Goal: Check status: Check status

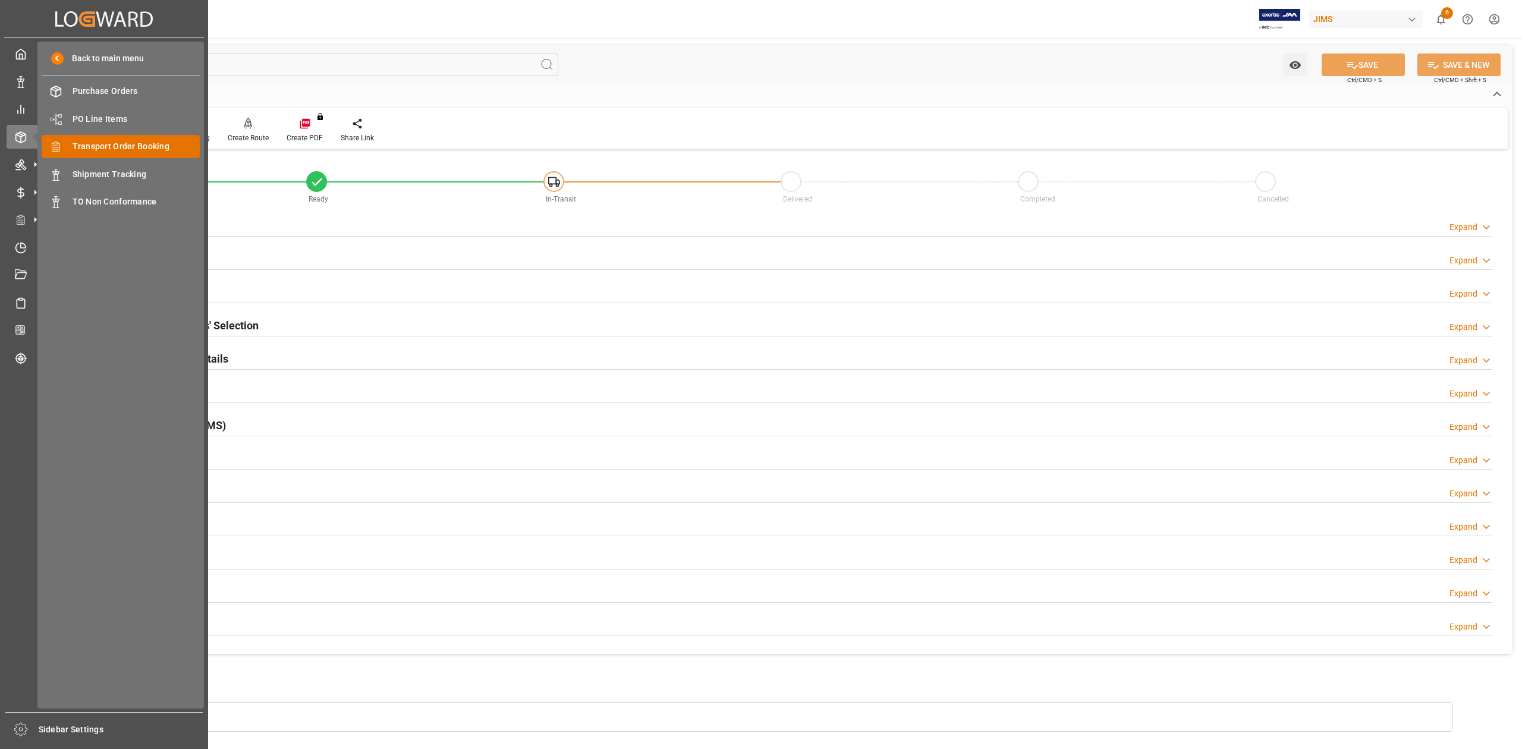
click at [143, 150] on span "Transport Order Booking" at bounding box center [137, 146] width 128 height 12
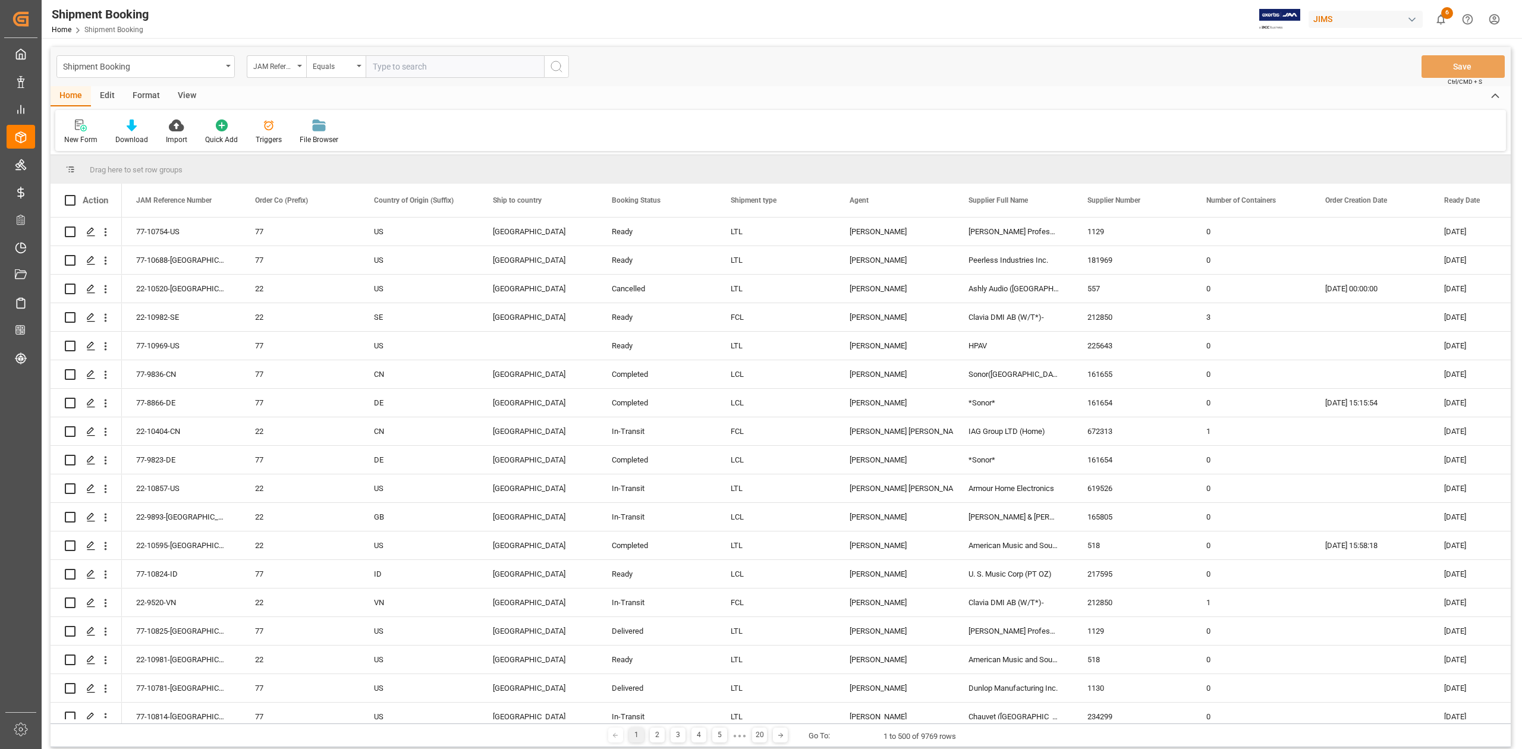
click at [443, 67] on input "text" at bounding box center [455, 66] width 178 height 23
paste input "77-9618-TW"
type input "77-9618-TW"
click at [553, 69] on icon "search button" at bounding box center [556, 66] width 14 height 14
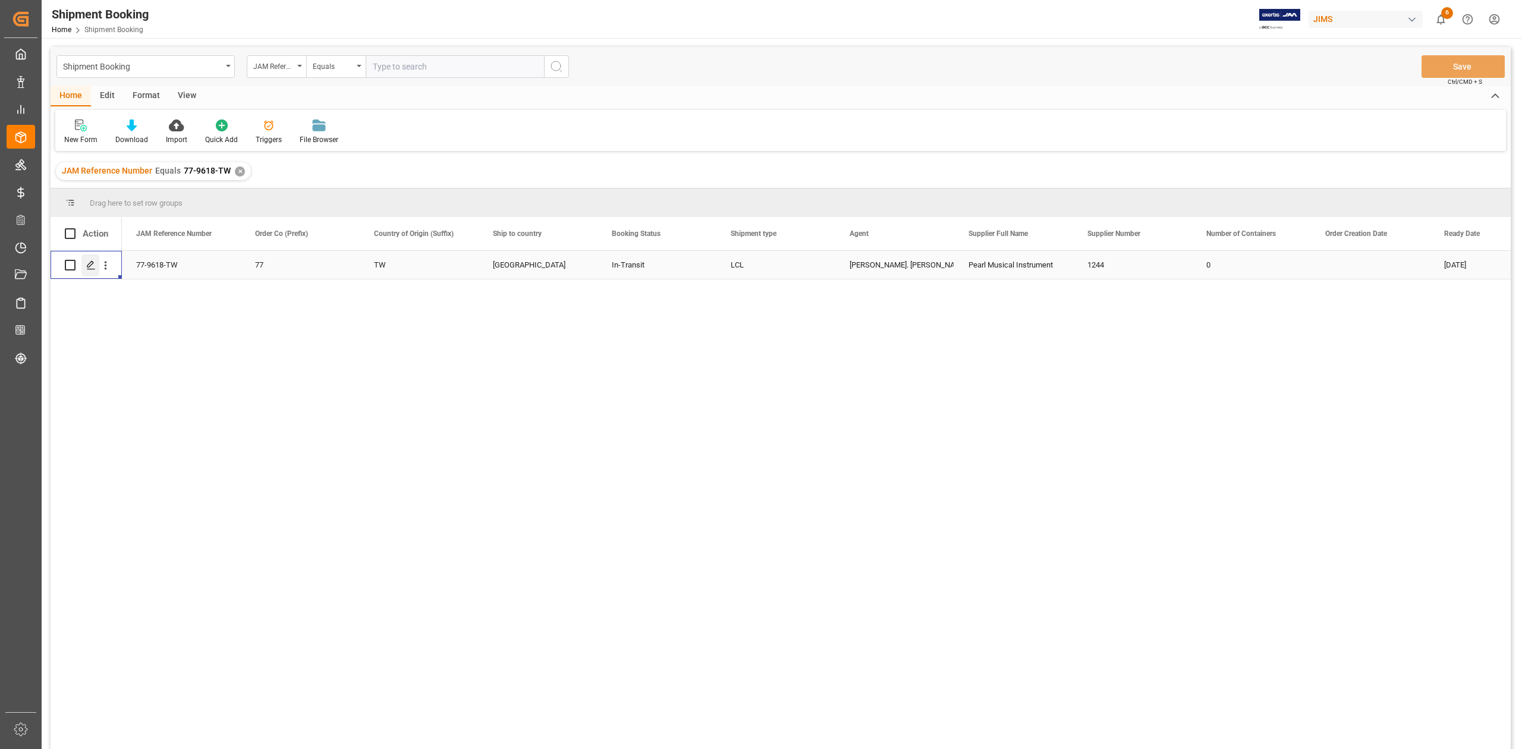
click at [86, 267] on div "Press SPACE to select this row." at bounding box center [90, 265] width 18 height 22
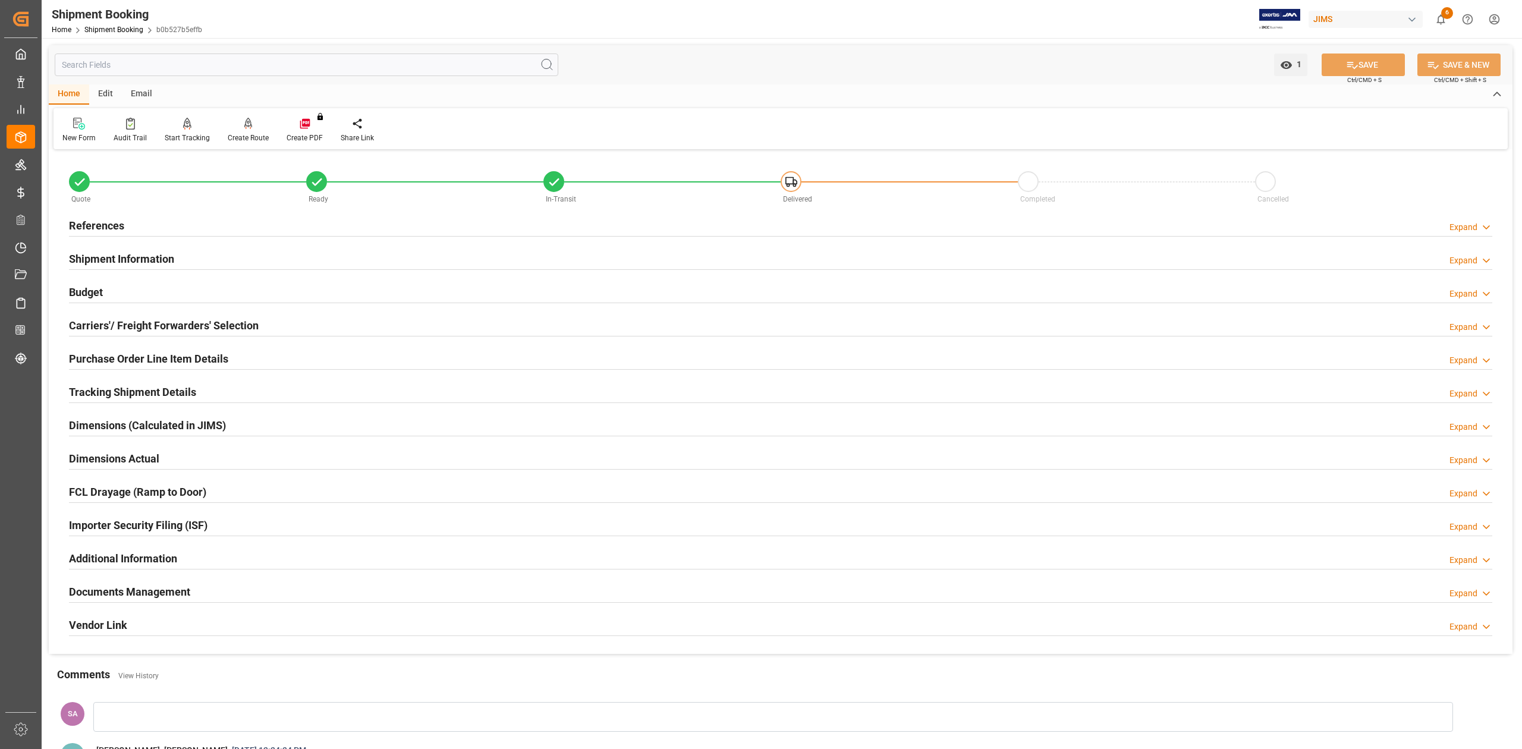
click at [91, 400] on h2 "Tracking Shipment Details" at bounding box center [132, 392] width 127 height 16
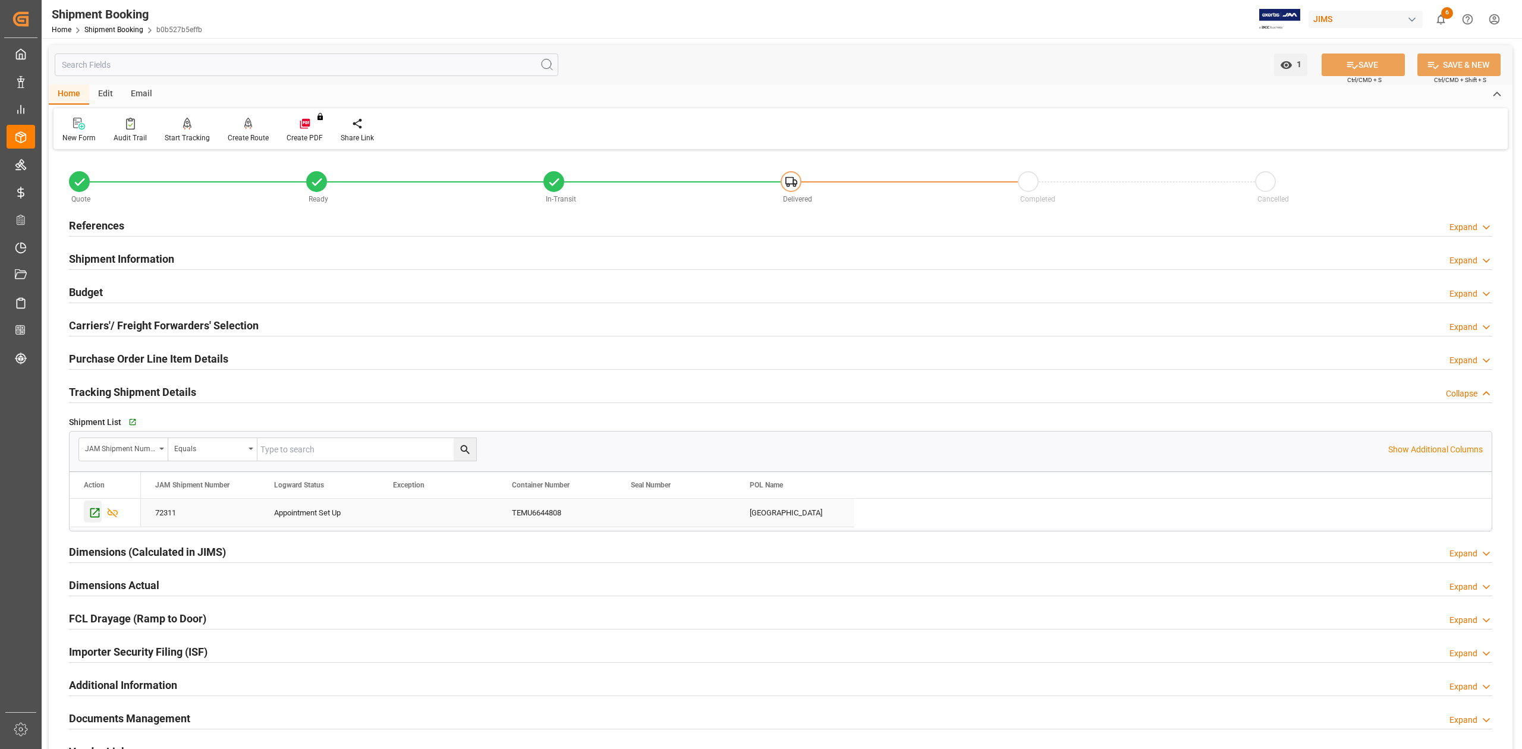
click at [89, 510] on icon "Press SPACE to select this row." at bounding box center [95, 513] width 12 height 12
click at [107, 222] on h2 "References" at bounding box center [96, 226] width 55 height 16
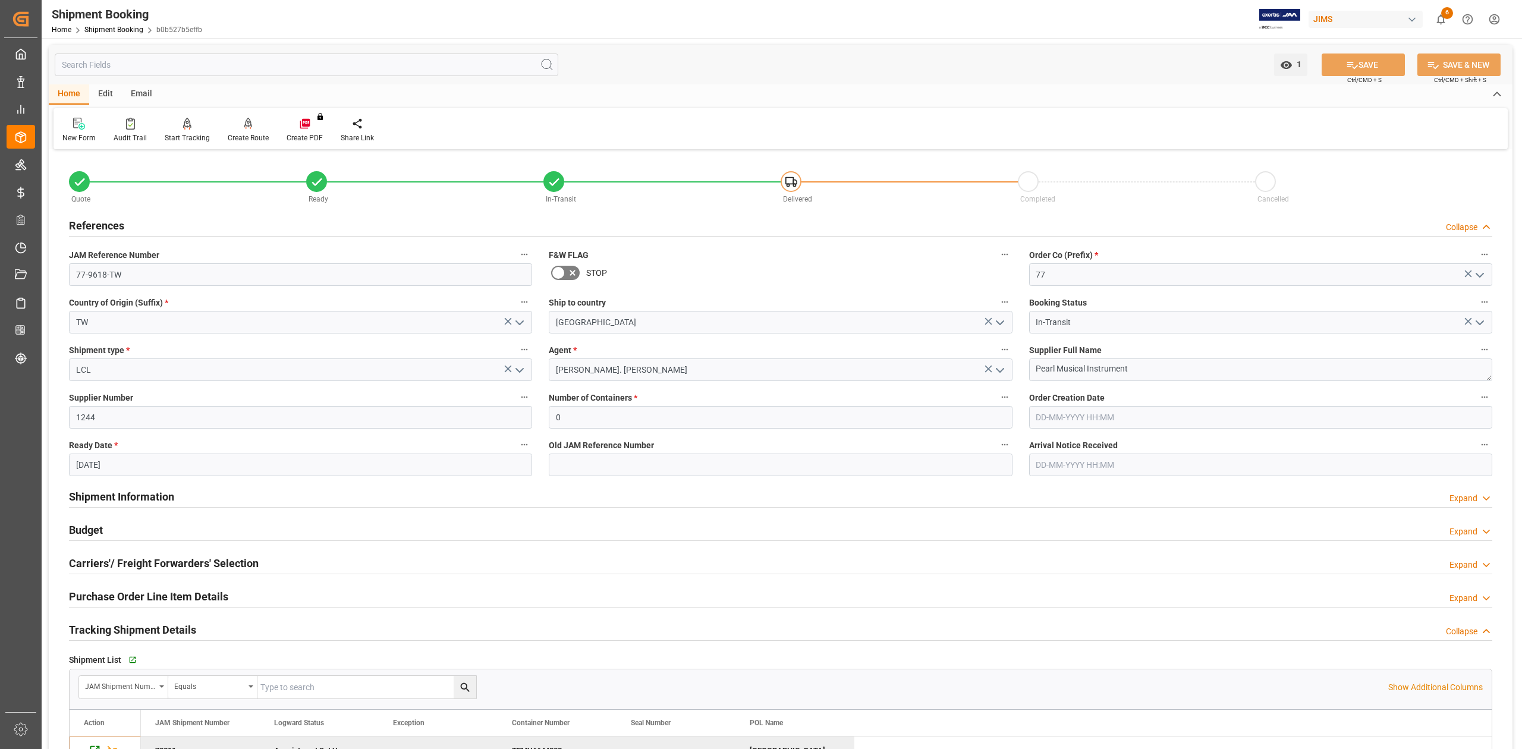
click at [103, 234] on div "References" at bounding box center [96, 224] width 55 height 23
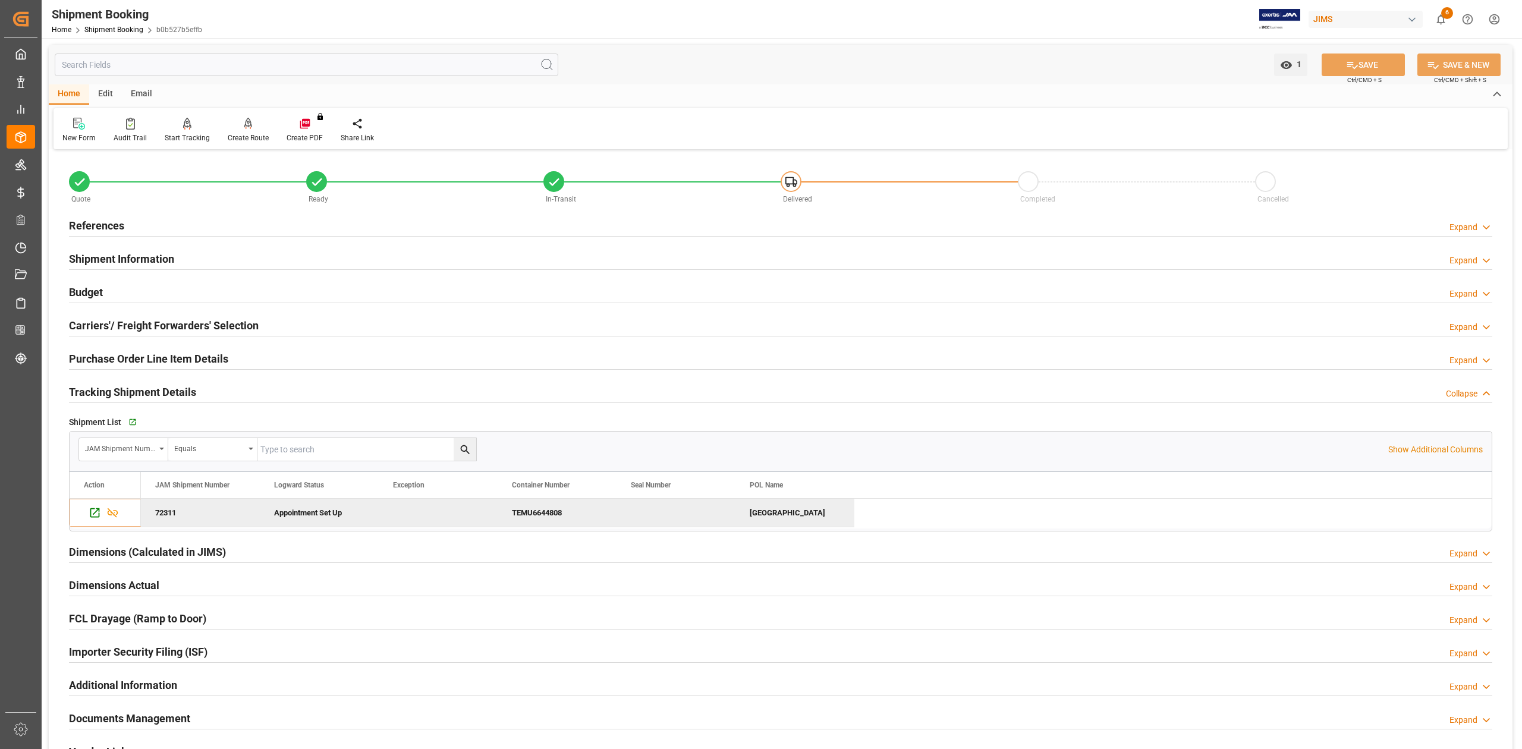
click at [97, 249] on div "Shipment Information" at bounding box center [121, 258] width 105 height 23
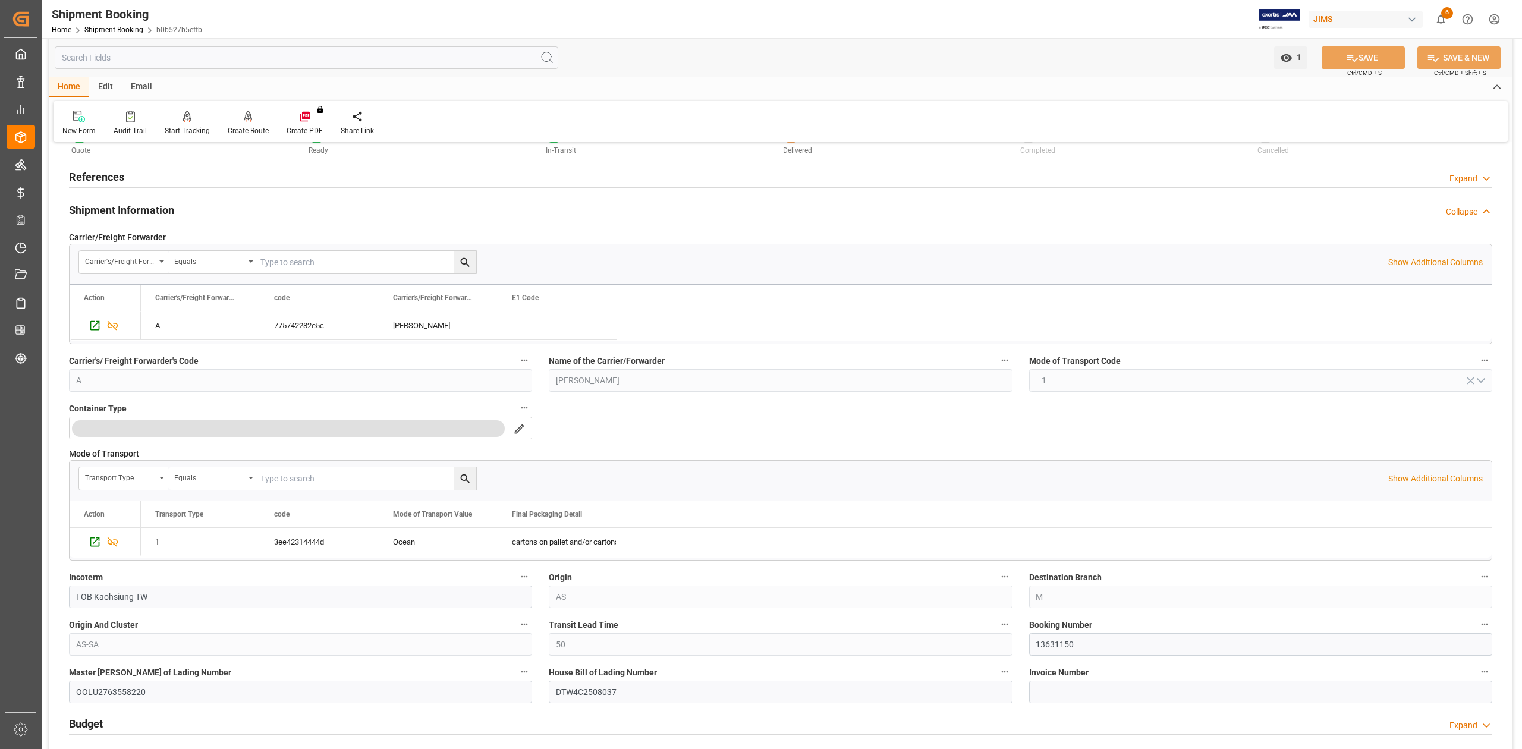
scroll to position [317, 0]
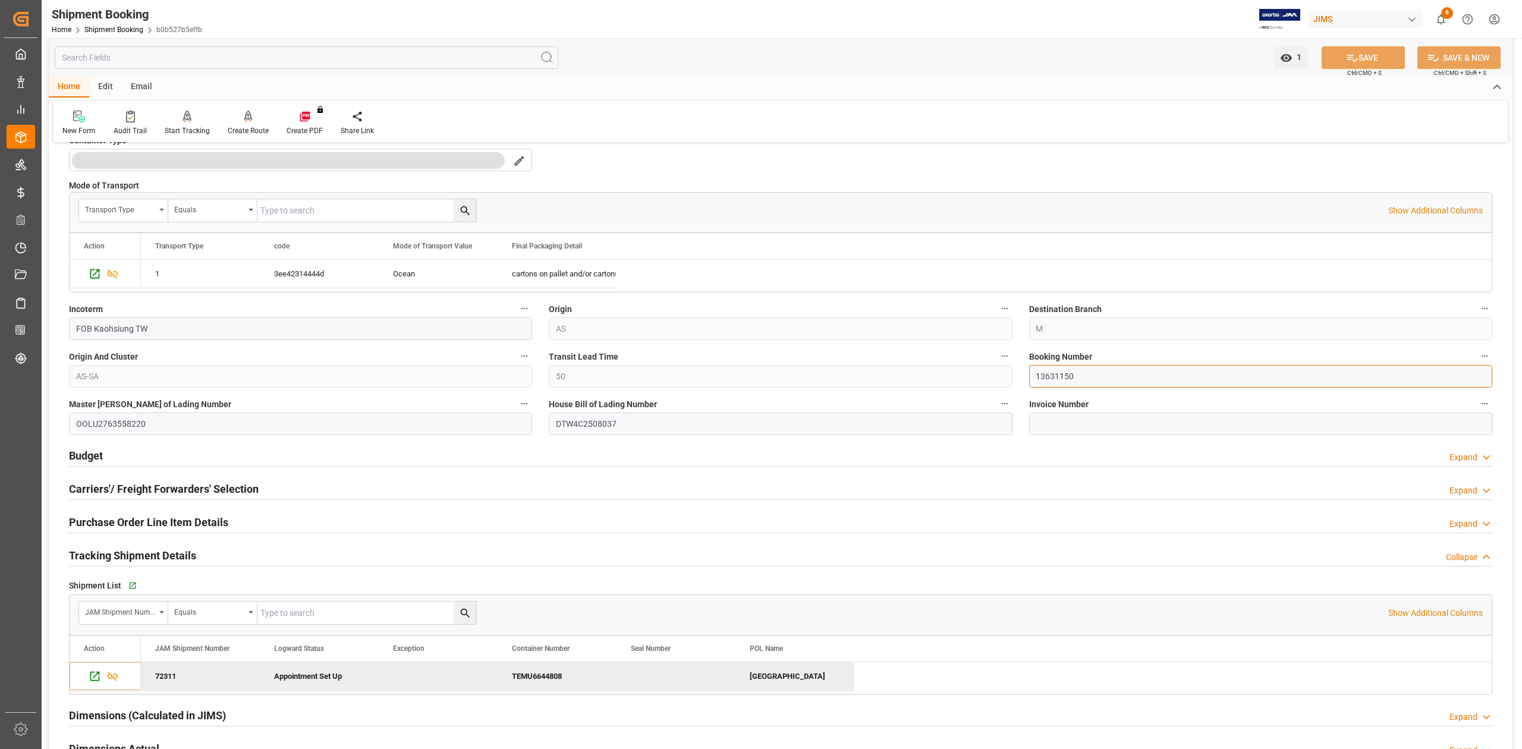
click at [1059, 374] on input "13631150" at bounding box center [1260, 376] width 463 height 23
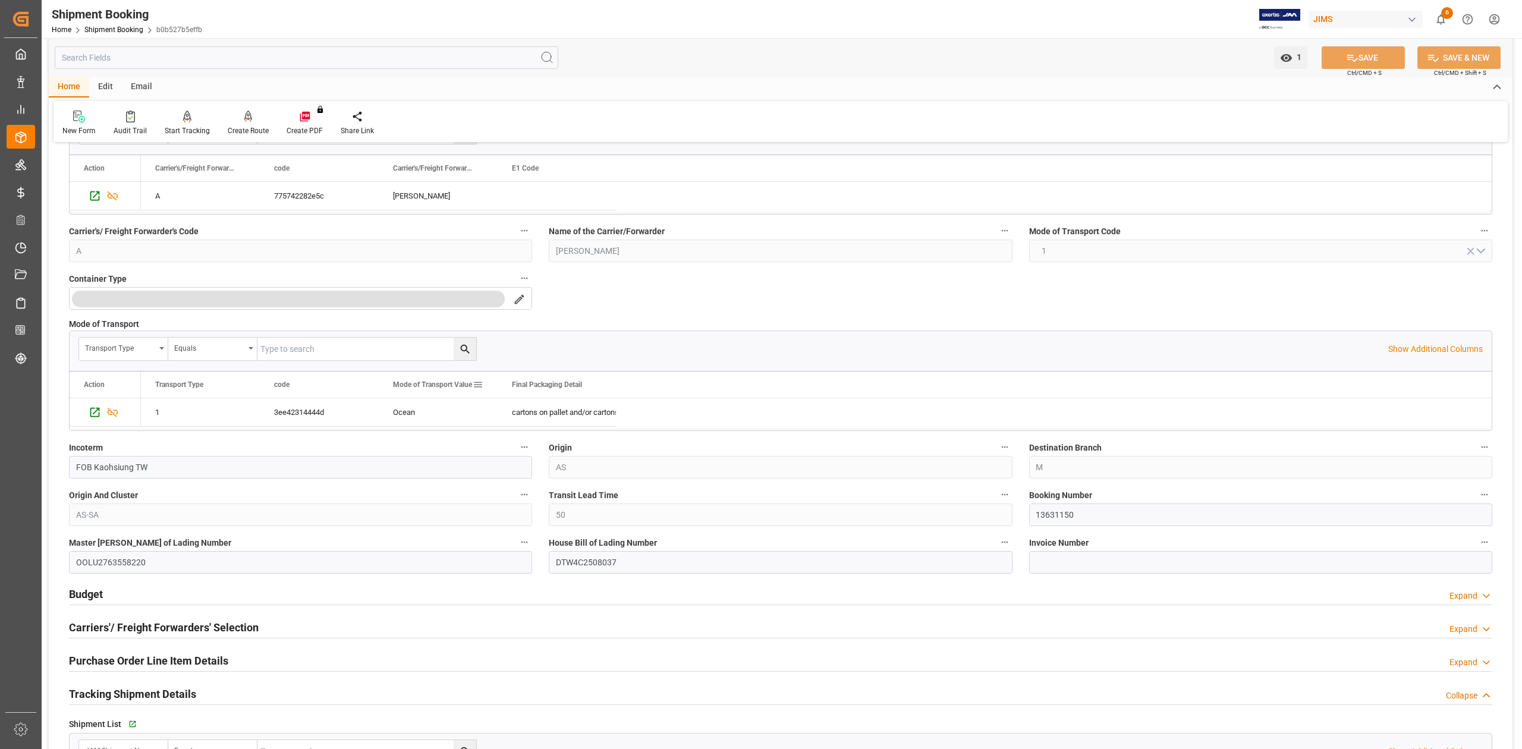
scroll to position [0, 0]
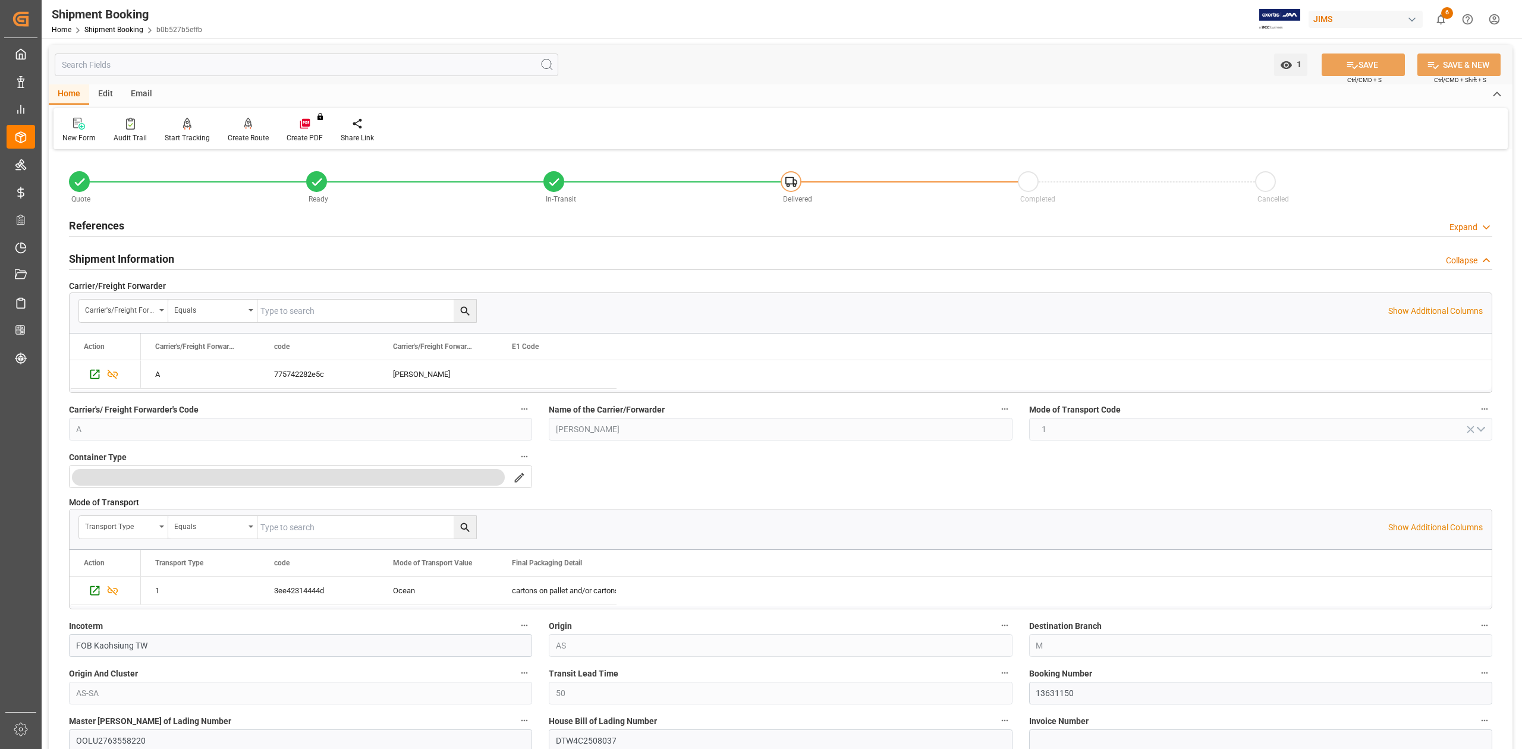
drag, startPoint x: 89, startPoint y: 226, endPoint x: 162, endPoint y: 254, distance: 78.5
click at [89, 226] on h2 "References" at bounding box center [96, 226] width 55 height 16
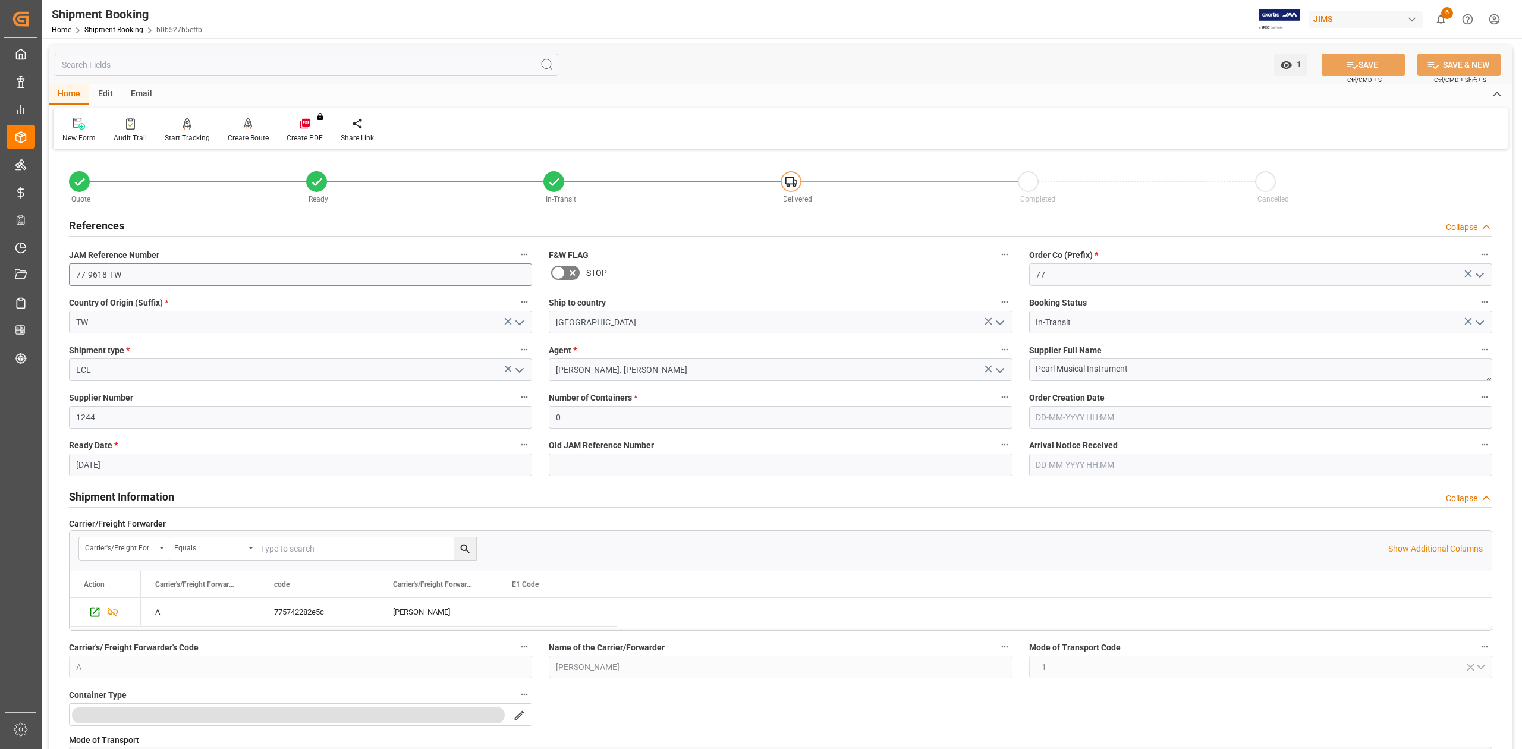
click at [151, 268] on input "77-9618-TW" at bounding box center [300, 274] width 463 height 23
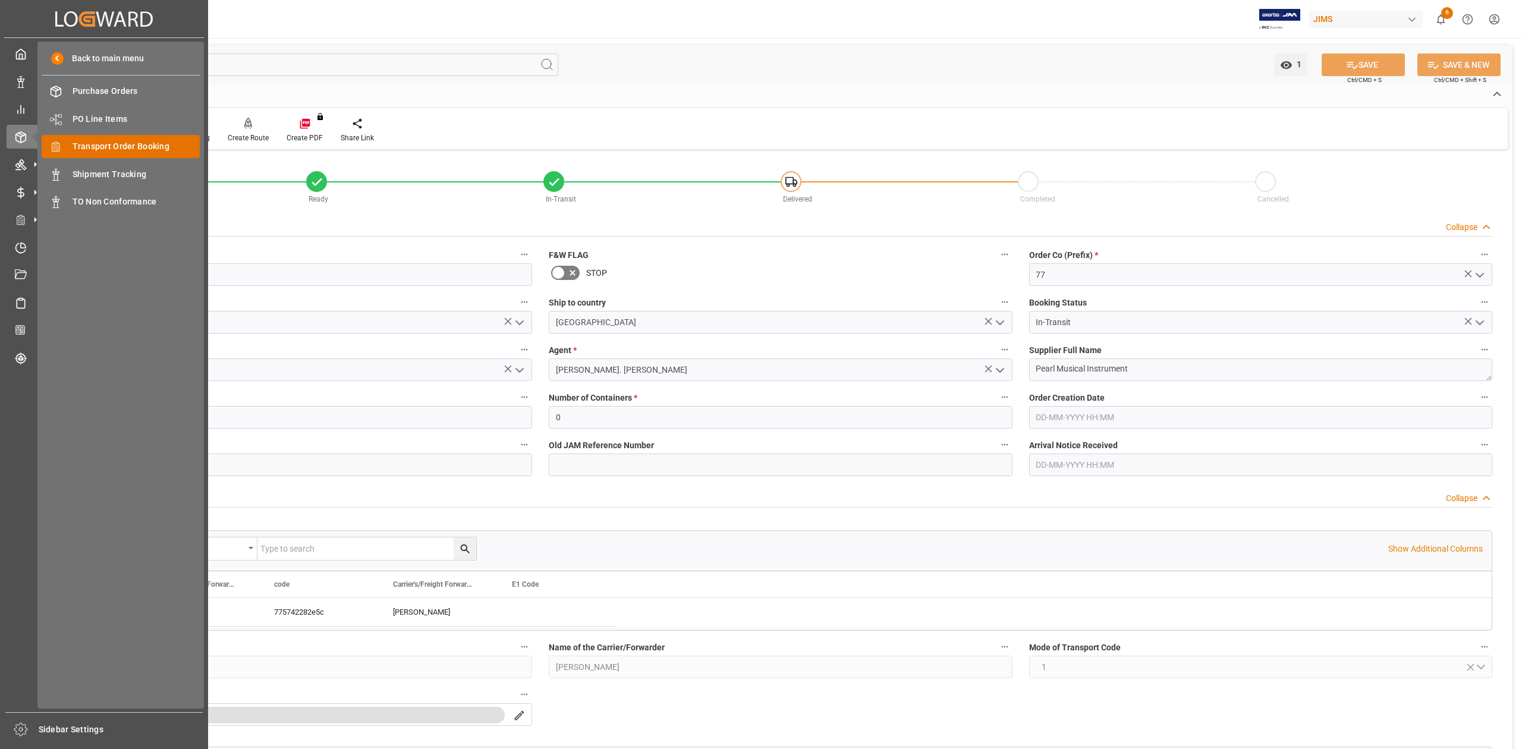
click at [132, 146] on span "Transport Order Booking" at bounding box center [137, 146] width 128 height 12
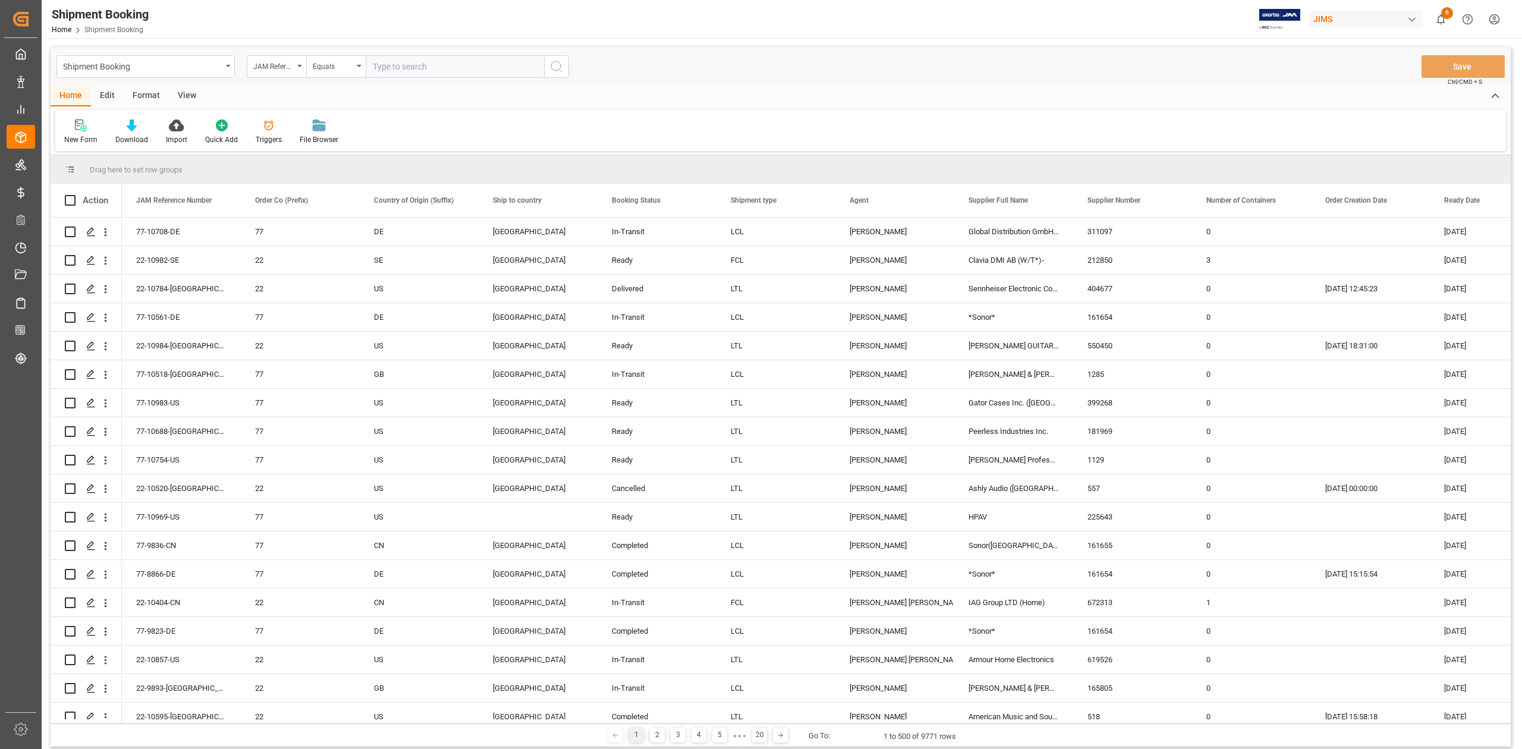
click at [449, 61] on input "text" at bounding box center [455, 66] width 178 height 23
paste input "77-10337-CN"
type input "77-10337-CN"
click at [551, 67] on circle "search button" at bounding box center [556, 66] width 10 height 10
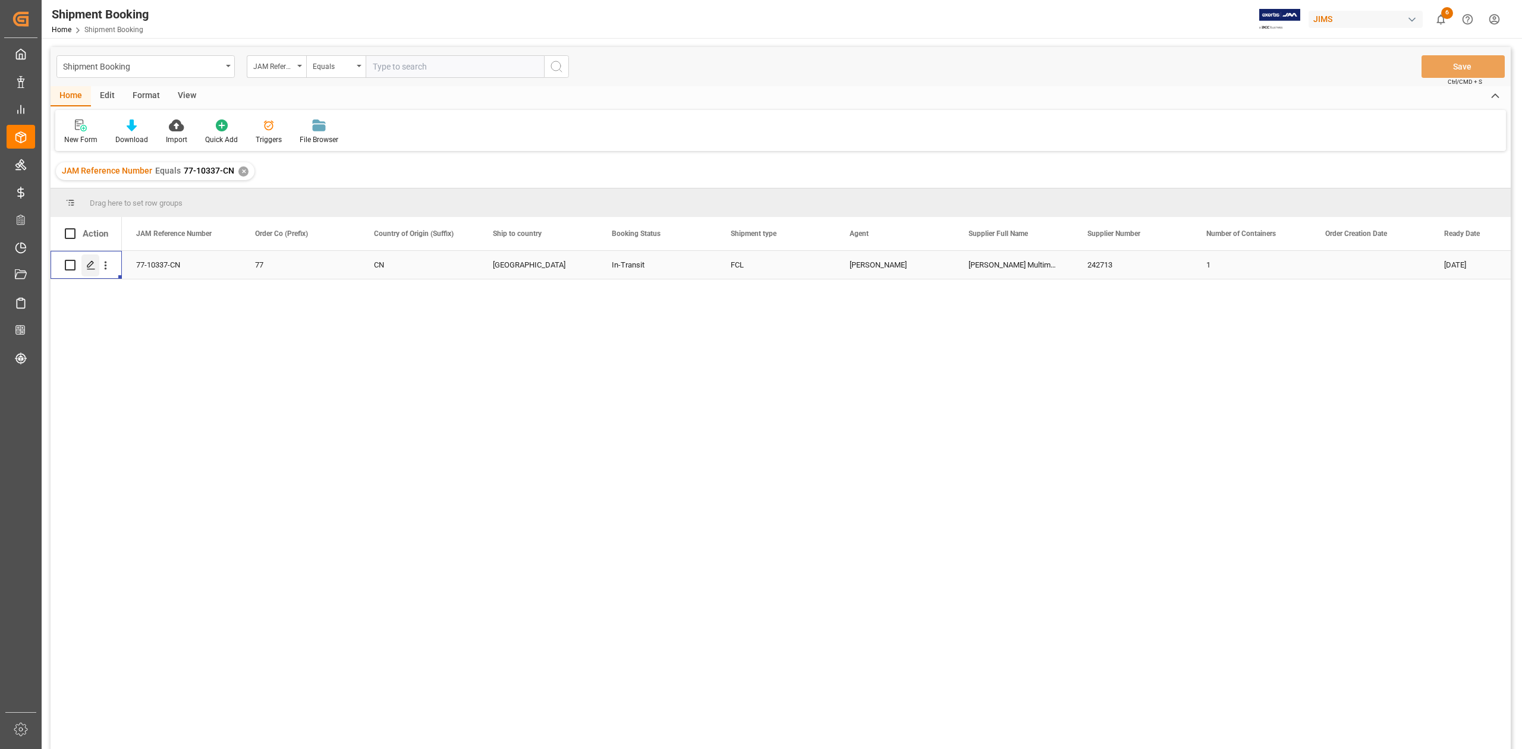
click at [88, 269] on div "Press SPACE to select this row." at bounding box center [90, 265] width 18 height 22
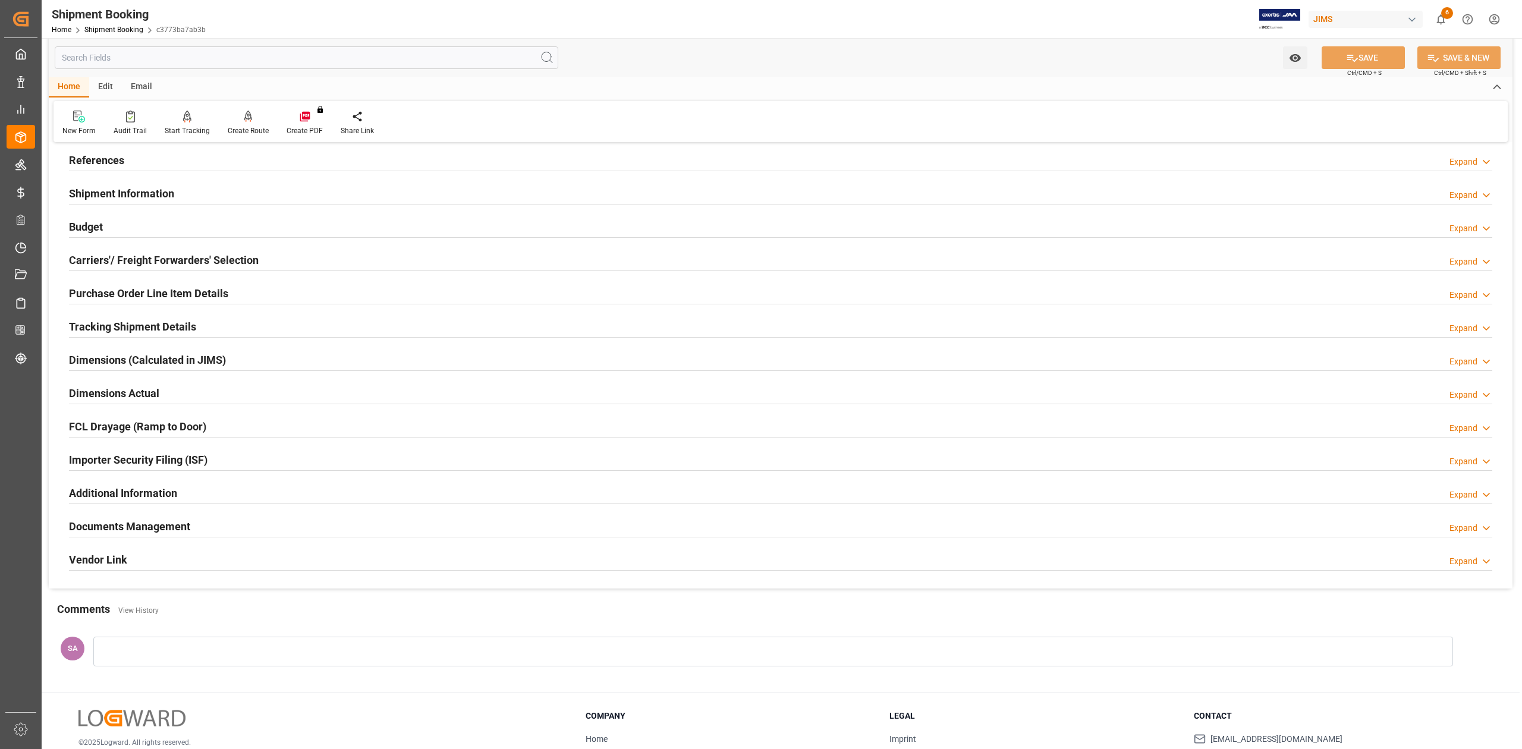
scroll to position [146, 0]
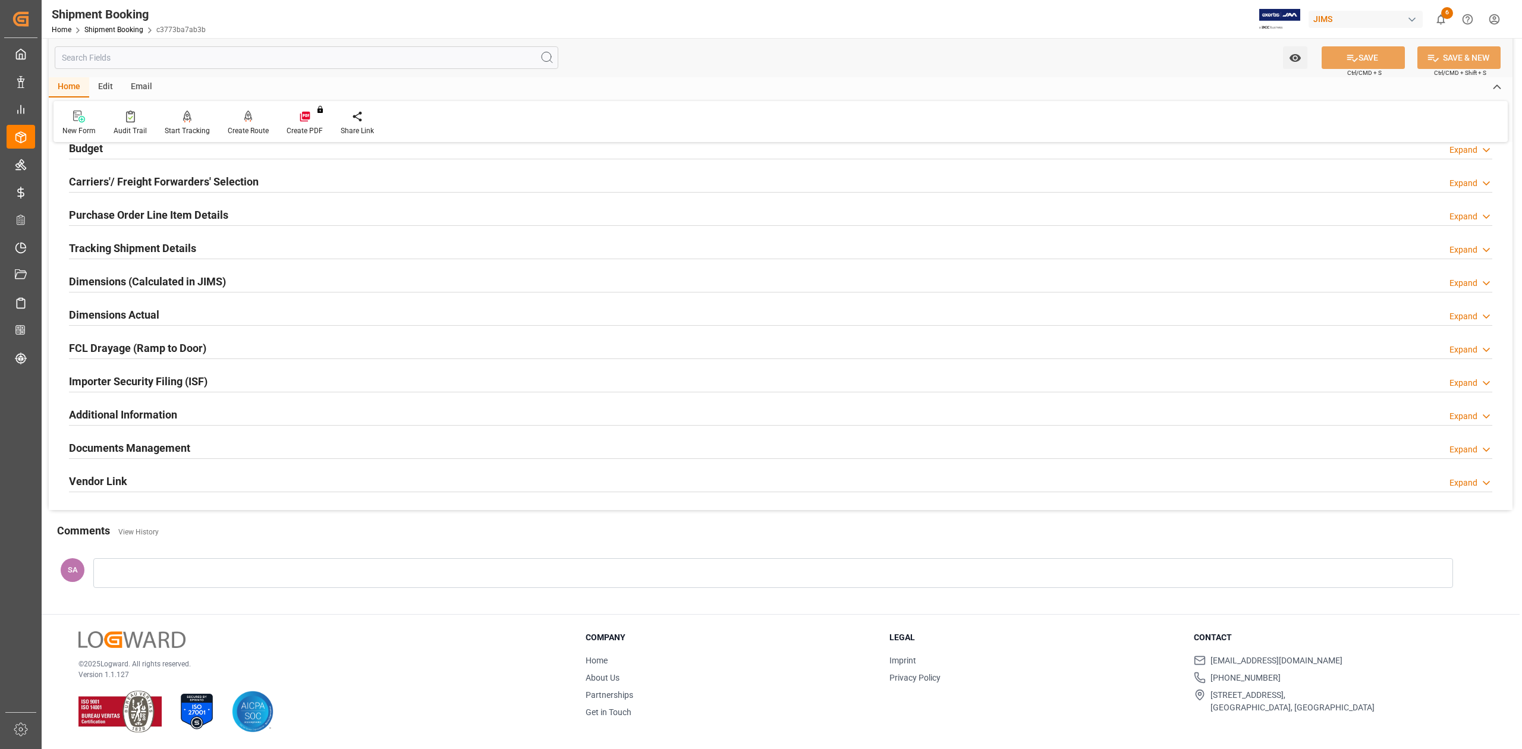
click at [167, 448] on h2 "Documents Management" at bounding box center [129, 448] width 121 height 16
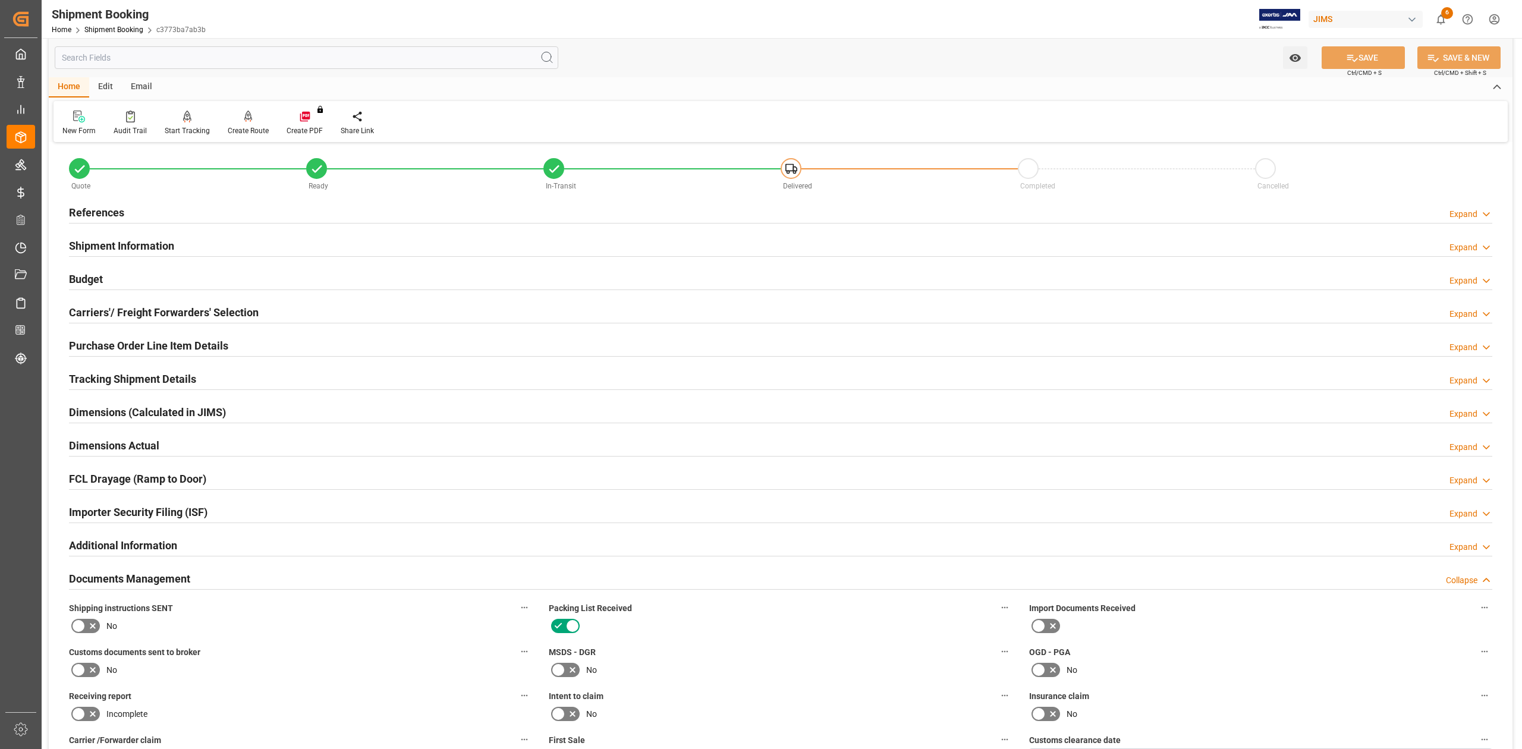
scroll to position [0, 0]
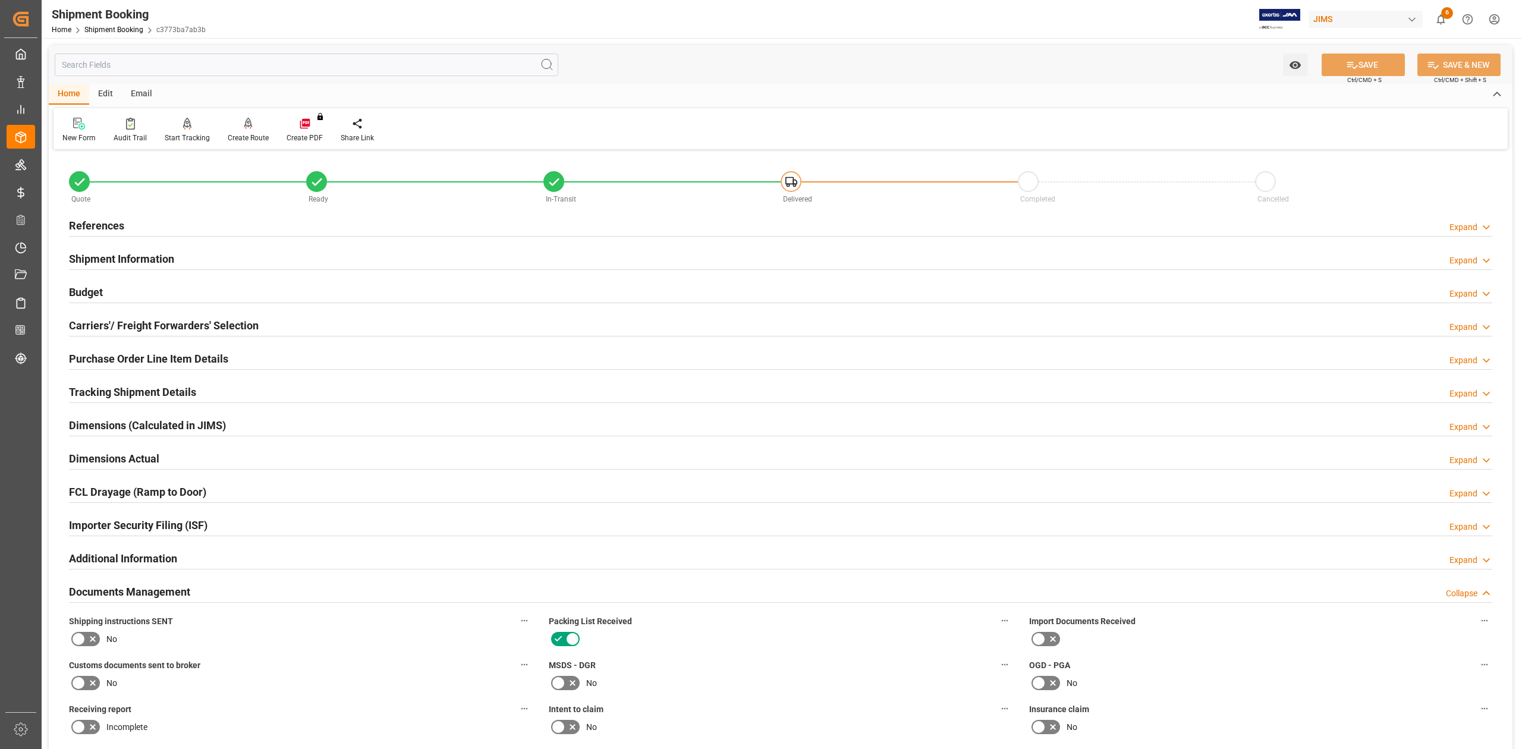
click at [105, 224] on h2 "References" at bounding box center [96, 226] width 55 height 16
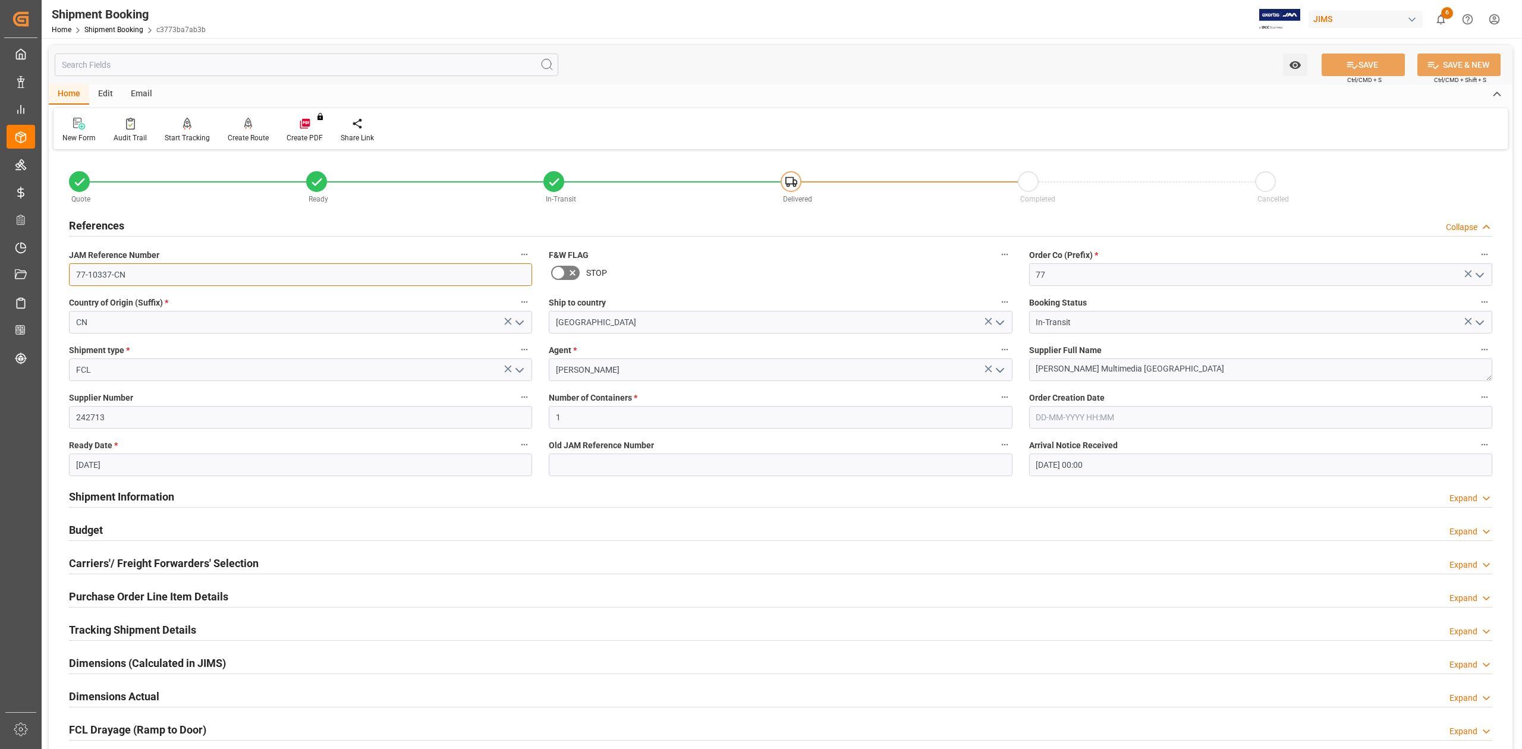
click at [155, 269] on input "77-10337-CN" at bounding box center [300, 274] width 463 height 23
click at [1147, 367] on textarea "Harman Multimedia China" at bounding box center [1260, 369] width 463 height 23
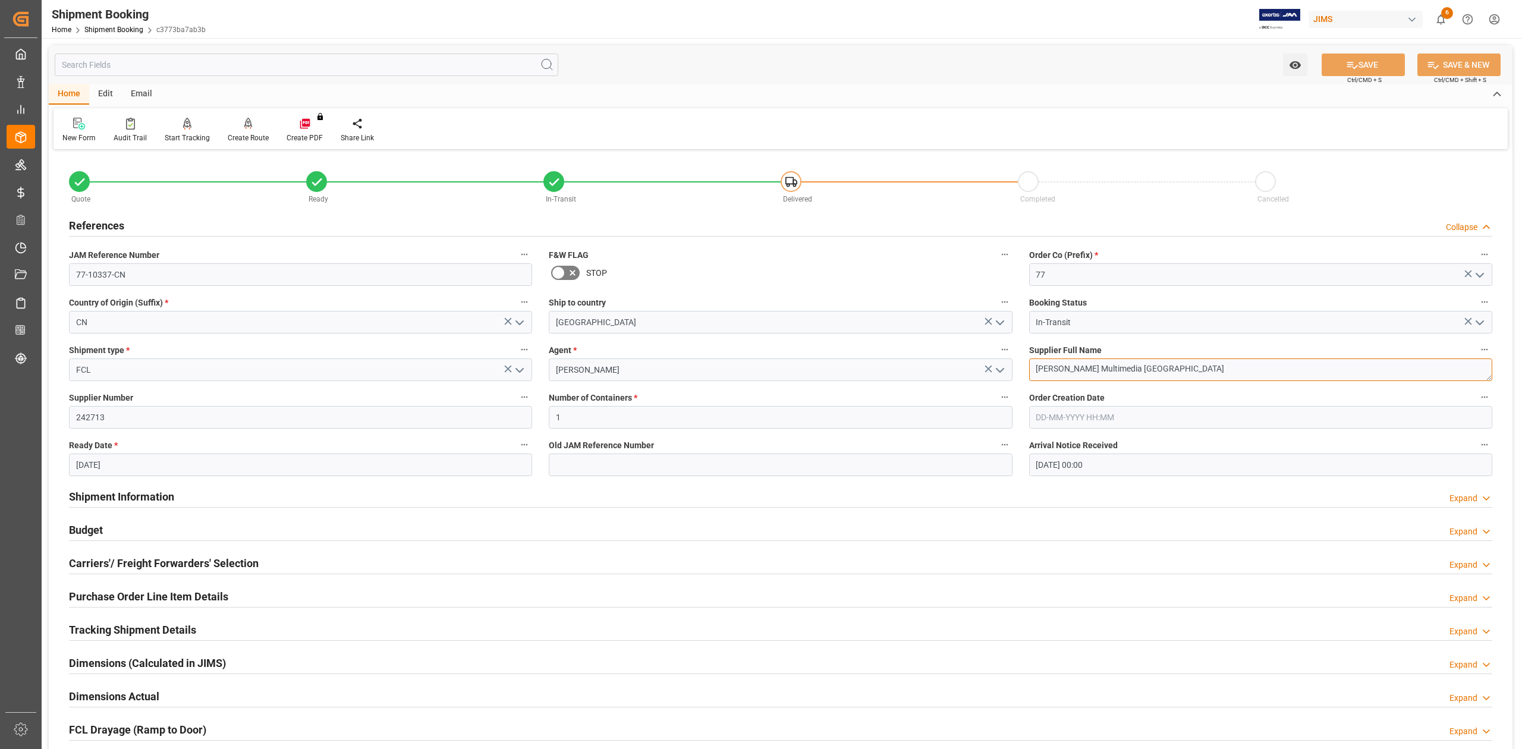
click at [1147, 367] on textarea "Harman Multimedia China" at bounding box center [1260, 369] width 463 height 23
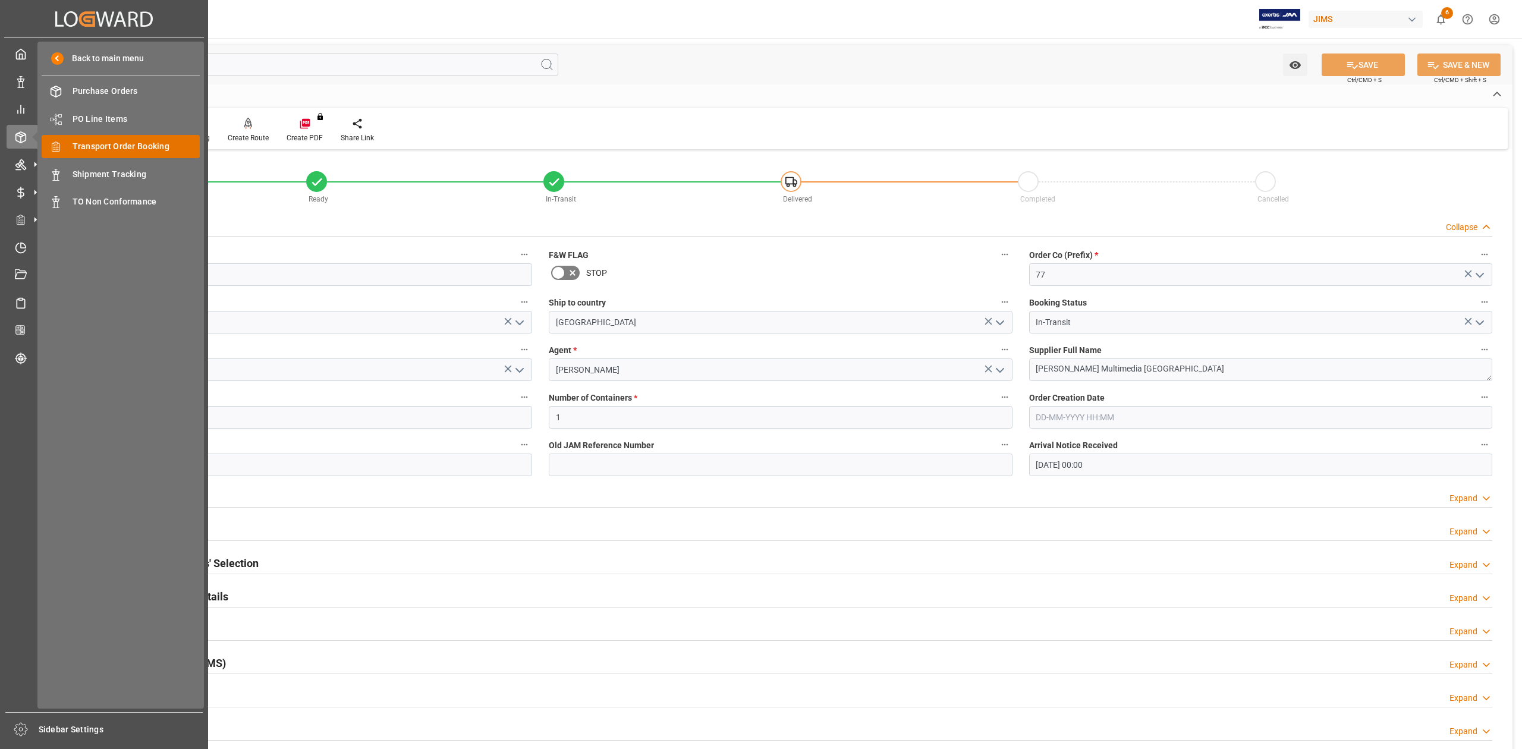
click at [113, 143] on span "Transport Order Booking" at bounding box center [137, 146] width 128 height 12
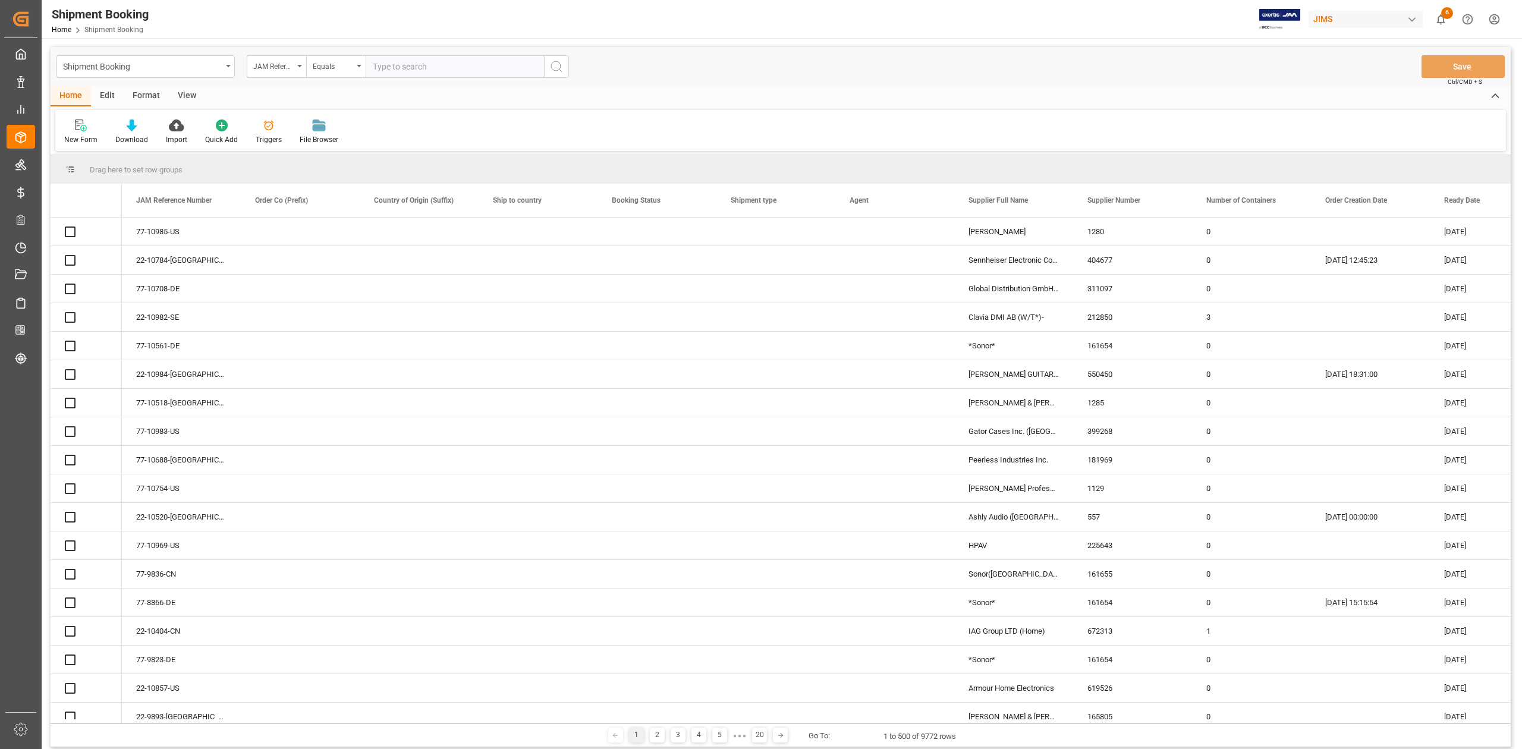
click at [471, 62] on input "text" at bounding box center [455, 66] width 178 height 23
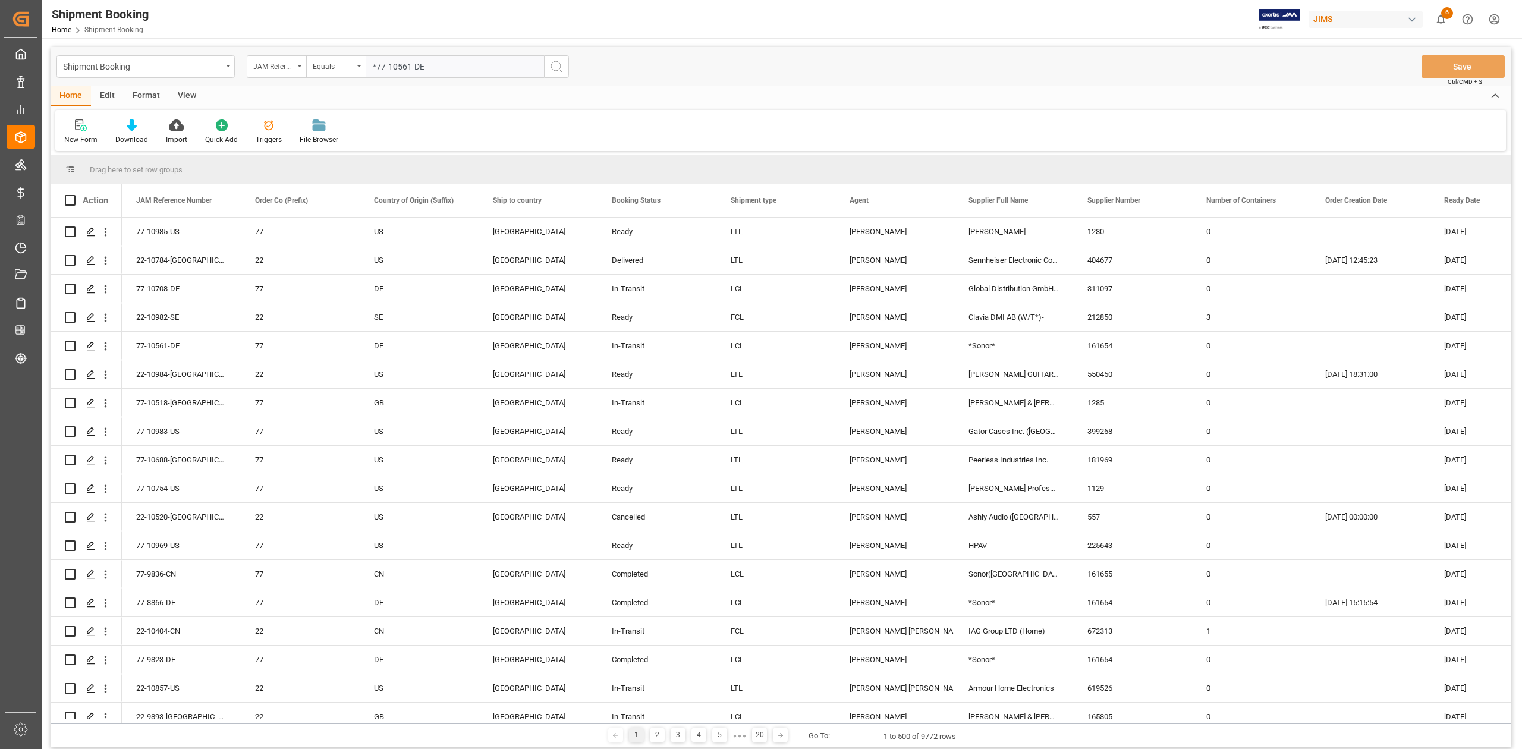
click at [377, 72] on input "*77-10561-DE" at bounding box center [455, 66] width 178 height 23
type input "77-10561-DE"
click at [555, 72] on icon "search button" at bounding box center [556, 66] width 14 height 14
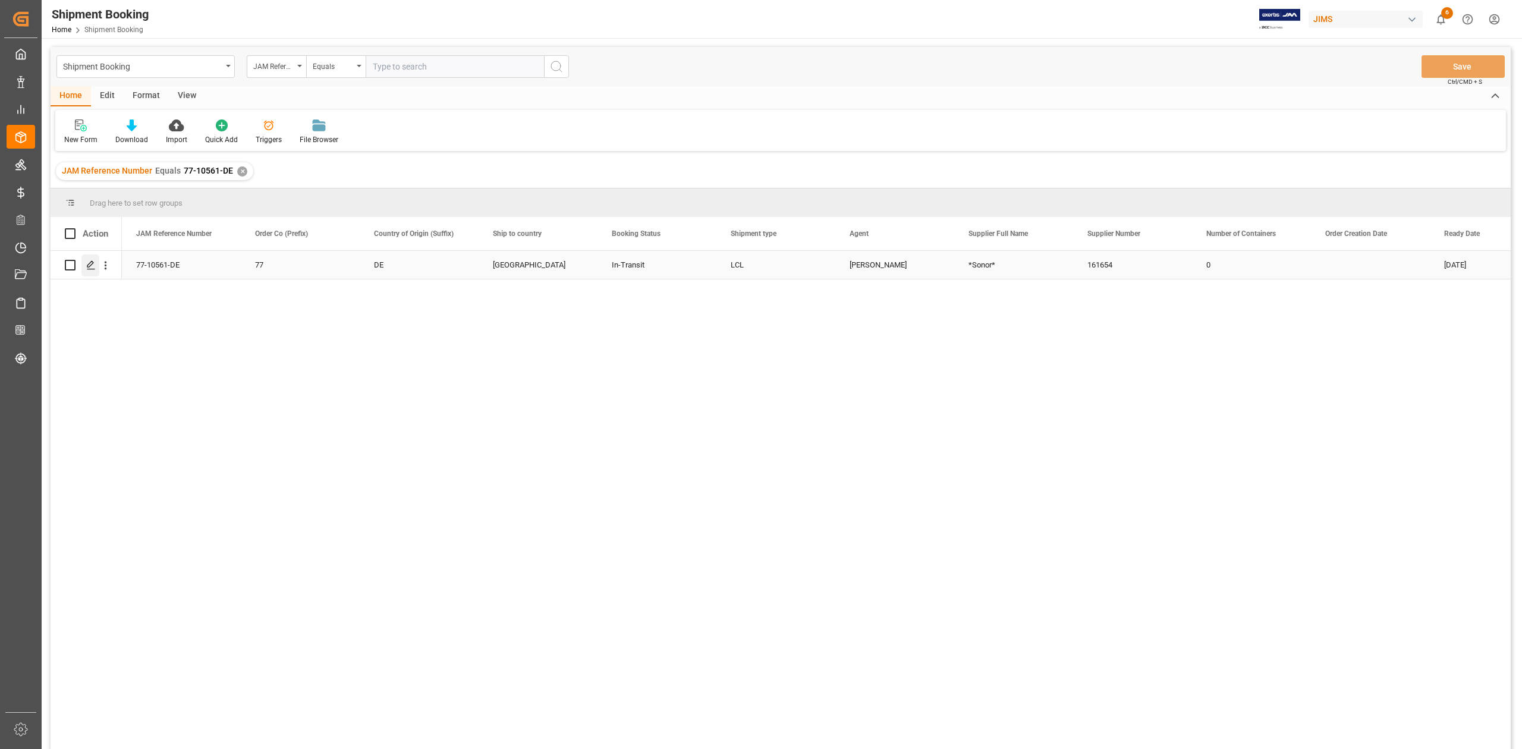
click at [89, 265] on icon "Press SPACE to select this row." at bounding box center [91, 265] width 10 height 10
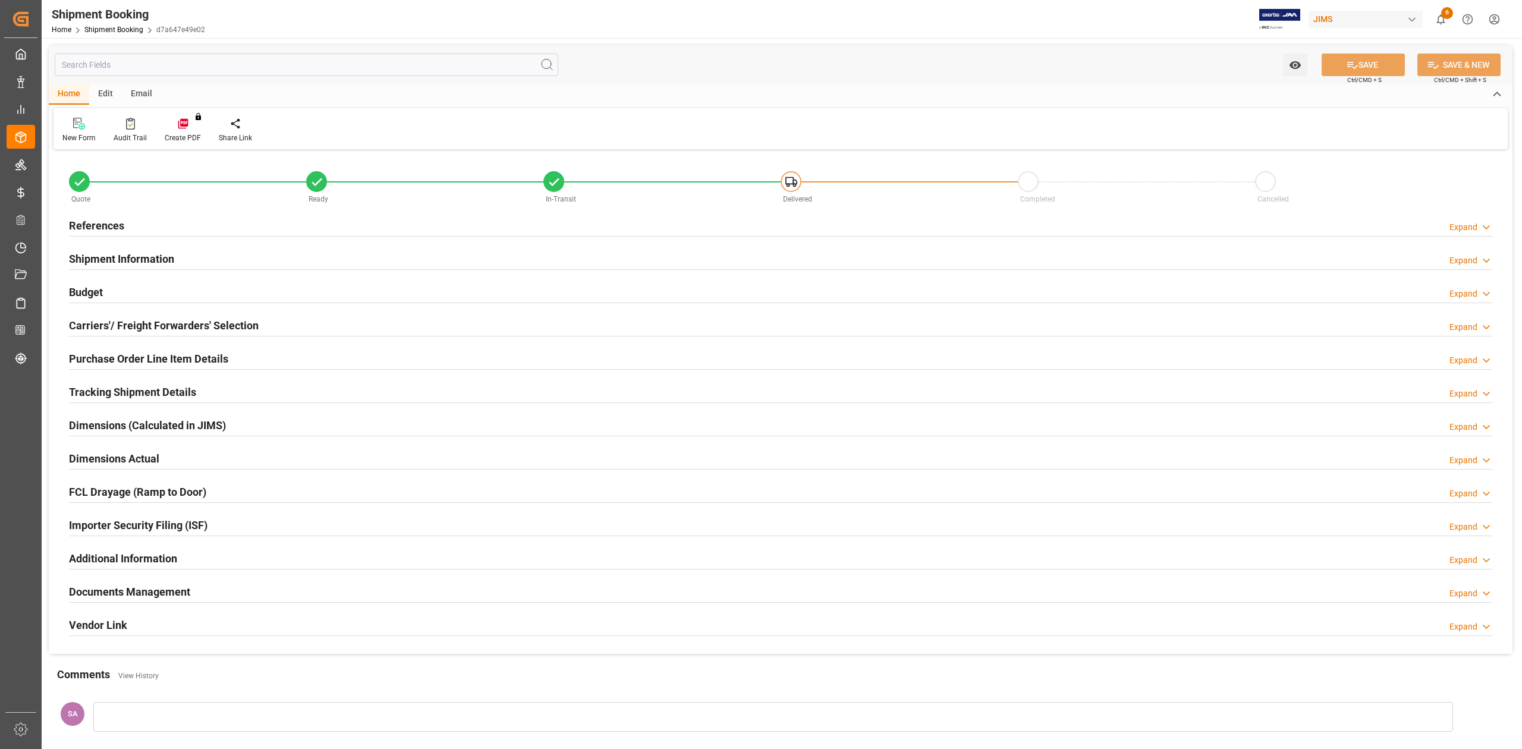
type input "8"
click at [108, 221] on h2 "References" at bounding box center [96, 226] width 55 height 16
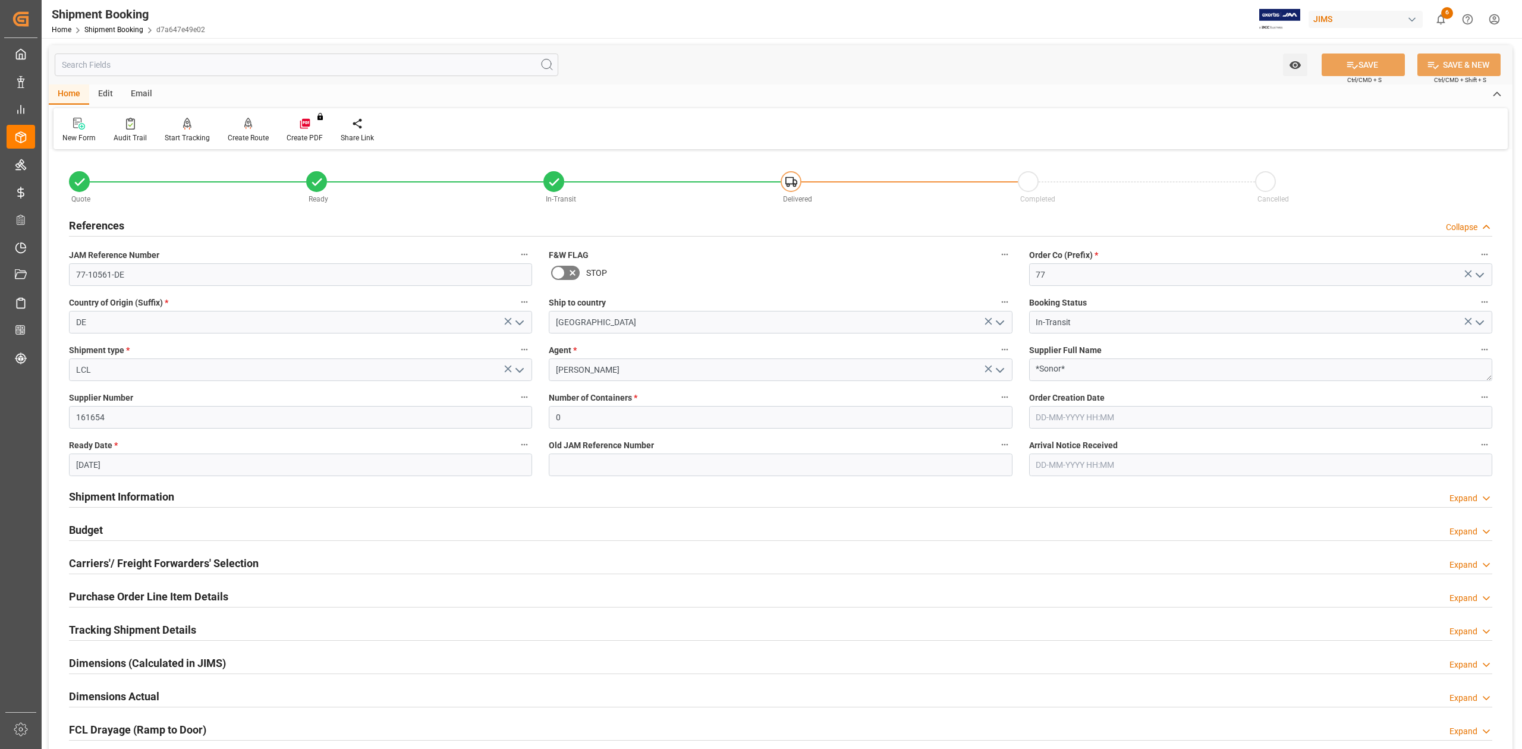
click at [115, 226] on h2 "References" at bounding box center [96, 226] width 55 height 16
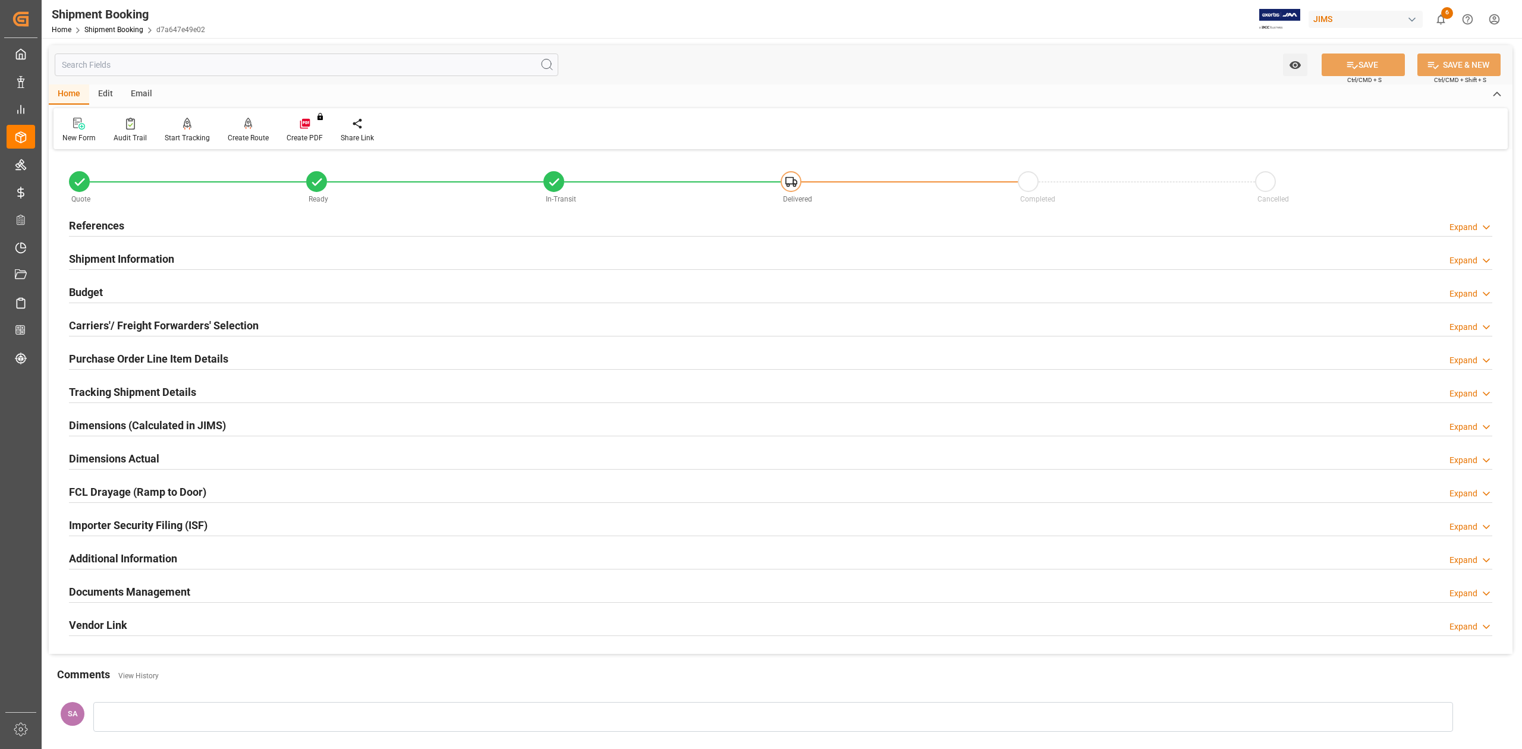
click at [113, 256] on h2 "Shipment Information" at bounding box center [121, 259] width 105 height 16
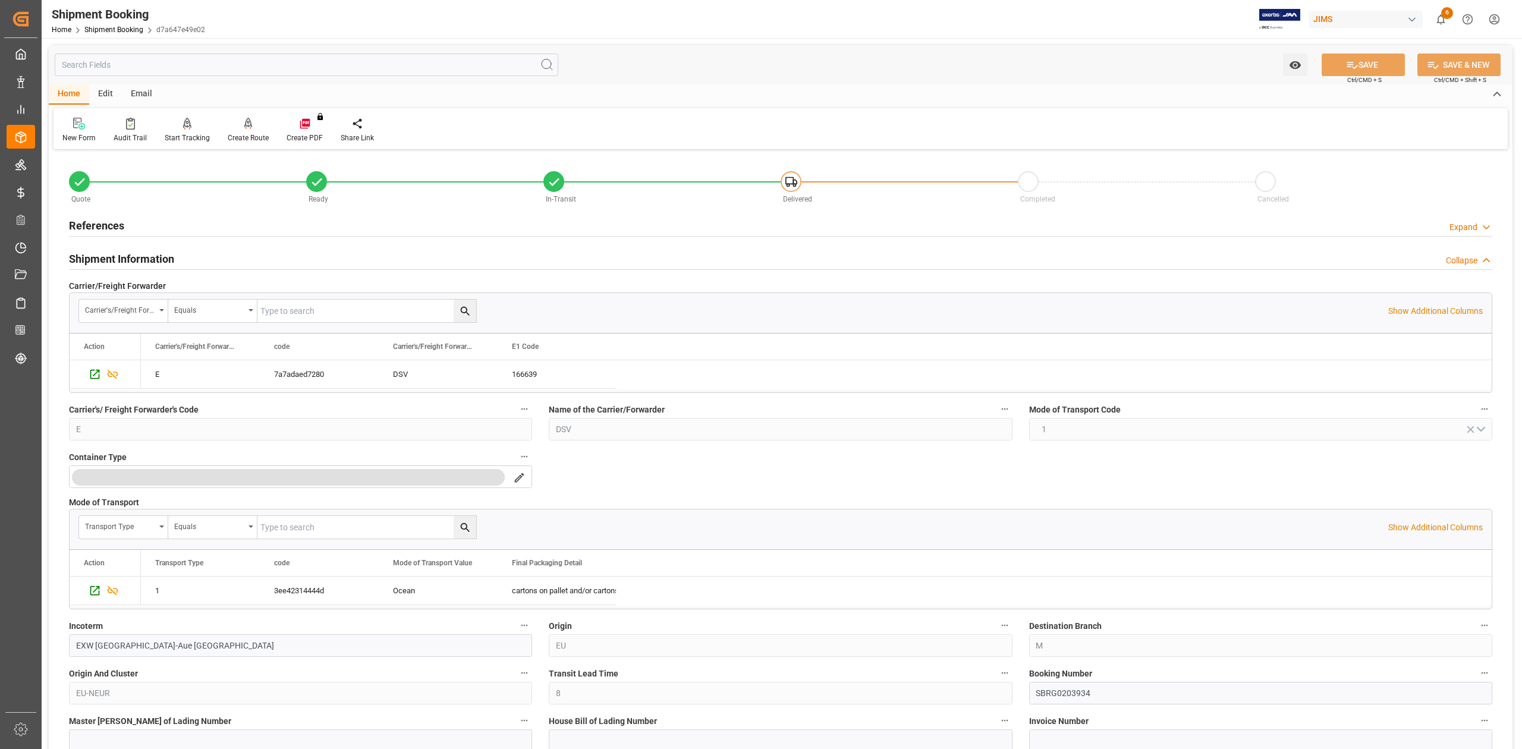
scroll to position [158, 0]
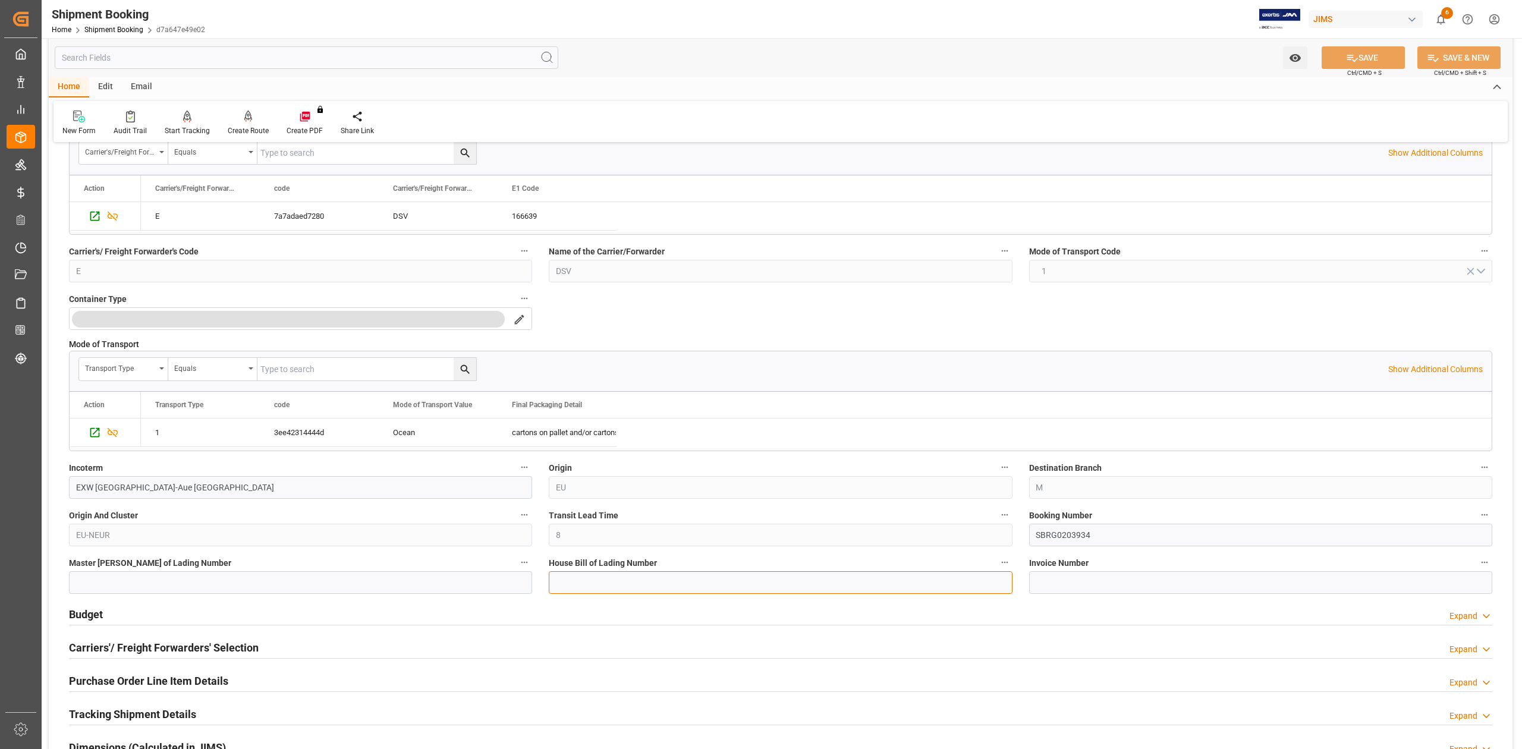
click at [728, 581] on input at bounding box center [780, 582] width 463 height 23
paste input "BRG0203934"
type input "BRG0203934"
click at [1342, 56] on button "SAVE" at bounding box center [1363, 57] width 83 height 23
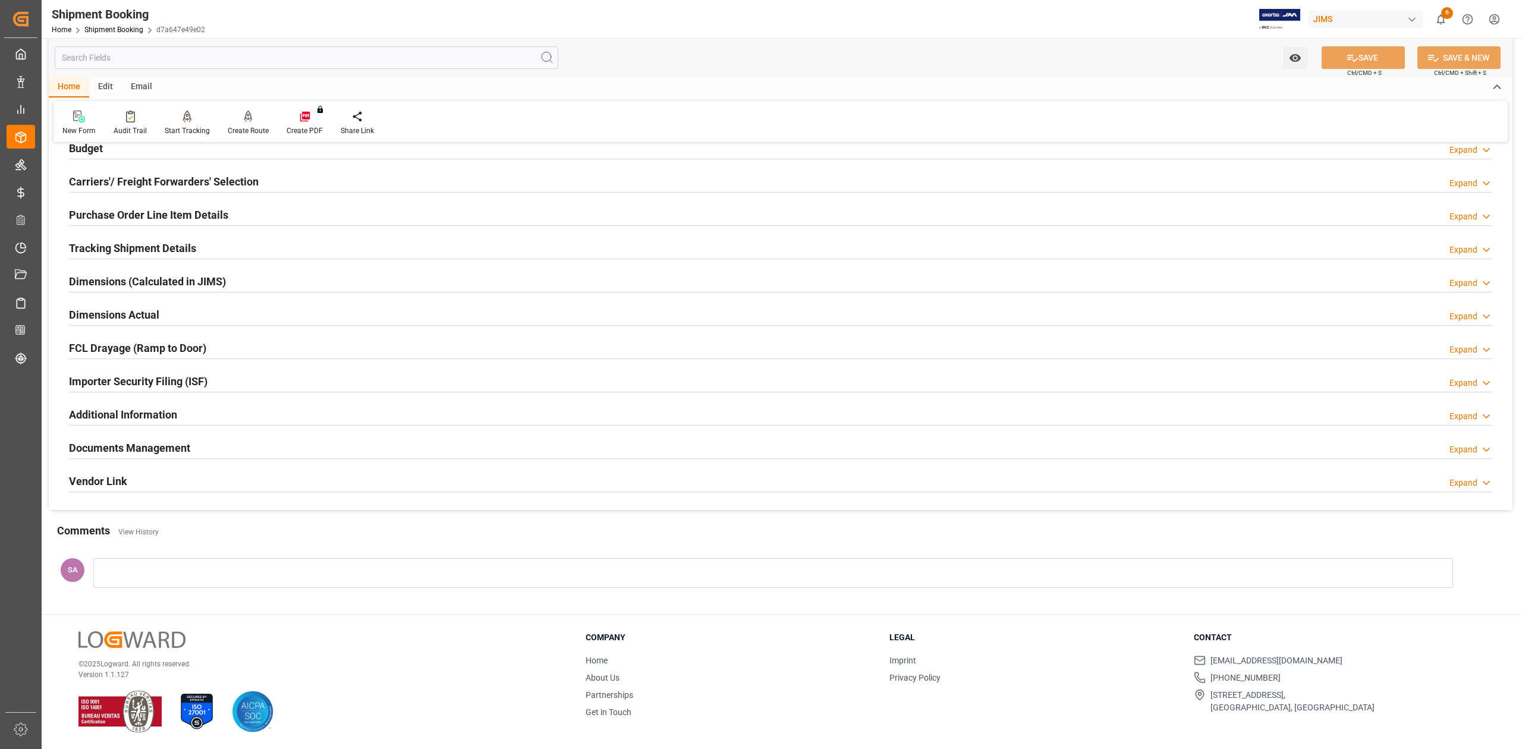
scroll to position [0, 0]
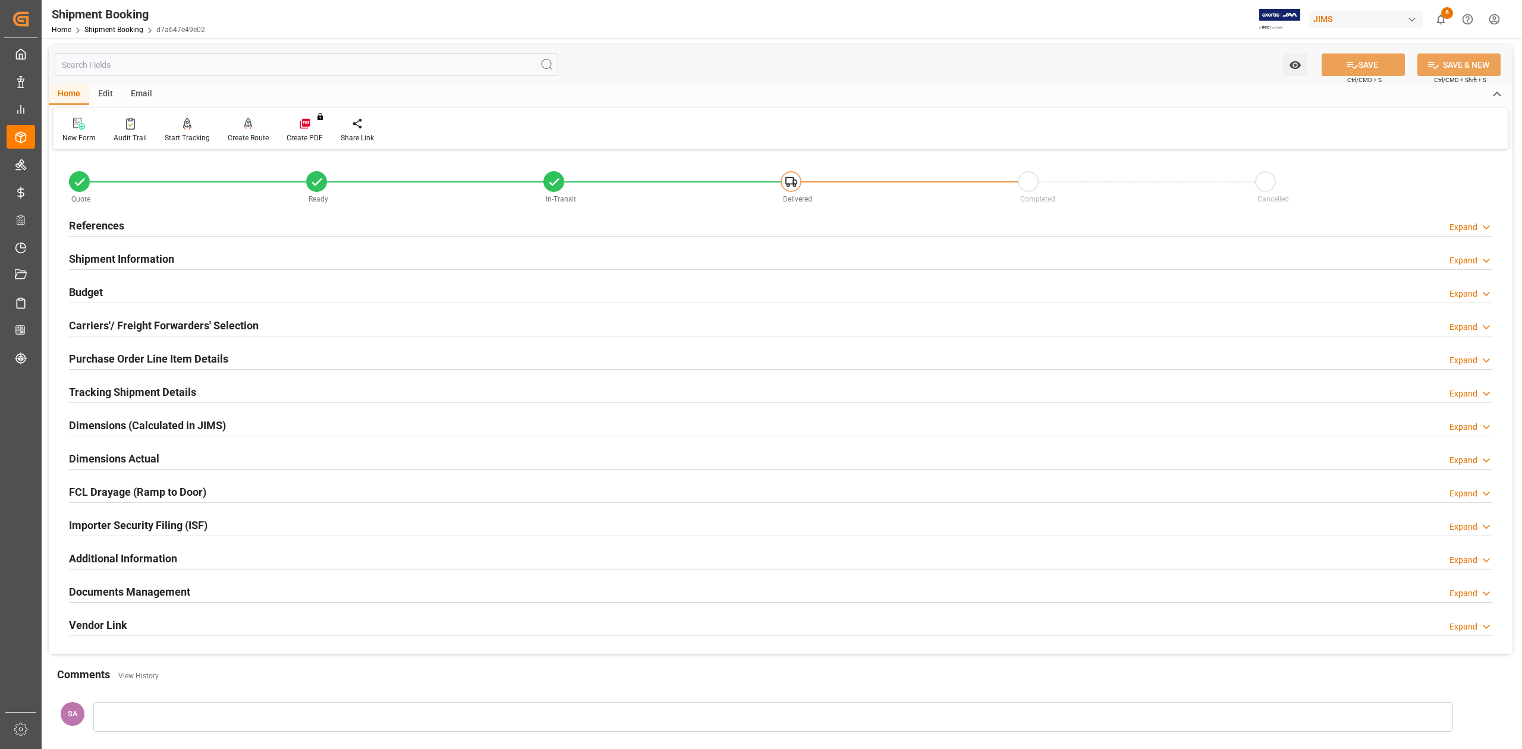
click at [125, 249] on div "Shipment Information" at bounding box center [121, 258] width 105 height 23
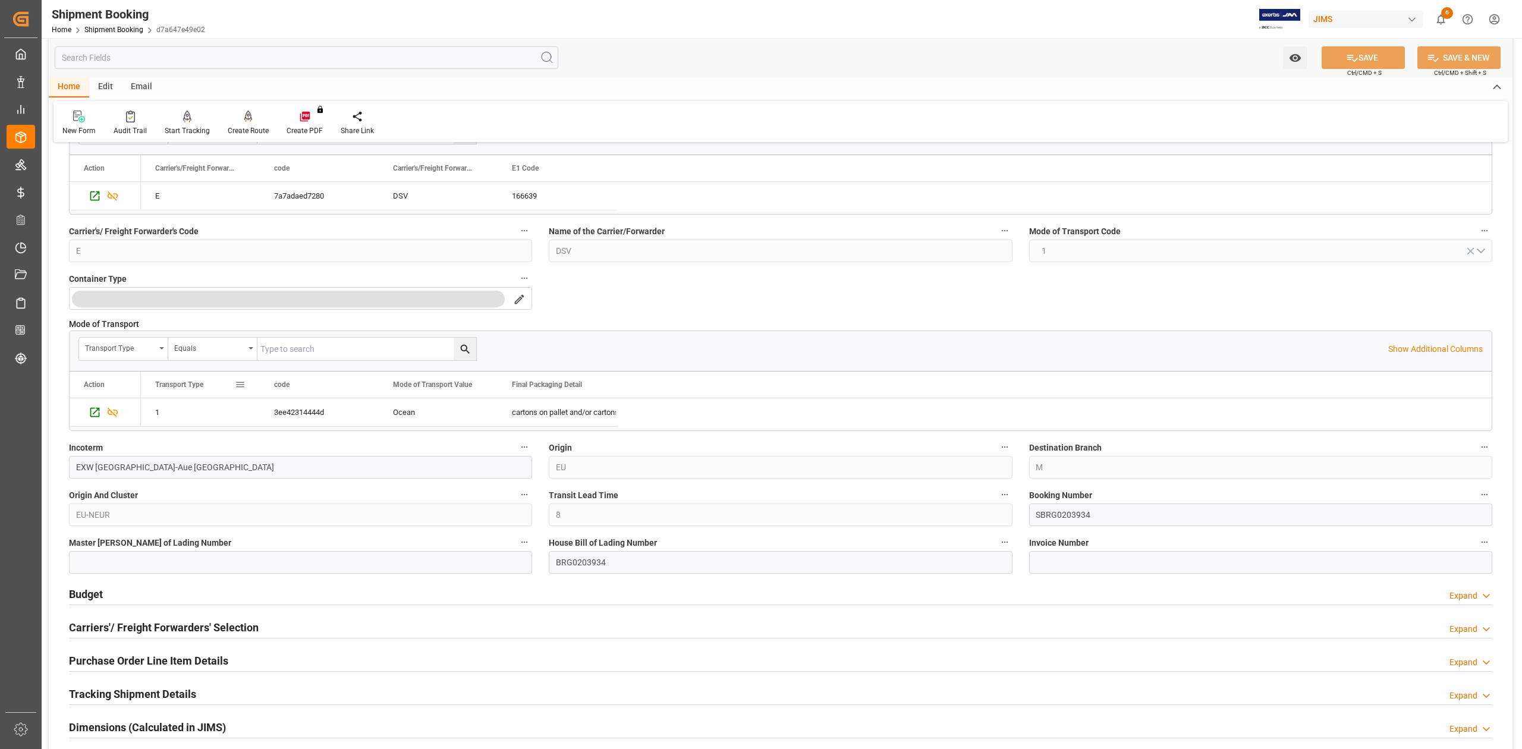
scroll to position [317, 0]
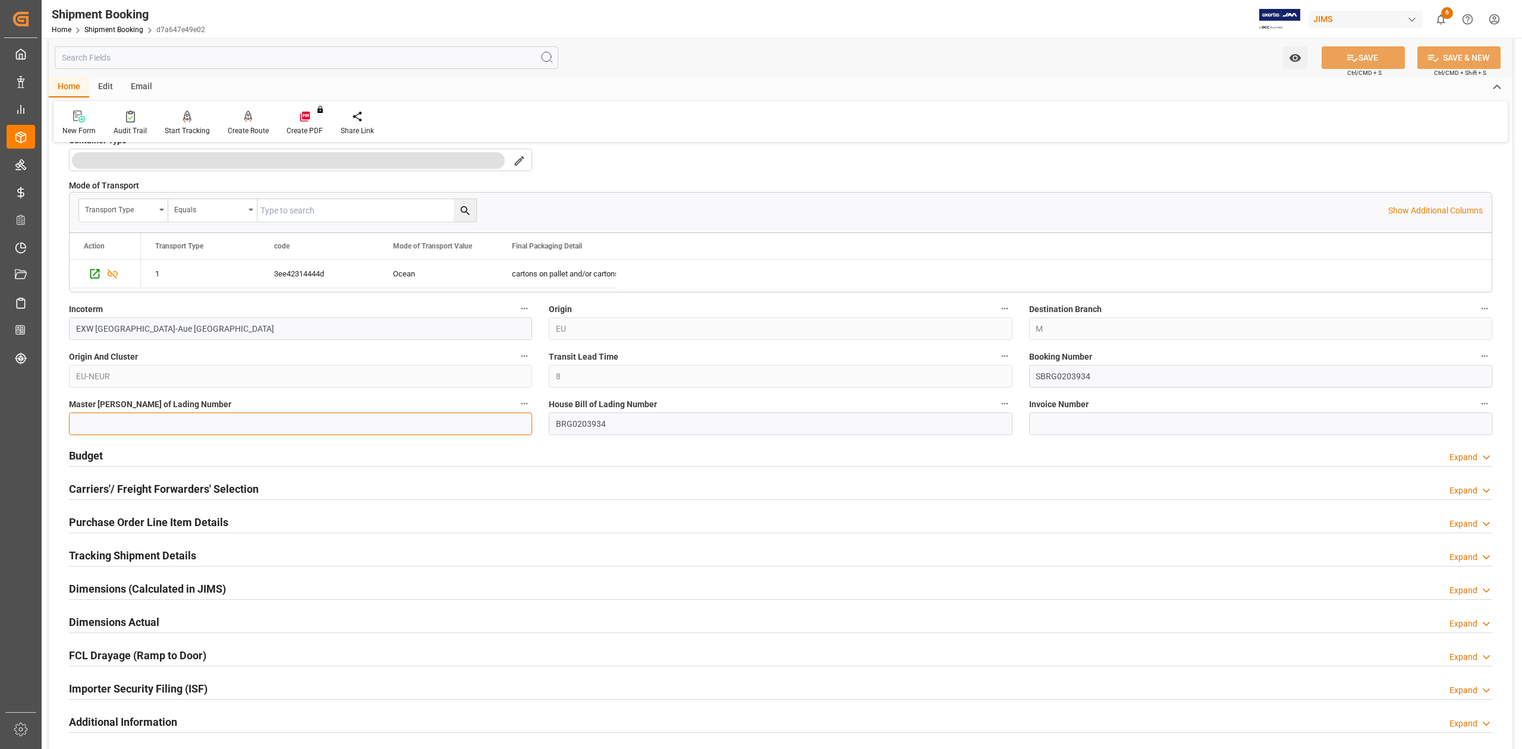
click at [189, 427] on input at bounding box center [300, 424] width 463 height 23
paste input "HLCUHAM2507AQGM1"
type input "HLCUHAM2507AQGM1"
click at [1375, 50] on button "SAVE" at bounding box center [1363, 57] width 83 height 23
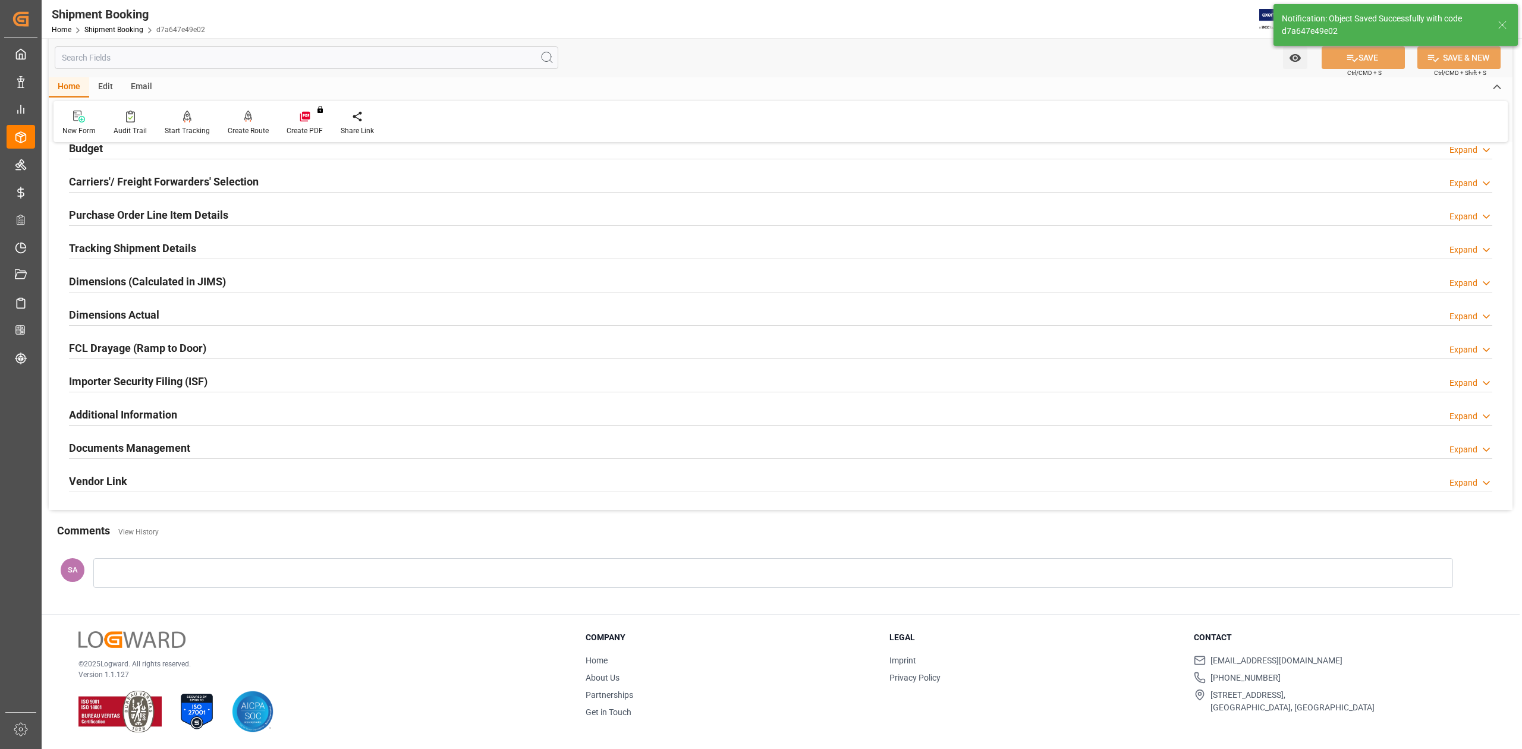
scroll to position [0, 0]
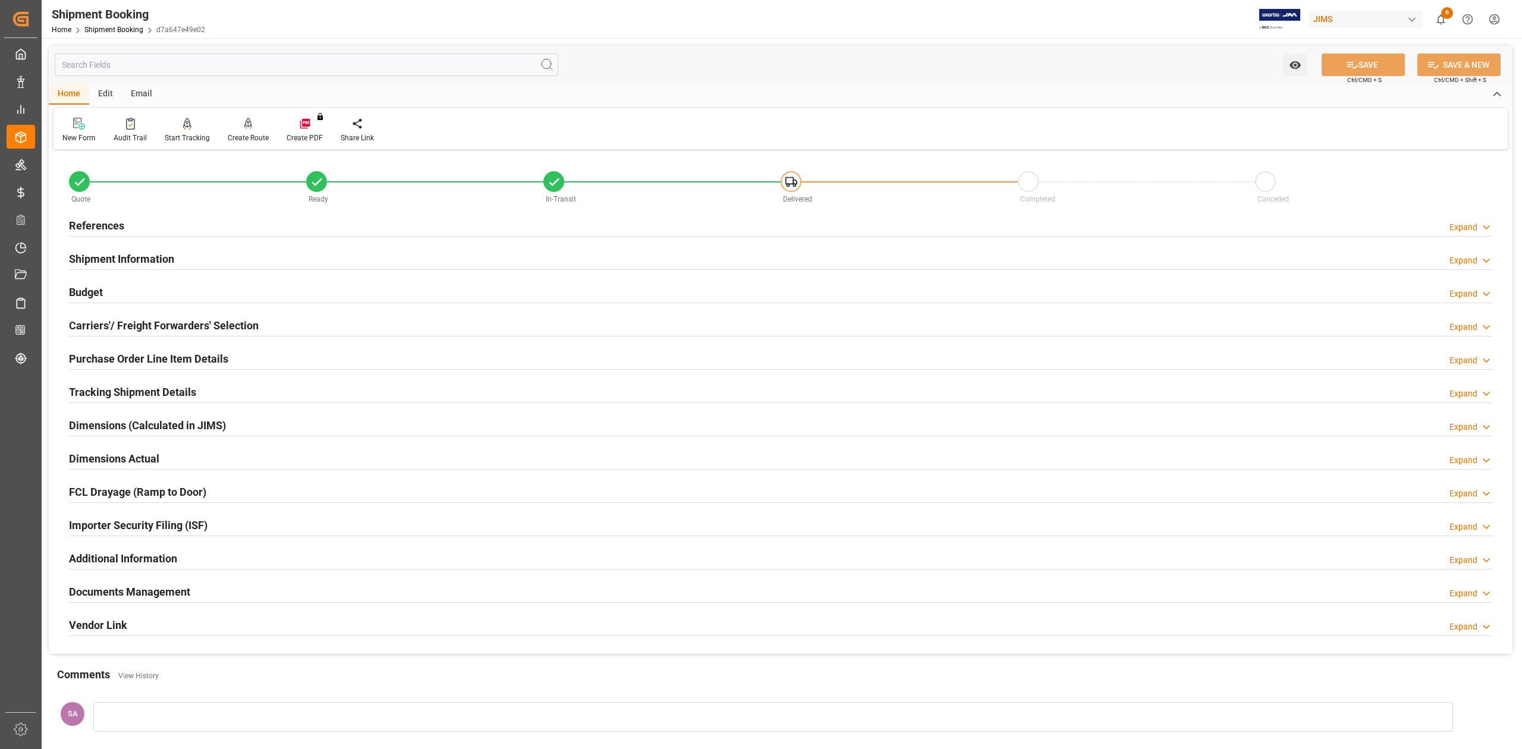
click at [105, 391] on h2 "Tracking Shipment Details" at bounding box center [132, 392] width 127 height 16
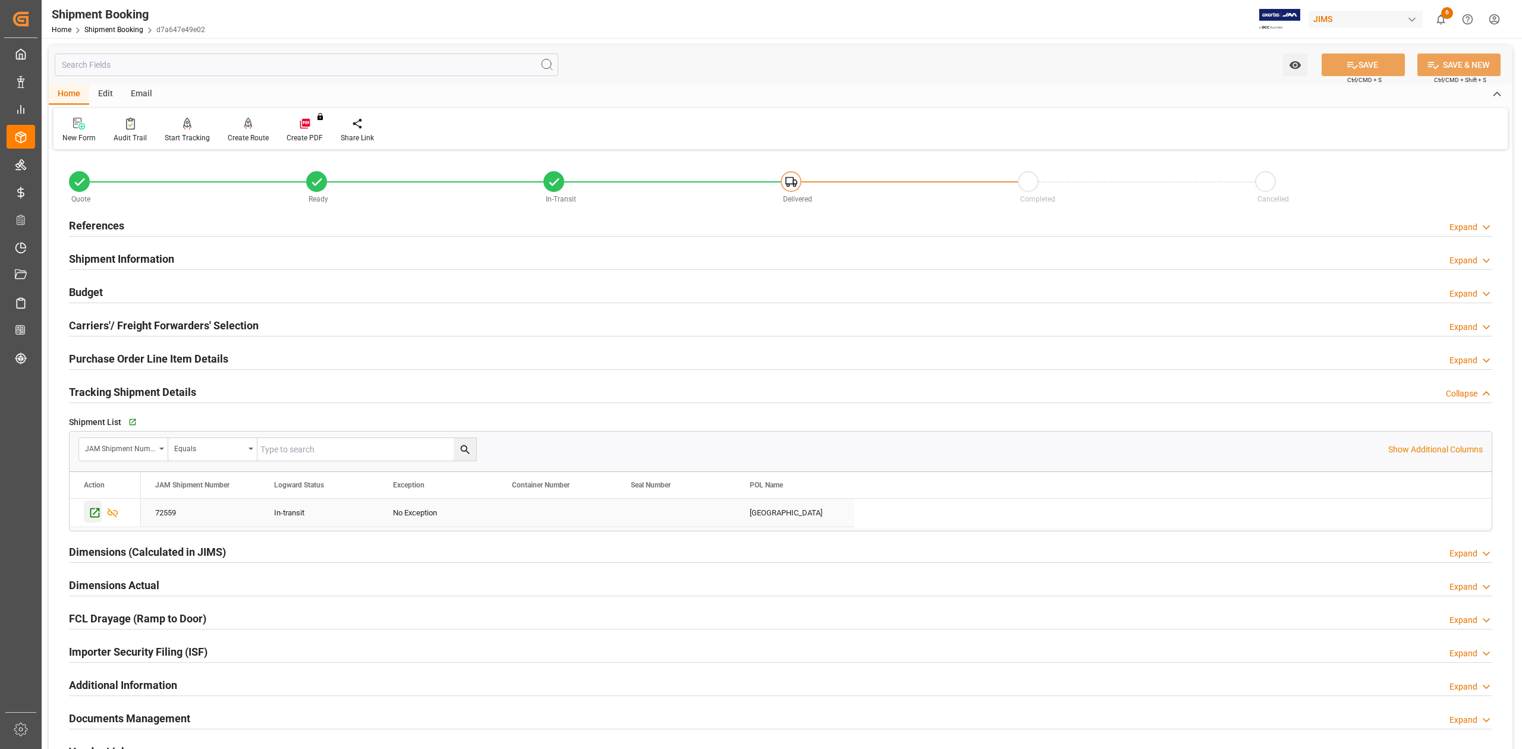
click at [93, 514] on icon "Press SPACE to select this row." at bounding box center [95, 513] width 12 height 12
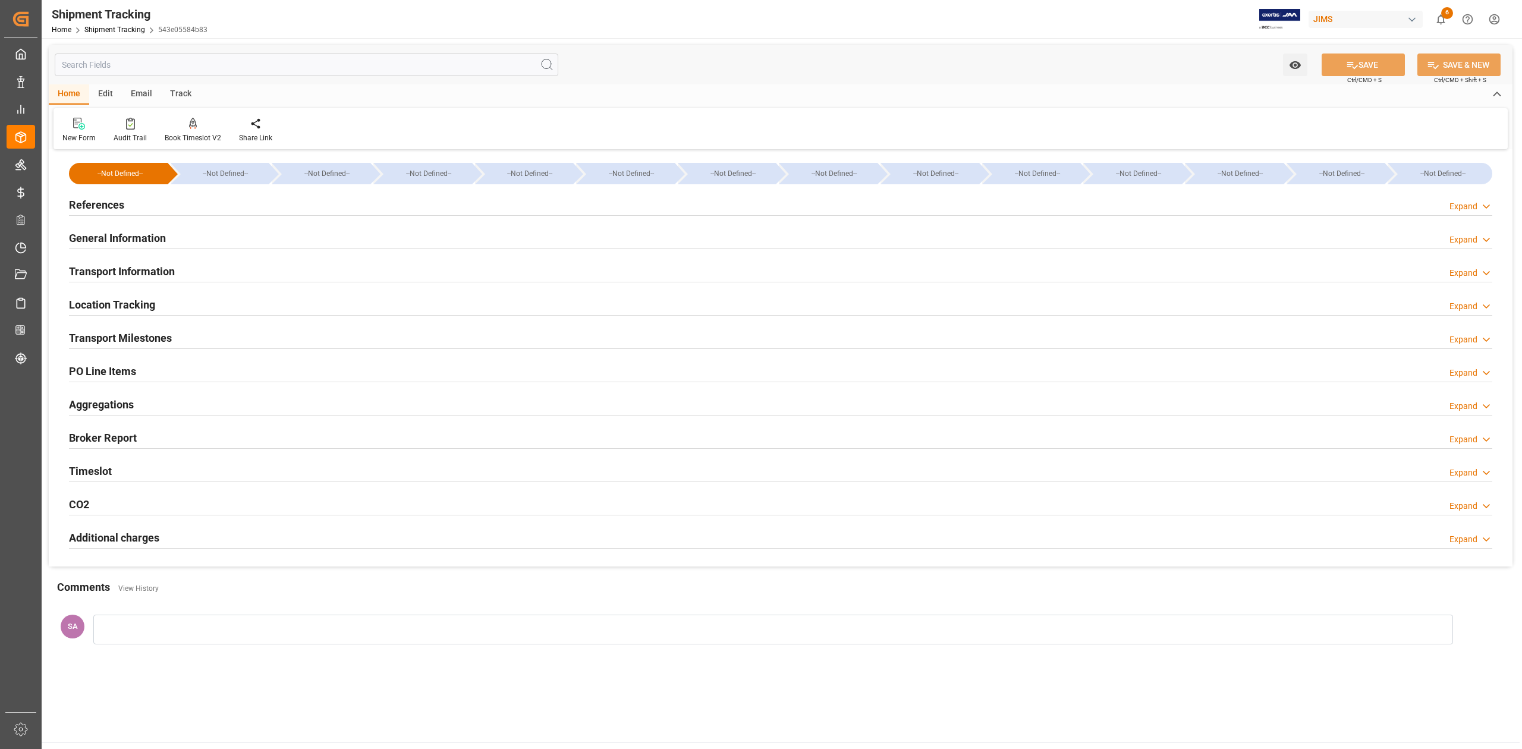
type input "[DATE]"
click at [115, 205] on h2 "References" at bounding box center [96, 205] width 55 height 16
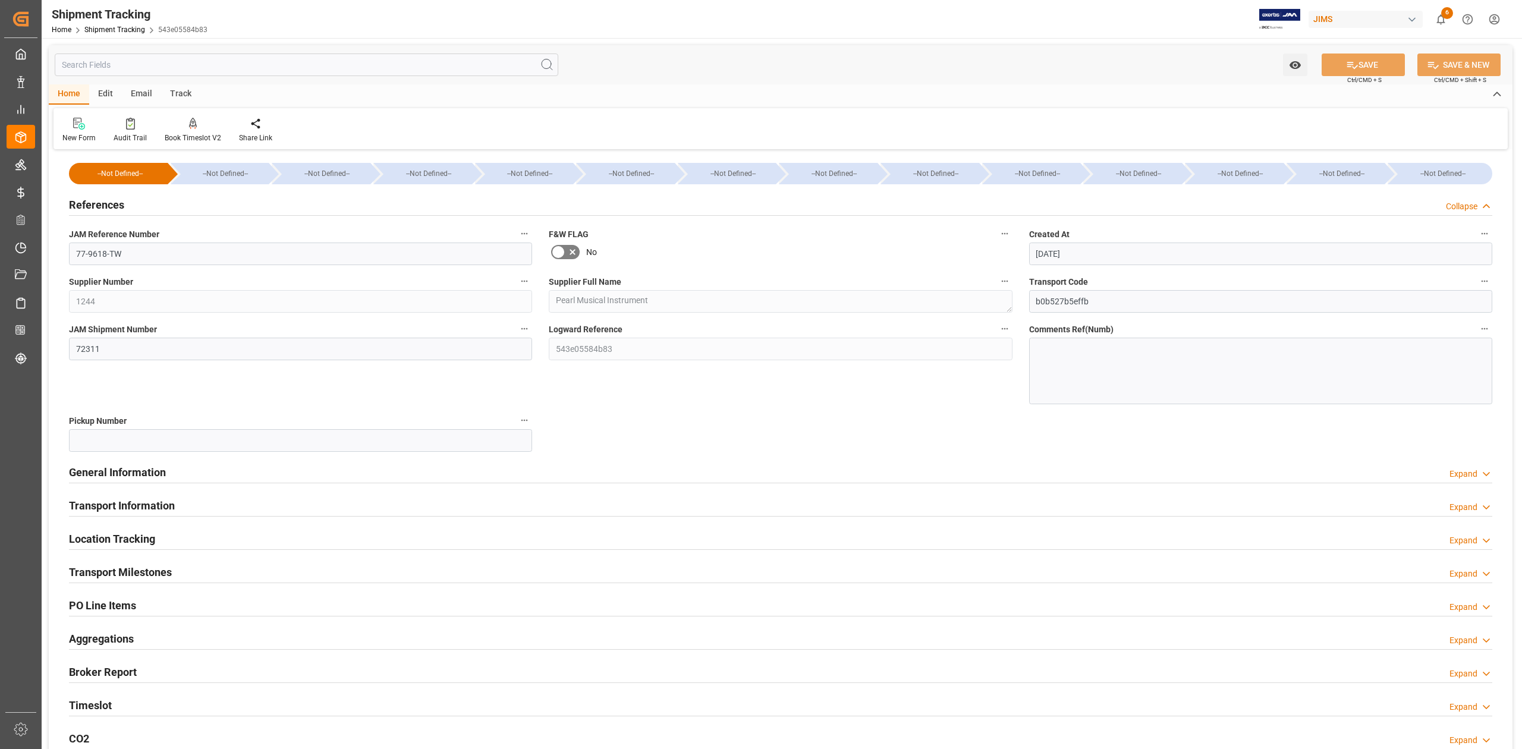
click at [146, 578] on h2 "Transport Milestones" at bounding box center [120, 572] width 103 height 16
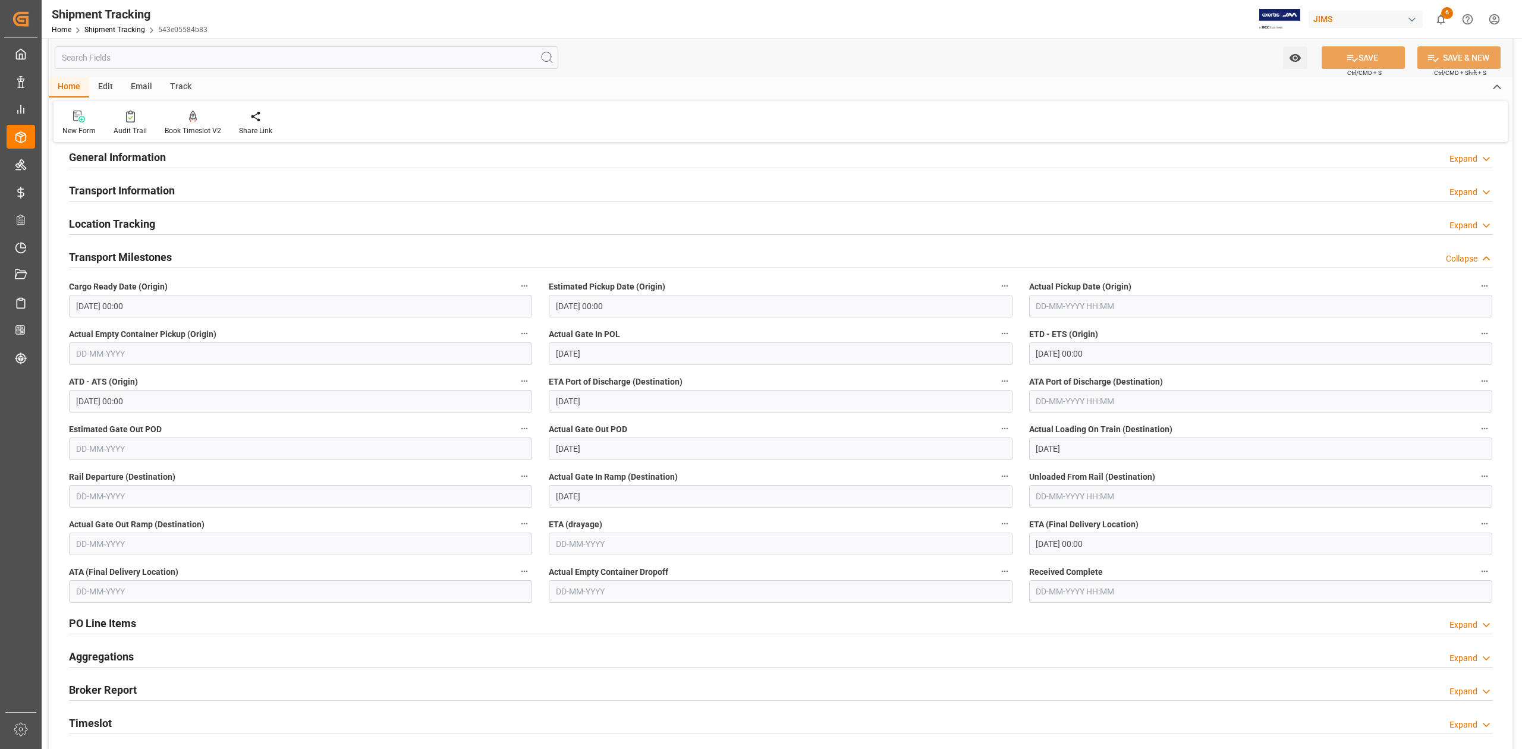
scroll to position [317, 0]
click at [1121, 303] on input "text" at bounding box center [1260, 304] width 463 height 23
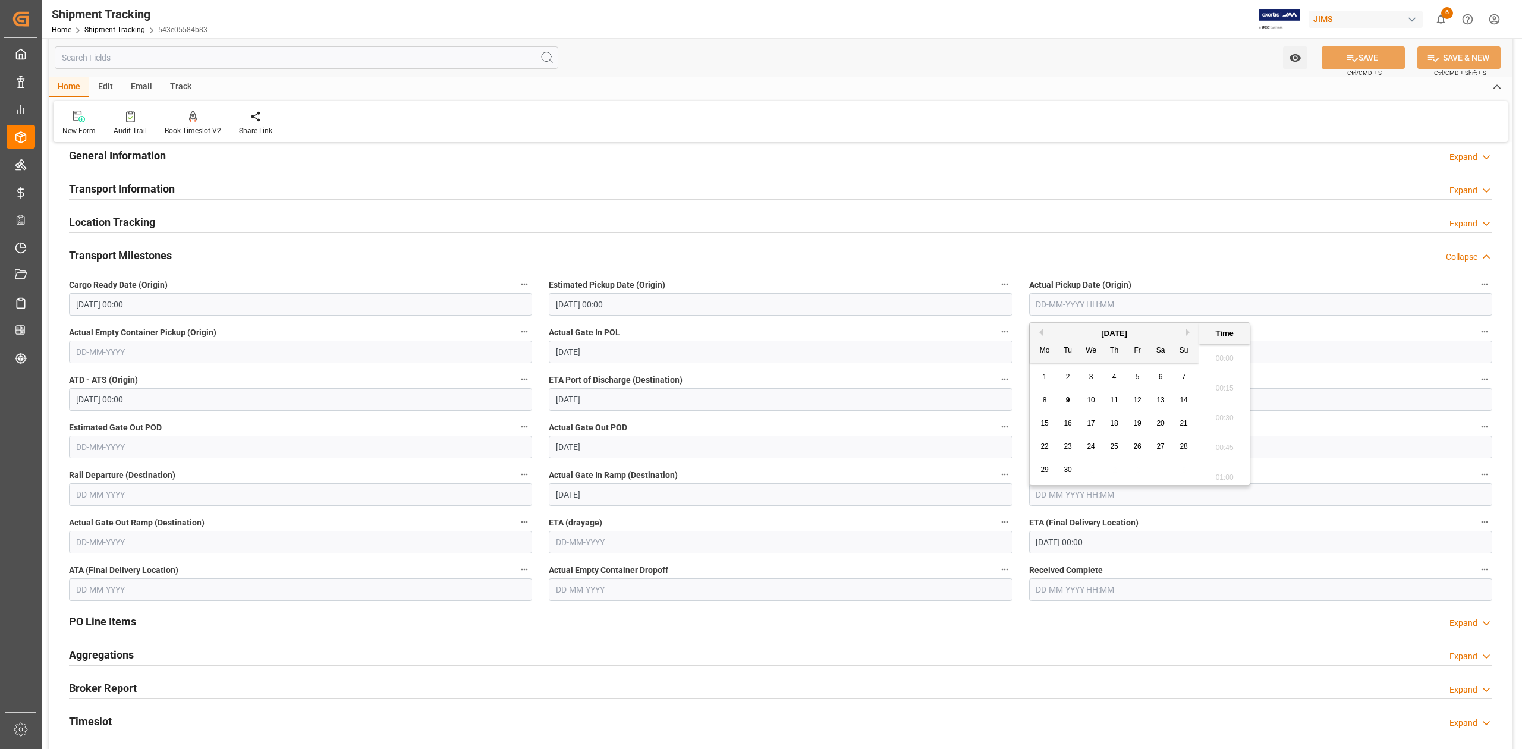
scroll to position [1579, 0]
click at [1358, 50] on button "SAVE" at bounding box center [1363, 57] width 83 height 23
type input "03-08-2025 00:00"
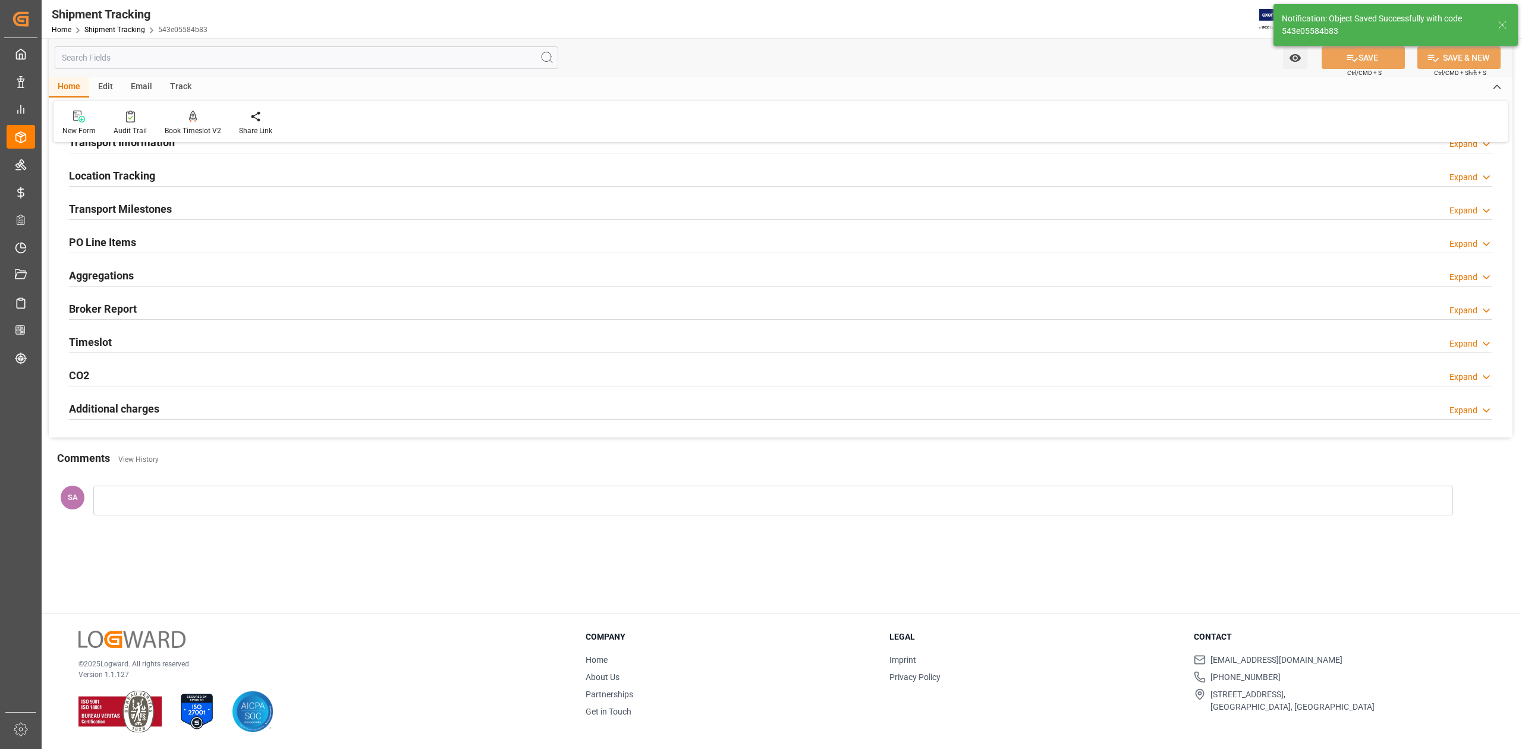
scroll to position [82, 0]
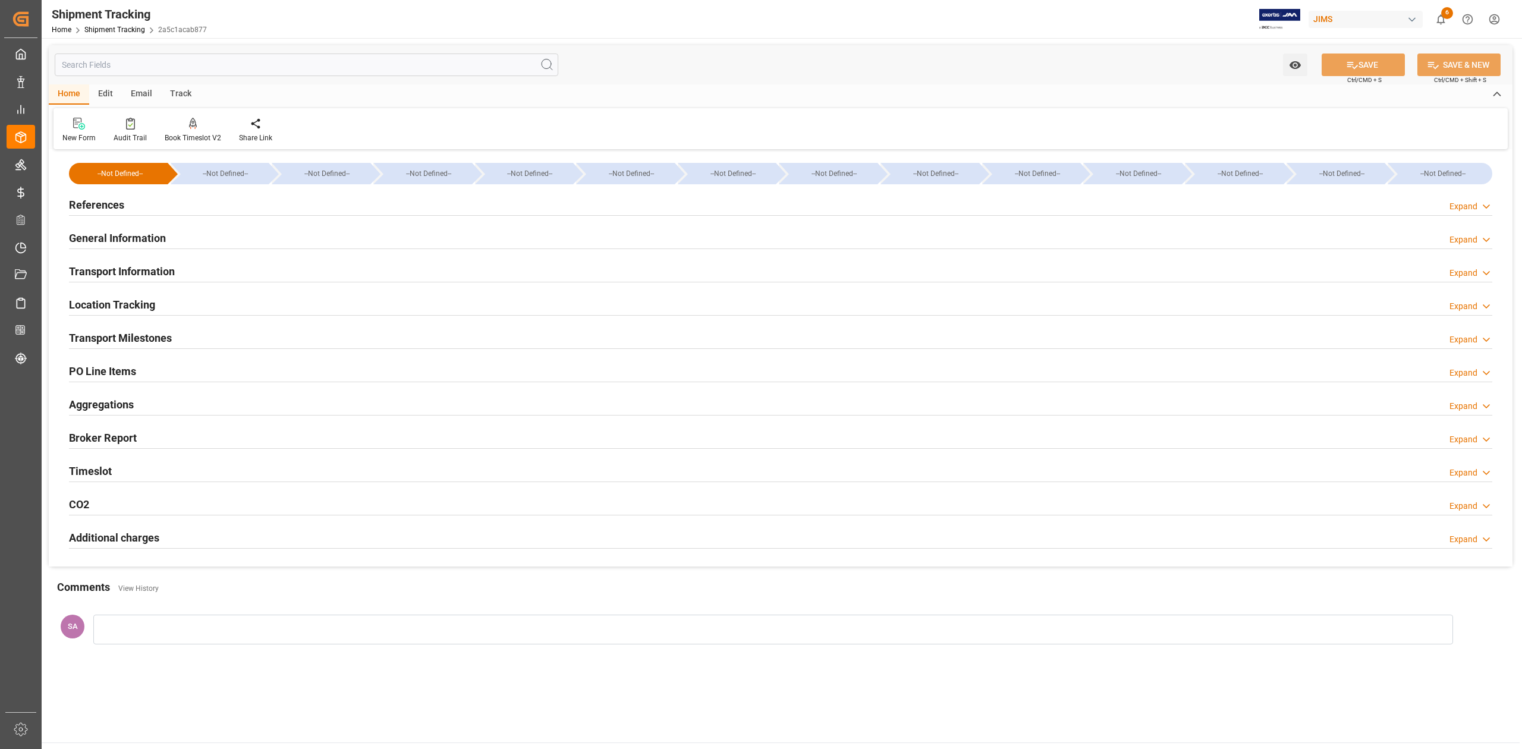
click at [162, 342] on h2 "Transport Milestones" at bounding box center [120, 338] width 103 height 16
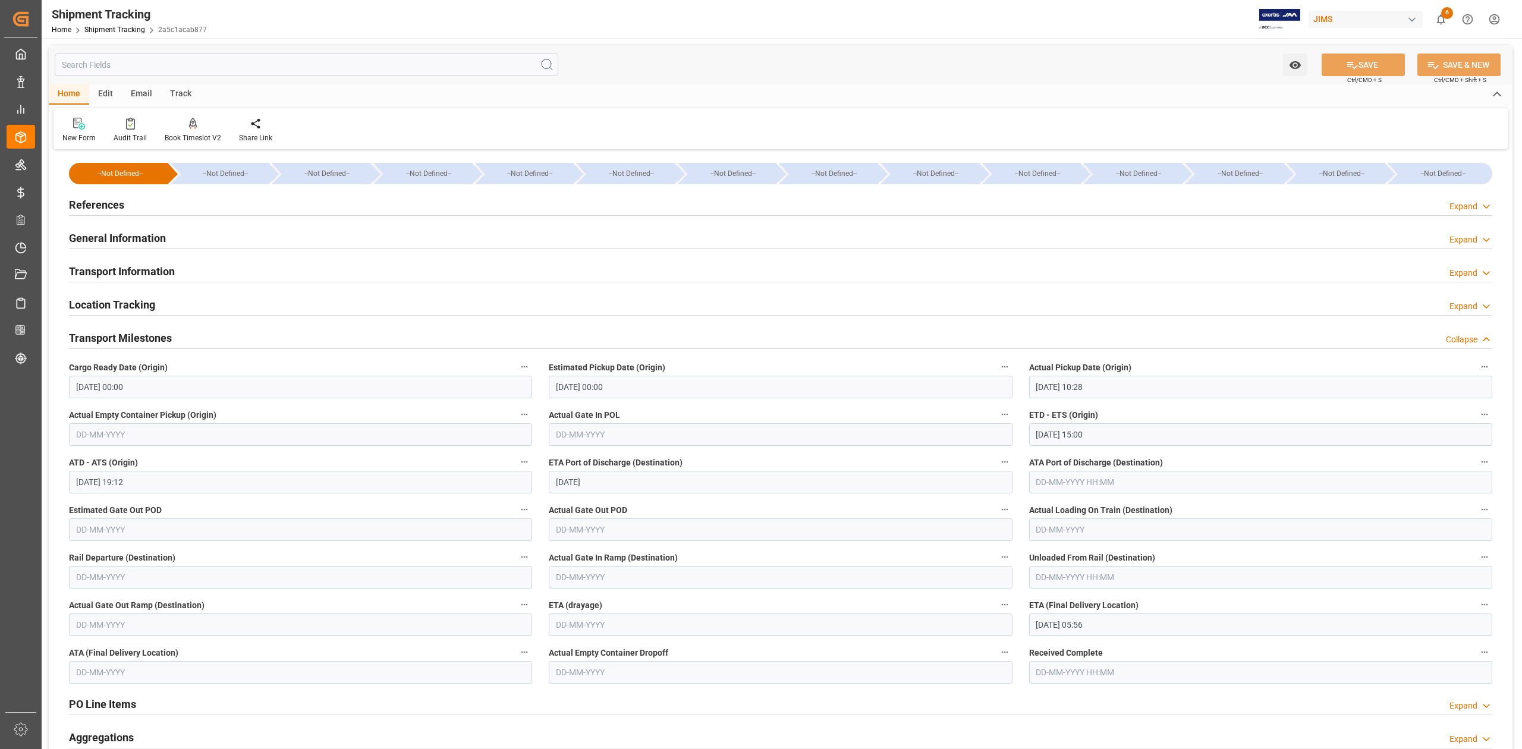
click at [162, 342] on h2 "Transport Milestones" at bounding box center [120, 338] width 103 height 16
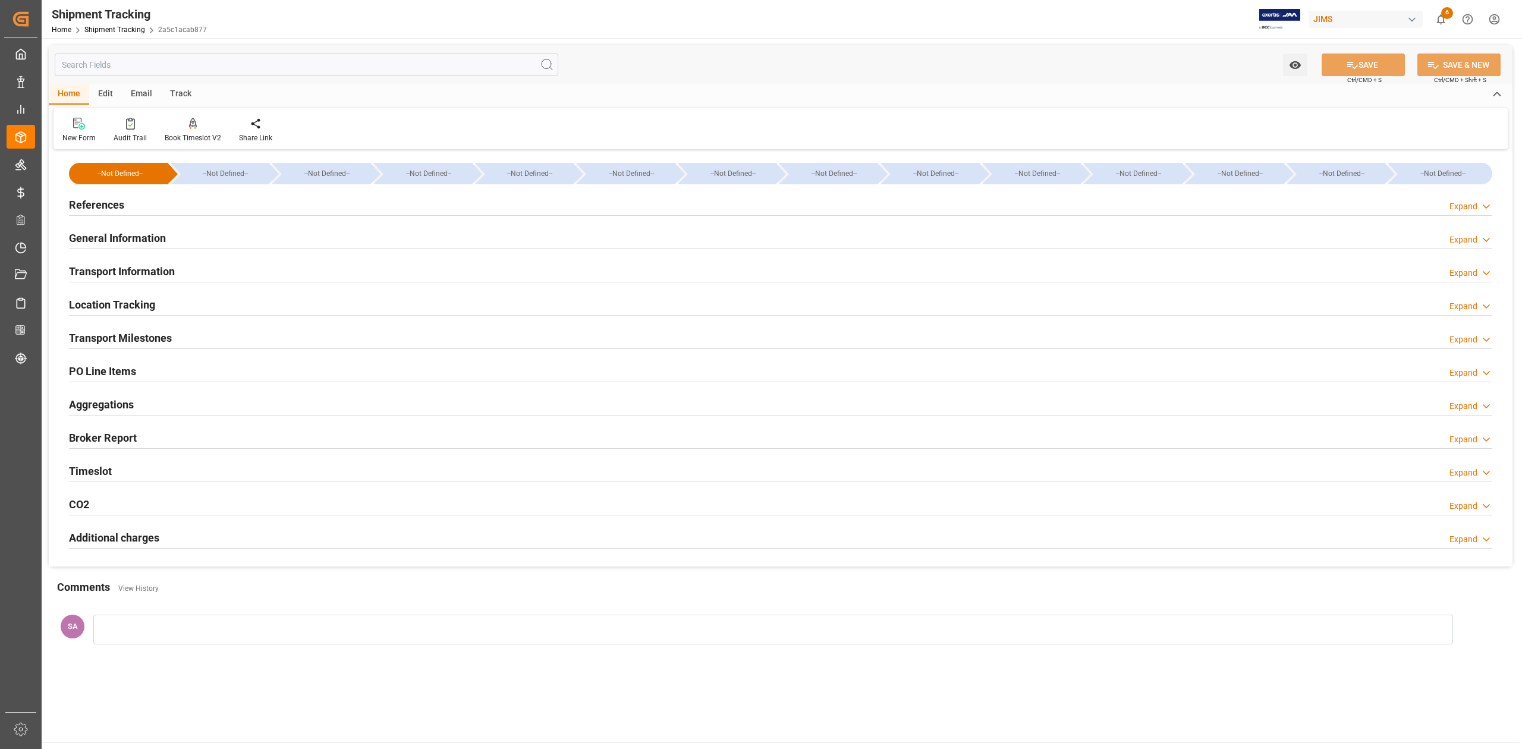
click at [115, 234] on h2 "General Information" at bounding box center [117, 238] width 97 height 16
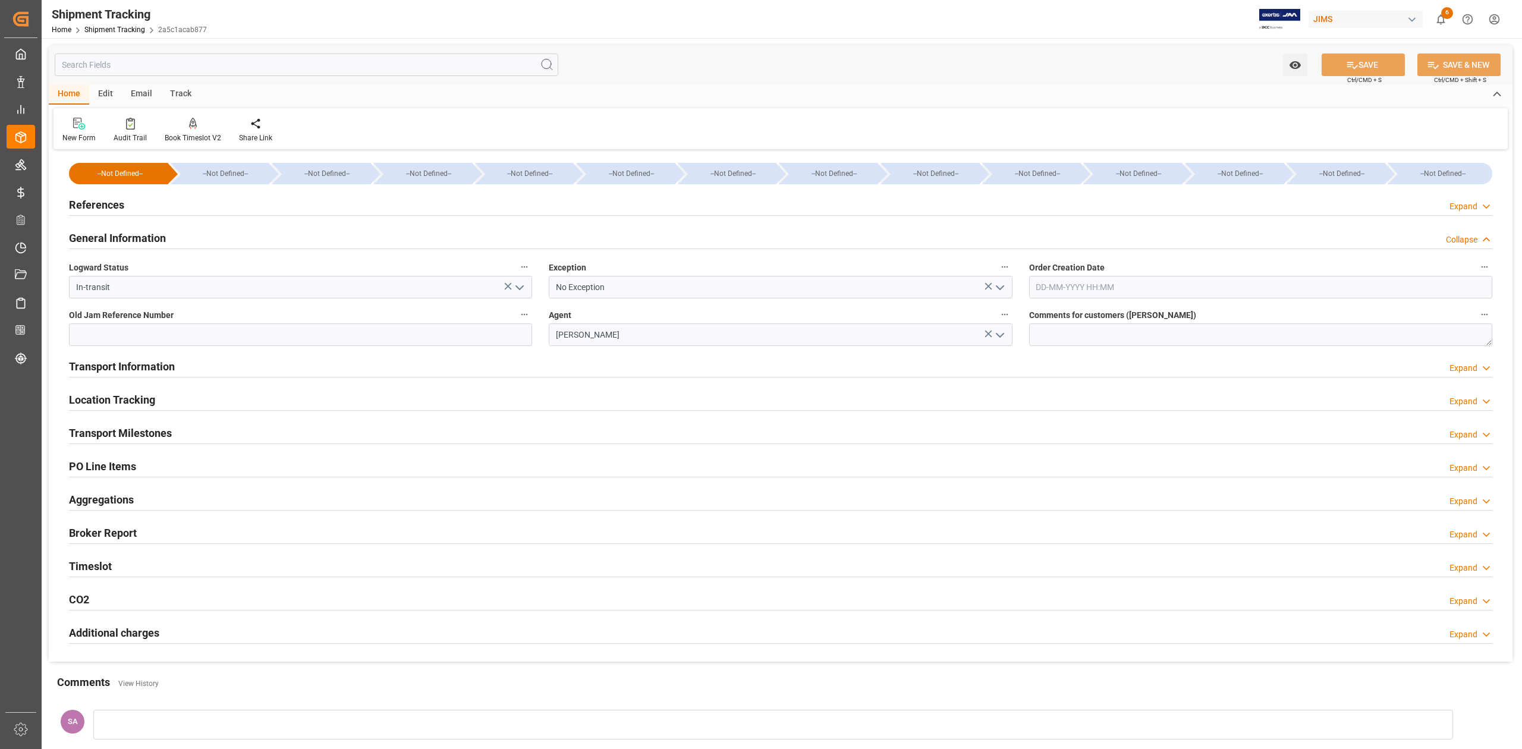
click at [115, 234] on h2 "General Information" at bounding box center [117, 238] width 97 height 16
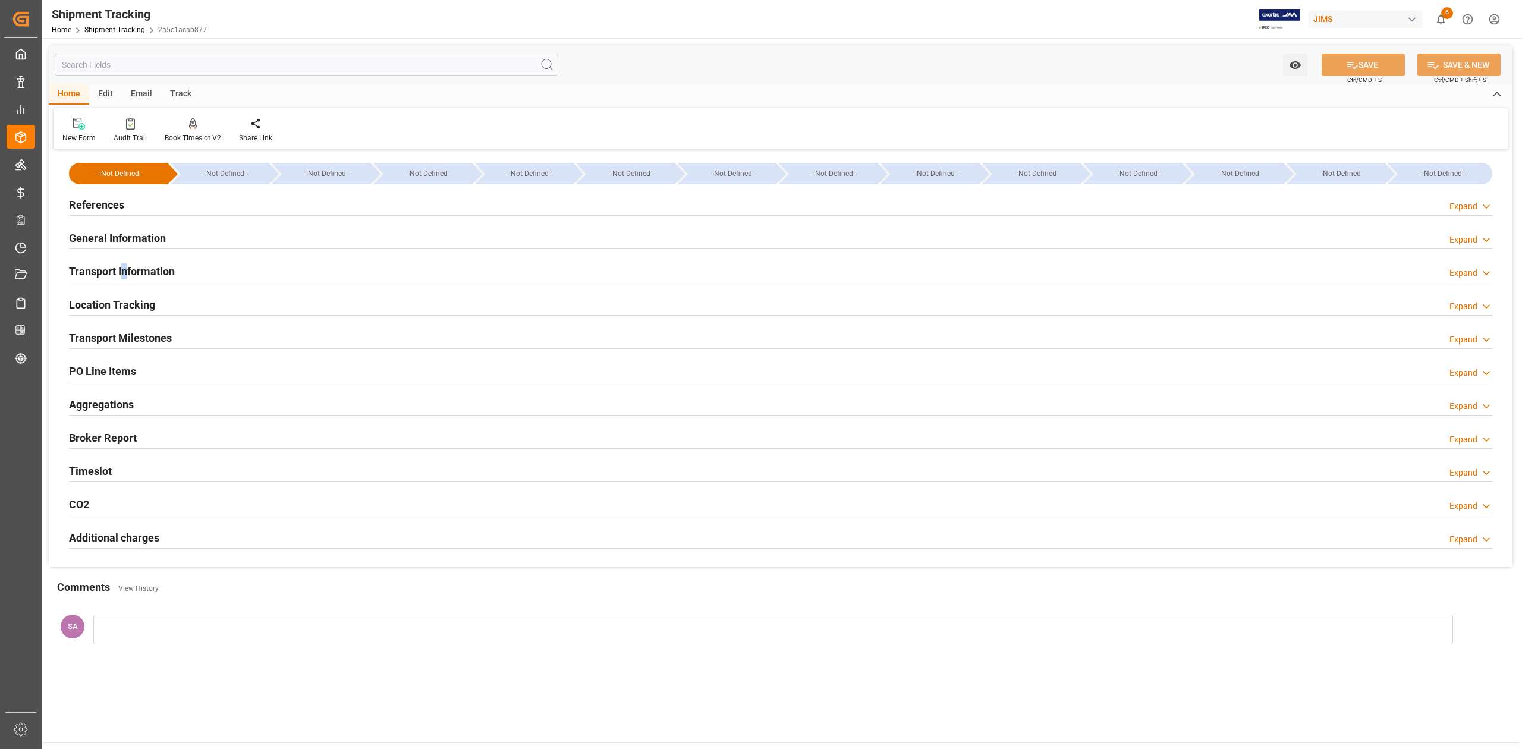
click at [126, 267] on h2 "Transport Information" at bounding box center [122, 271] width 106 height 16
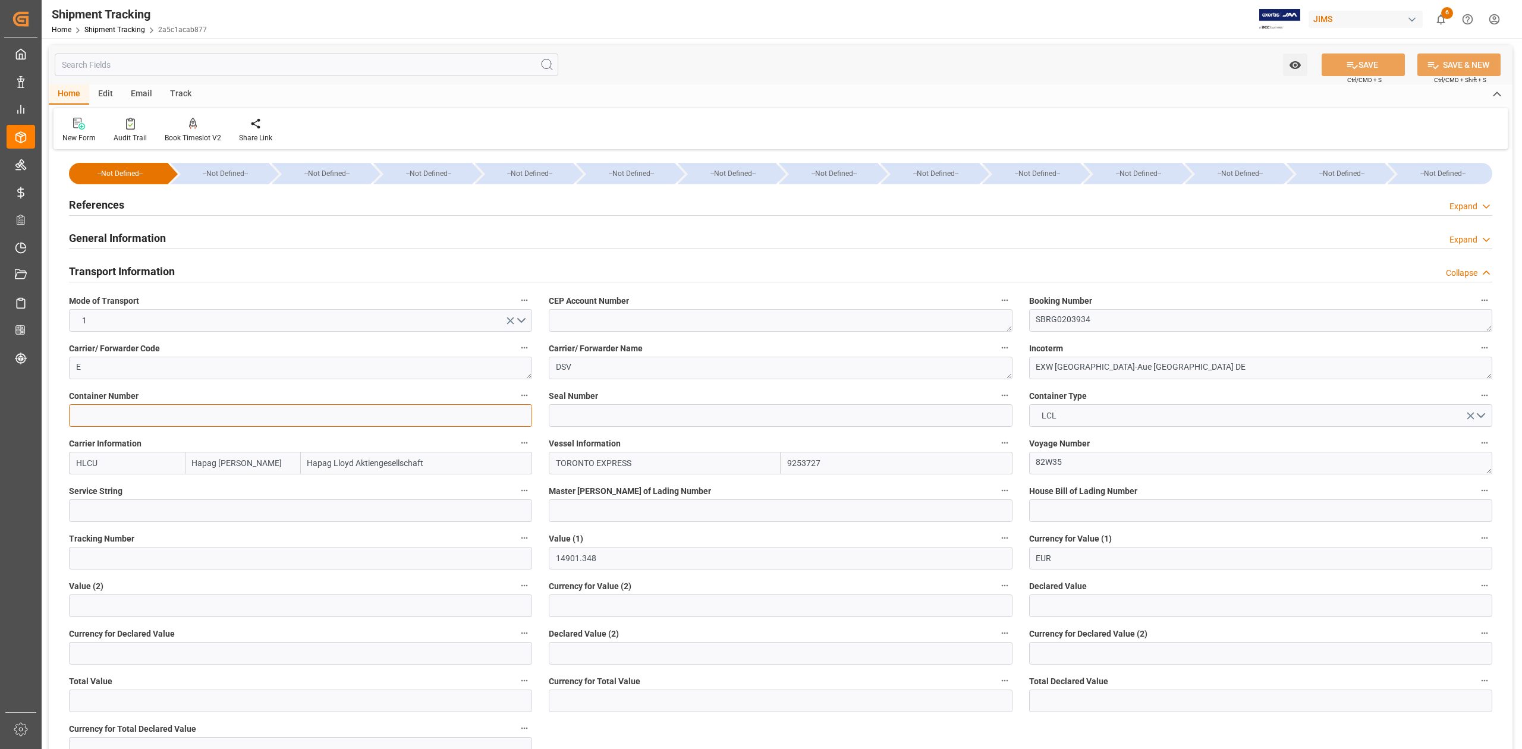
click at [131, 420] on input at bounding box center [300, 415] width 463 height 23
paste input "FANU3442980"
type input "FANU3442980"
click at [697, 417] on input at bounding box center [780, 415] width 463 height 23
paste input "011894"
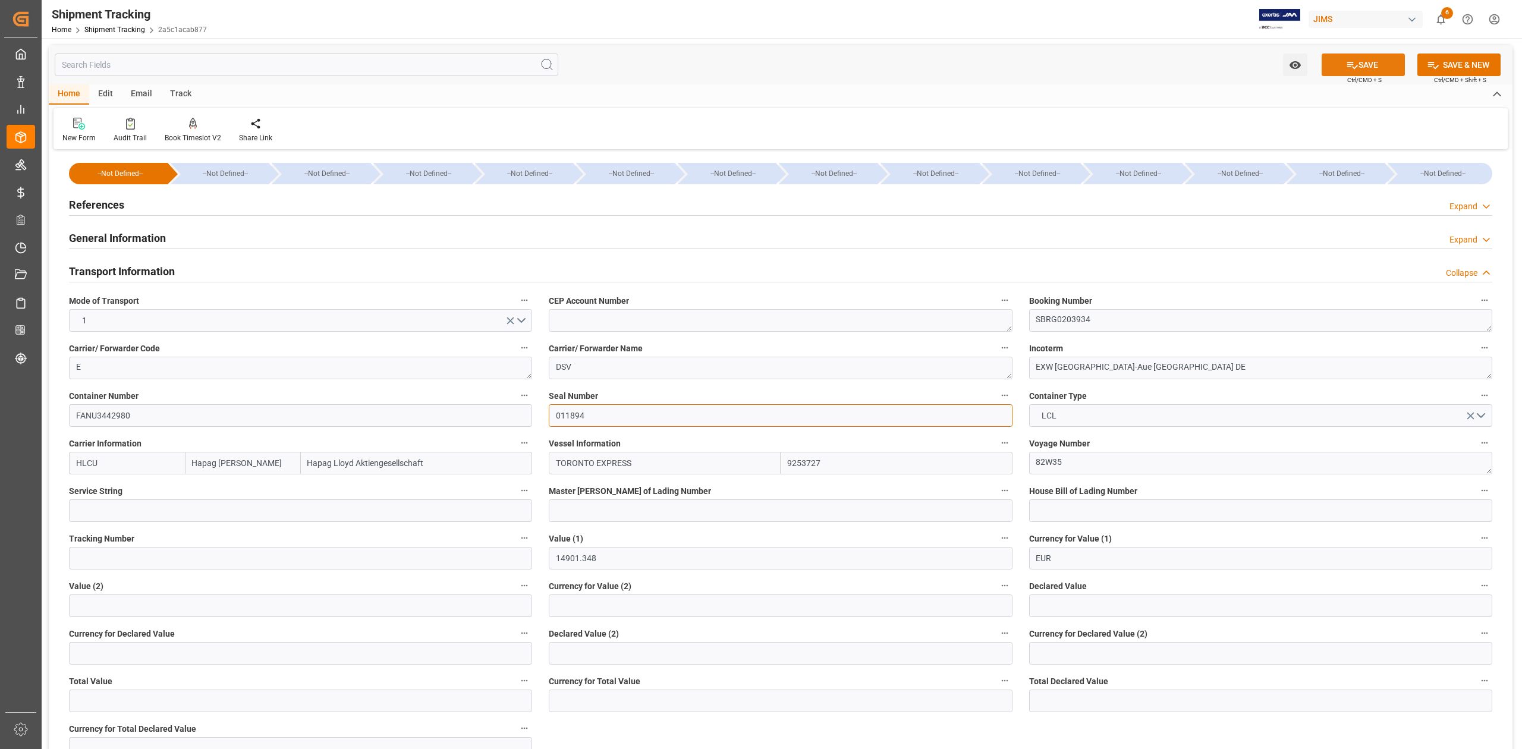
type input "011894"
click at [1341, 62] on button "SAVE" at bounding box center [1363, 65] width 83 height 23
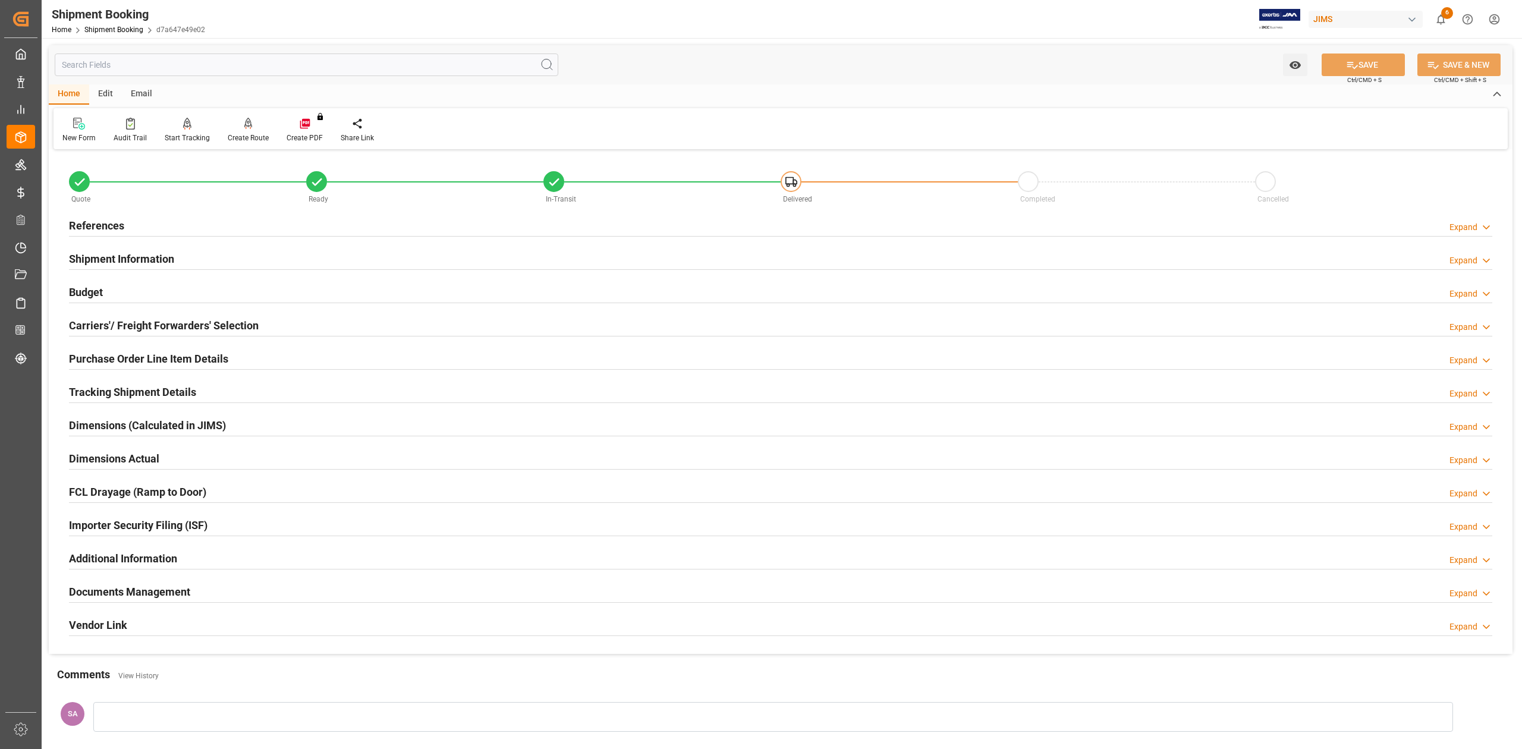
click at [84, 388] on h2 "Tracking Shipment Details" at bounding box center [132, 392] width 127 height 16
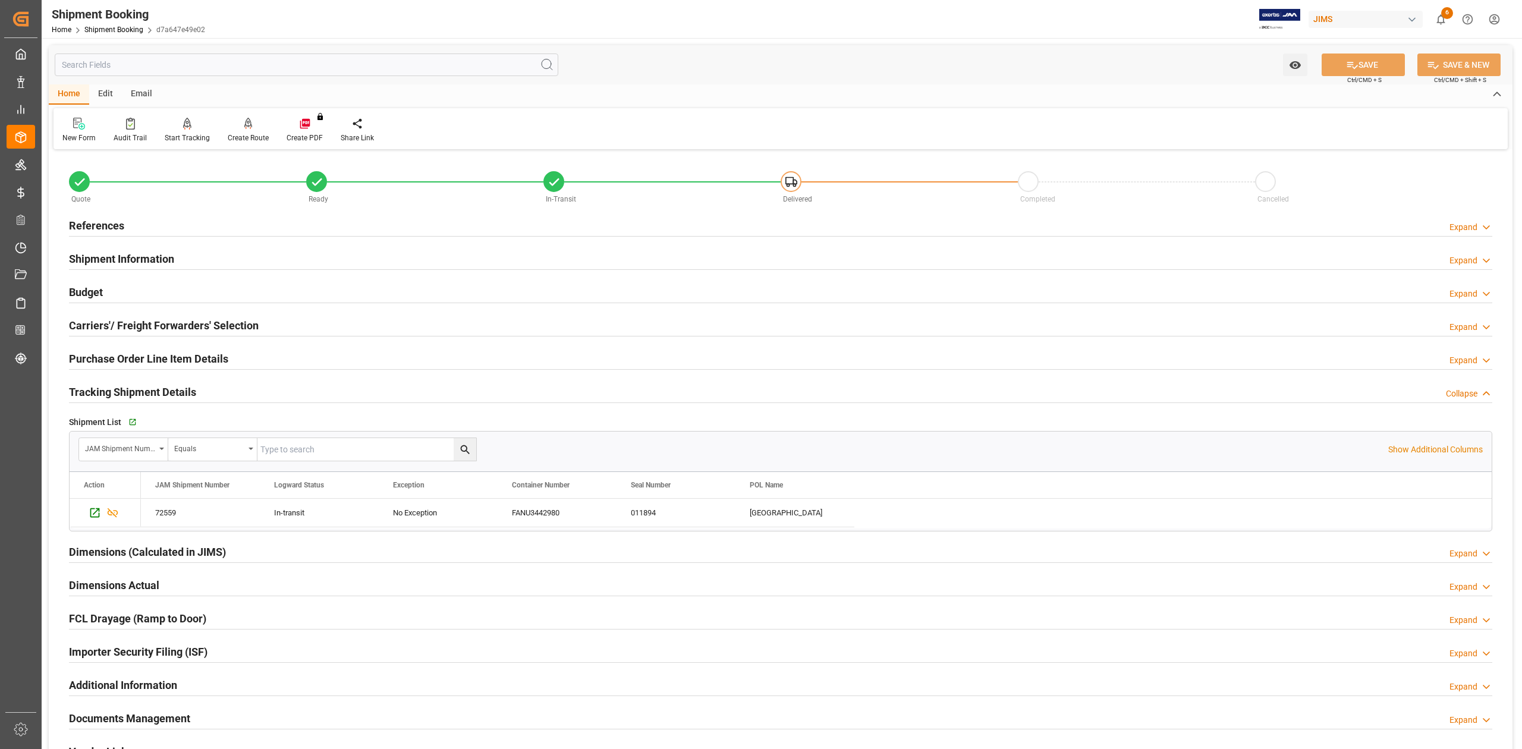
click at [84, 388] on h2 "Tracking Shipment Details" at bounding box center [132, 392] width 127 height 16
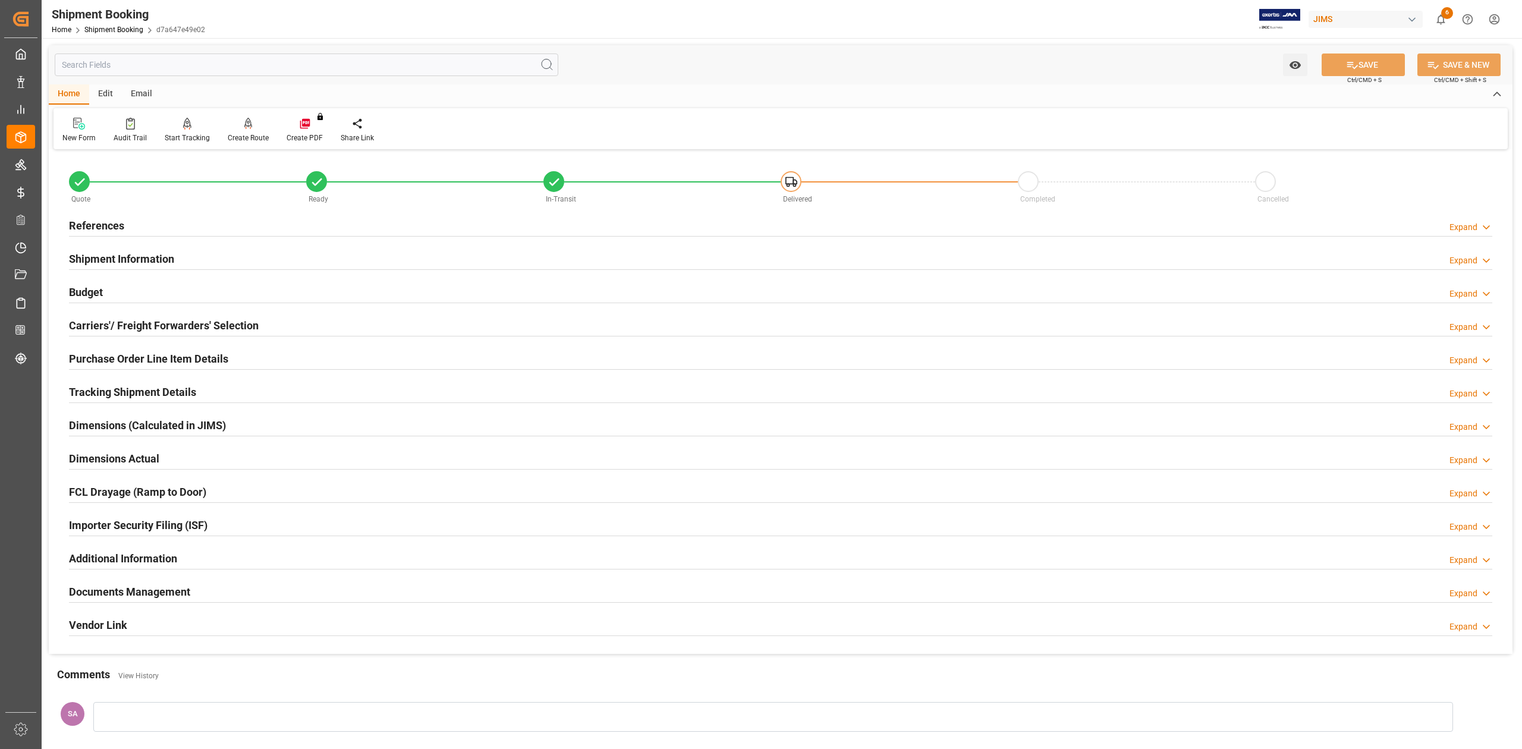
drag, startPoint x: 125, startPoint y: 566, endPoint x: 165, endPoint y: 565, distance: 40.4
click at [125, 565] on h2 "Additional Information" at bounding box center [123, 559] width 108 height 16
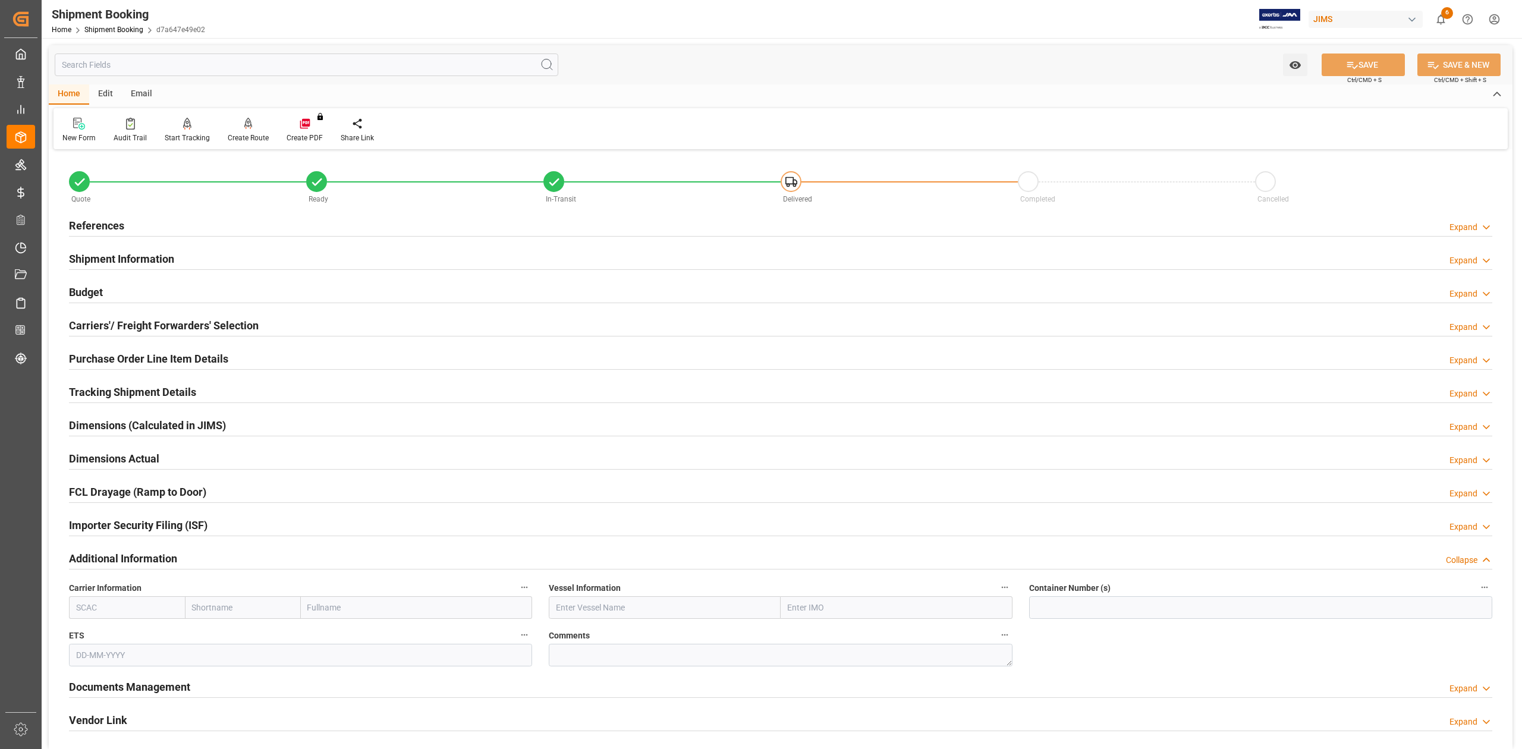
scroll to position [158, 0]
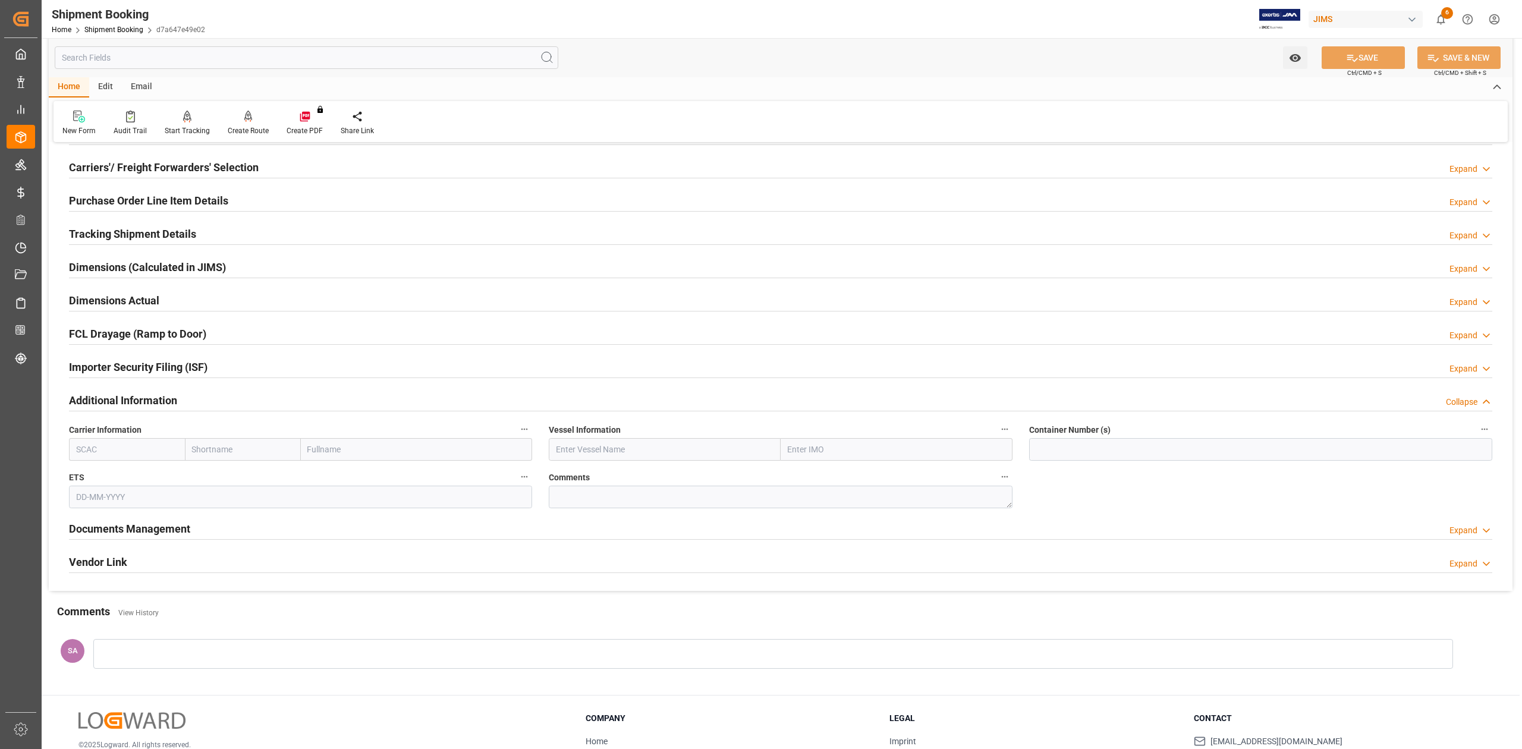
click at [115, 405] on h2 "Additional Information" at bounding box center [123, 400] width 108 height 16
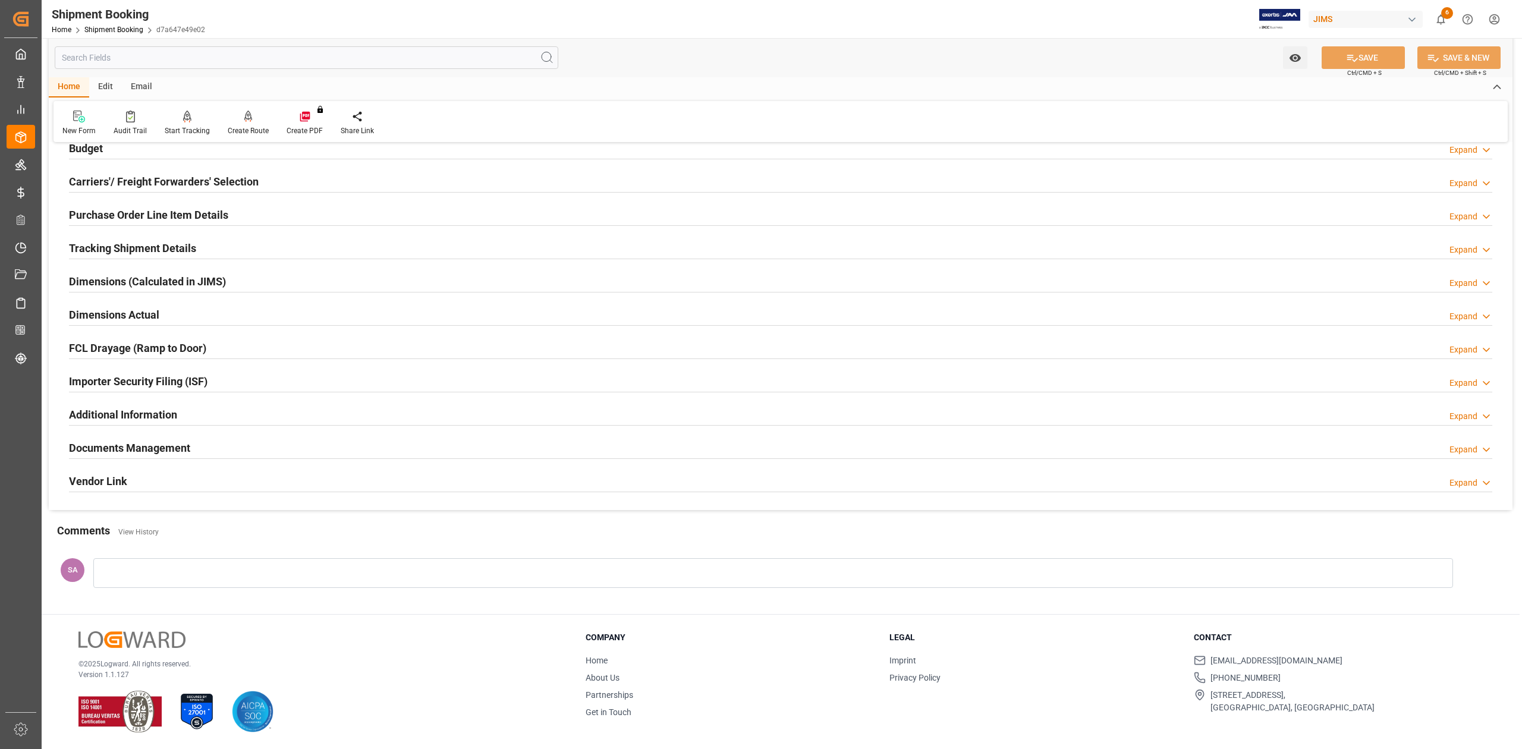
scroll to position [146, 0]
click at [133, 452] on h2 "Documents Management" at bounding box center [129, 448] width 121 height 16
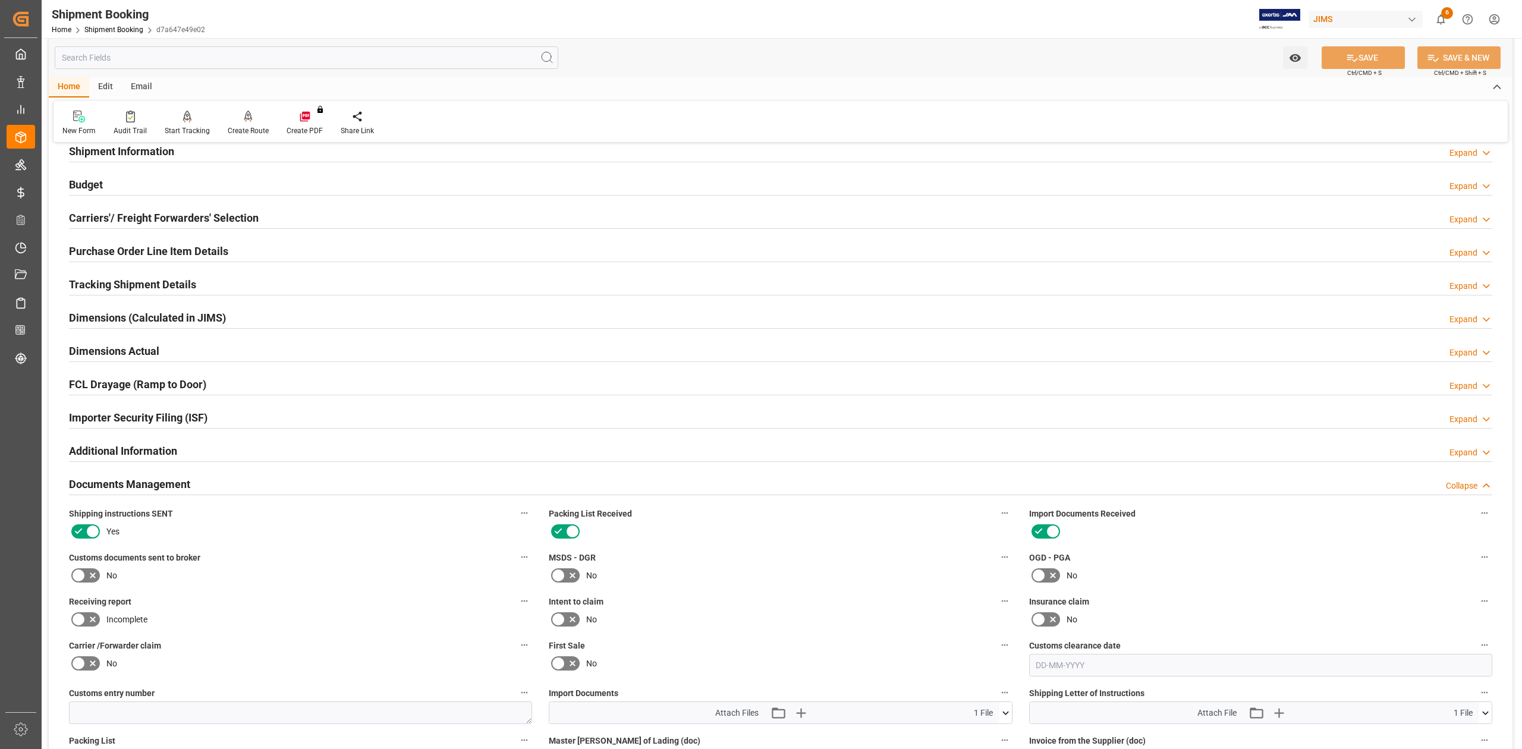
scroll to position [0, 0]
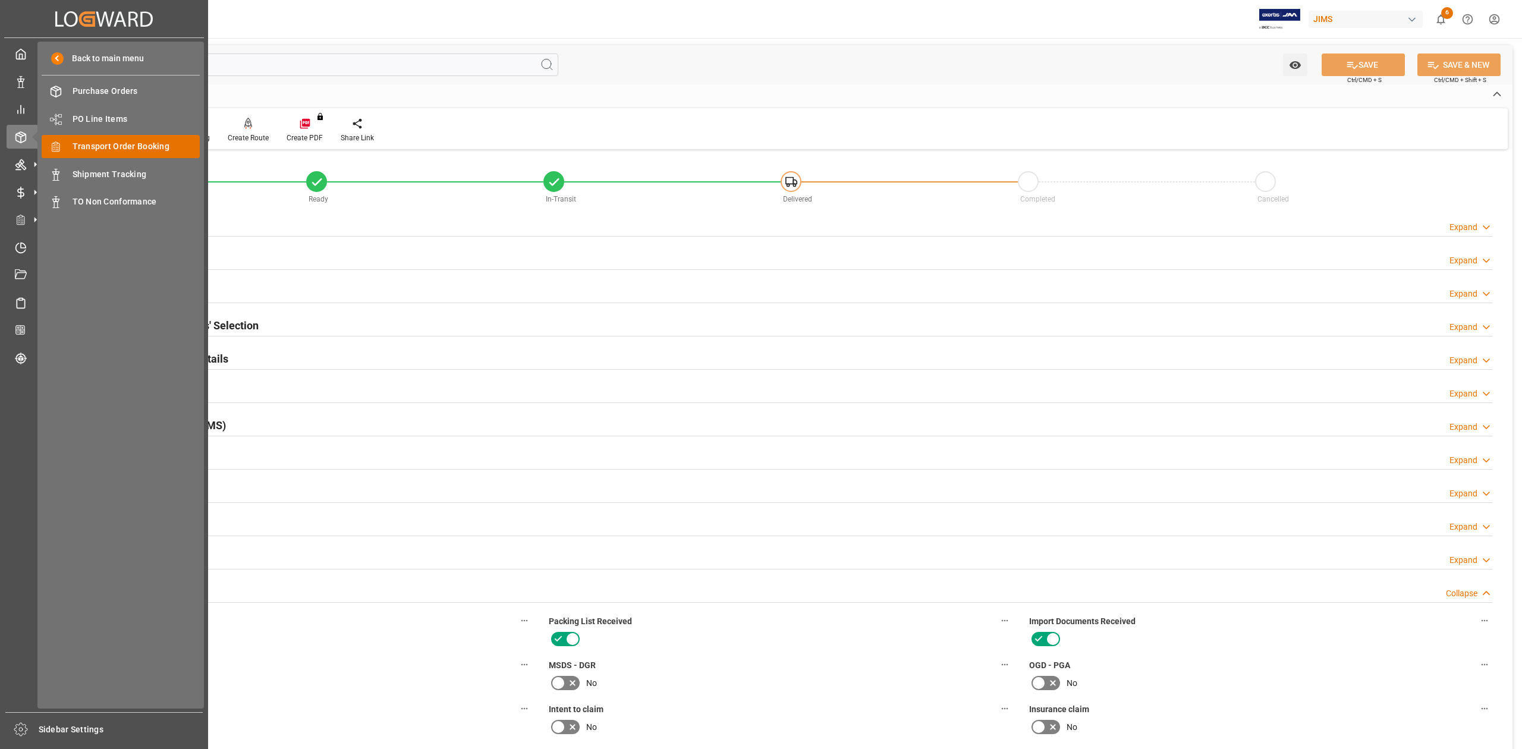
click at [146, 143] on span "Transport Order Booking" at bounding box center [137, 146] width 128 height 12
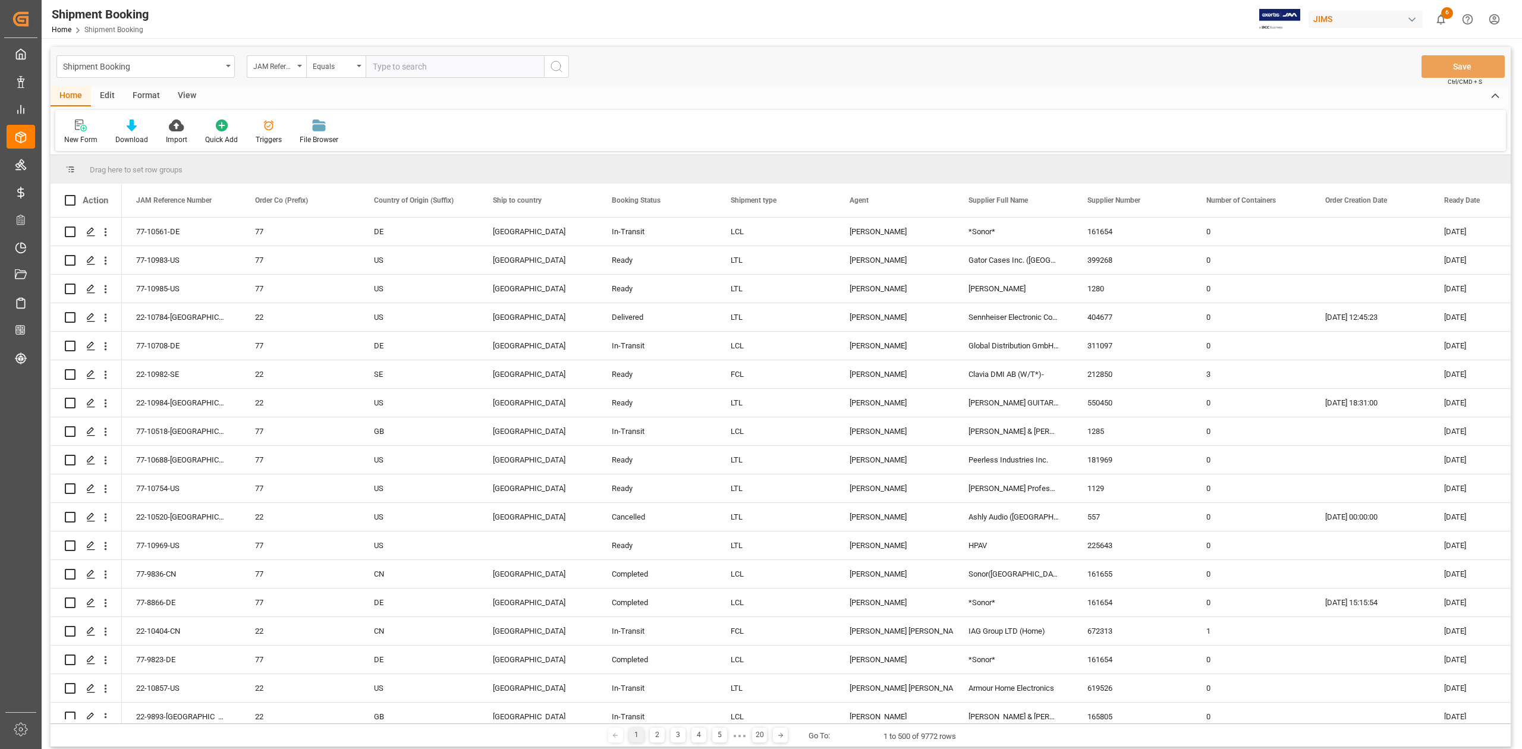
click at [407, 69] on input "text" at bounding box center [455, 66] width 178 height 23
paste input "77-9839-CN"
type input "77-9839-CN"
click at [555, 59] on icon "search button" at bounding box center [556, 66] width 14 height 14
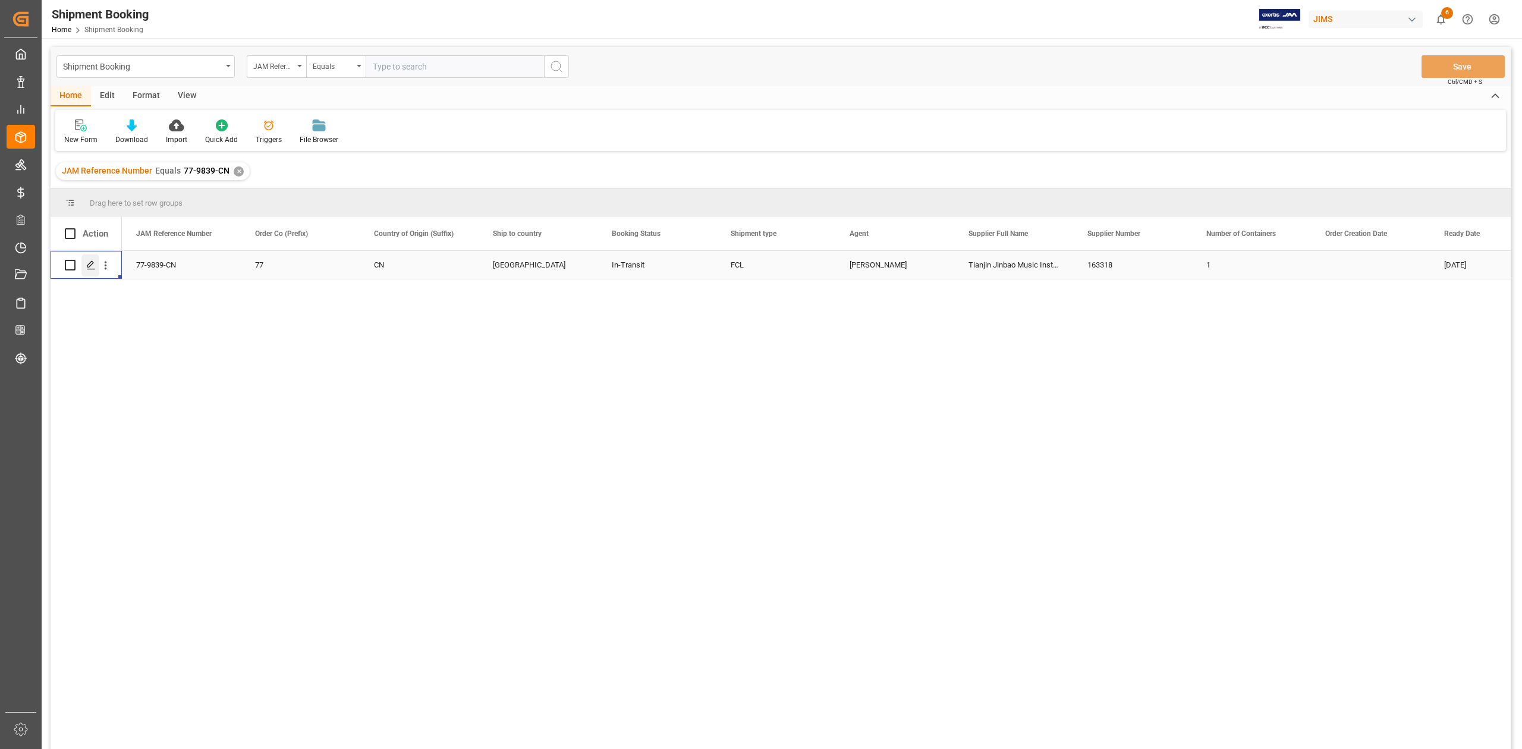
click at [87, 267] on icon "Press SPACE to select this row." at bounding box center [91, 265] width 10 height 10
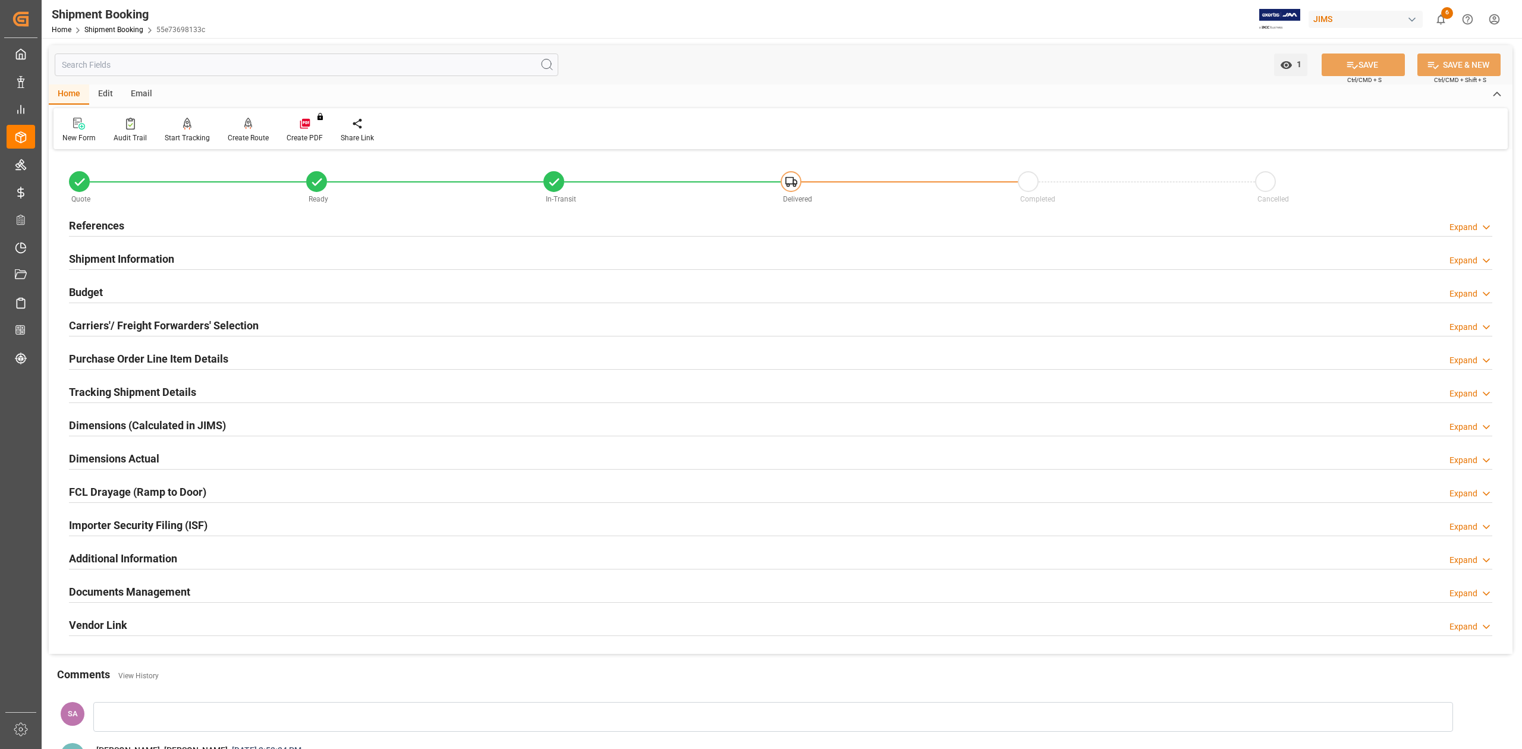
click at [105, 227] on h2 "References" at bounding box center [96, 226] width 55 height 16
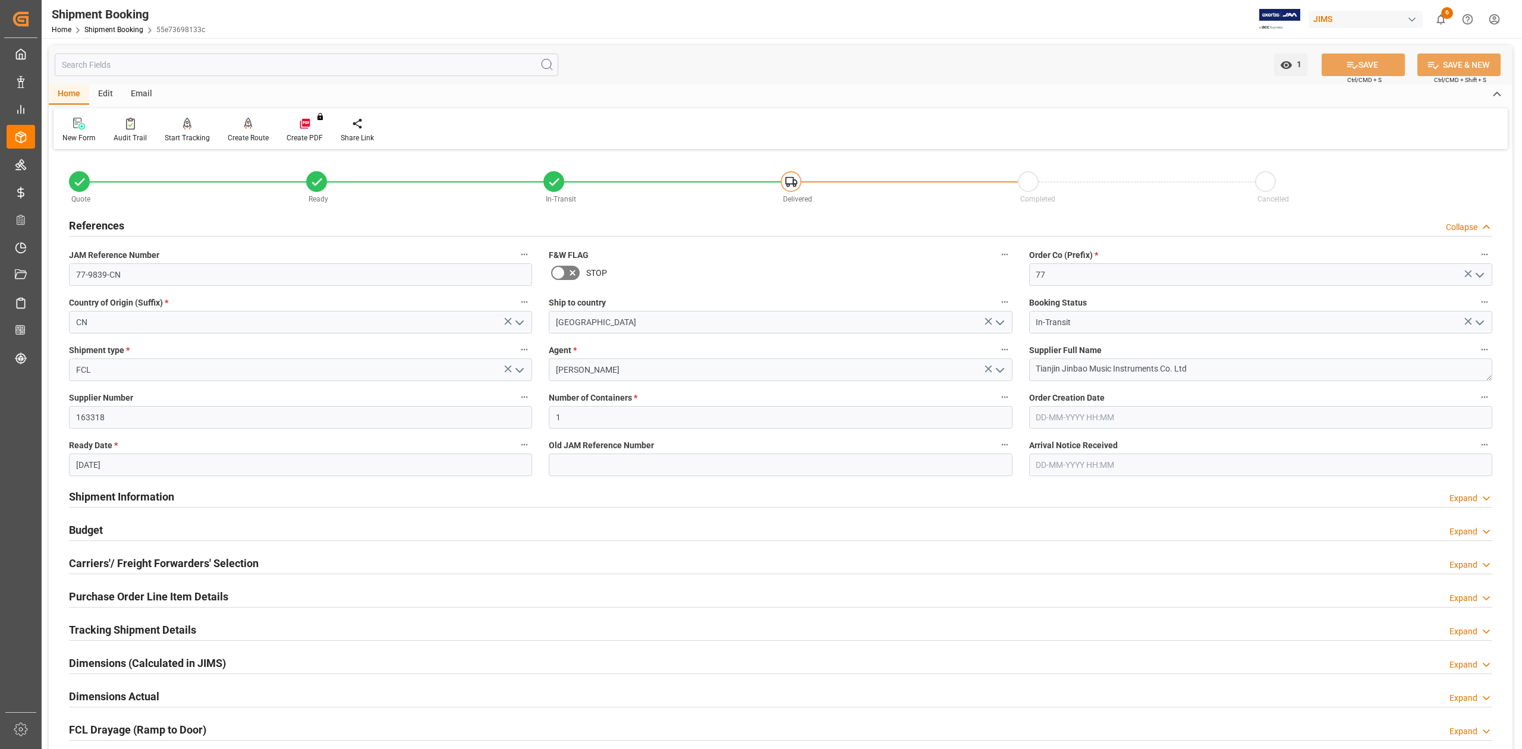
click at [119, 498] on h2 "Shipment Information" at bounding box center [121, 497] width 105 height 16
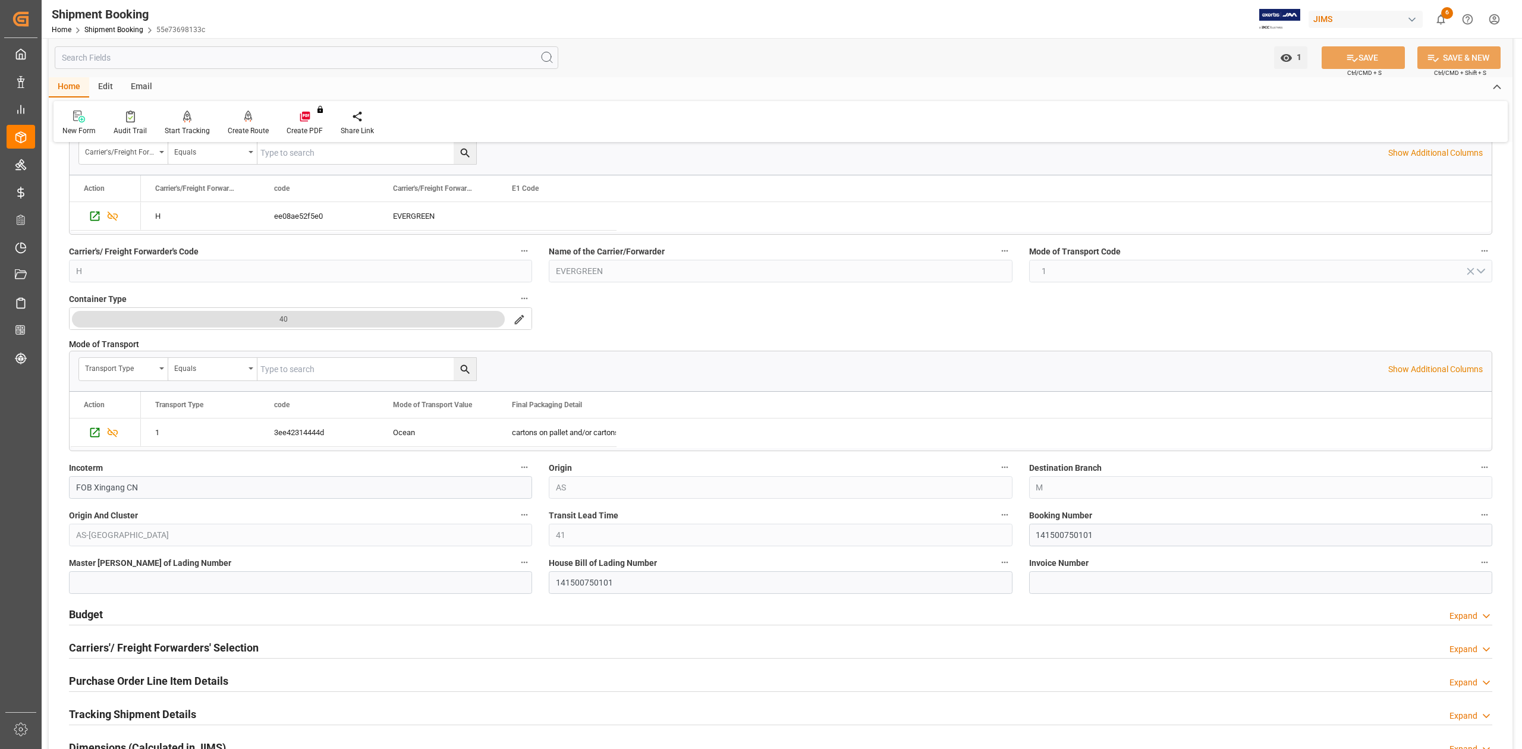
scroll to position [634, 0]
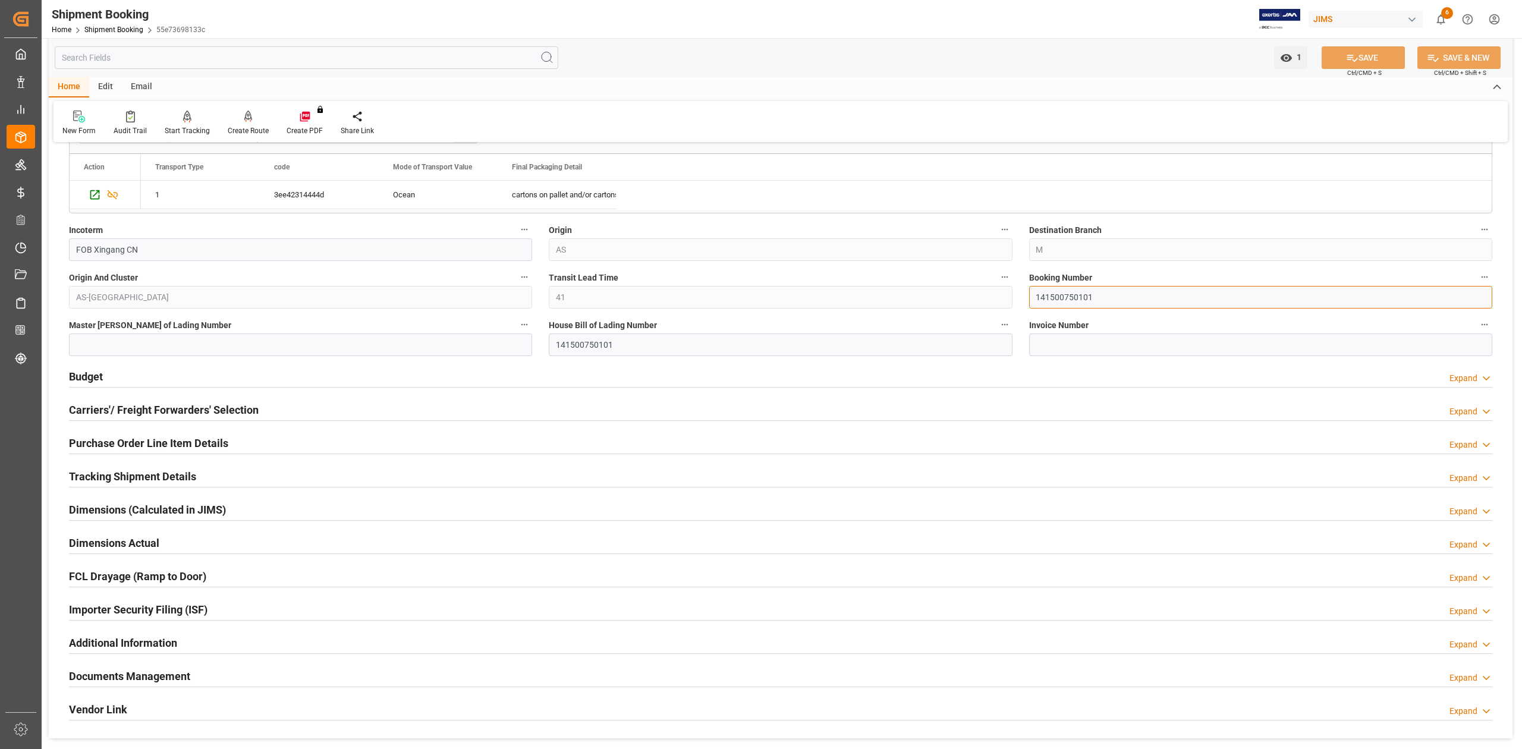
click at [1071, 297] on input "141500750101" at bounding box center [1260, 297] width 463 height 23
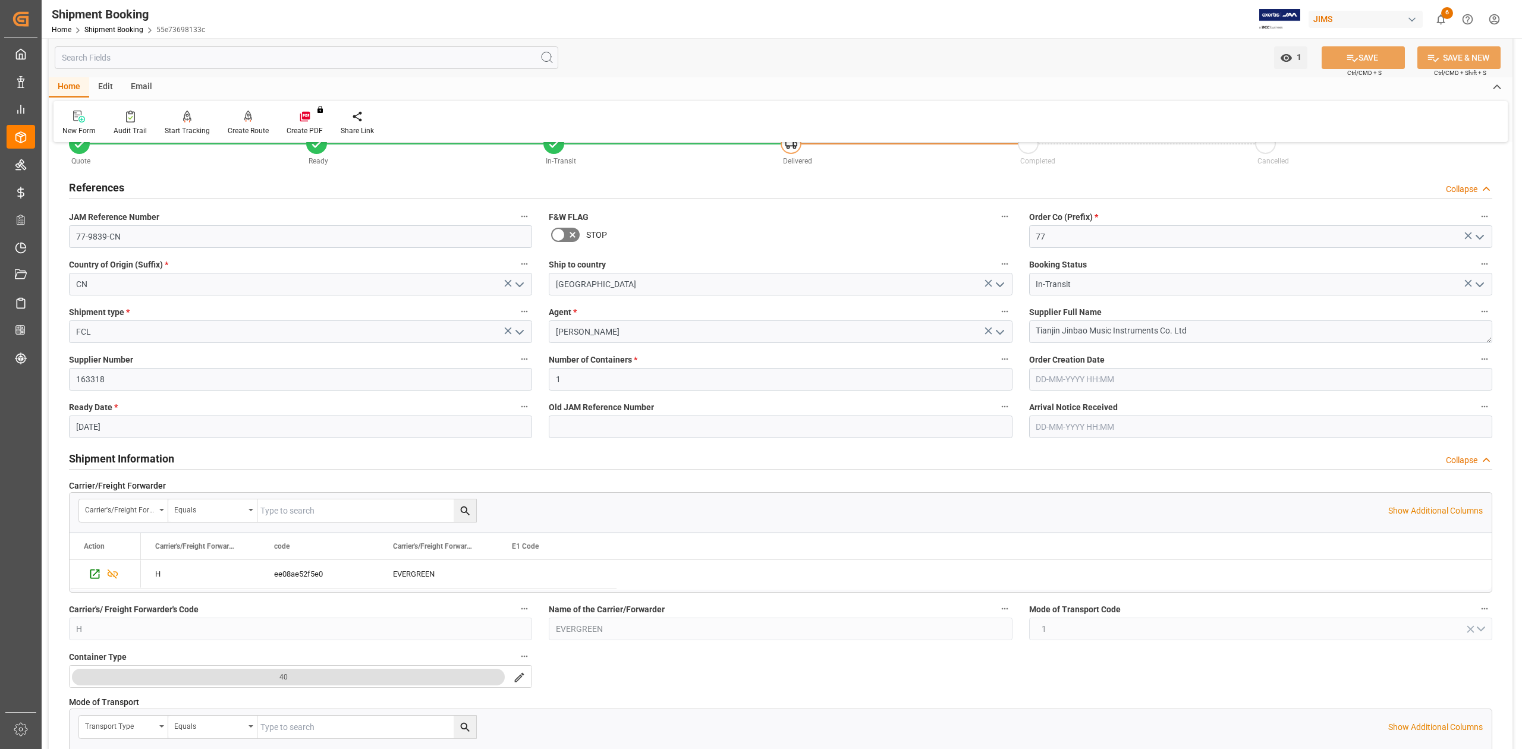
scroll to position [0, 0]
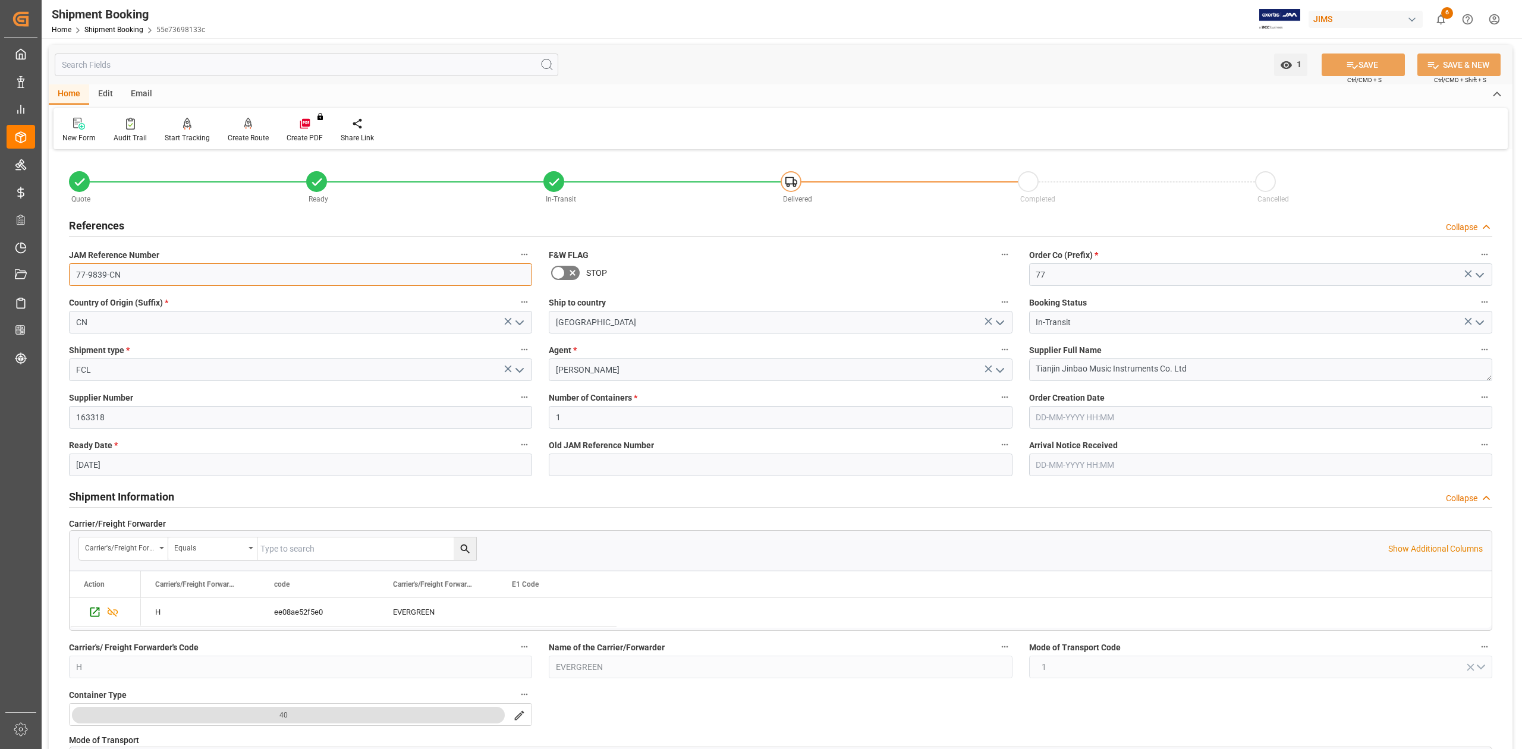
click at [169, 274] on input "77-9839-CN" at bounding box center [300, 274] width 463 height 23
click at [1208, 369] on textarea "Tianjin Jinbao Music Instruments Co. Ltd" at bounding box center [1260, 369] width 463 height 23
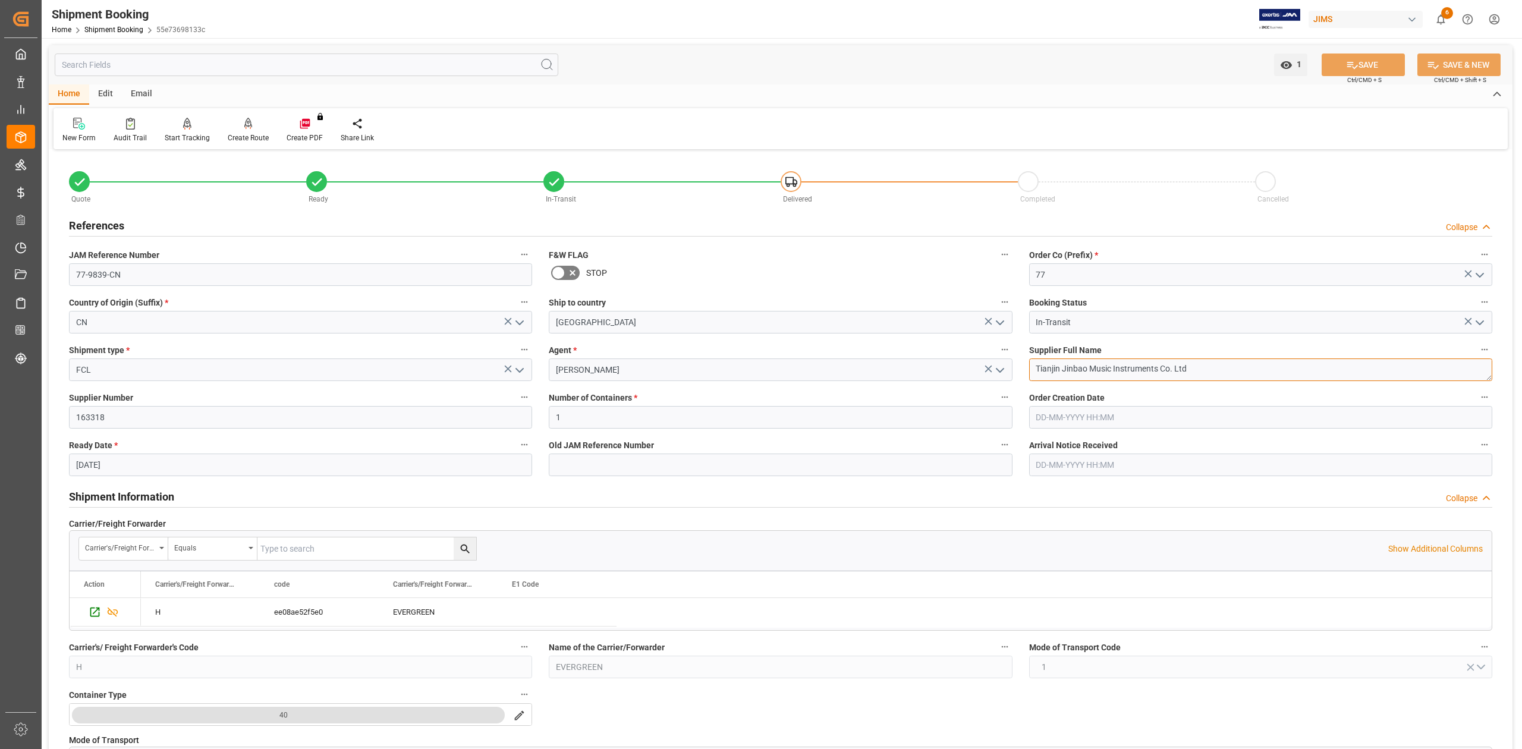
click at [1208, 369] on textarea "Tianjin Jinbao Music Instruments Co. Ltd" at bounding box center [1260, 369] width 463 height 23
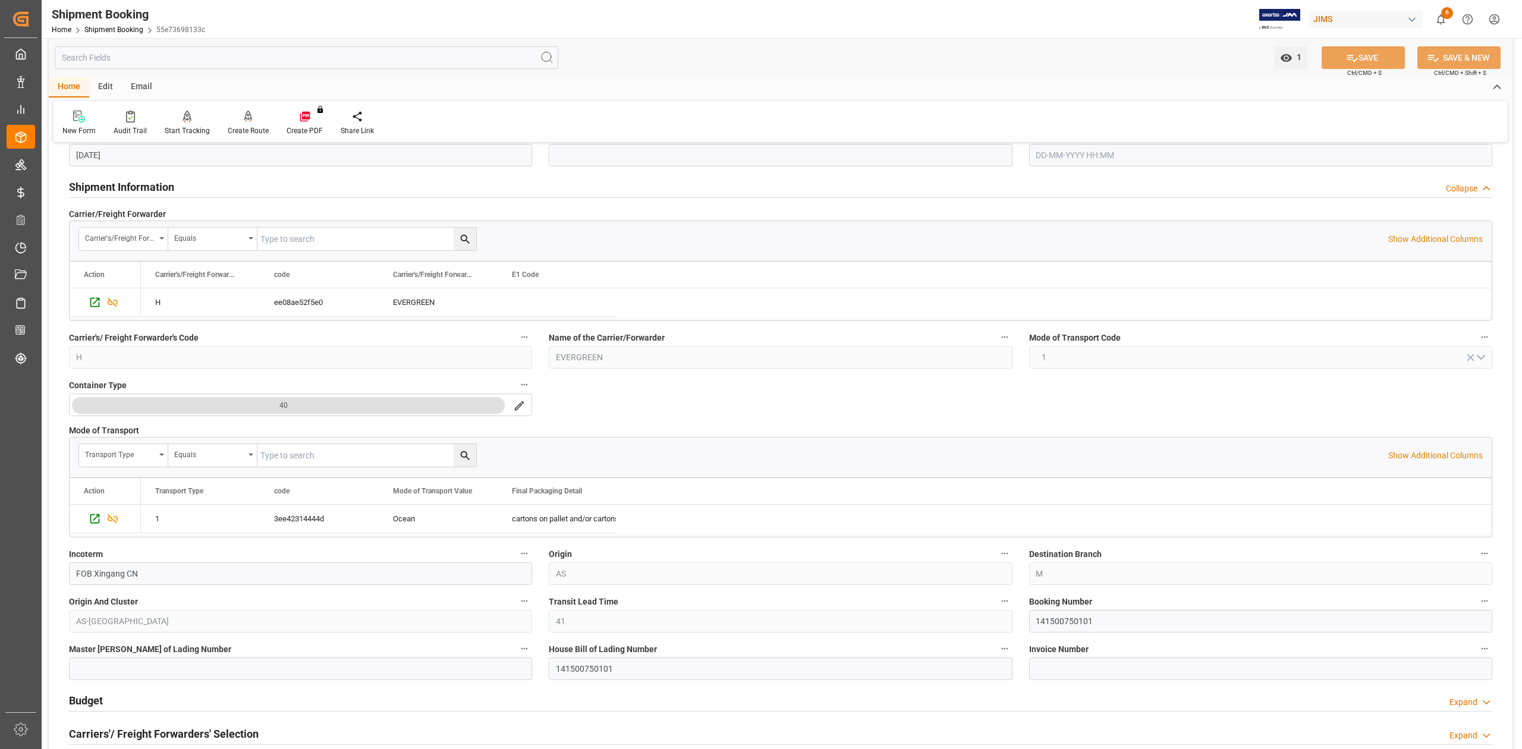
scroll to position [396, 0]
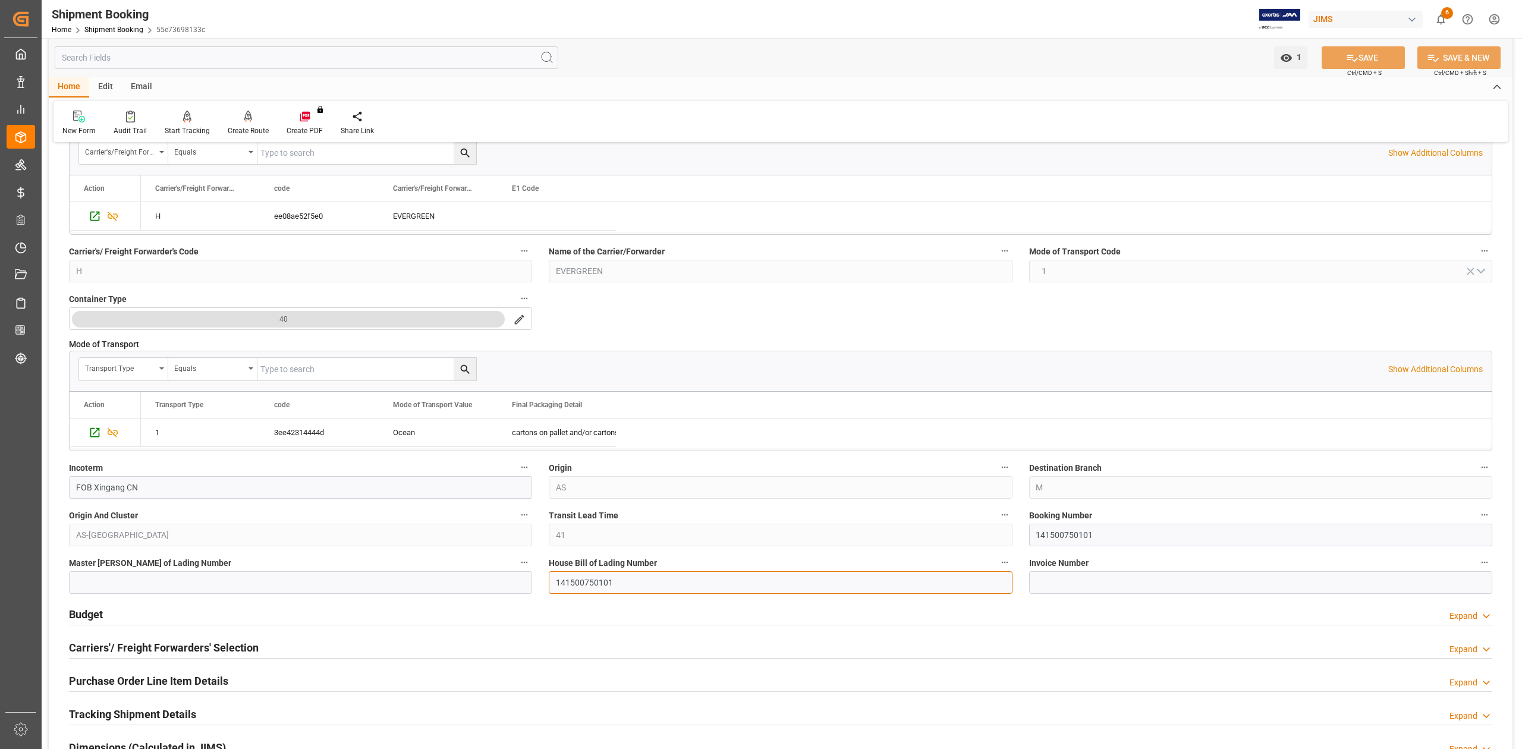
click at [586, 586] on input "141500750101" at bounding box center [780, 582] width 463 height 23
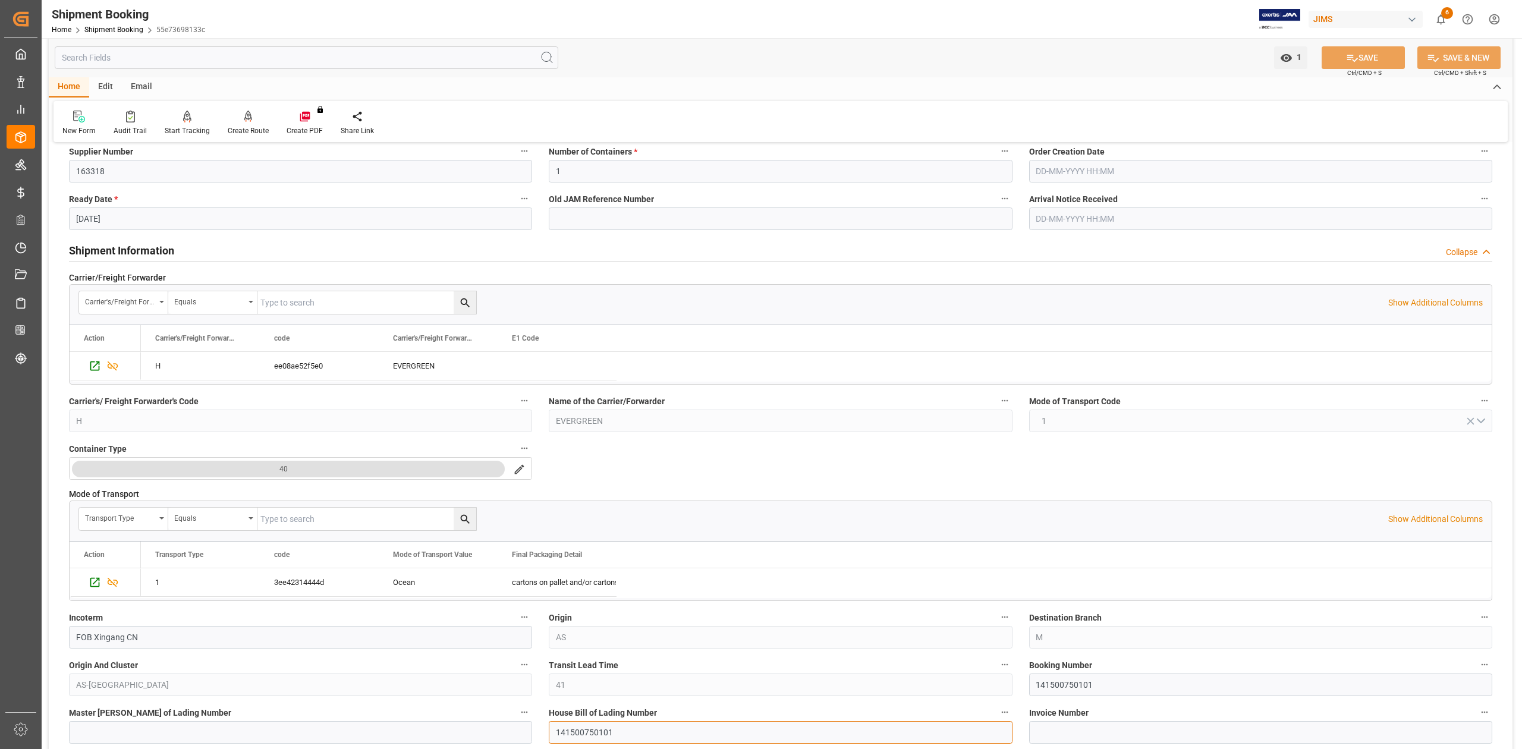
scroll to position [0, 0]
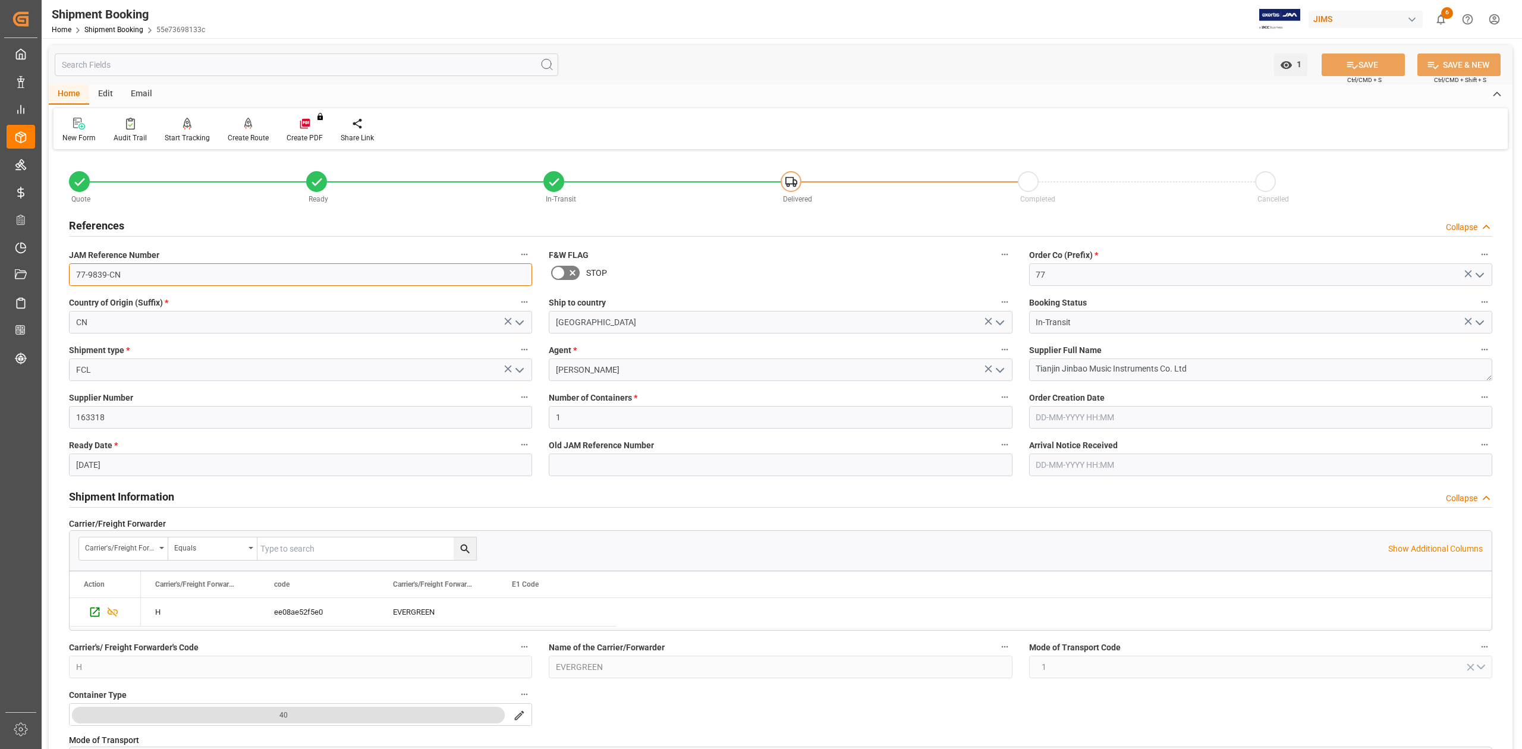
click at [172, 272] on input "77-9839-CN" at bounding box center [300, 274] width 463 height 23
click at [172, 271] on input "77-9839-CN" at bounding box center [300, 274] width 463 height 23
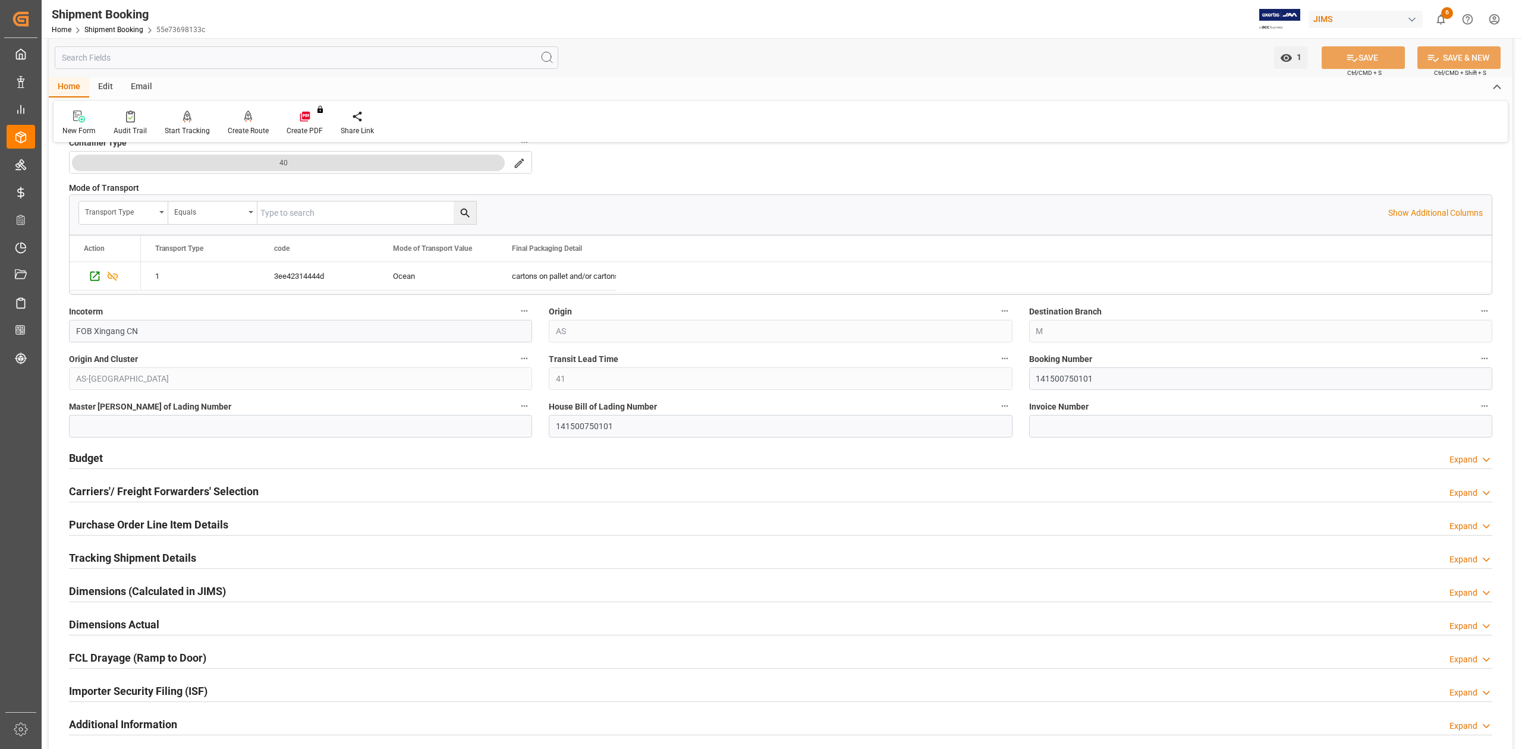
scroll to position [555, 0]
drag, startPoint x: 96, startPoint y: 454, endPoint x: 322, endPoint y: 454, distance: 225.3
click at [96, 454] on h2 "Budget" at bounding box center [86, 456] width 34 height 16
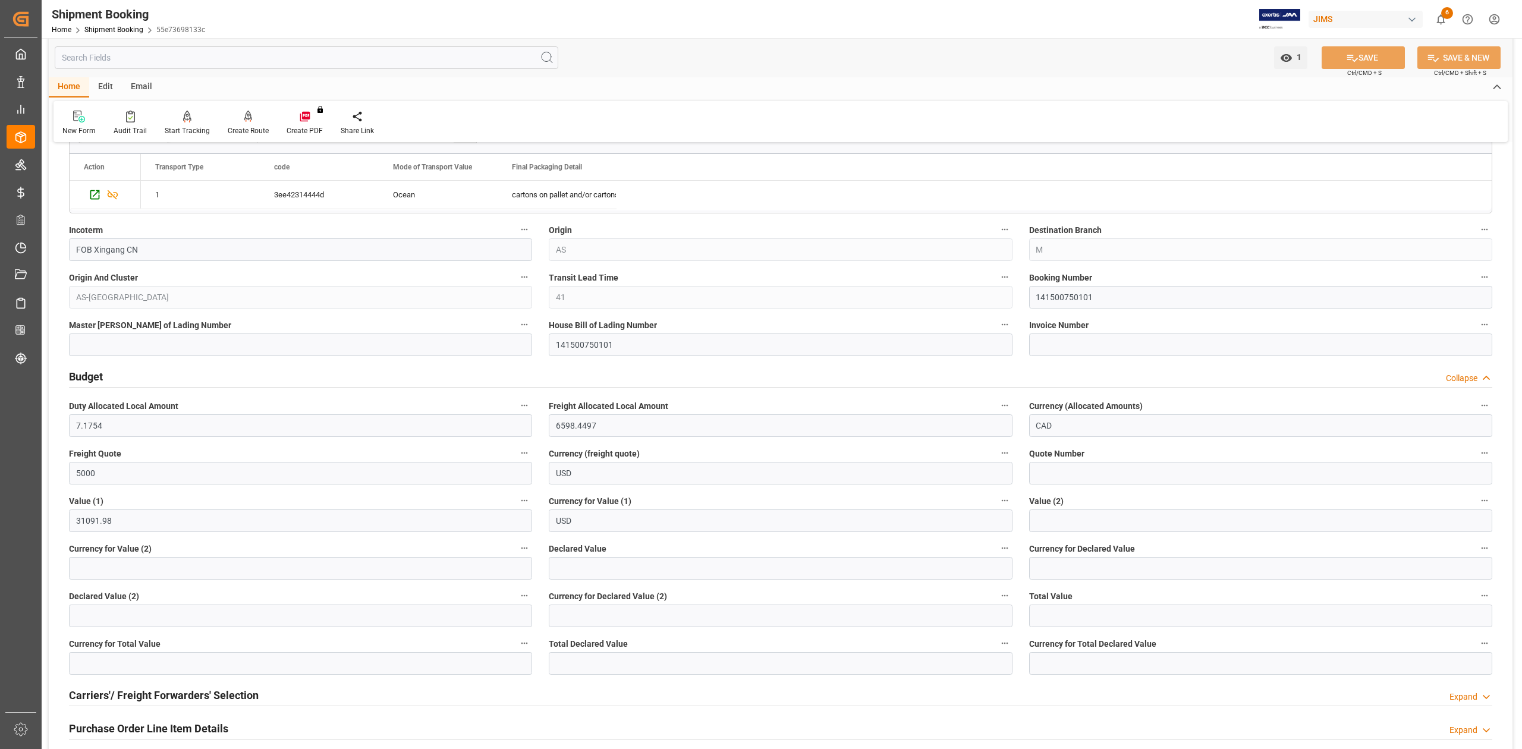
scroll to position [872, 0]
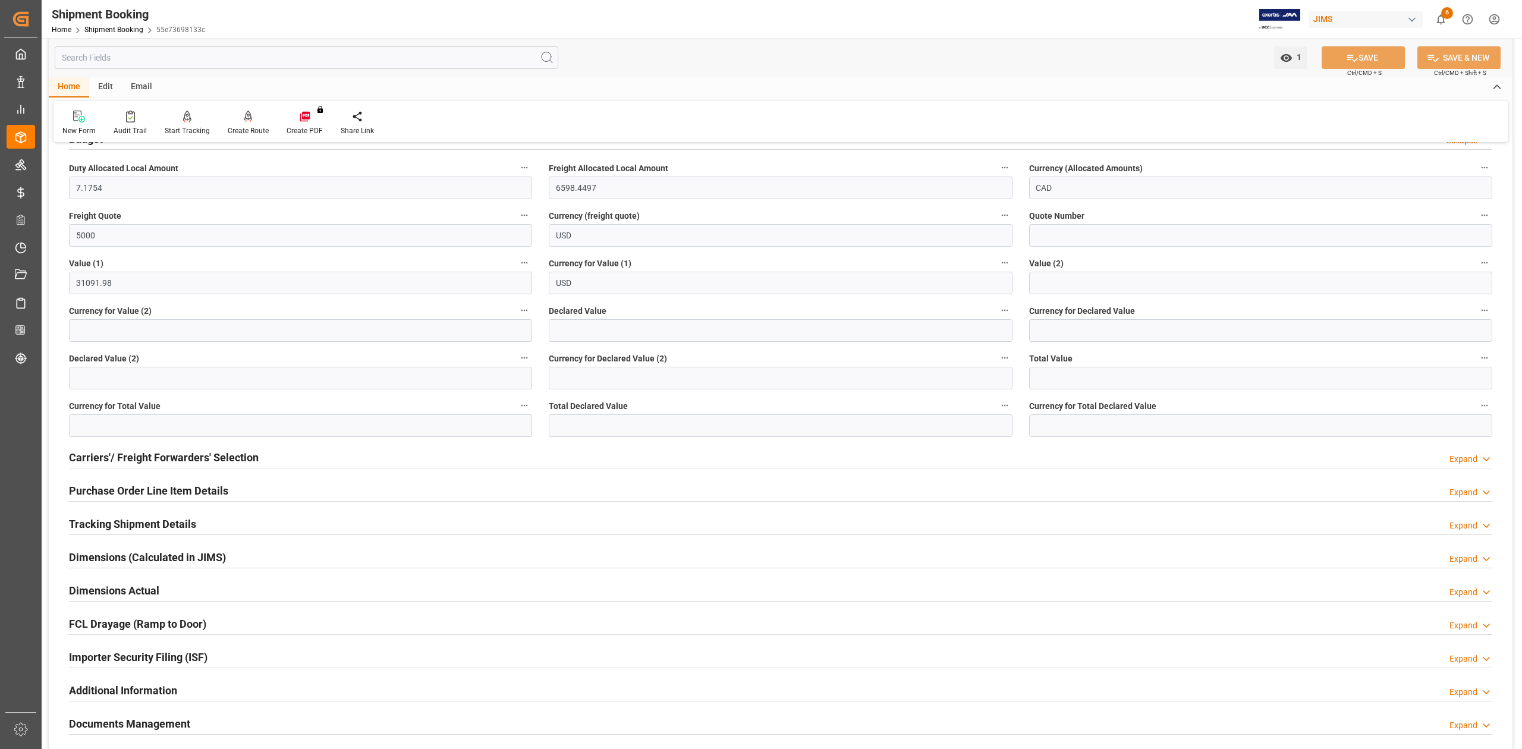
click at [105, 524] on h2 "Tracking Shipment Details" at bounding box center [132, 524] width 127 height 16
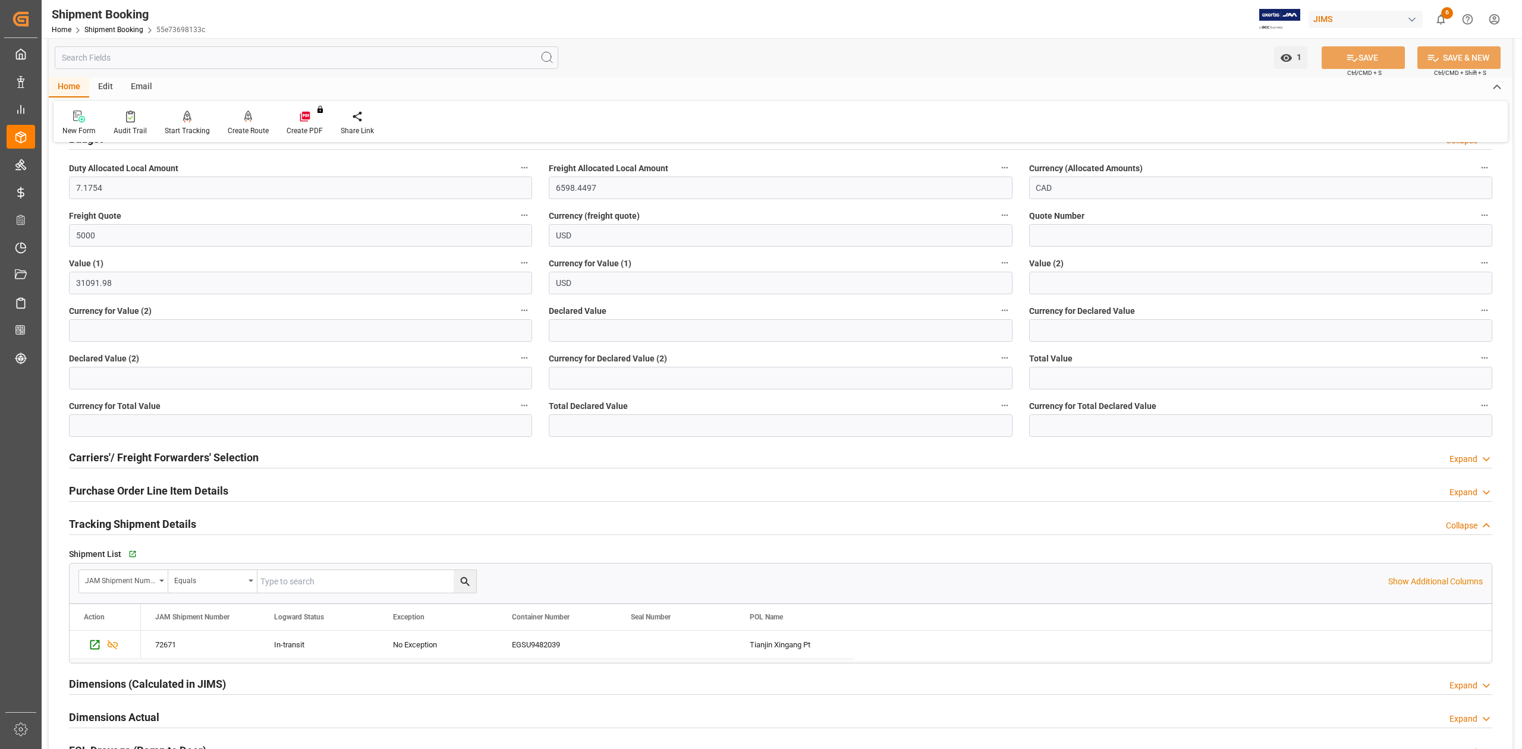
click at [105, 523] on h2 "Tracking Shipment Details" at bounding box center [132, 524] width 127 height 16
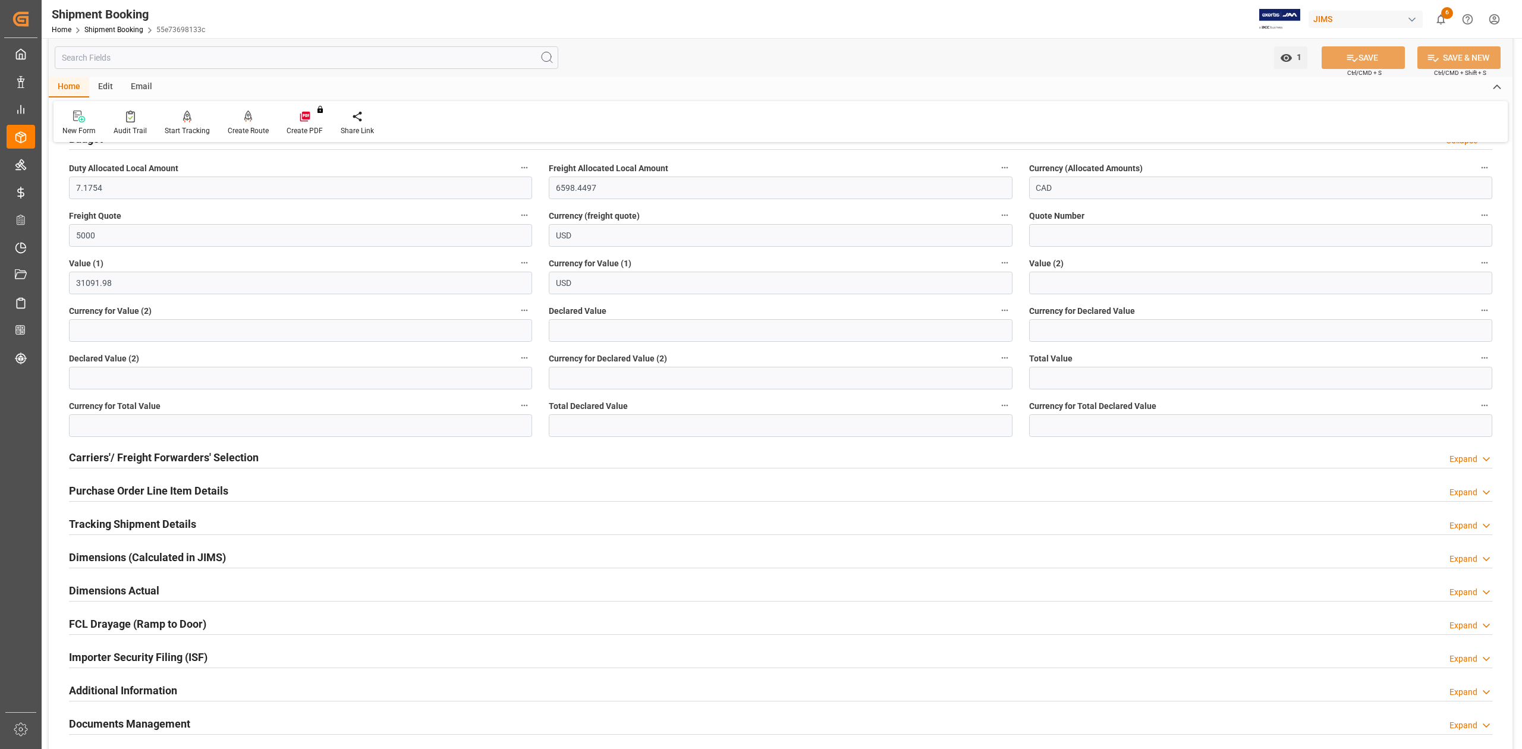
click at [129, 524] on h2 "Tracking Shipment Details" at bounding box center [132, 524] width 127 height 16
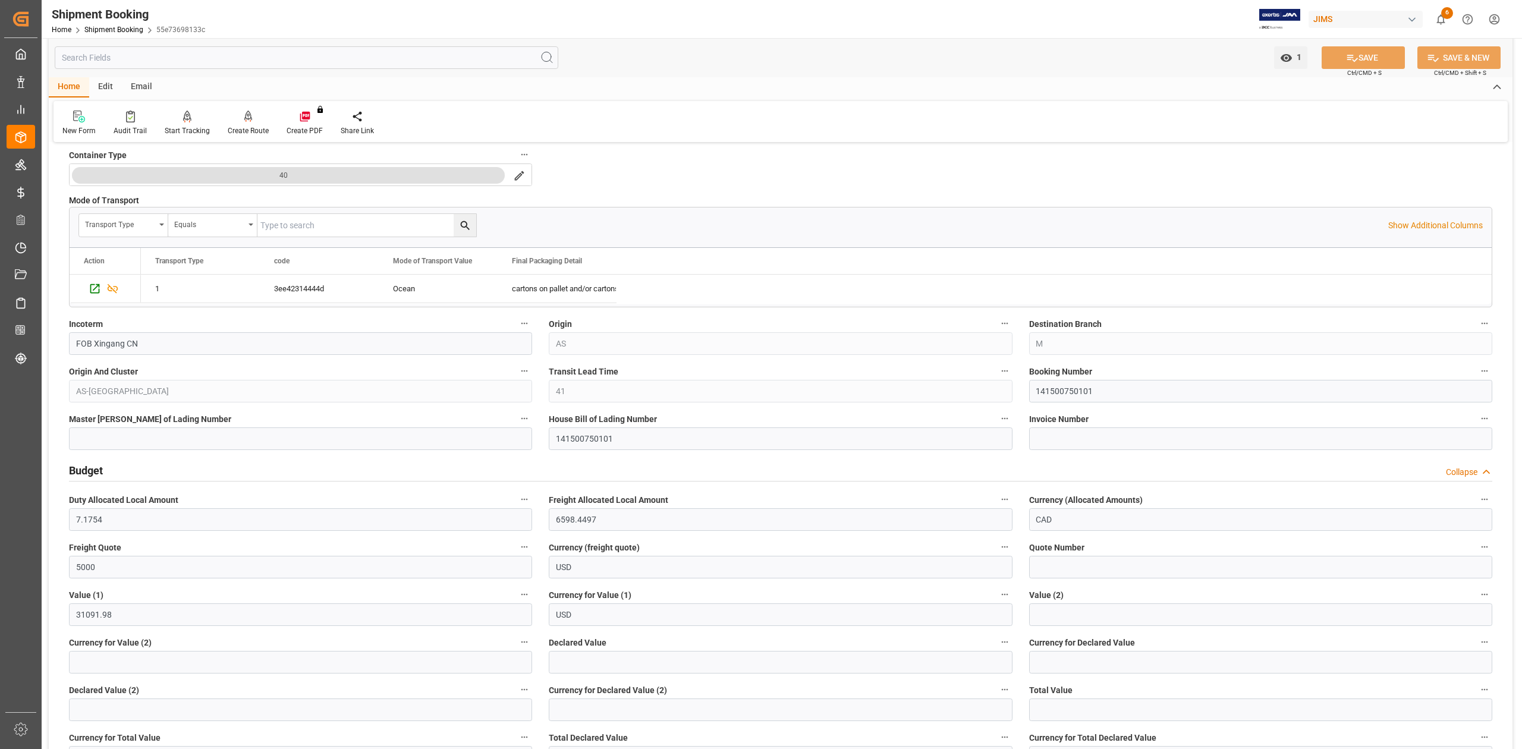
scroll to position [634, 0]
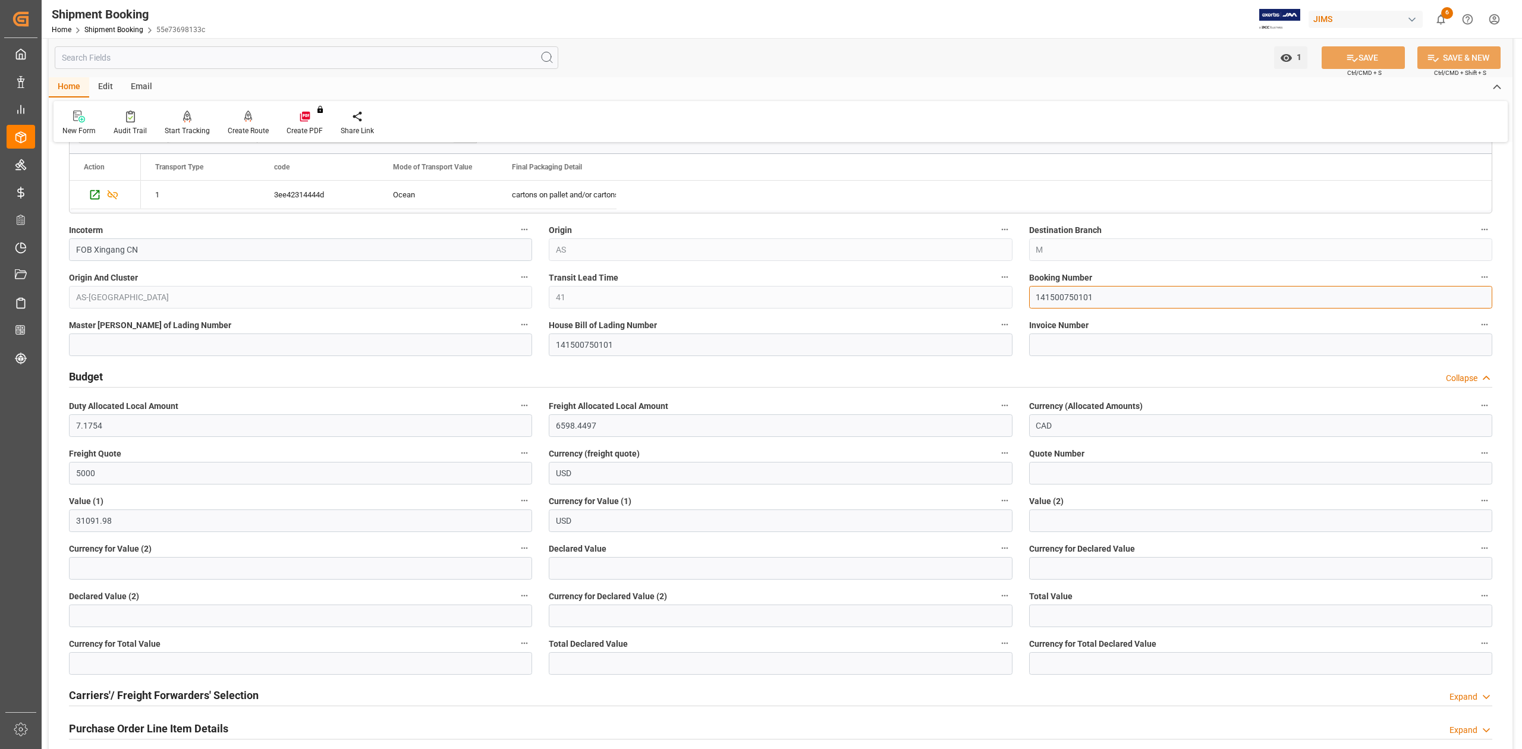
click at [1053, 300] on input "141500750101" at bounding box center [1260, 297] width 463 height 23
click at [1055, 297] on input "141500750101" at bounding box center [1260, 297] width 463 height 23
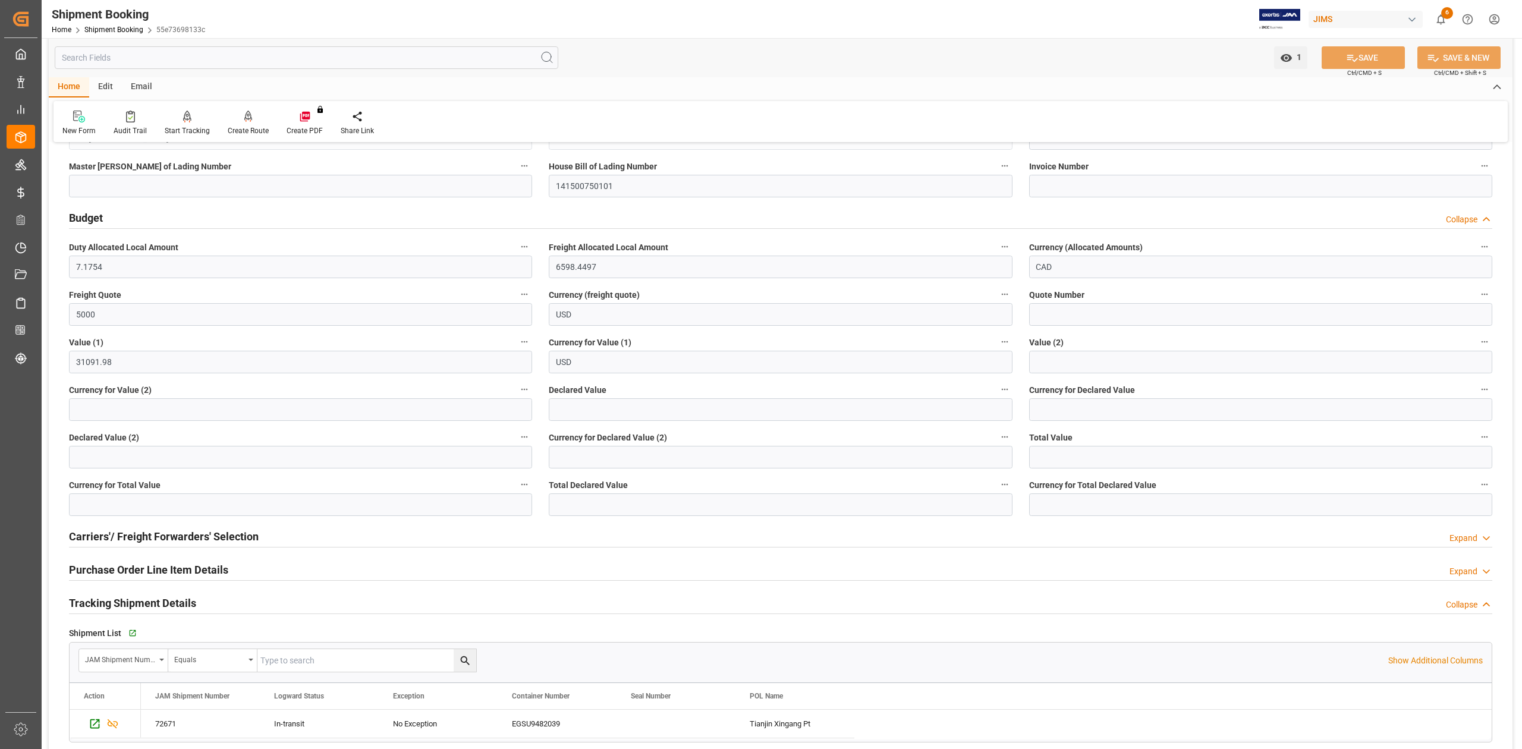
scroll to position [951, 0]
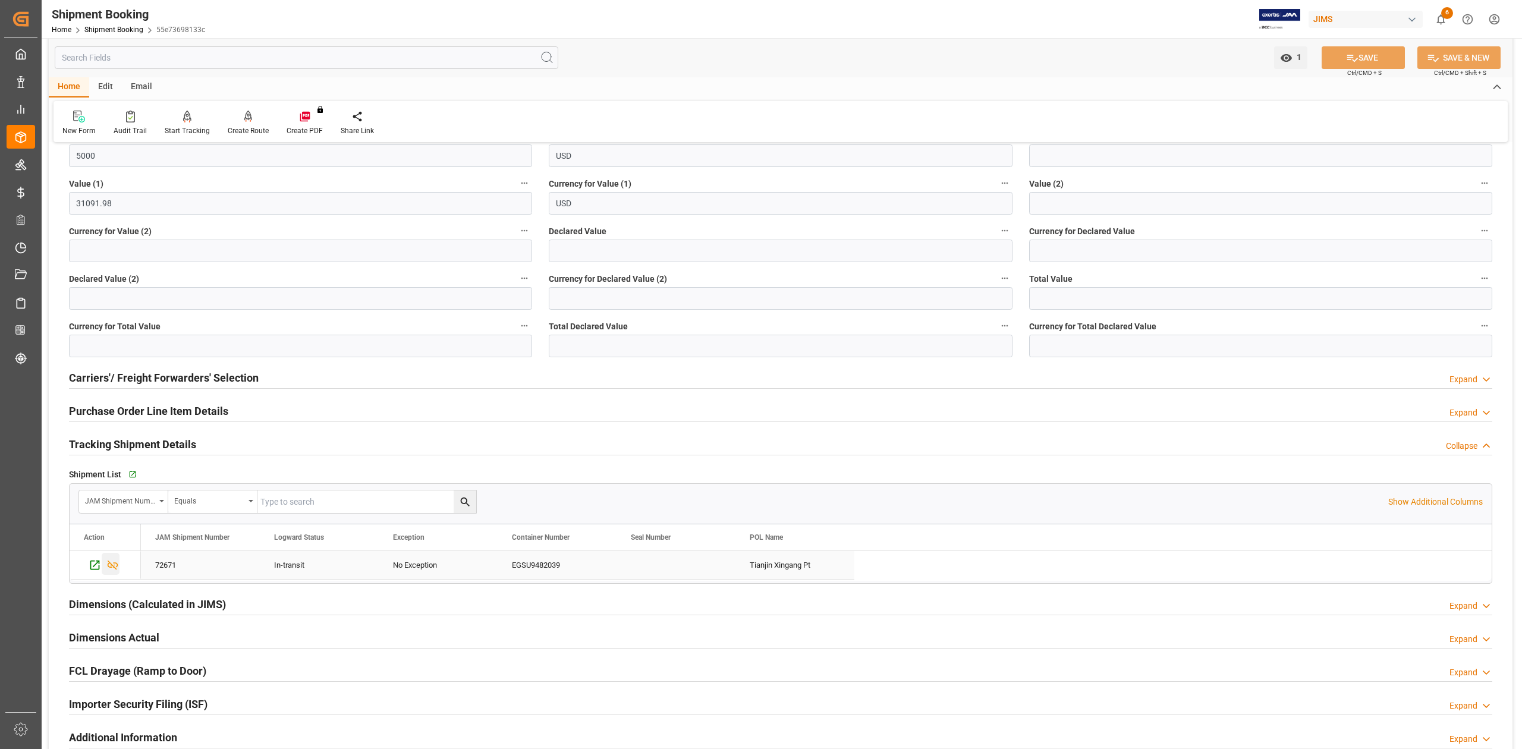
click at [92, 565] on icon "Press SPACE to select this row." at bounding box center [95, 565] width 12 height 12
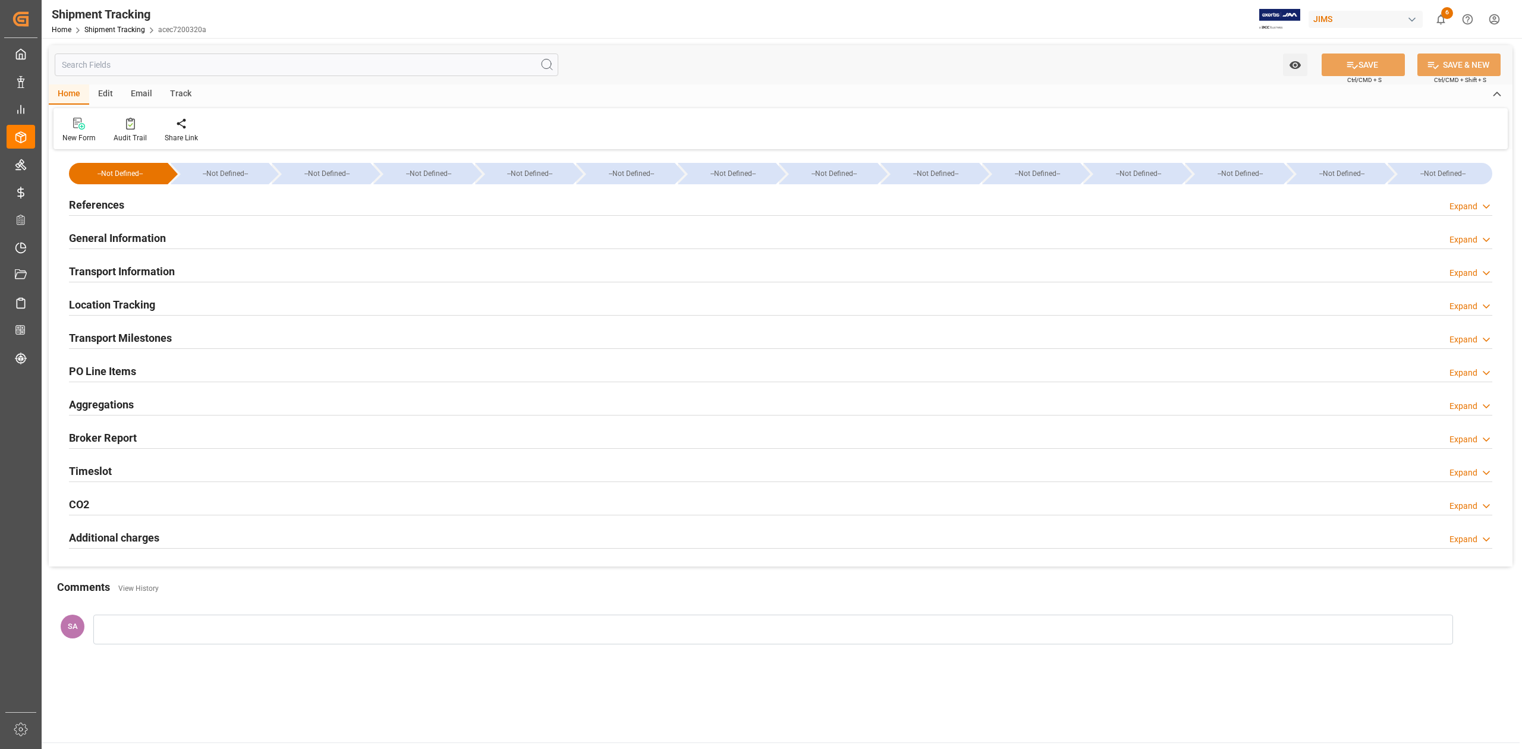
type input "Evergreen"
type input "Evergreen Marine Corp."
type input "9484352"
type input "31091.98"
drag, startPoint x: 137, startPoint y: 272, endPoint x: 149, endPoint y: 275, distance: 12.1
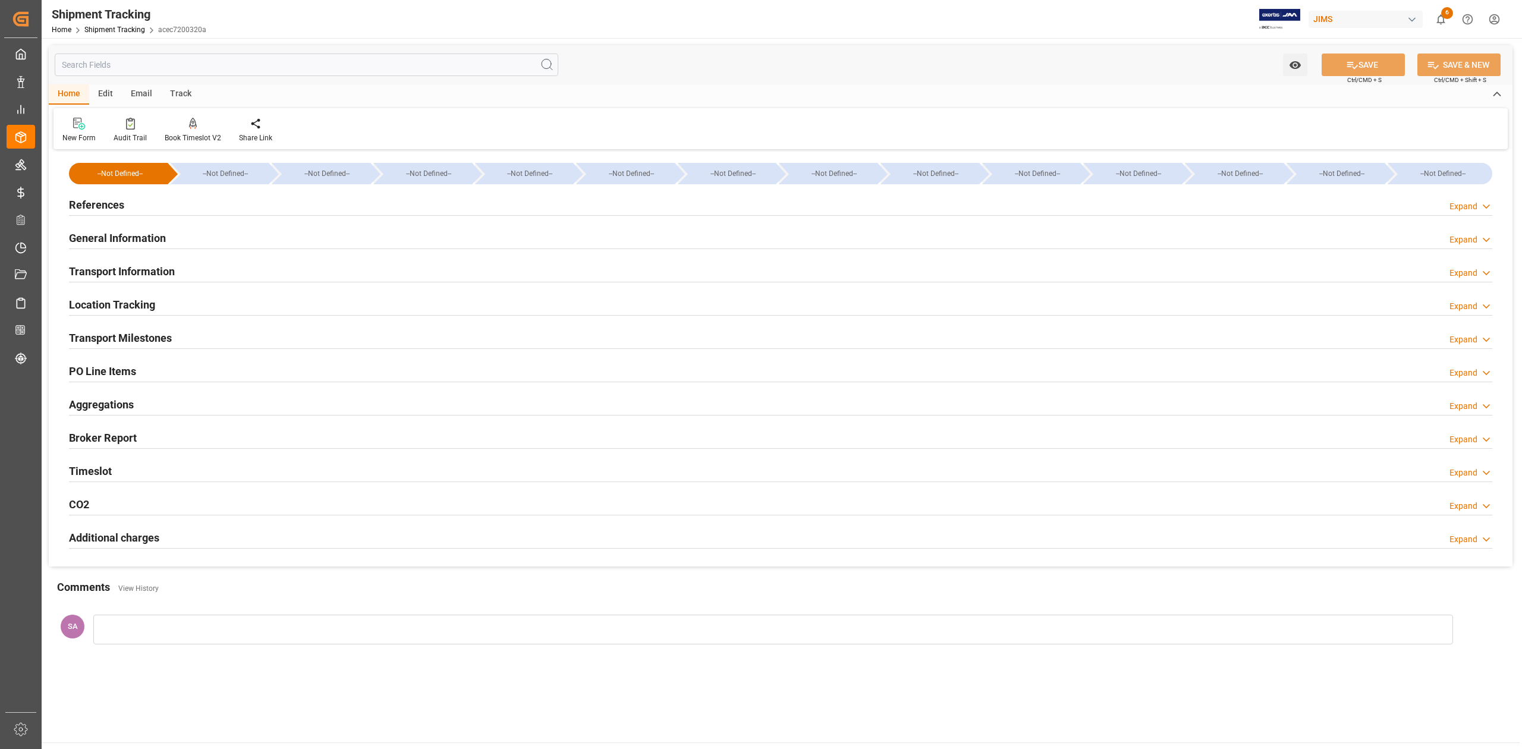
click at [137, 272] on h2 "Transport Information" at bounding box center [122, 271] width 106 height 16
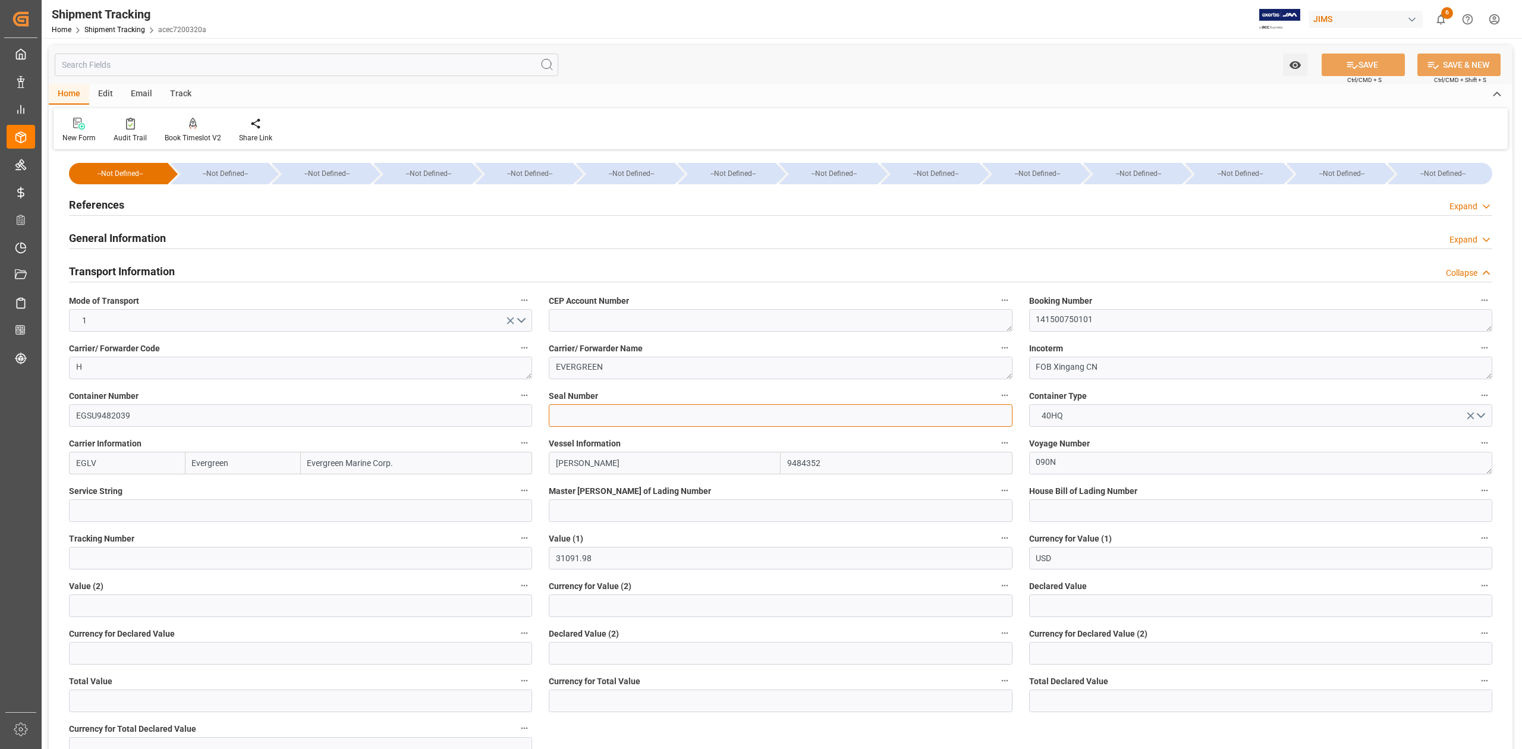
click at [597, 419] on input at bounding box center [780, 415] width 463 height 23
paste input "EMCLYD1224"
type input "EMCLYD1224"
click at [1347, 62] on icon at bounding box center [1352, 65] width 11 height 7
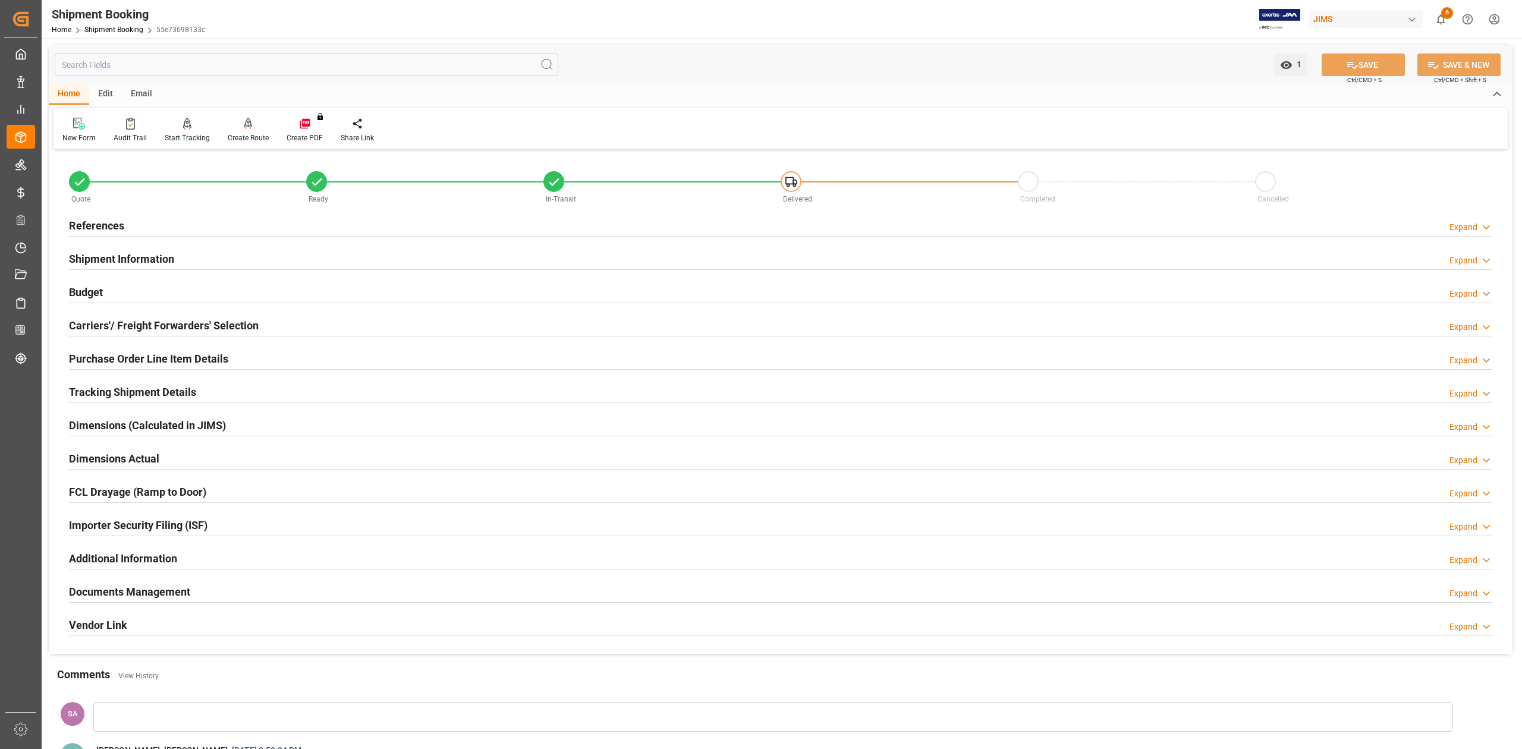
click at [166, 386] on h2 "Tracking Shipment Details" at bounding box center [132, 392] width 127 height 16
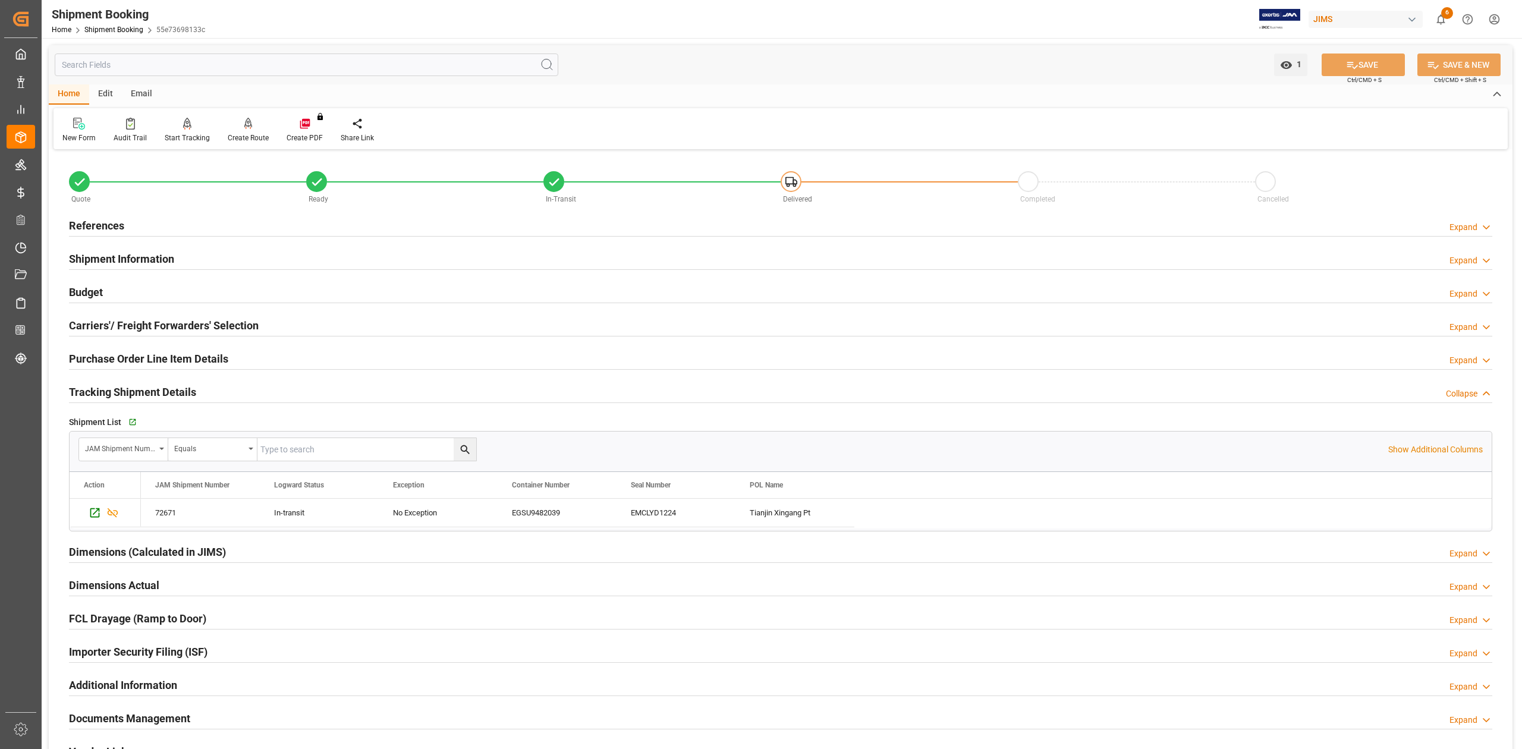
click at [162, 391] on h2 "Tracking Shipment Details" at bounding box center [132, 392] width 127 height 16
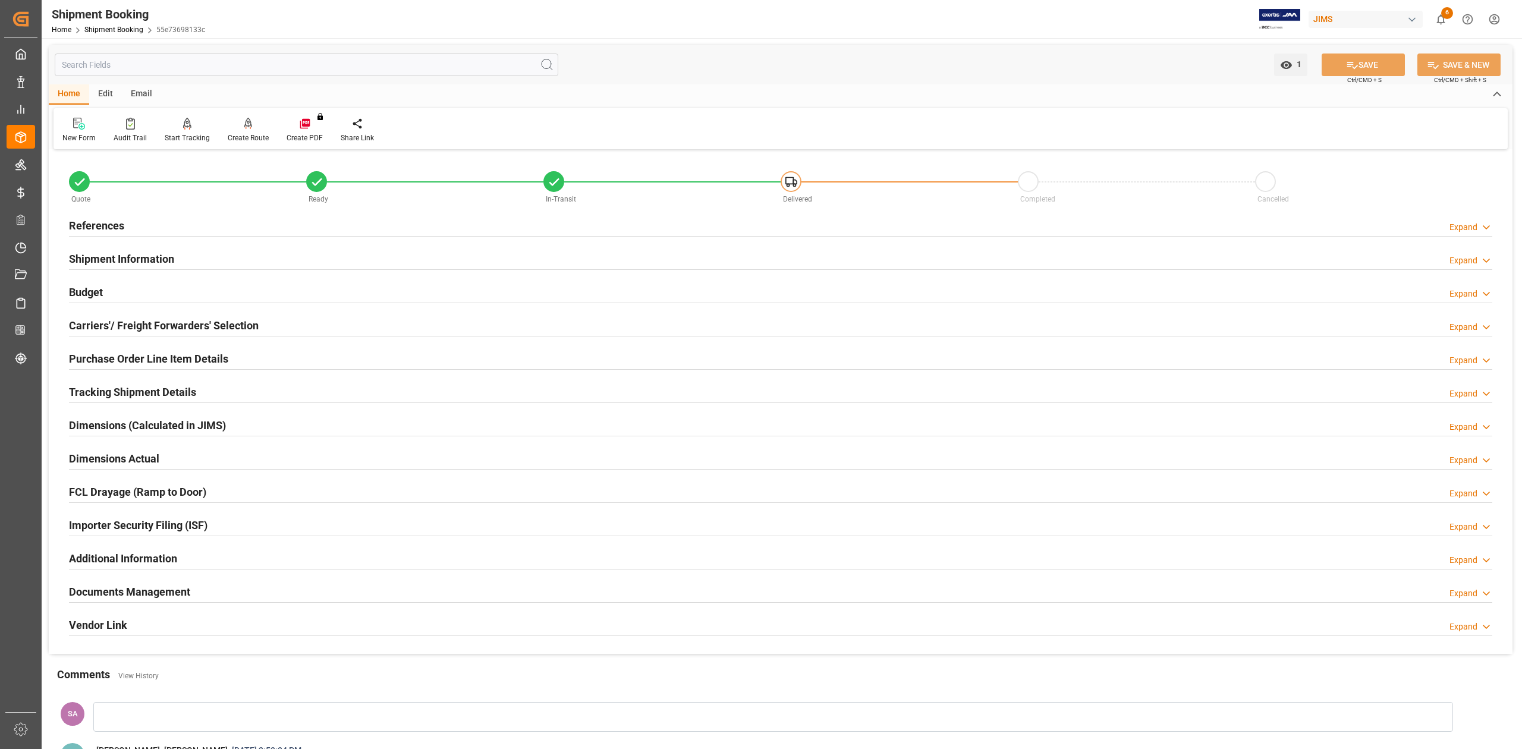
click at [120, 258] on h2 "Shipment Information" at bounding box center [121, 259] width 105 height 16
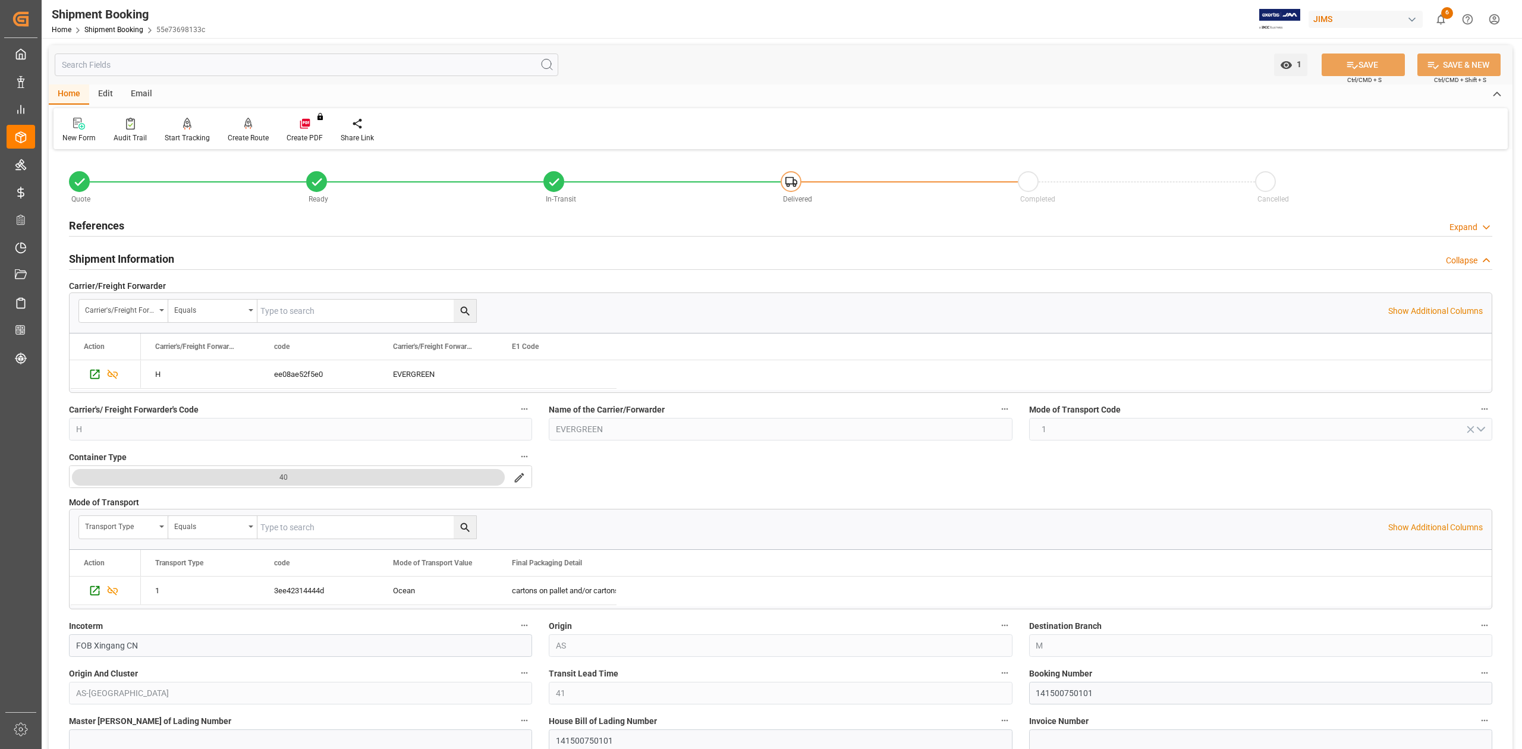
click at [120, 258] on h2 "Shipment Information" at bounding box center [121, 259] width 105 height 16
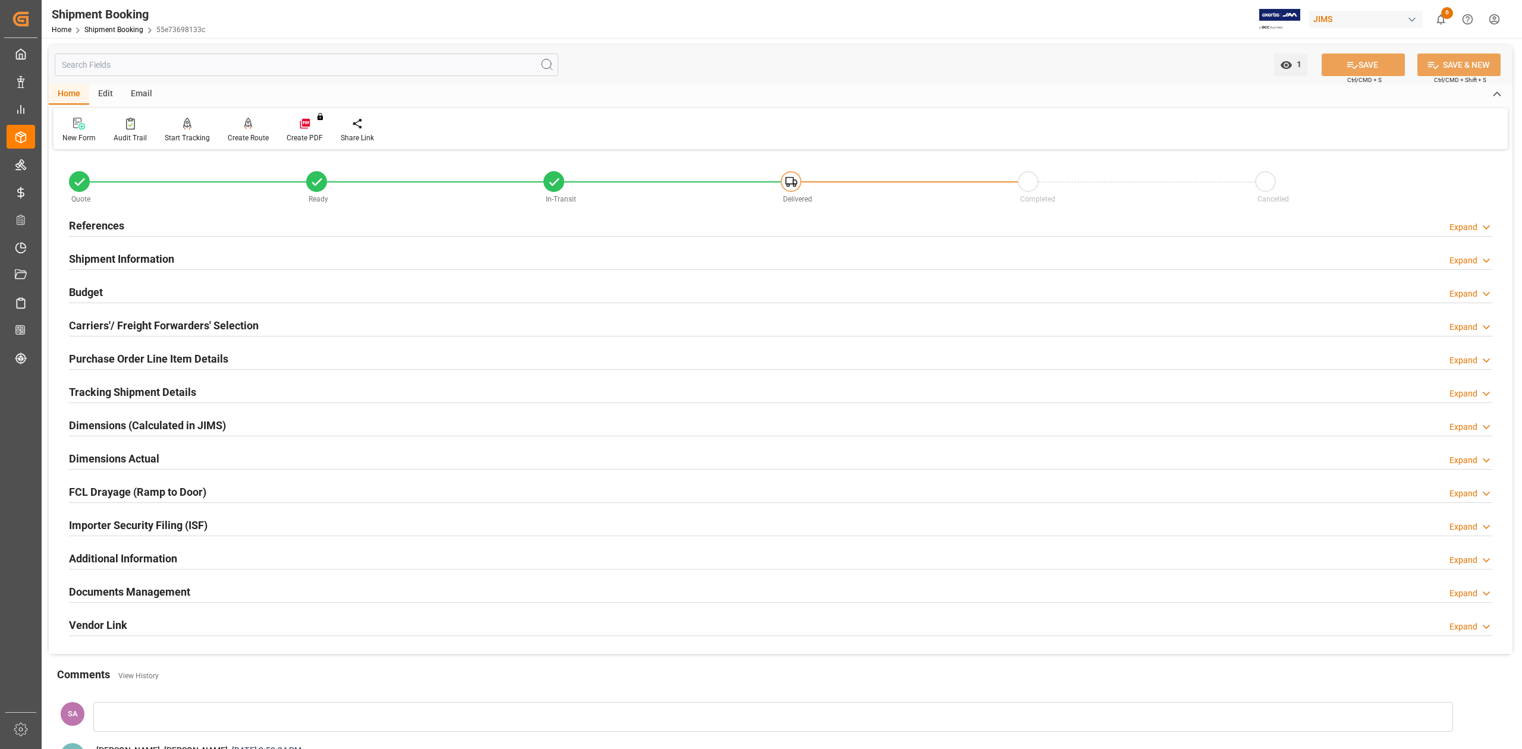
click at [146, 390] on h2 "Tracking Shipment Details" at bounding box center [132, 392] width 127 height 16
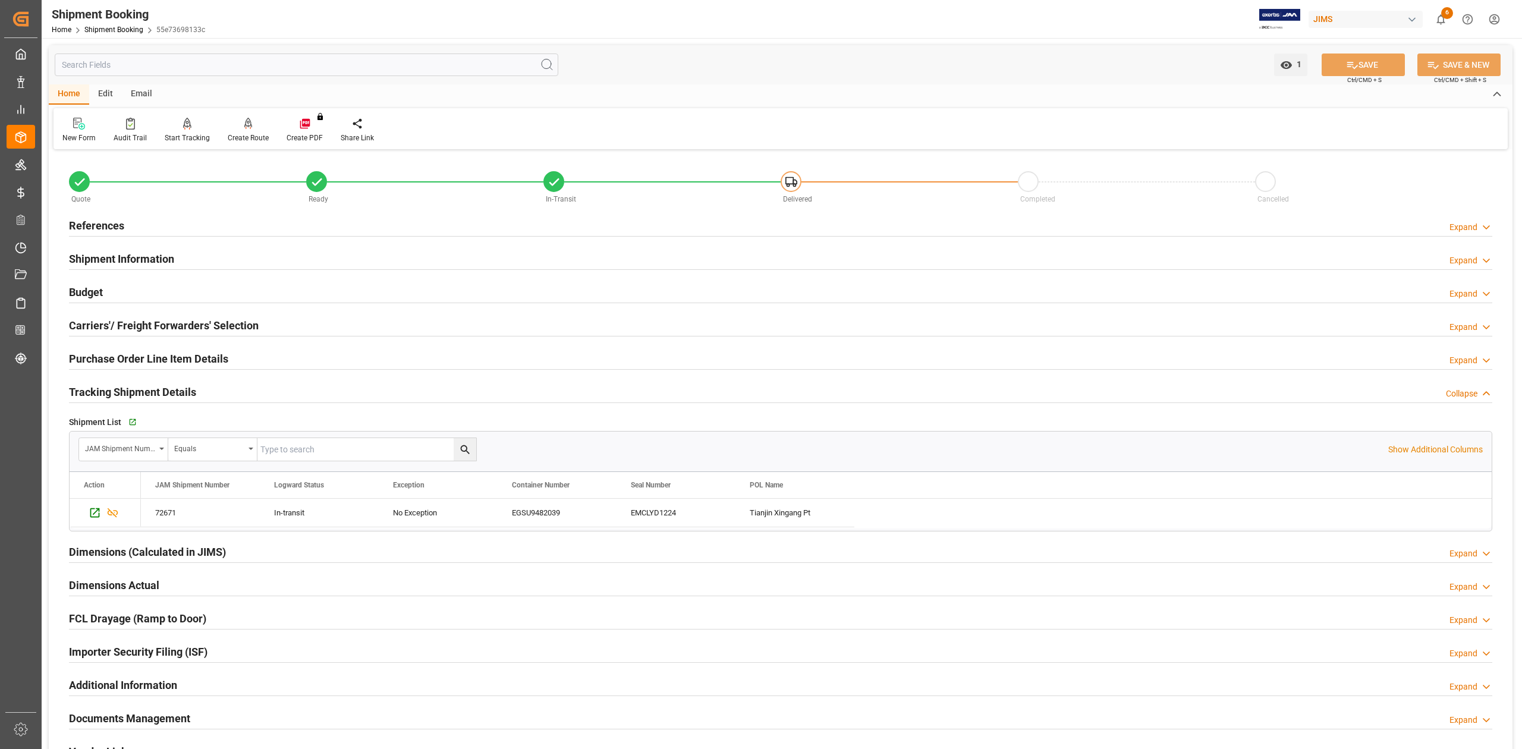
click at [139, 352] on h2 "Purchase Order Line Item Details" at bounding box center [148, 359] width 159 height 16
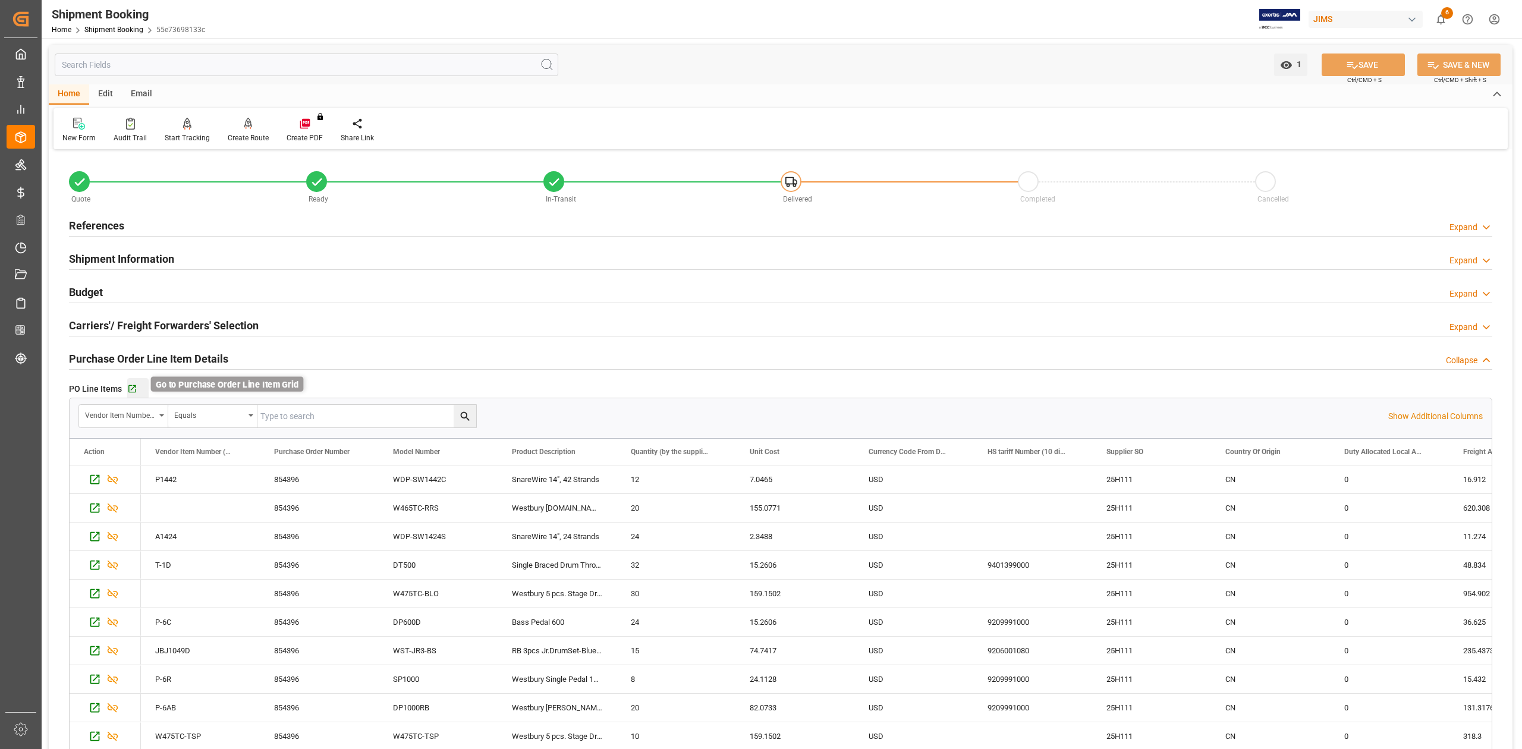
click at [131, 386] on icon "button" at bounding box center [132, 389] width 8 height 8
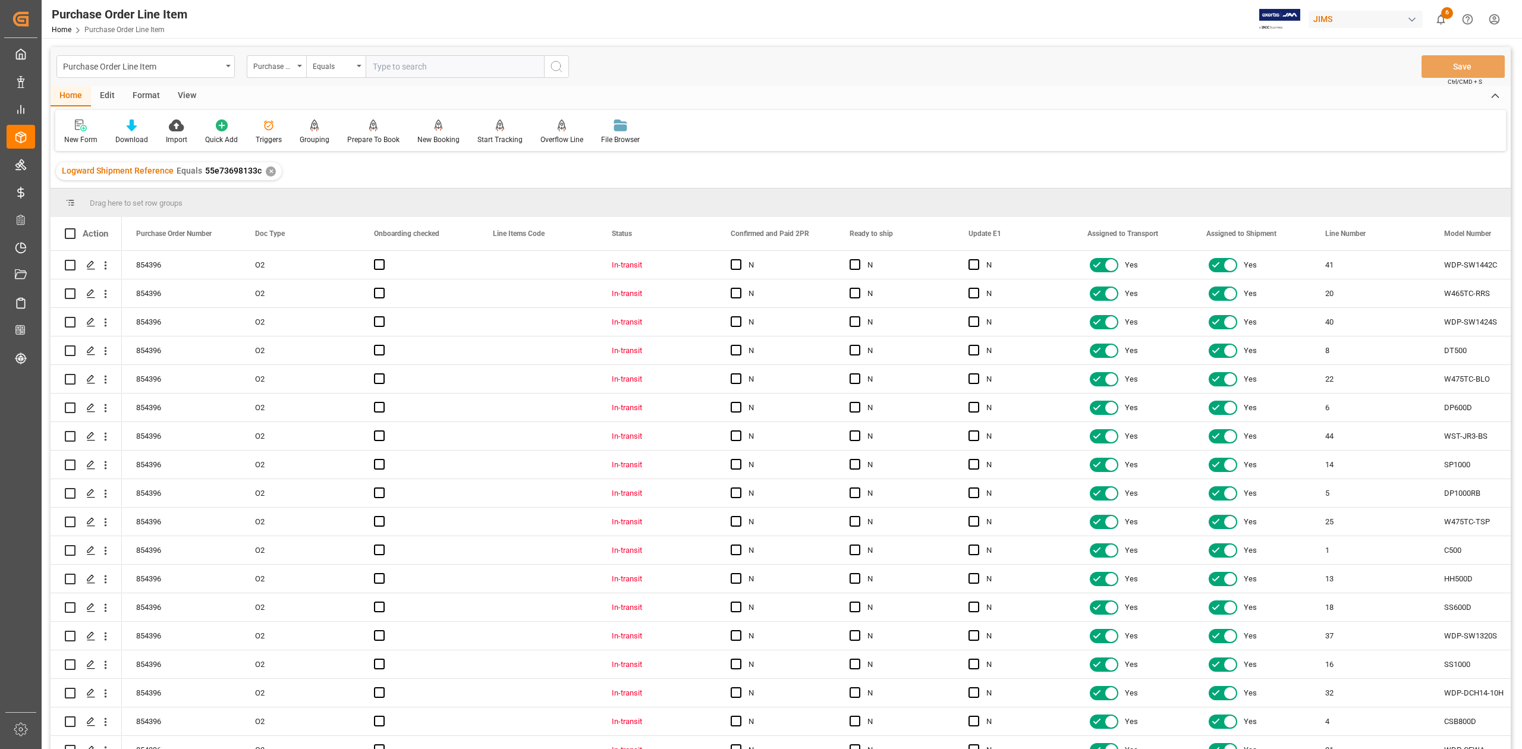
click at [188, 94] on div "View" at bounding box center [187, 96] width 36 height 20
click at [137, 127] on icon at bounding box center [135, 125] width 12 height 12
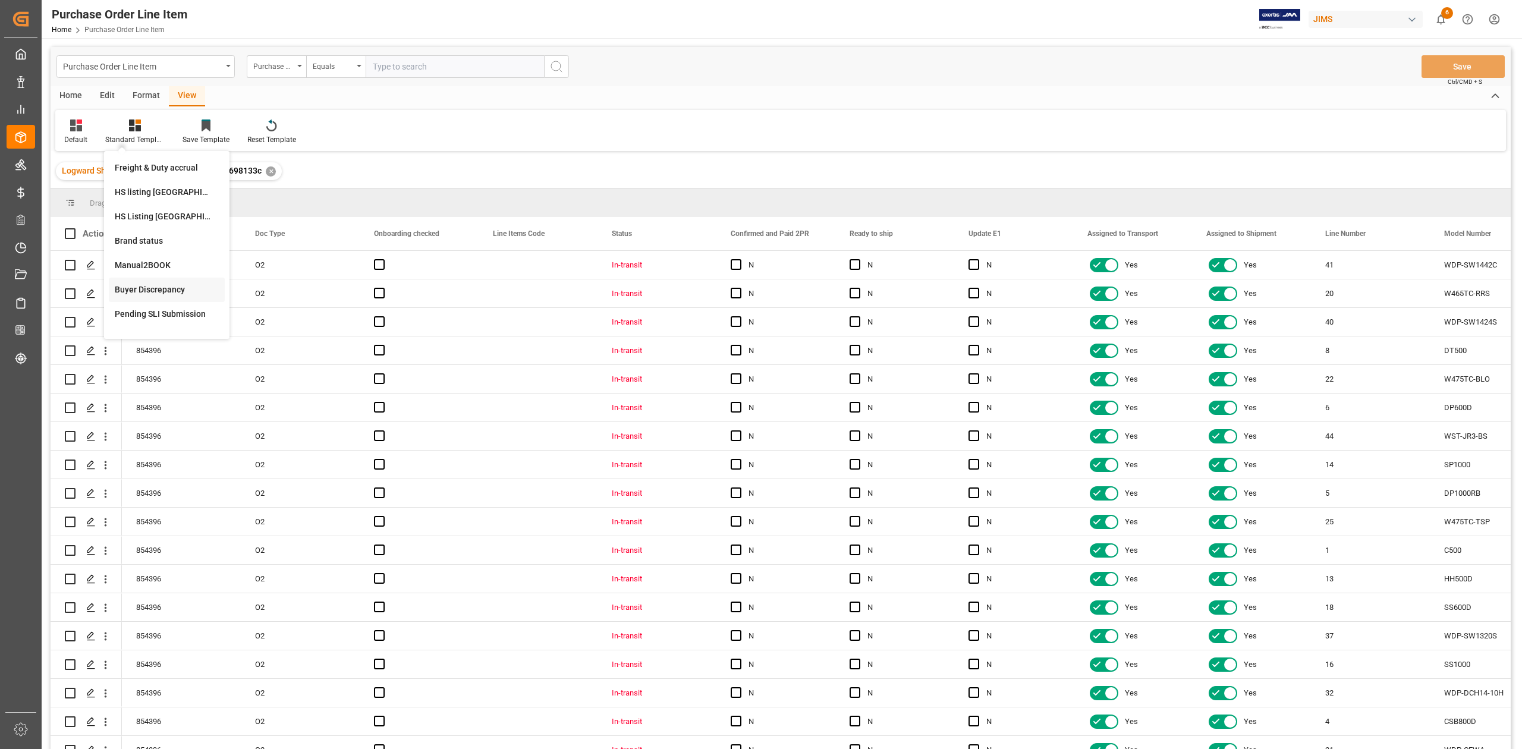
click at [159, 291] on div "Buyer Discrepancy" at bounding box center [167, 290] width 104 height 12
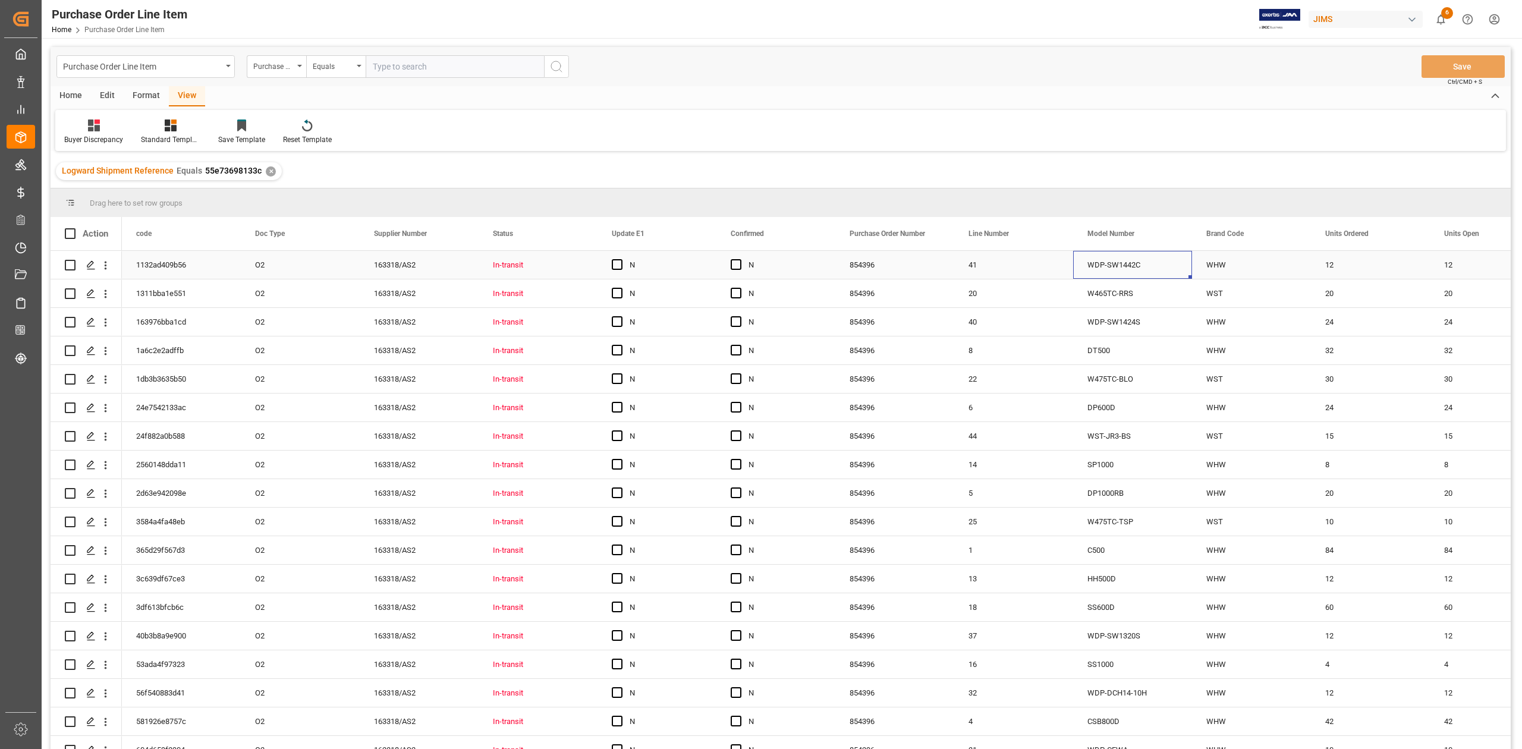
click at [1152, 271] on div "WDP-SW1442C" at bounding box center [1132, 265] width 119 height 28
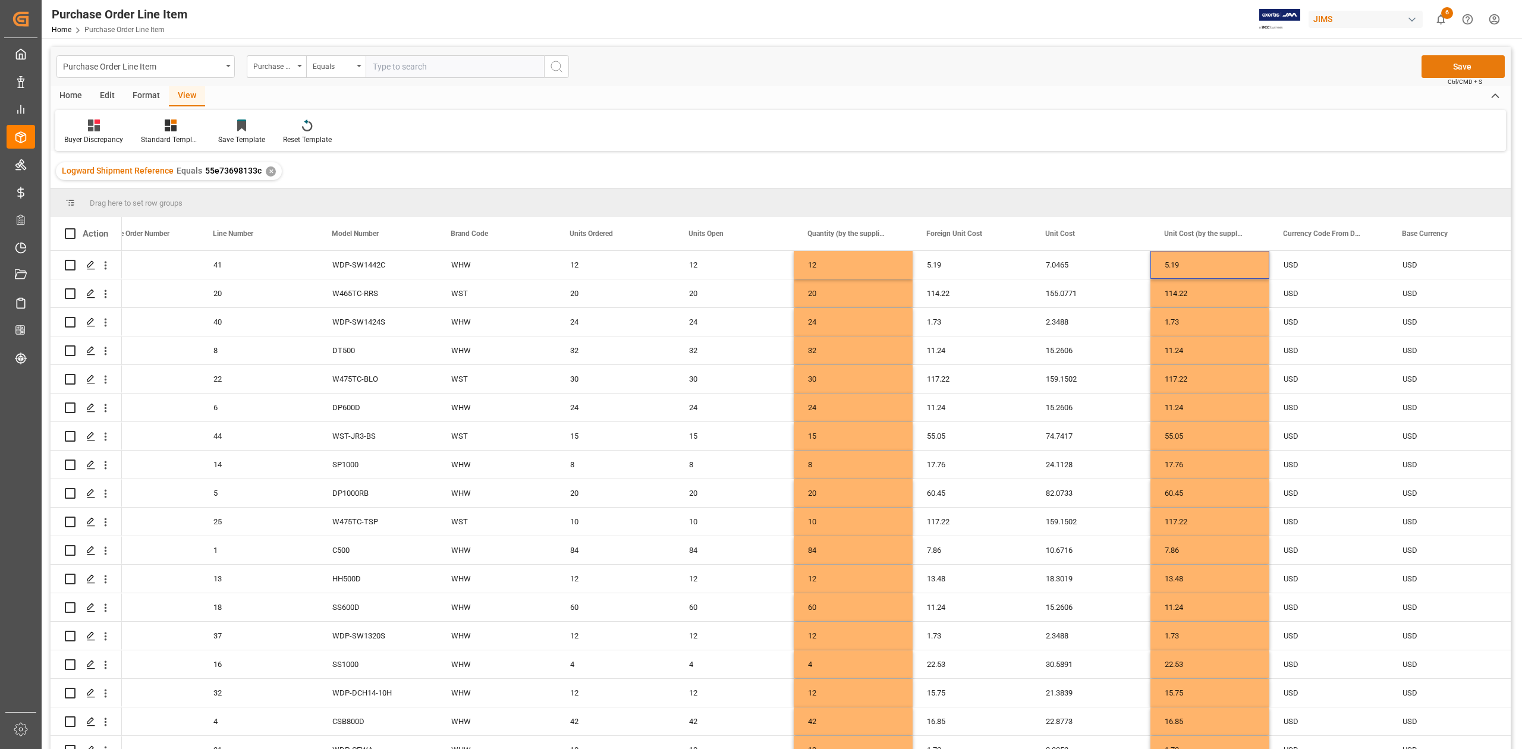
click at [1457, 70] on button "Save" at bounding box center [1462, 66] width 83 height 23
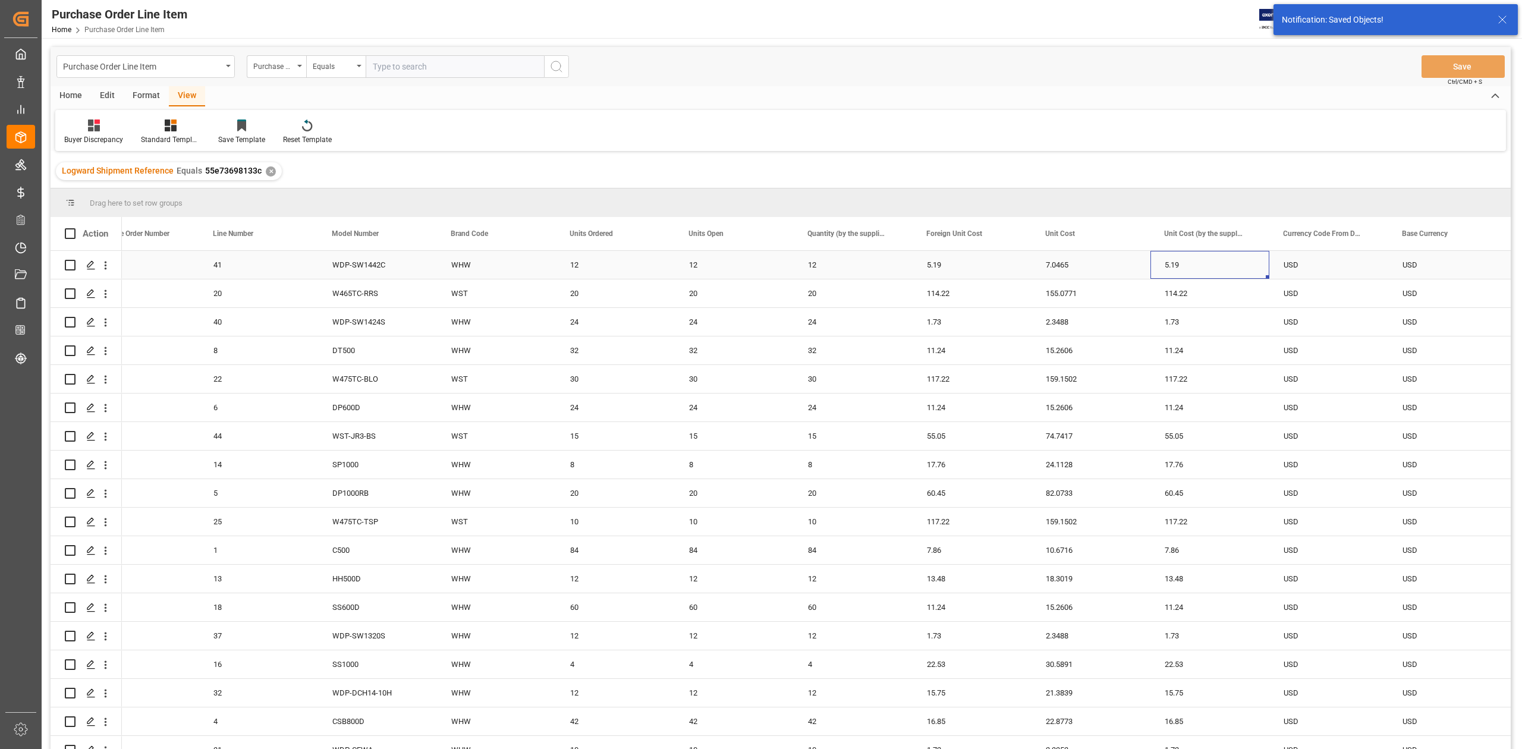
click at [1225, 269] on div "5.19" at bounding box center [1209, 265] width 119 height 28
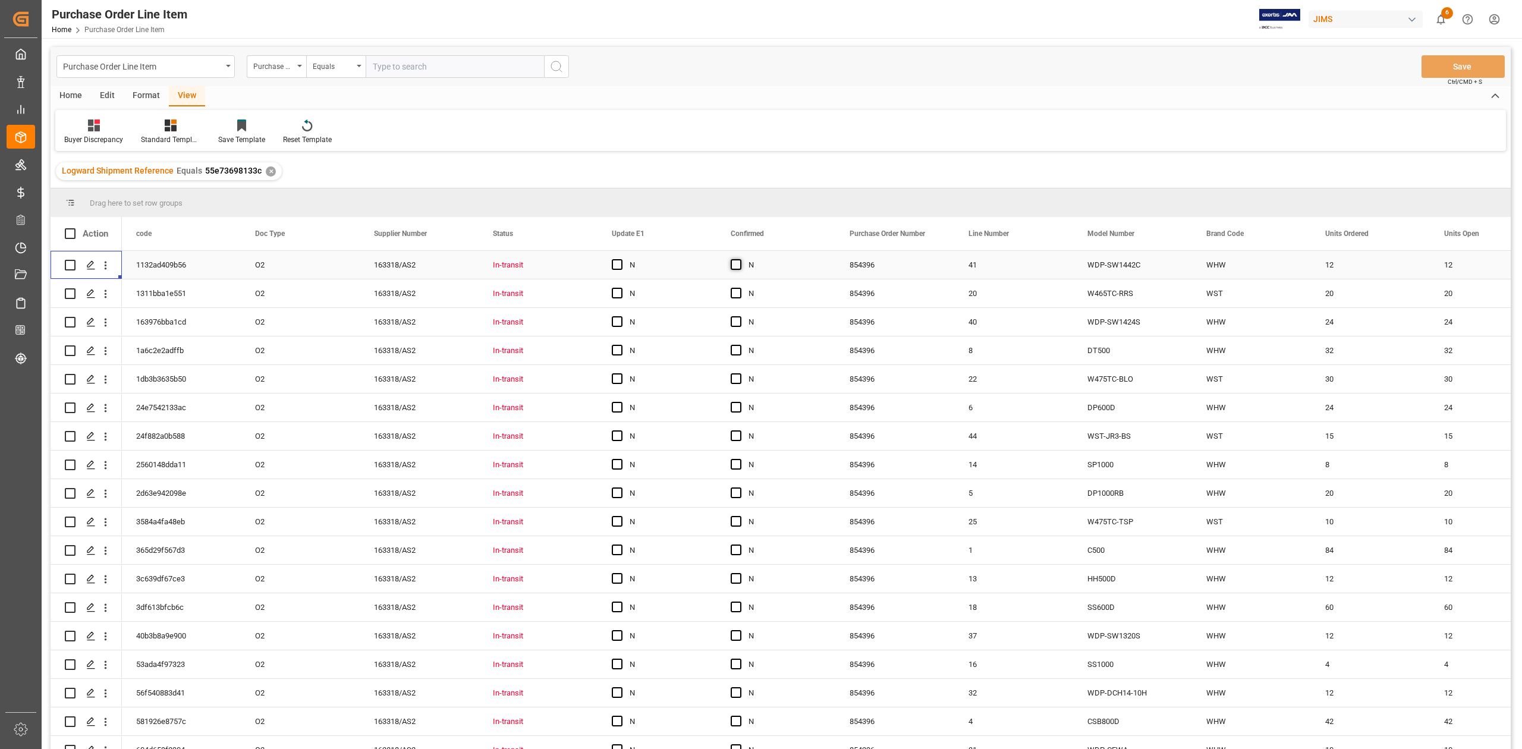
click at [731, 266] on span "Press SPACE to select this row." at bounding box center [736, 264] width 11 height 11
click at [740, 259] on input "Press SPACE to select this row." at bounding box center [740, 259] width 0 height 0
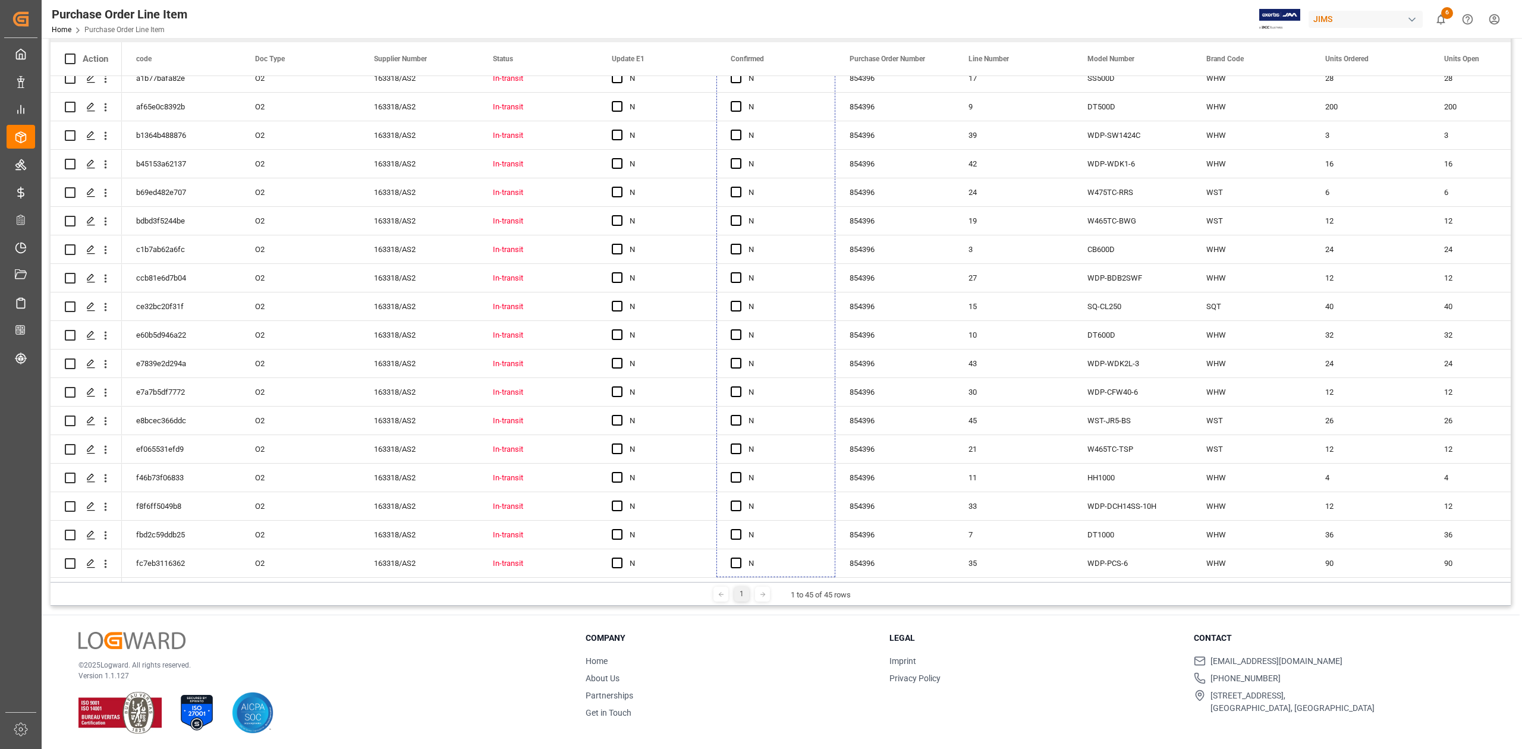
scroll to position [176, 0]
drag, startPoint x: 833, startPoint y: 276, endPoint x: 814, endPoint y: 662, distance: 386.9
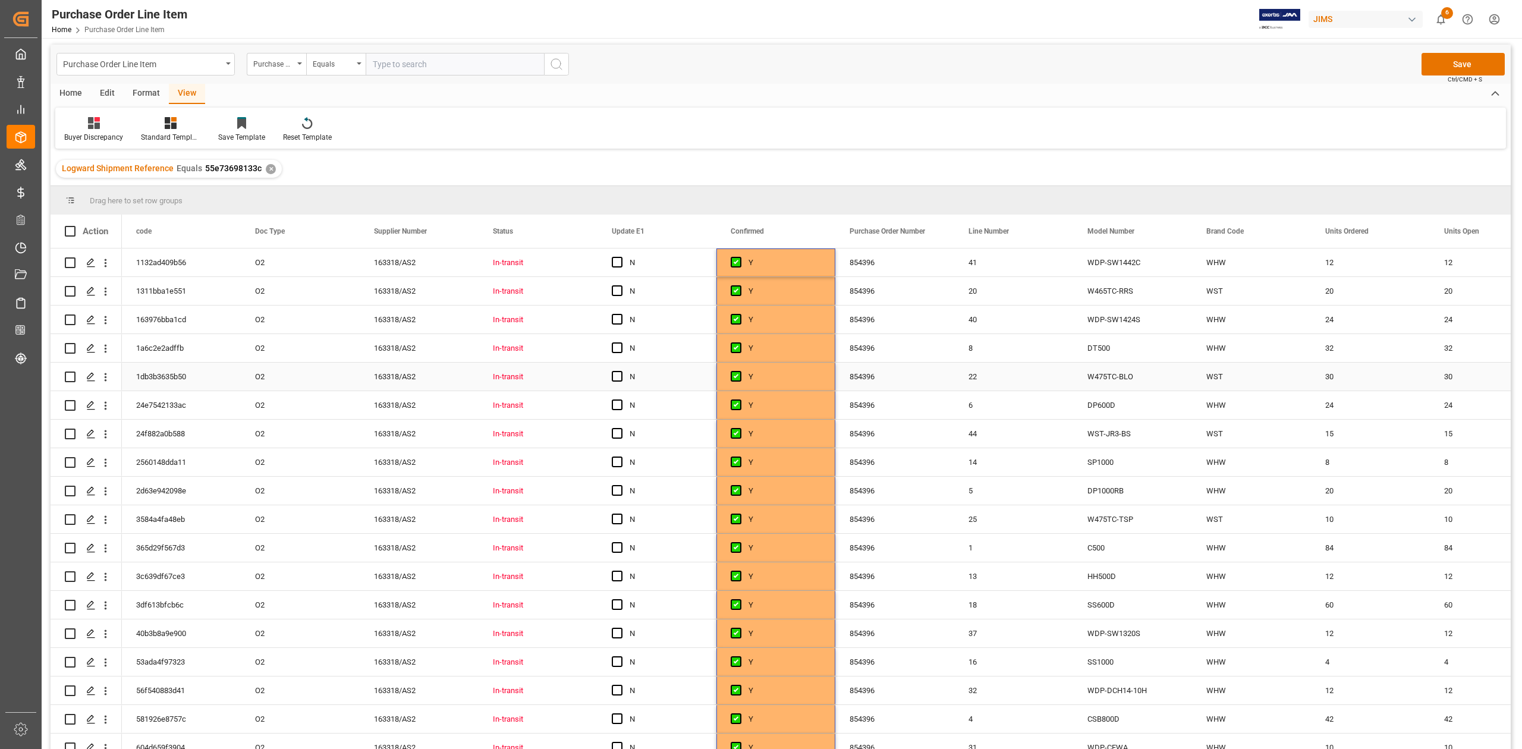
scroll to position [0, 0]
click at [621, 265] on span "Press SPACE to select this row." at bounding box center [617, 264] width 11 height 11
click at [621, 259] on input "Press SPACE to select this row." at bounding box center [621, 259] width 0 height 0
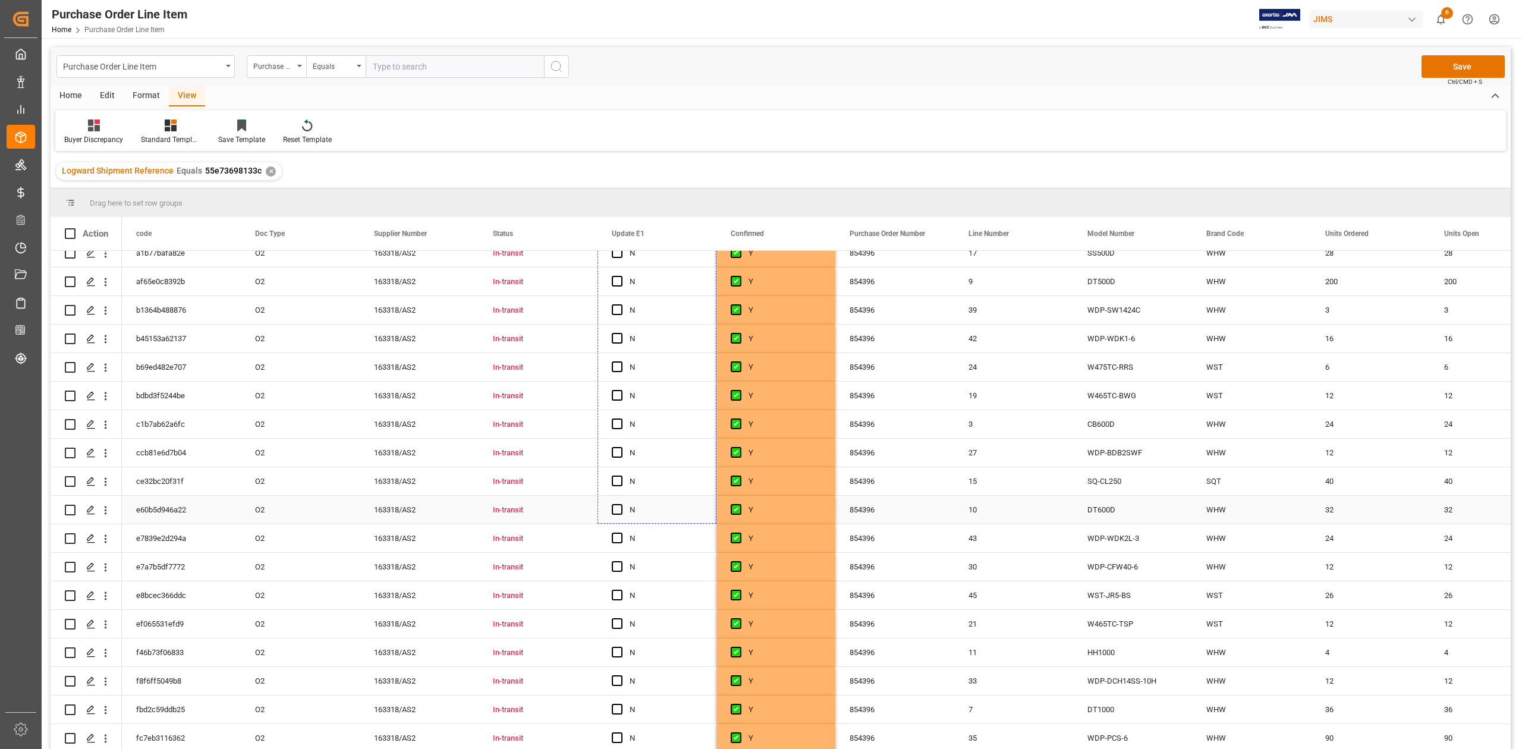
scroll to position [176, 0]
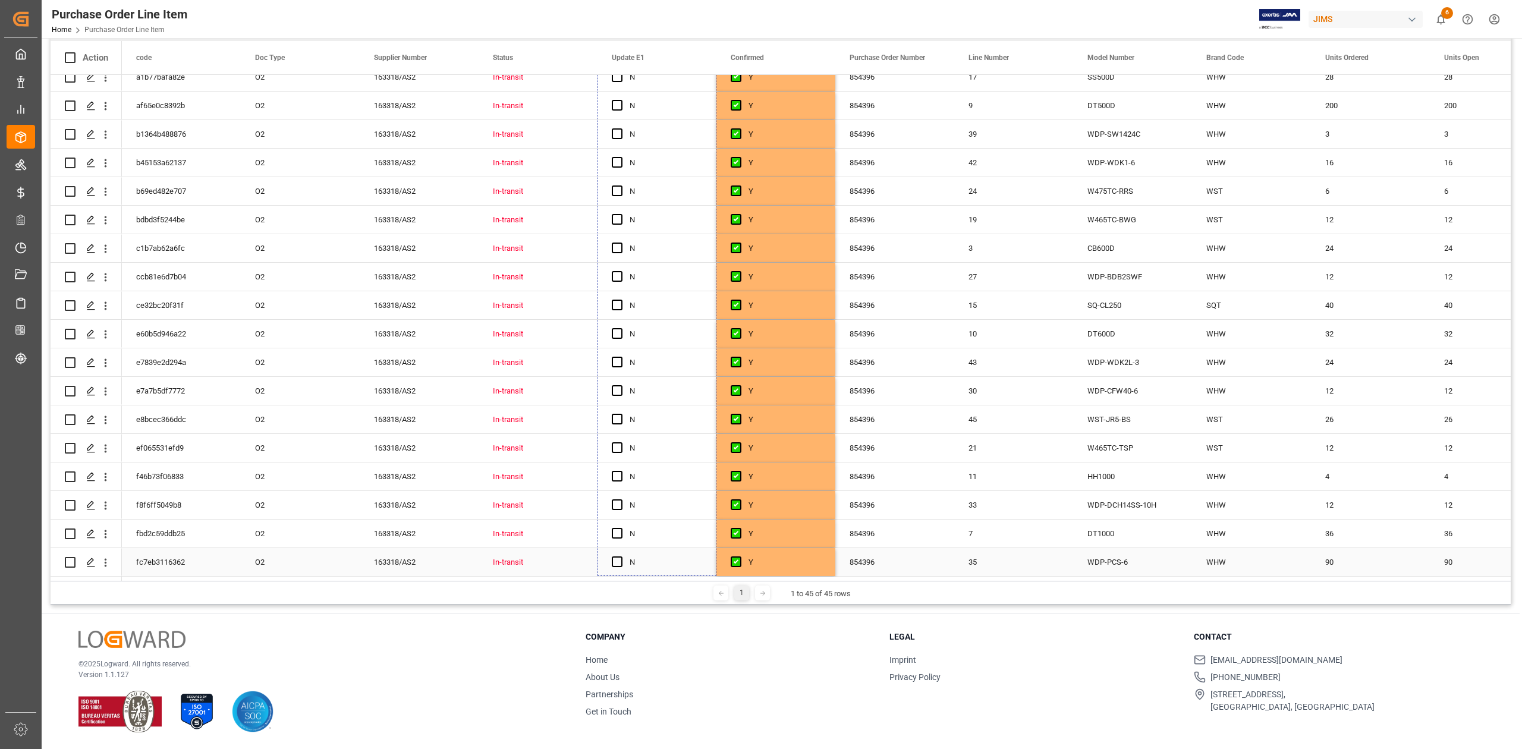
drag, startPoint x: 714, startPoint y: 276, endPoint x: 693, endPoint y: 550, distance: 274.3
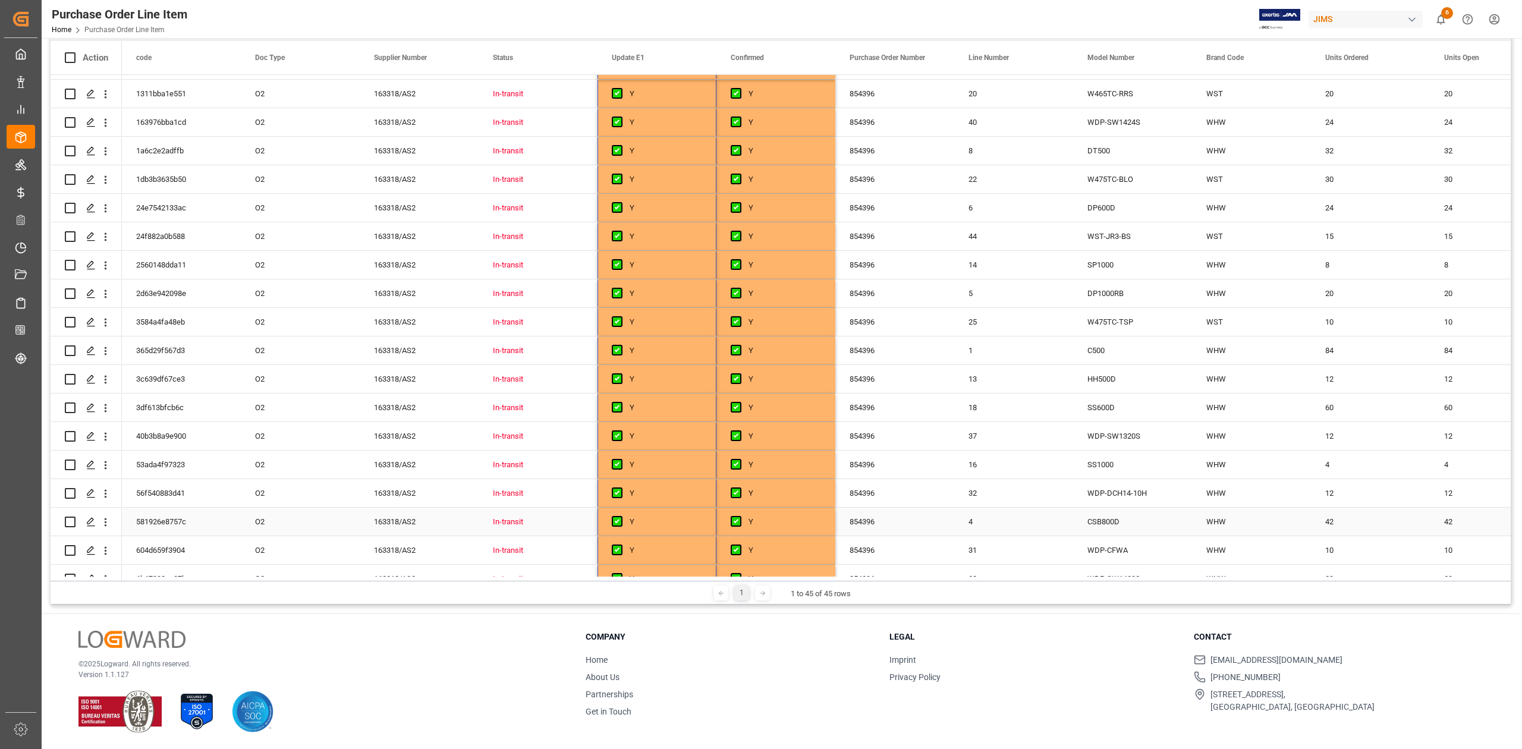
scroll to position [0, 0]
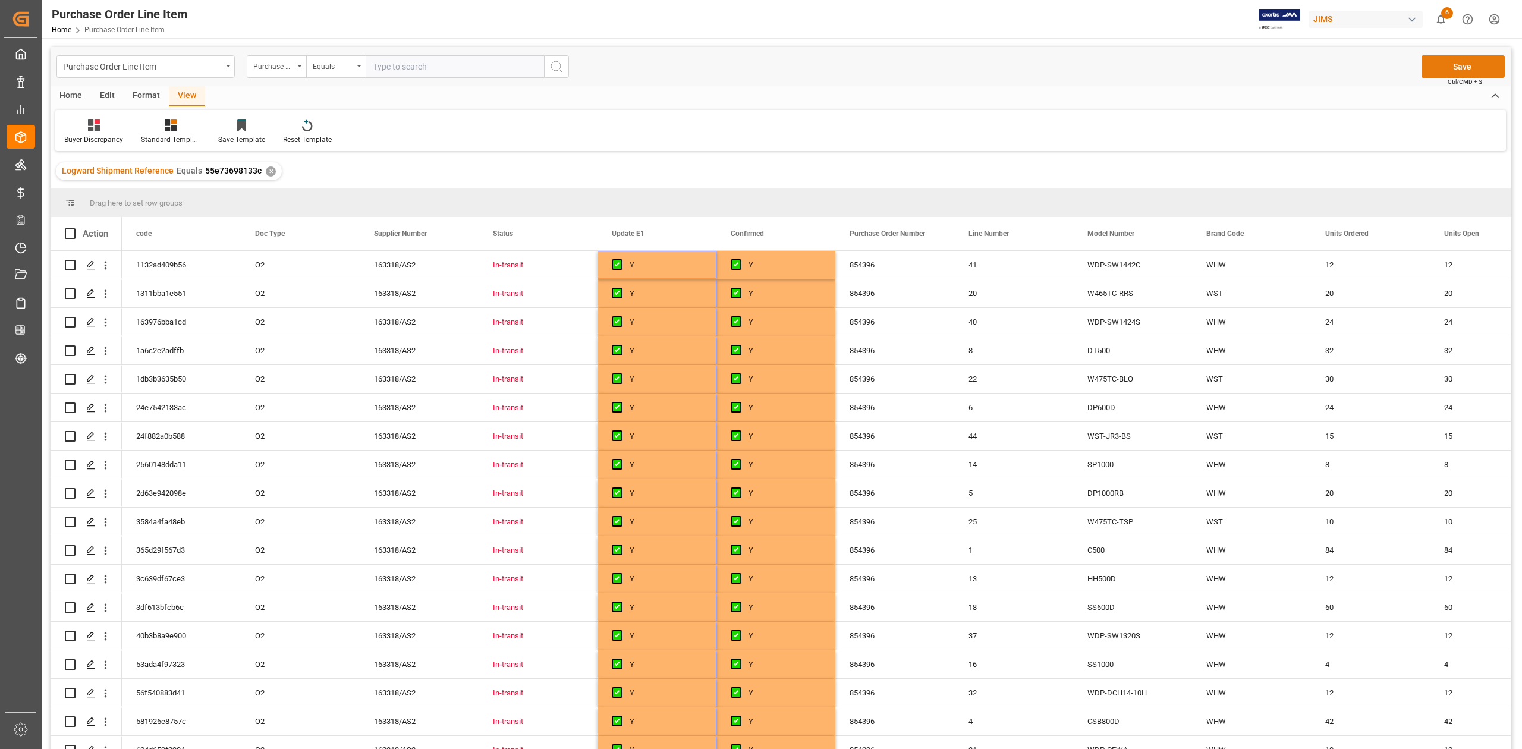
click at [1455, 58] on button "Save" at bounding box center [1462, 66] width 83 height 23
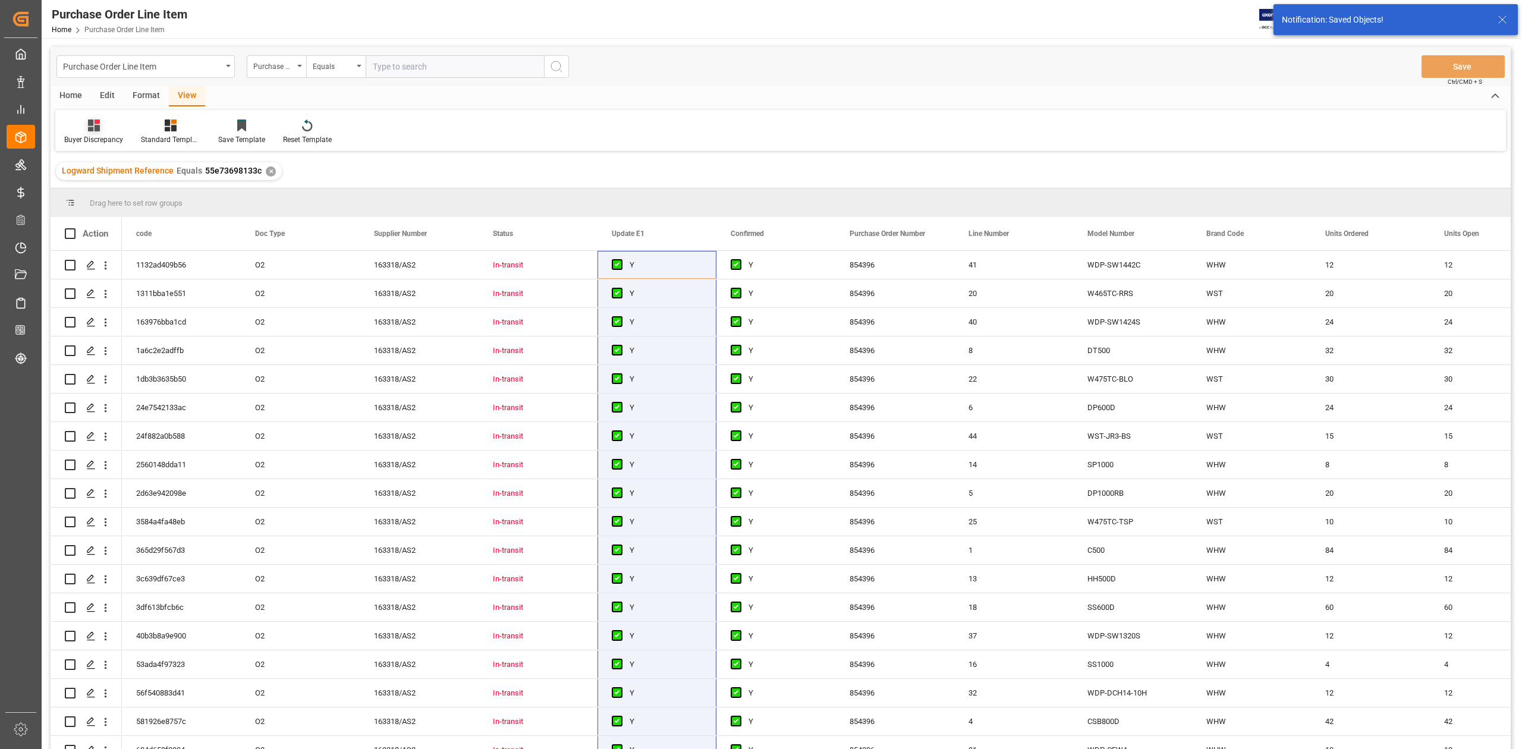
click at [84, 140] on div "Buyer Discrepancy" at bounding box center [93, 139] width 59 height 11
click at [95, 163] on div "Default" at bounding box center [126, 168] width 104 height 12
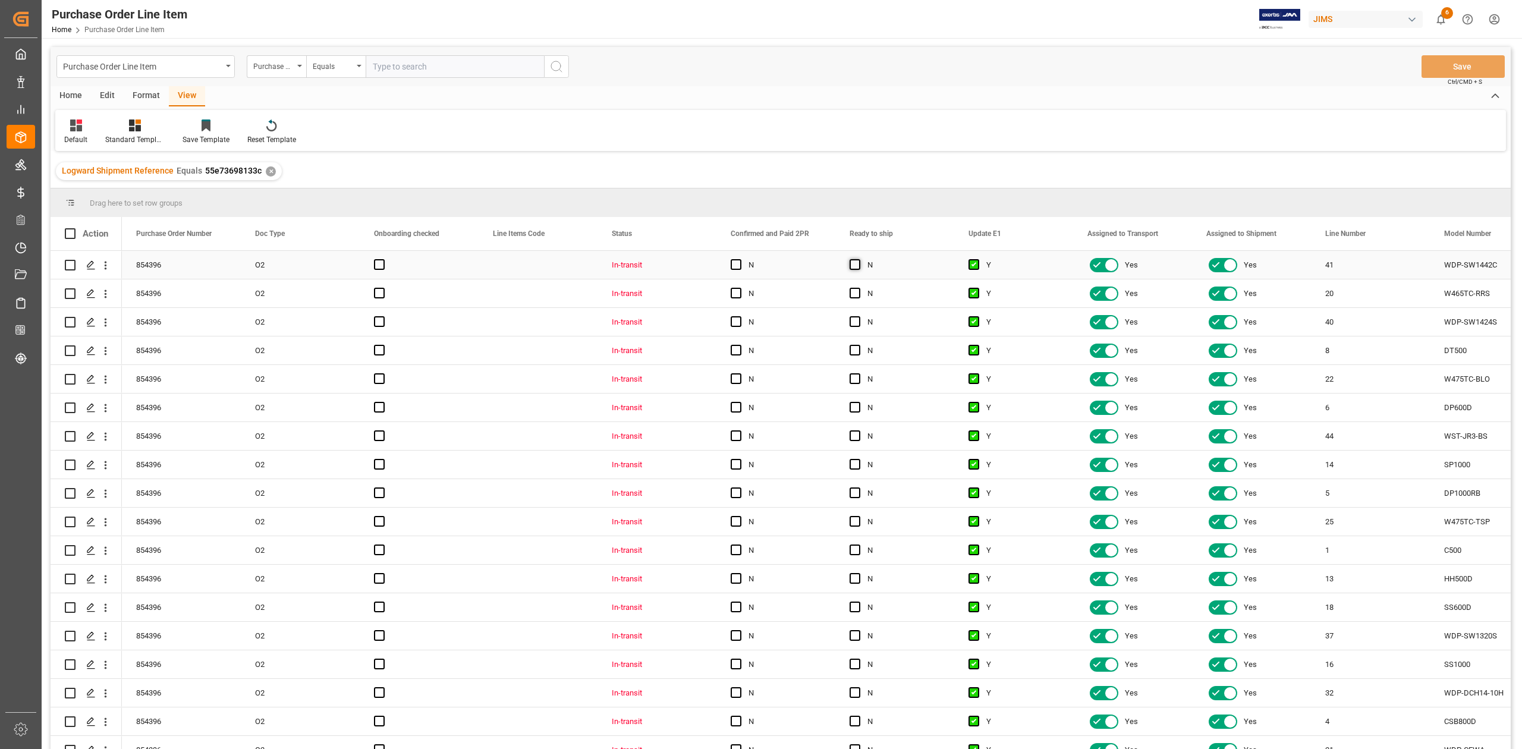
click at [857, 265] on span "Press SPACE to select this row." at bounding box center [855, 264] width 11 height 11
click at [858, 259] on input "Press SPACE to select this row." at bounding box center [858, 259] width 0 height 0
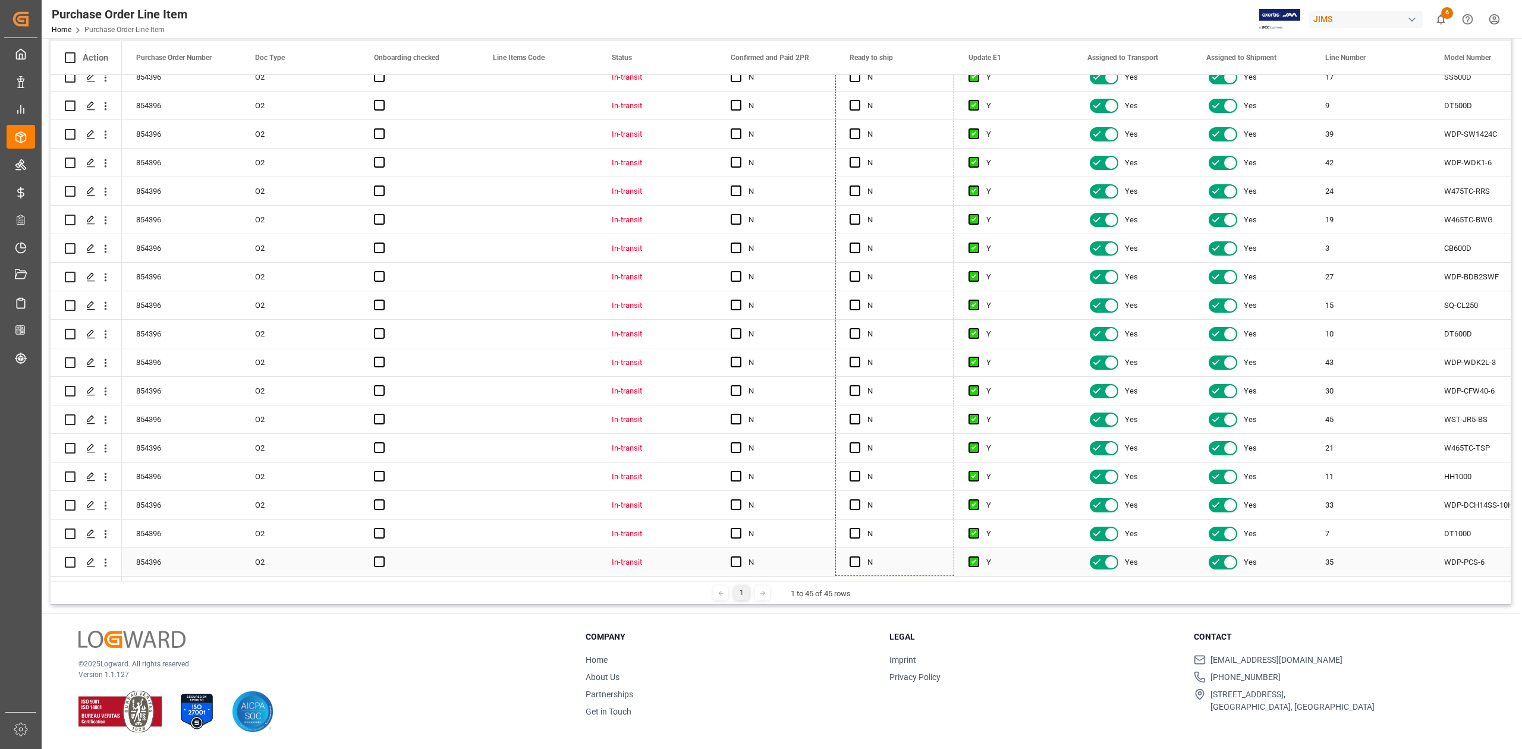
drag, startPoint x: 951, startPoint y: 276, endPoint x: 921, endPoint y: 568, distance: 293.4
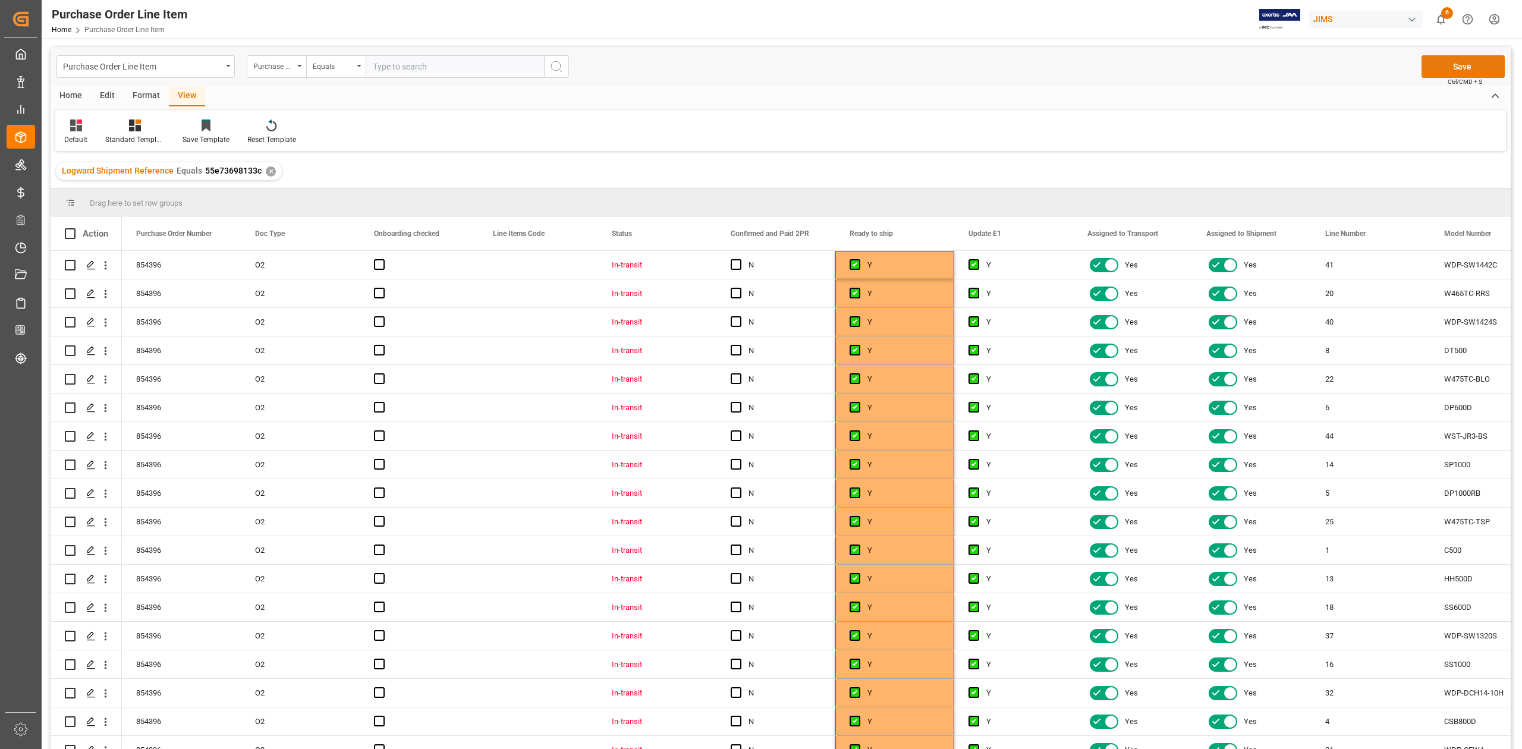
click at [1449, 67] on button "Save" at bounding box center [1462, 66] width 83 height 23
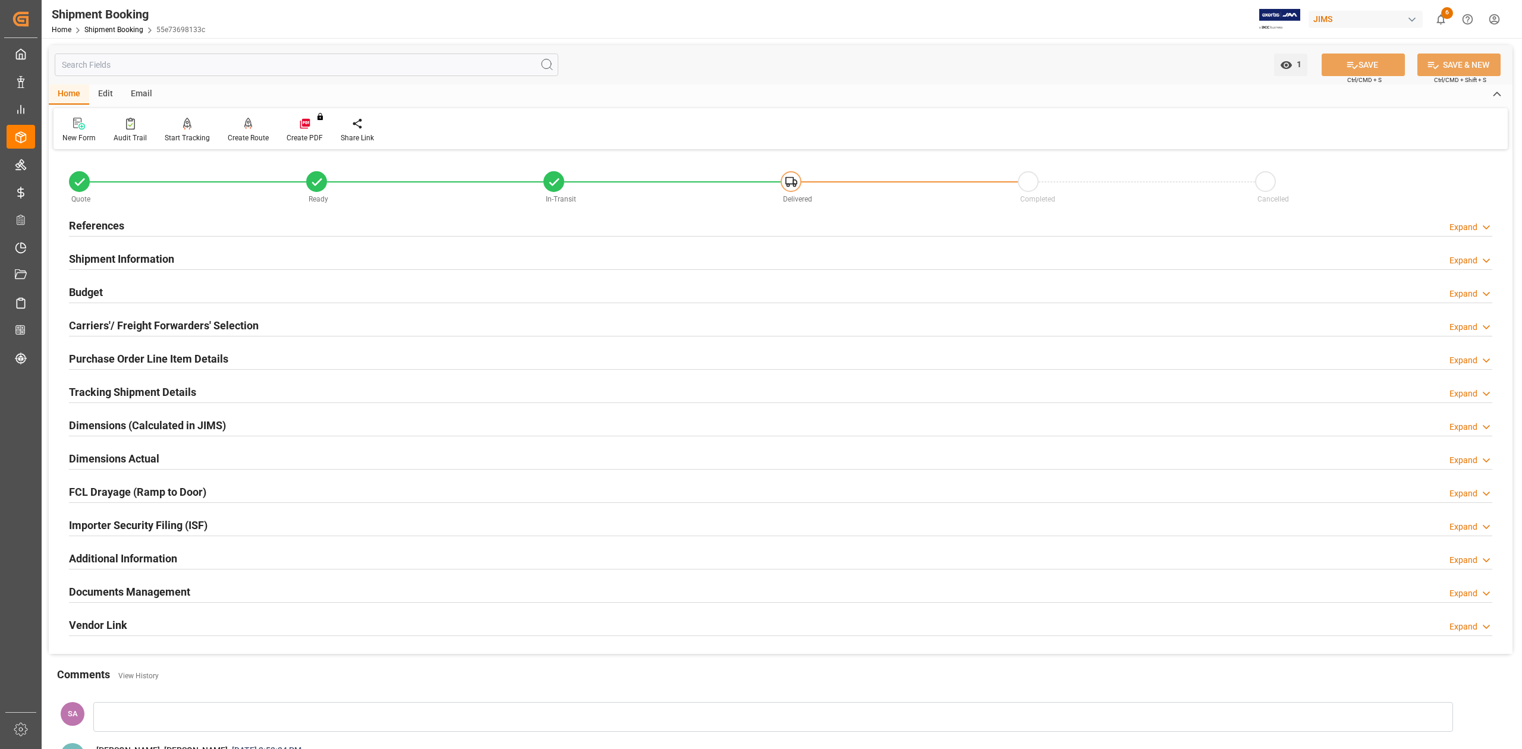
click at [76, 287] on h2 "Budget" at bounding box center [86, 292] width 34 height 16
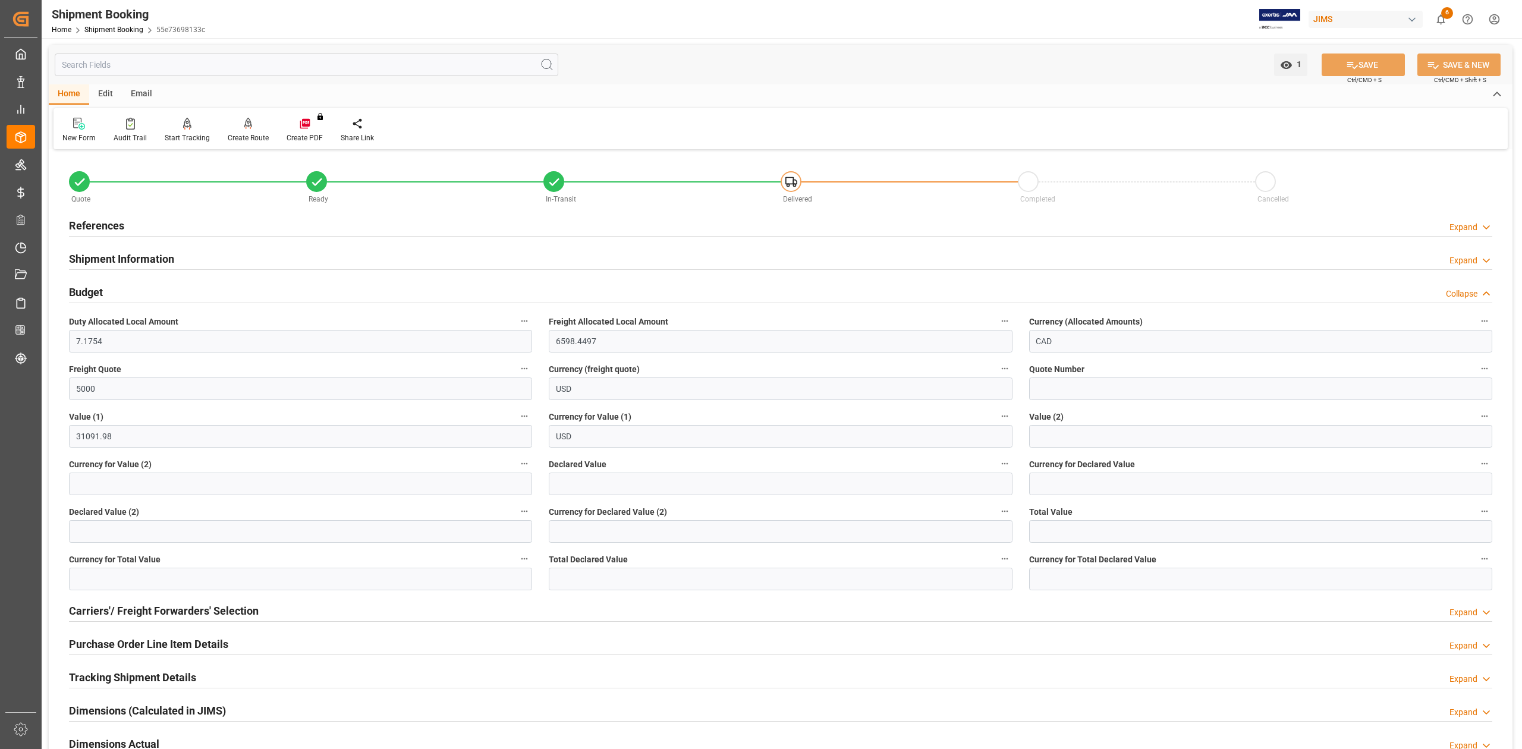
click at [90, 294] on h2 "Budget" at bounding box center [86, 292] width 34 height 16
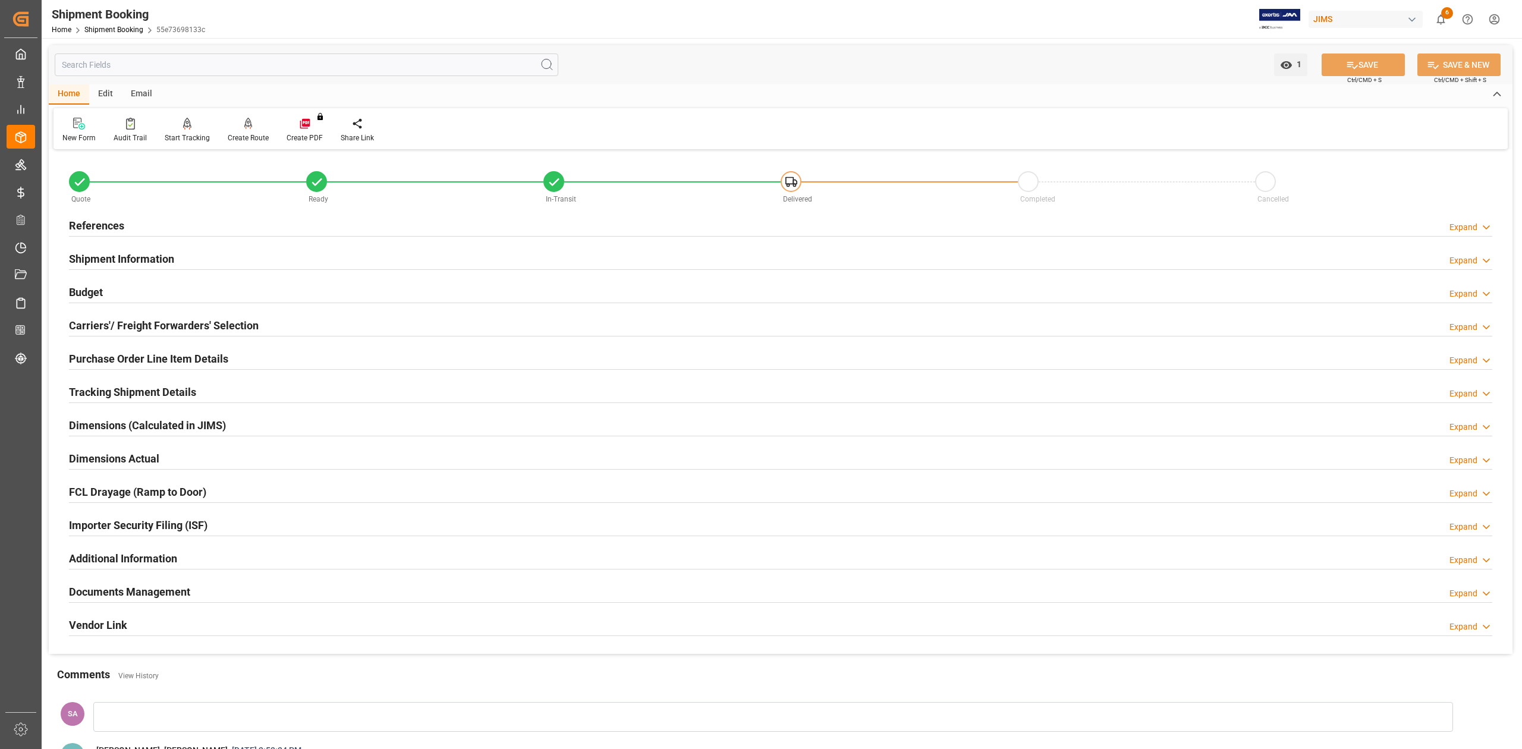
click at [146, 355] on h2 "Purchase Order Line Item Details" at bounding box center [148, 359] width 159 height 16
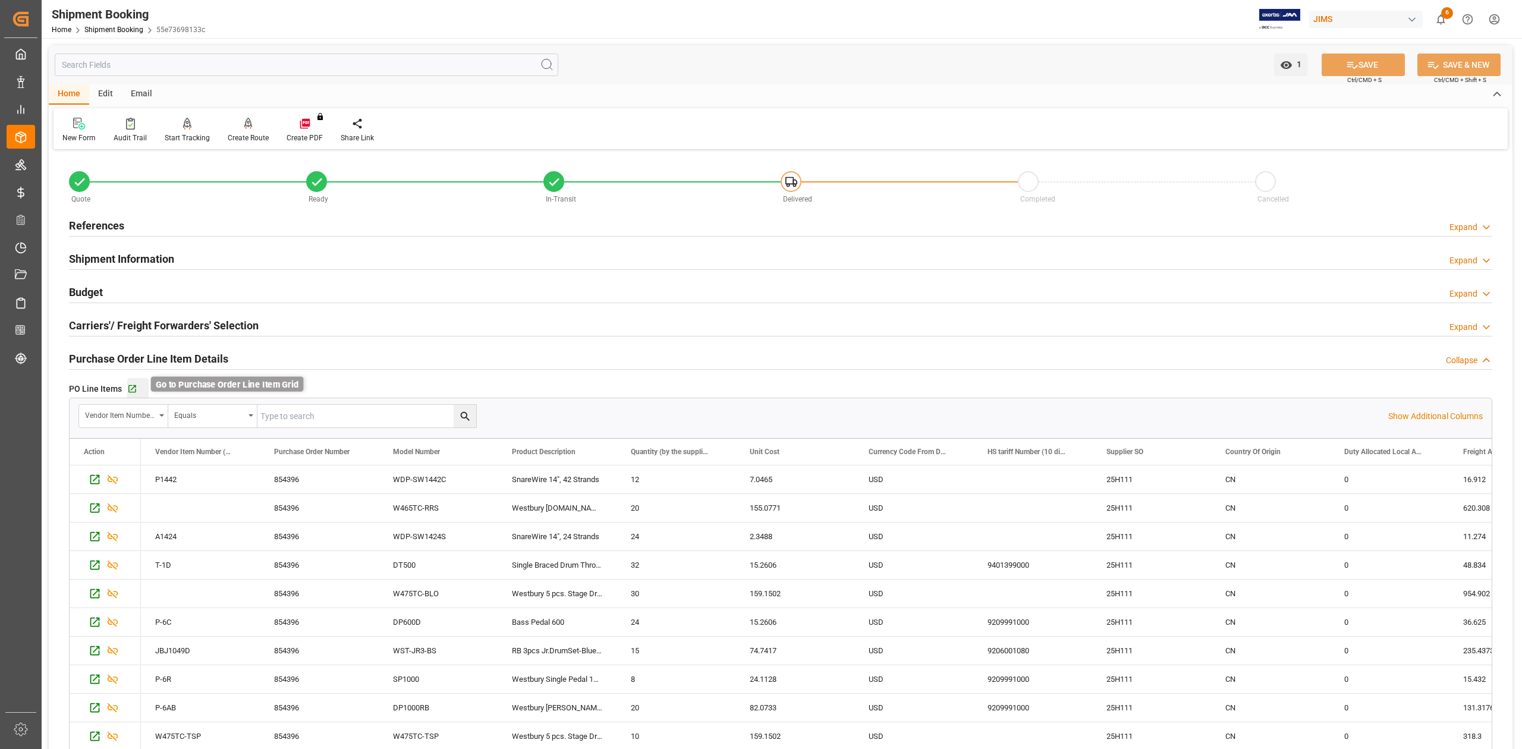
click at [132, 391] on icon "button" at bounding box center [132, 389] width 10 height 10
click at [143, 95] on div "Email" at bounding box center [141, 94] width 39 height 20
click at [77, 93] on div "Home" at bounding box center [69, 94] width 40 height 20
click at [100, 227] on h2 "References" at bounding box center [96, 226] width 55 height 16
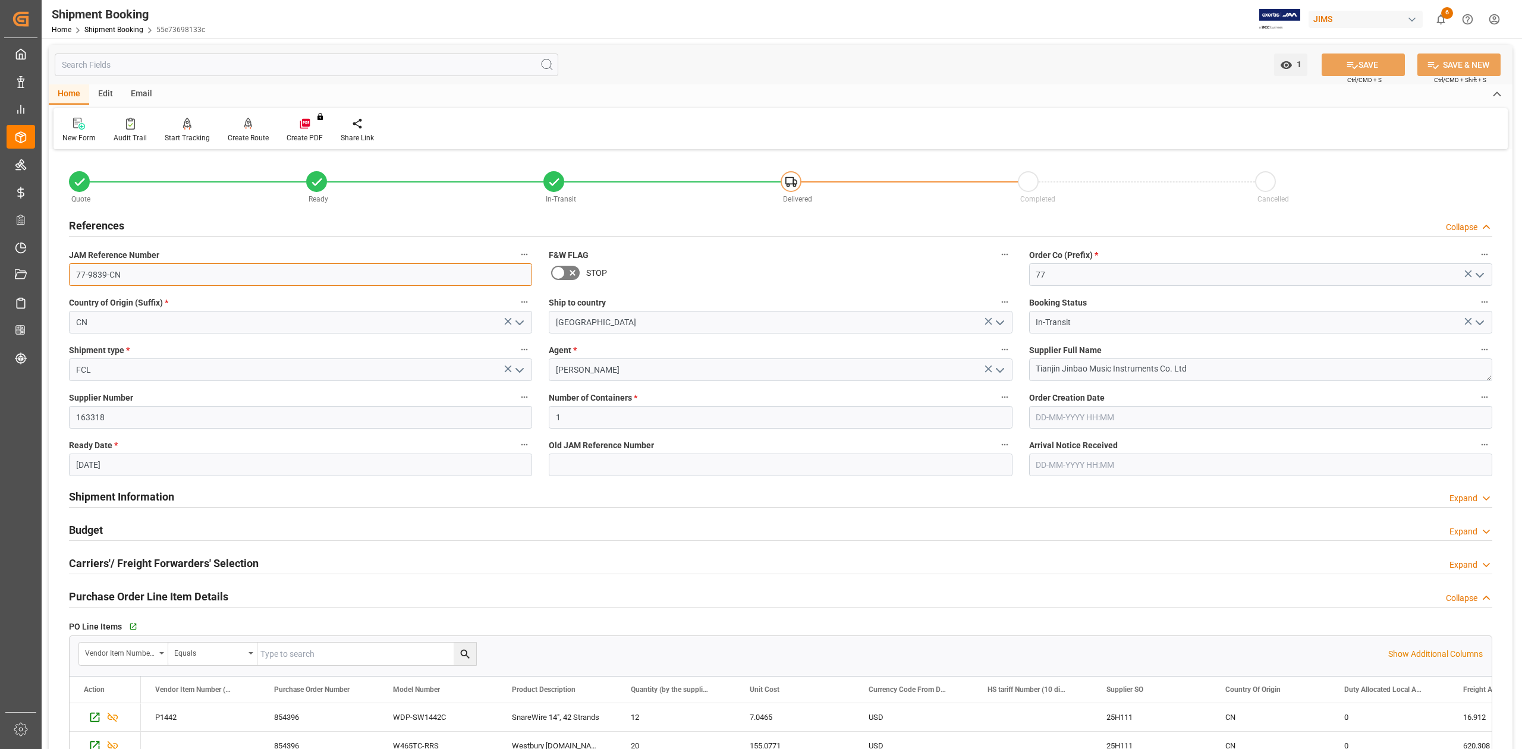
click at [136, 271] on input "77-9839-CN" at bounding box center [300, 274] width 463 height 23
click at [1202, 367] on textarea "Tianjin Jinbao Music Instruments Co. Ltd" at bounding box center [1260, 369] width 463 height 23
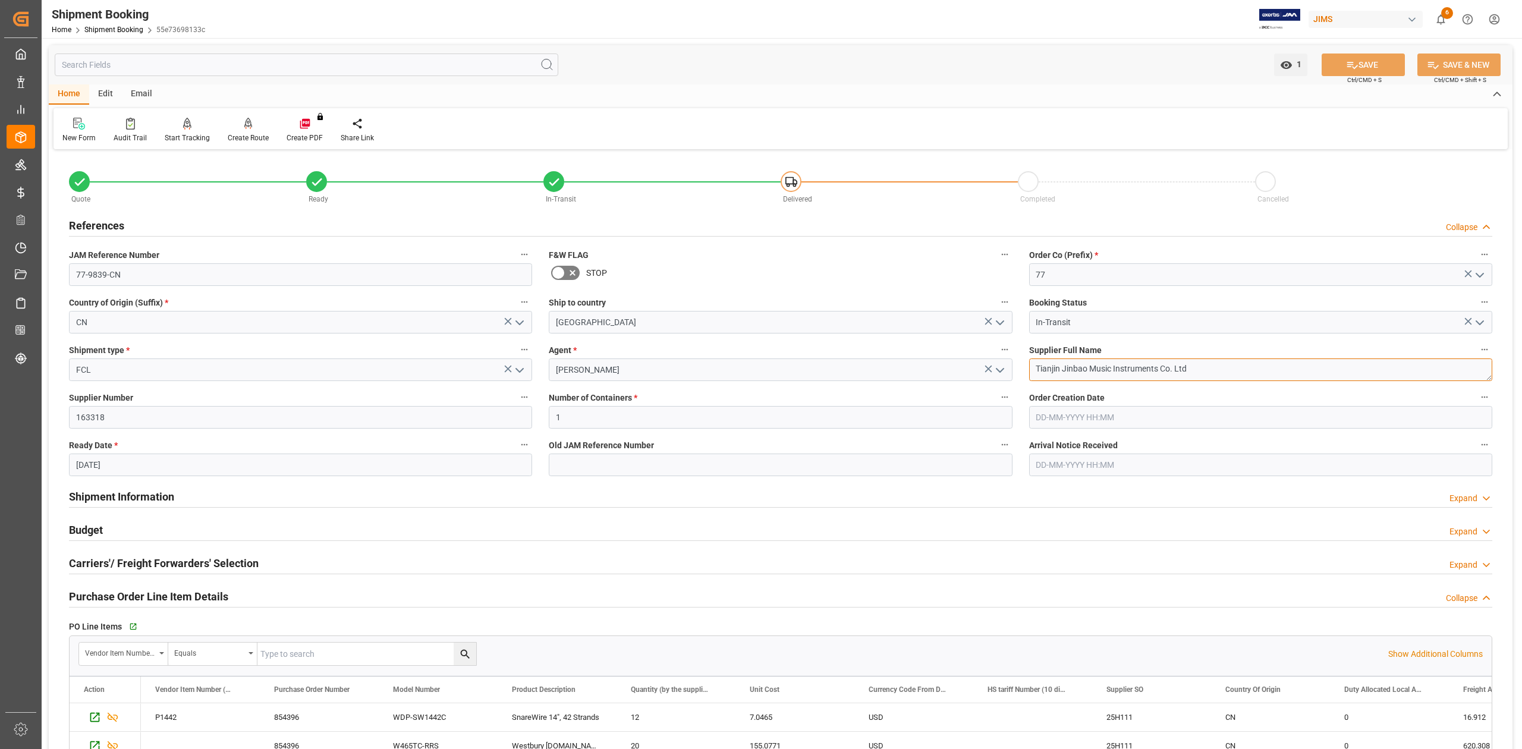
click at [1202, 367] on textarea "Tianjin Jinbao Music Instruments Co. Ltd" at bounding box center [1260, 369] width 463 height 23
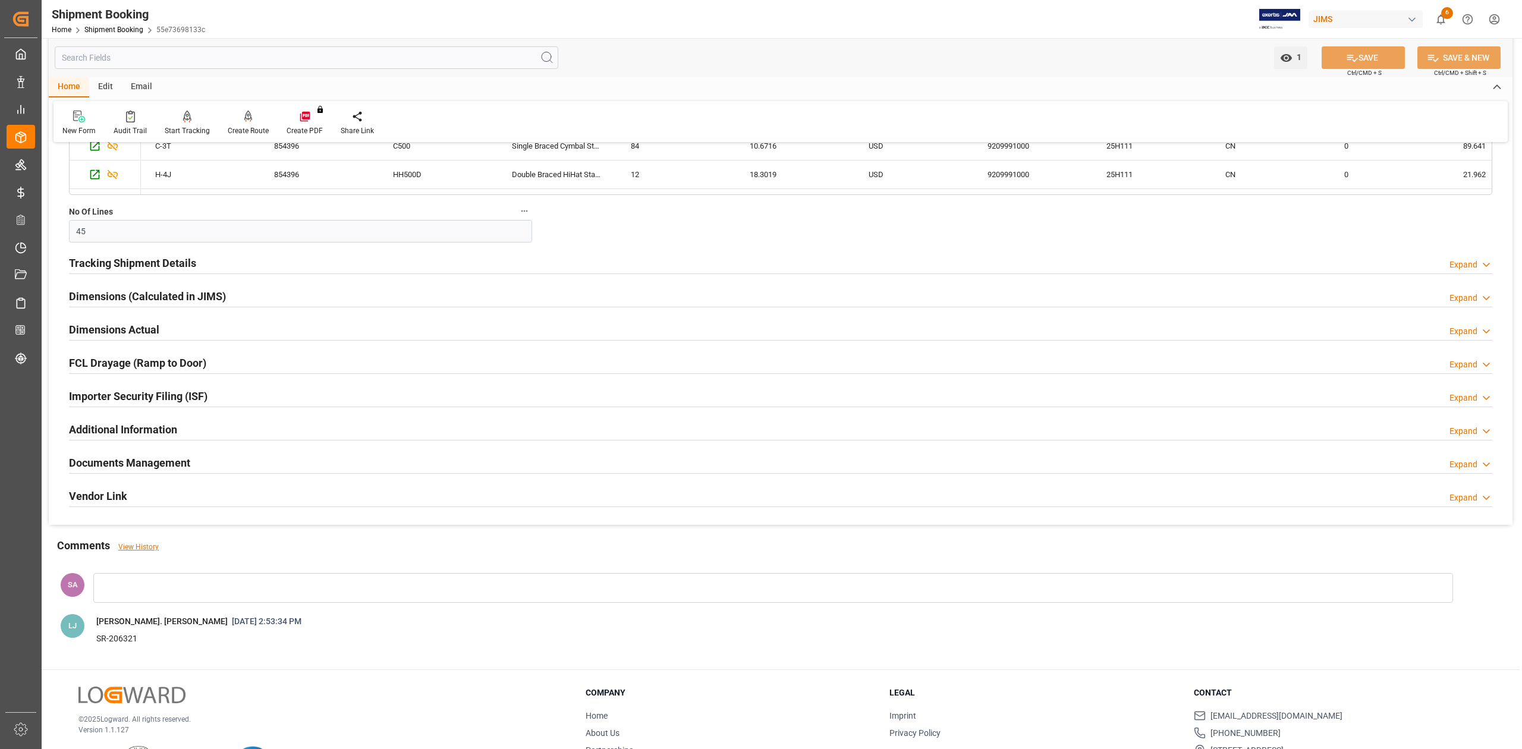
scroll to position [916, 0]
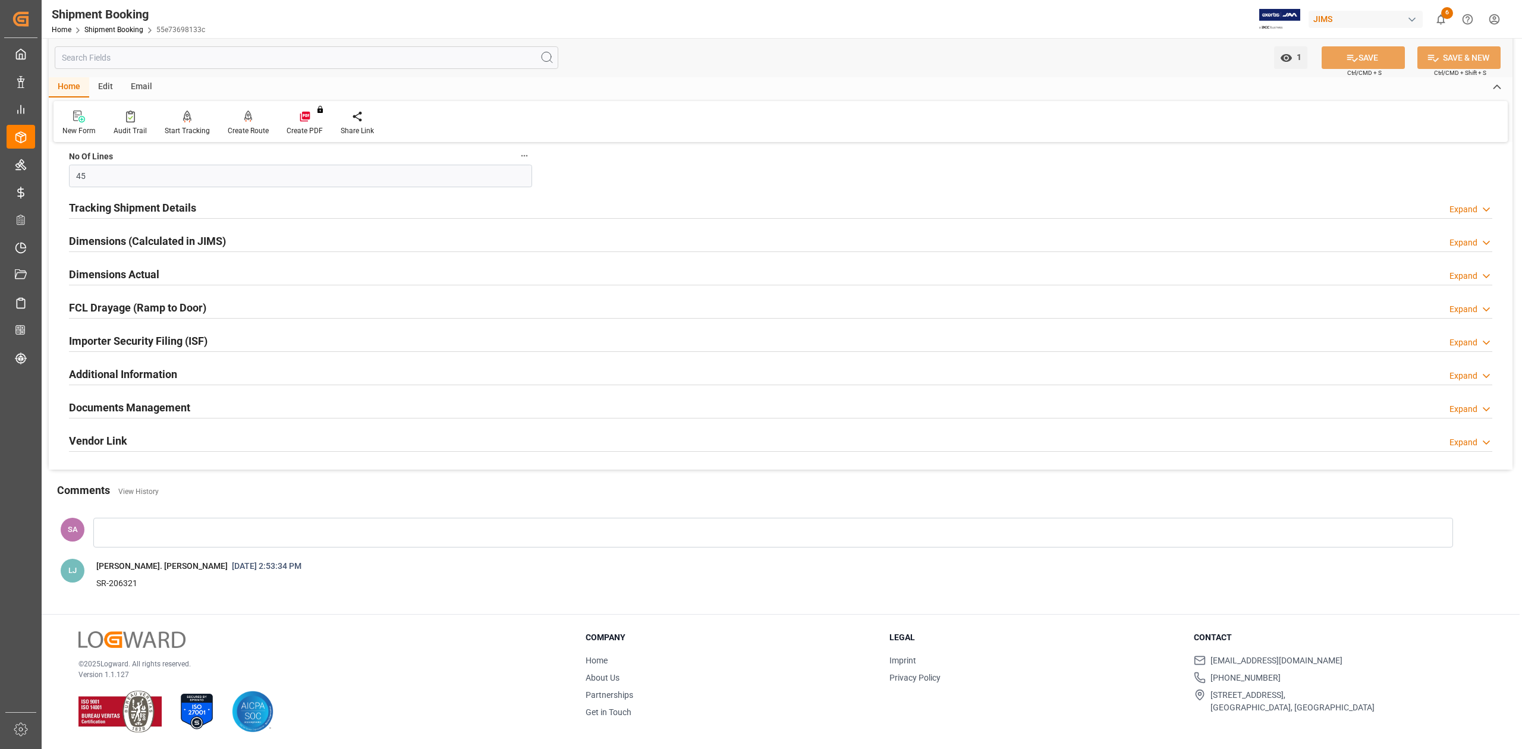
click at [105, 407] on h2 "Documents Management" at bounding box center [129, 408] width 121 height 16
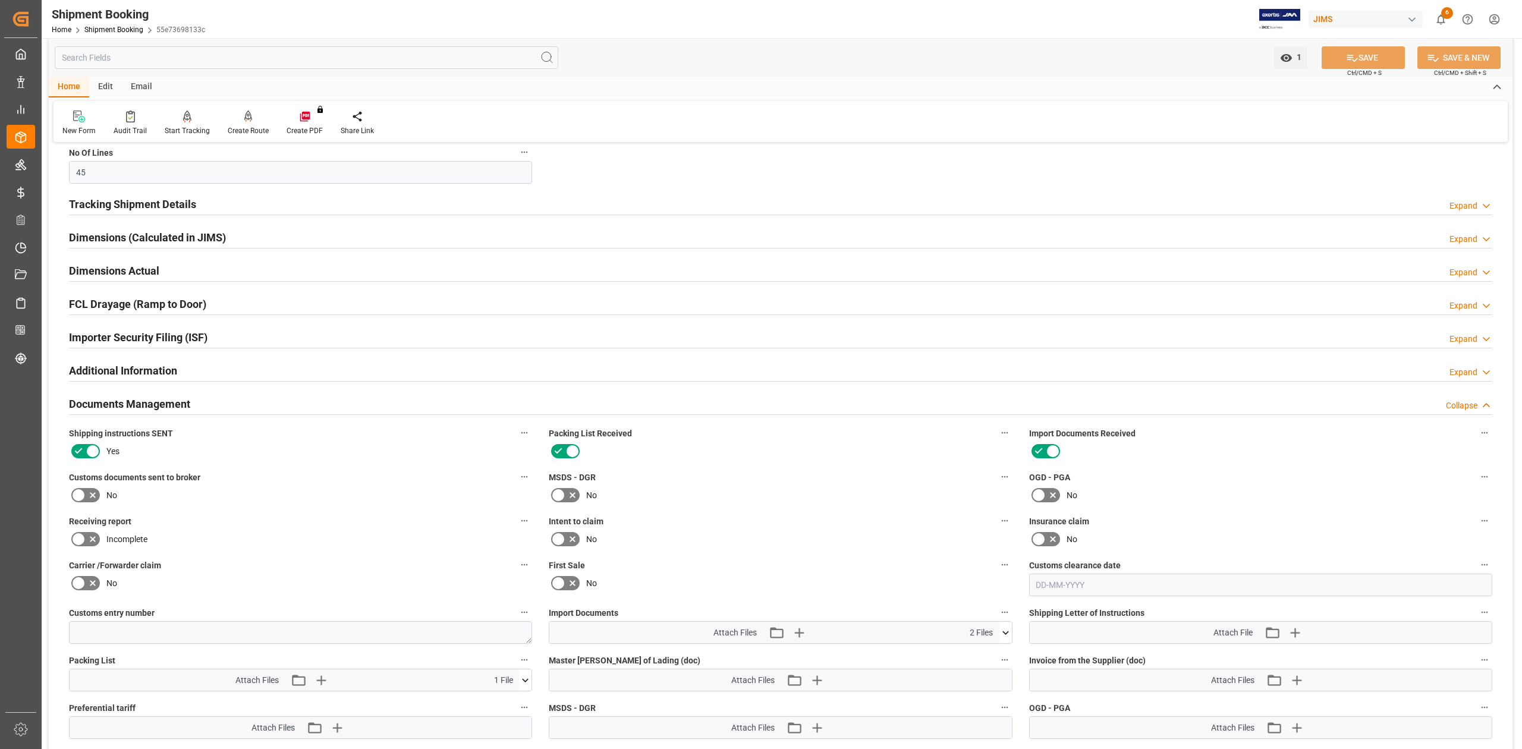
click at [81, 501] on icon at bounding box center [78, 495] width 14 height 14
click at [0, 0] on input "checkbox" at bounding box center [0, 0] width 0 height 0
click at [1339, 57] on button "SAVE" at bounding box center [1363, 57] width 83 height 23
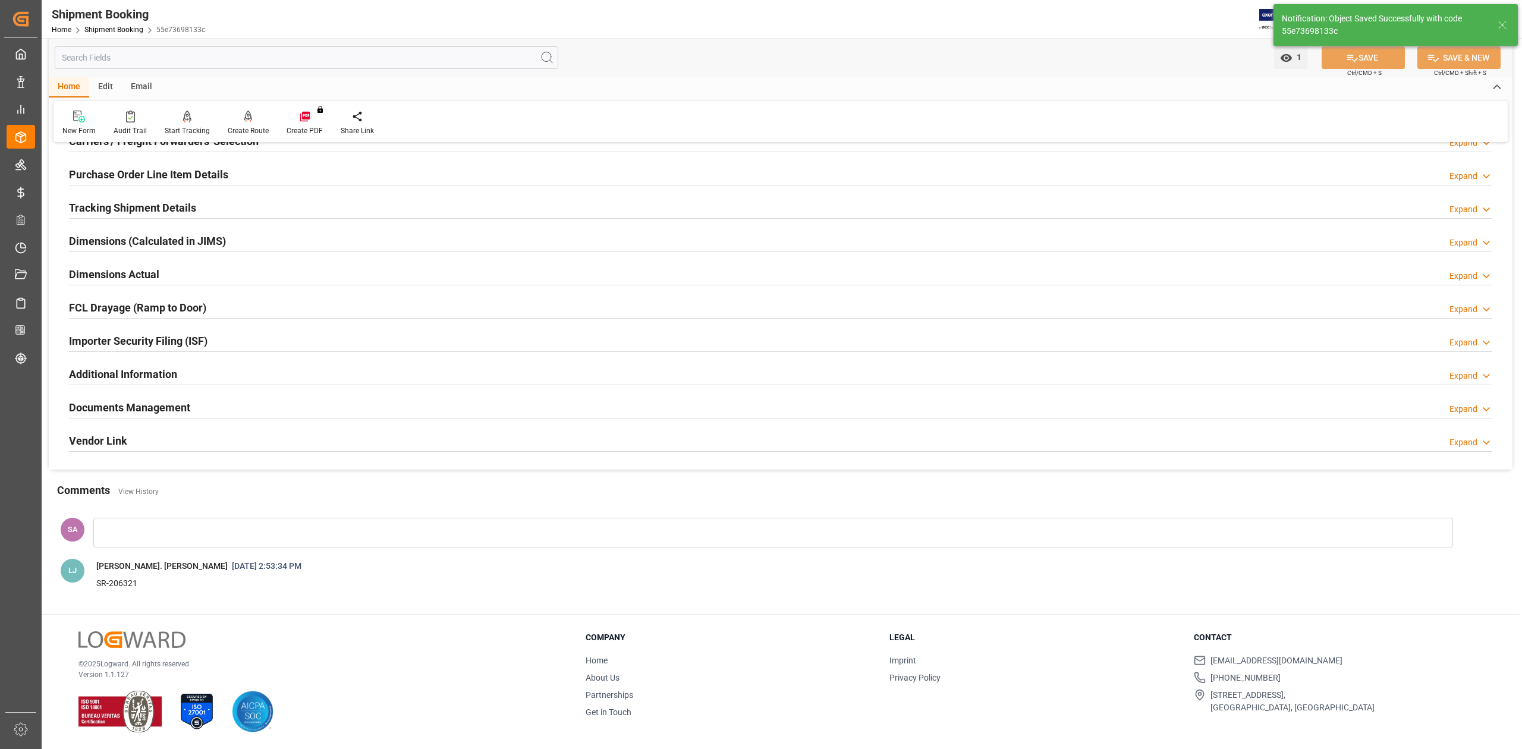
scroll to position [186, 0]
click at [166, 408] on h2 "Documents Management" at bounding box center [129, 408] width 121 height 16
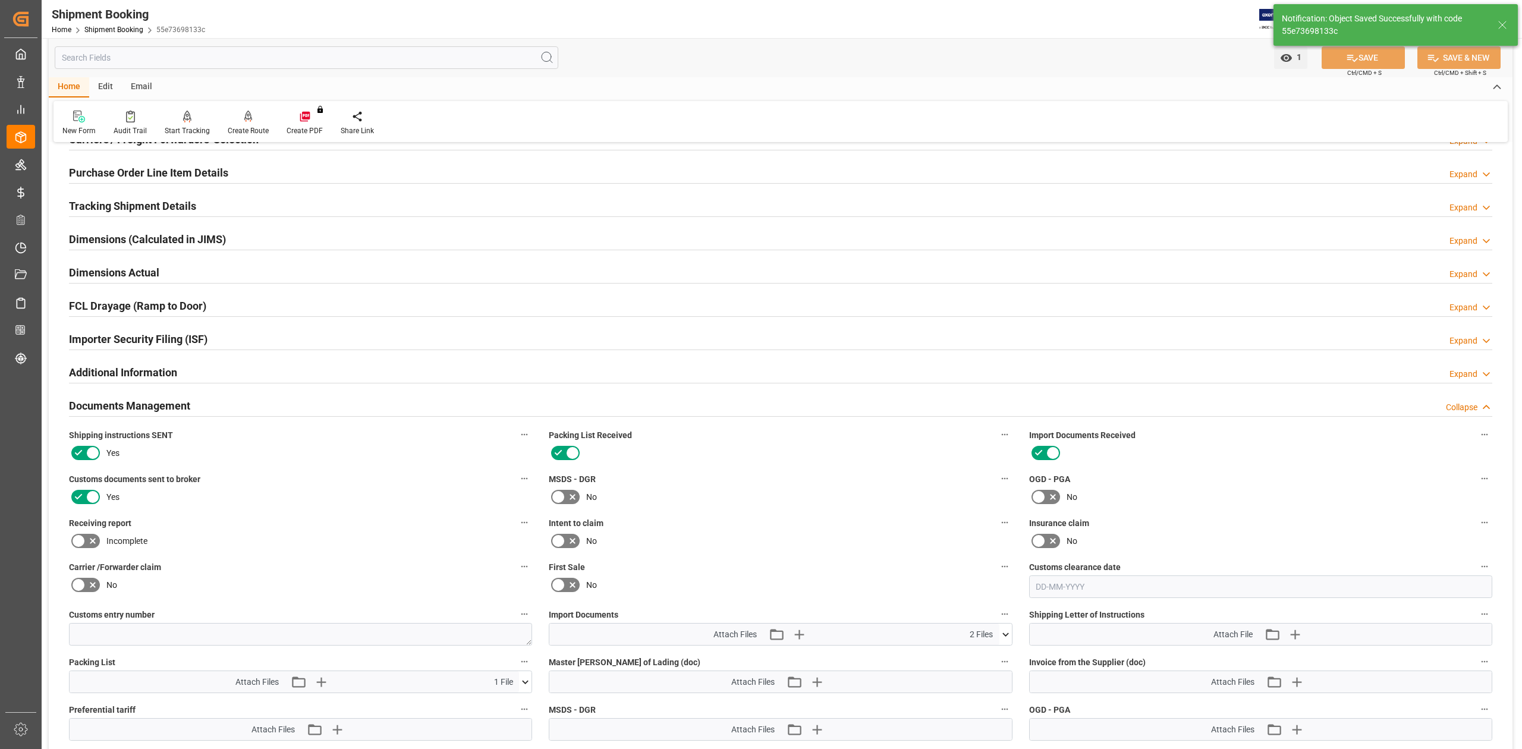
scroll to position [424, 0]
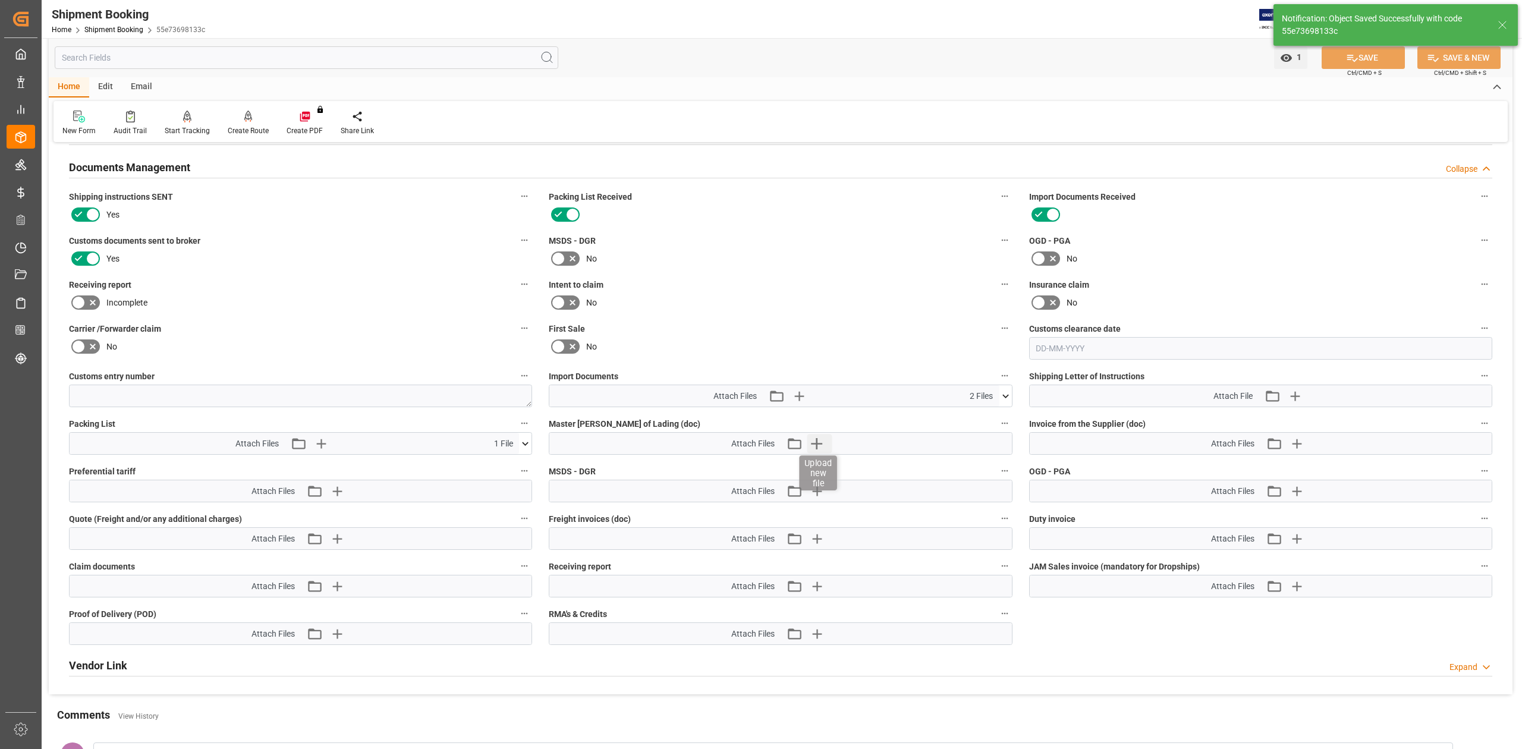
click at [819, 448] on icon "button" at bounding box center [816, 443] width 19 height 19
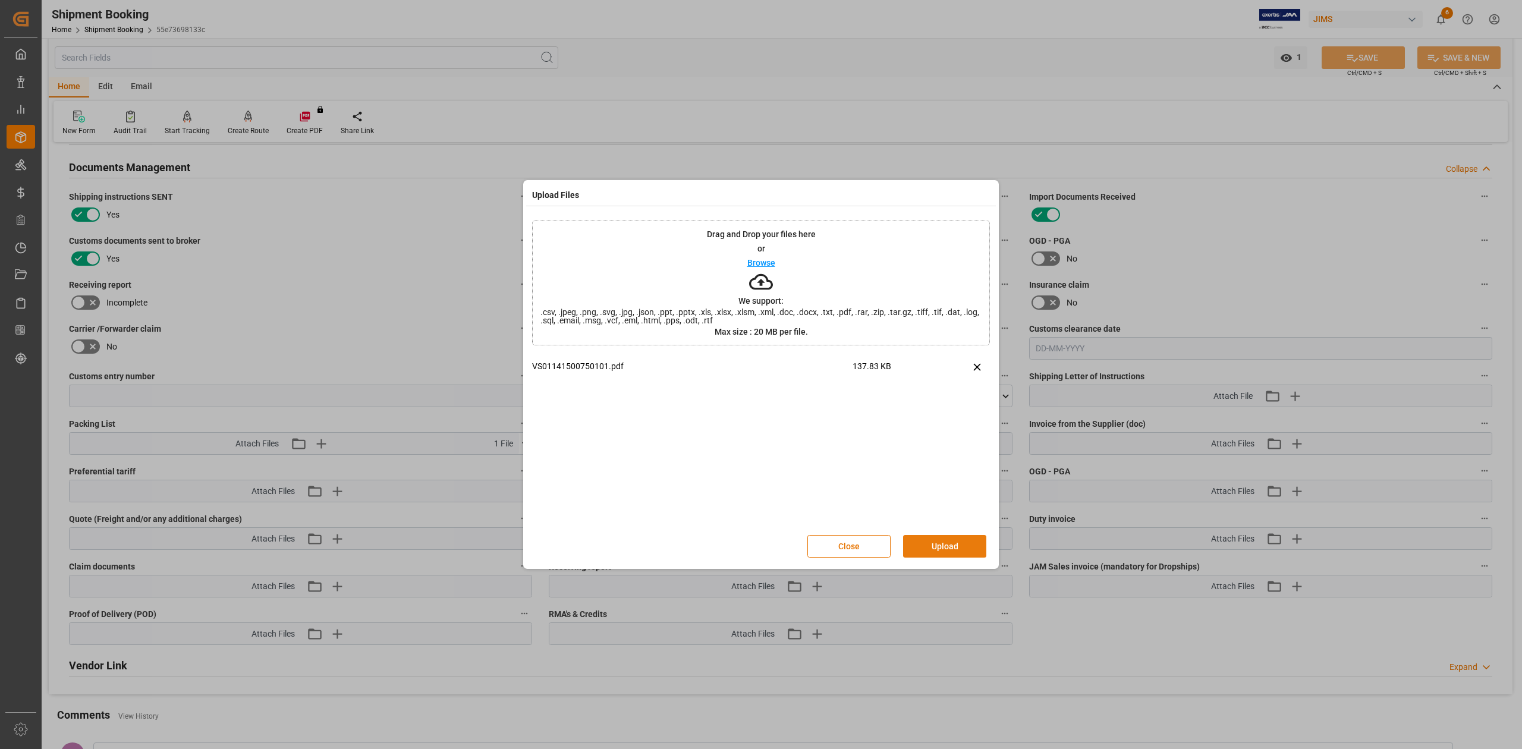
click at [948, 545] on button "Upload" at bounding box center [944, 546] width 83 height 23
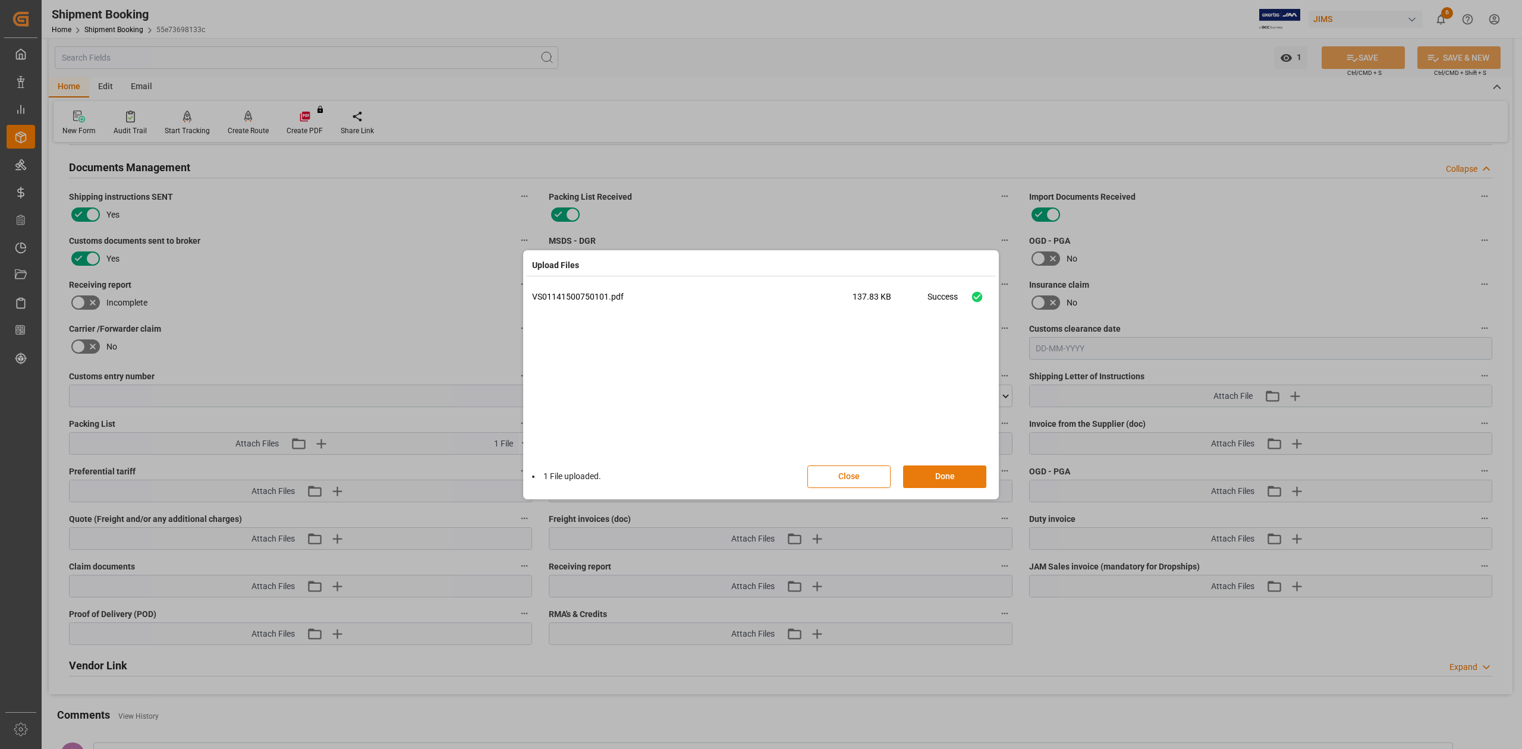
click at [965, 476] on button "Done" at bounding box center [944, 477] width 83 height 23
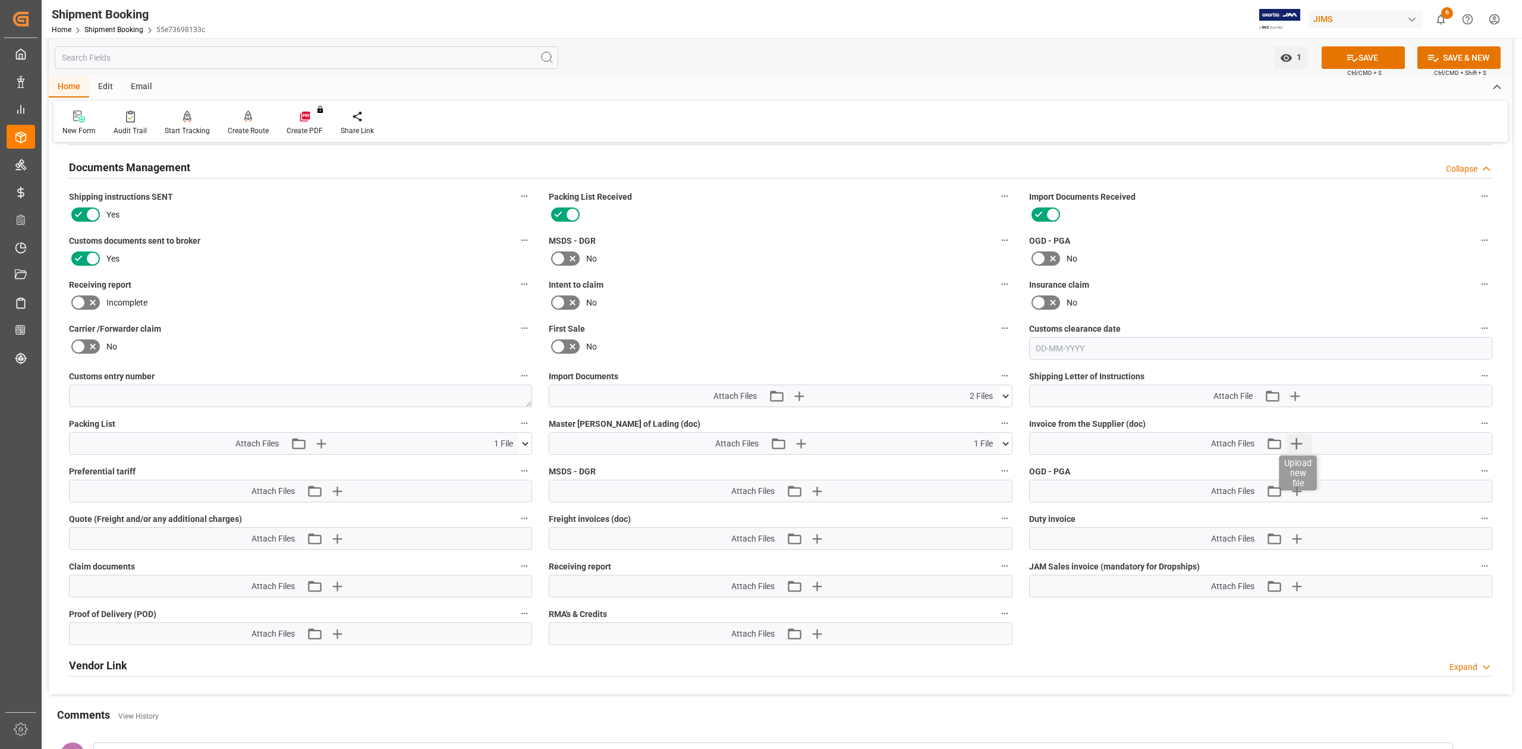
click at [1299, 446] on icon "button" at bounding box center [1296, 443] width 19 height 19
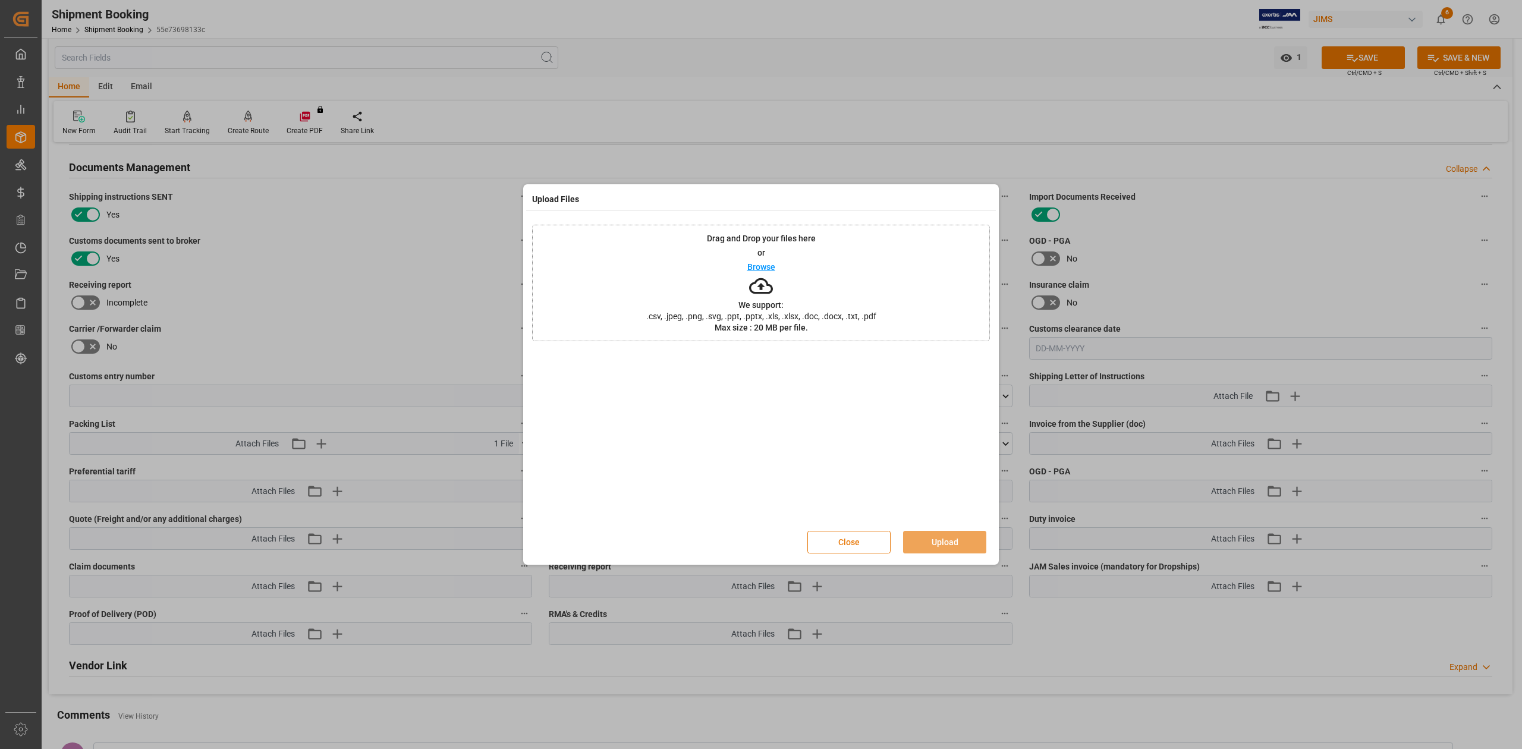
click at [864, 542] on button "Close" at bounding box center [848, 542] width 83 height 23
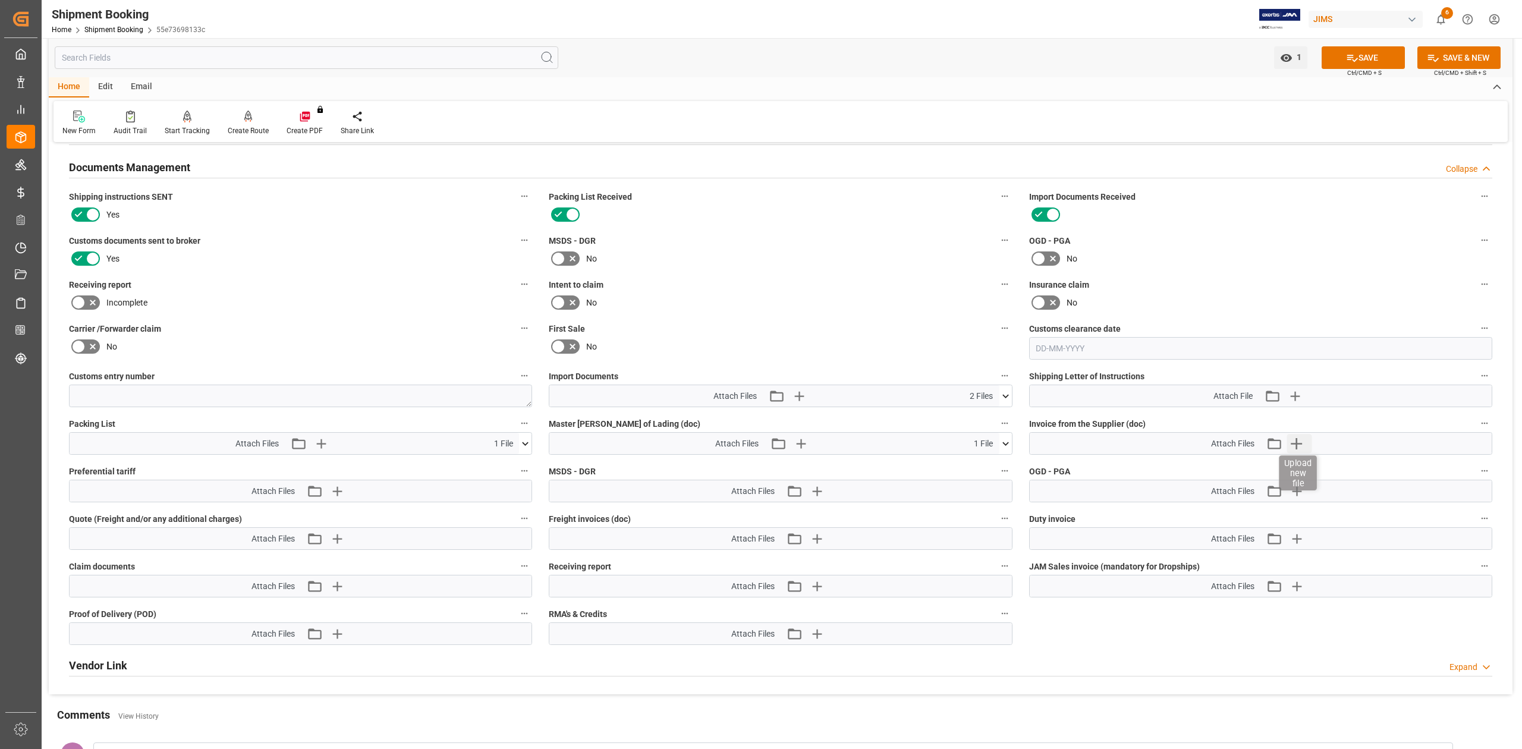
click at [1297, 447] on icon "button" at bounding box center [1296, 443] width 11 height 11
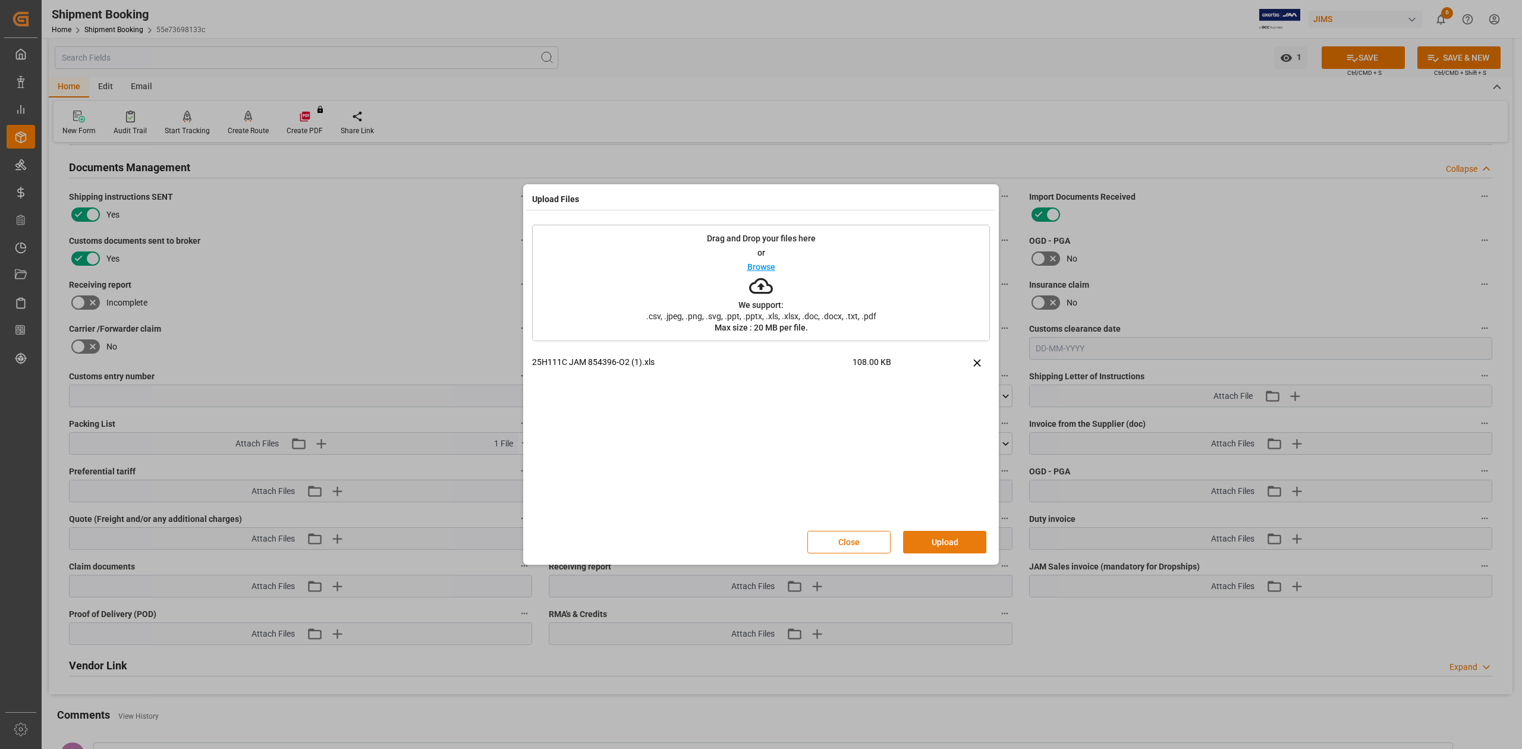
click at [949, 543] on button "Upload" at bounding box center [944, 542] width 83 height 23
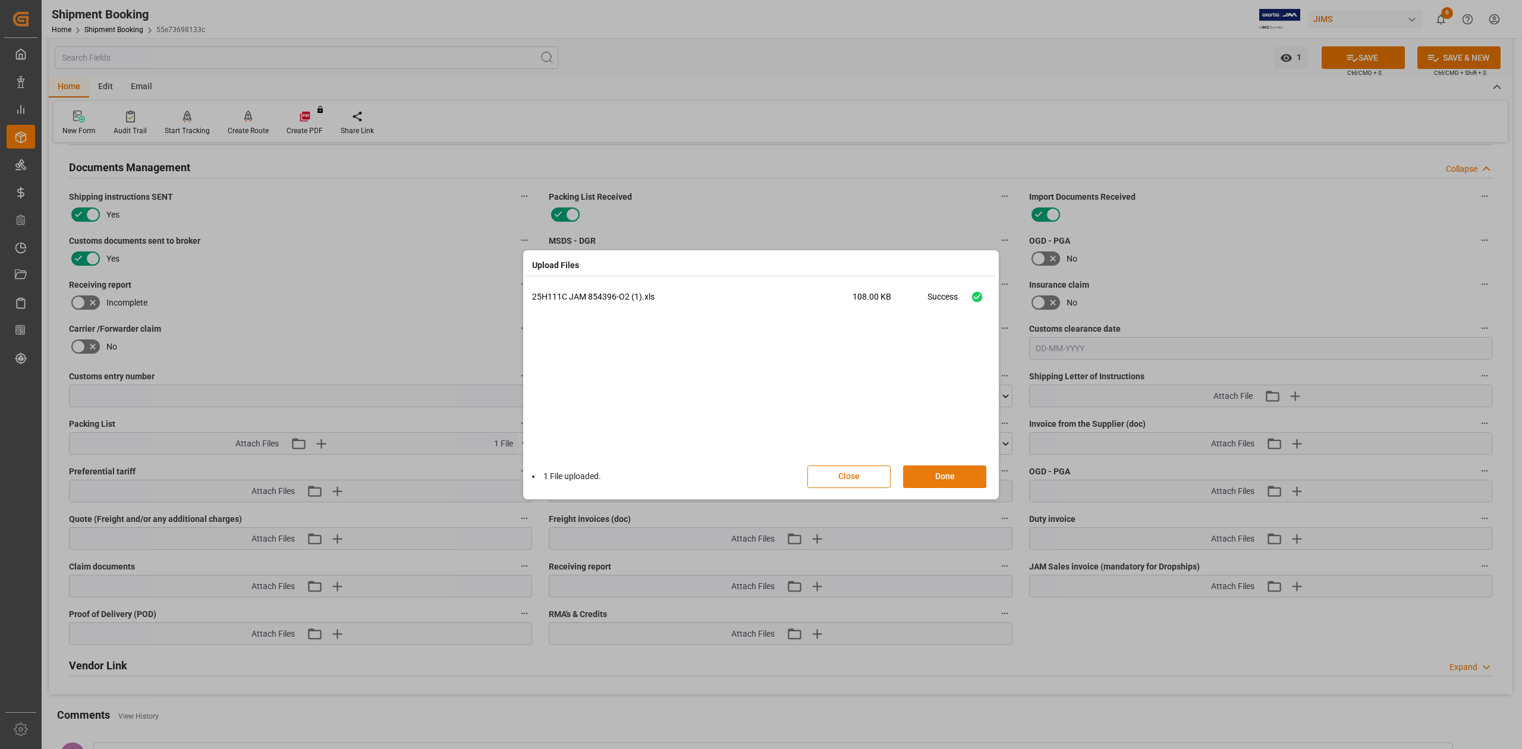
click at [954, 476] on button "Done" at bounding box center [944, 477] width 83 height 23
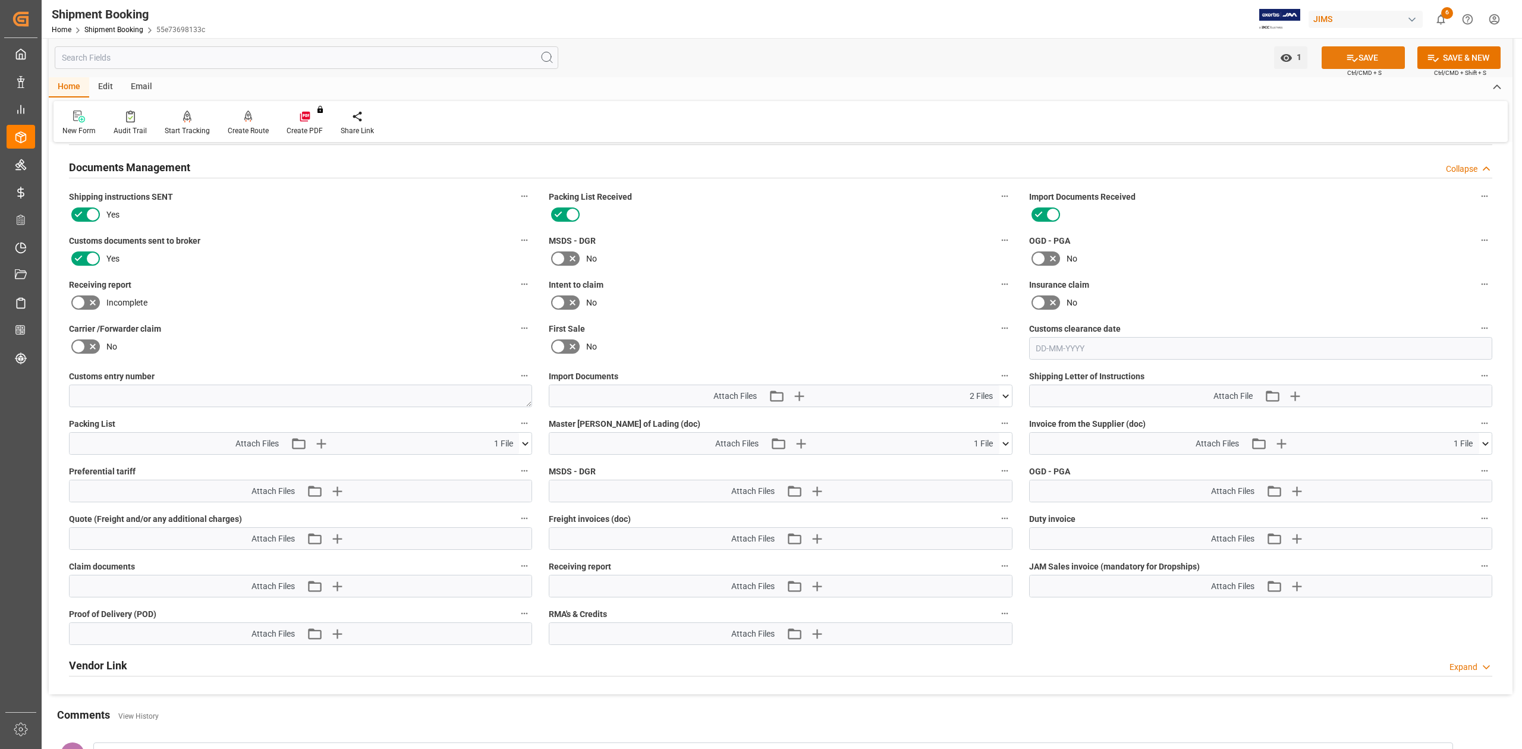
click at [1360, 46] on div "SAVE Ctrl/CMD + S" at bounding box center [1363, 57] width 108 height 23
click at [1351, 62] on icon at bounding box center [1352, 58] width 12 height 12
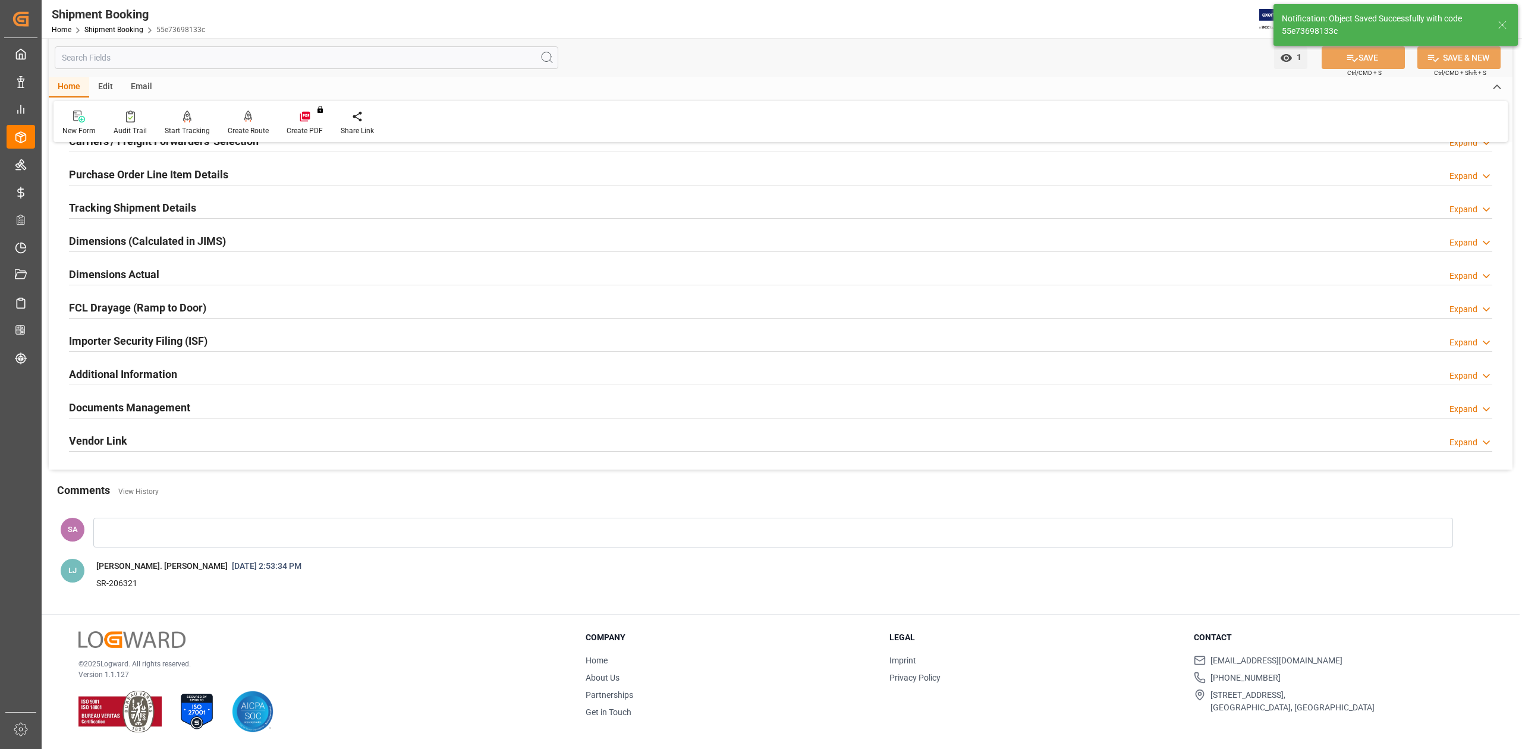
scroll to position [186, 0]
click at [111, 210] on h2 "Tracking Shipment Details" at bounding box center [132, 208] width 127 height 16
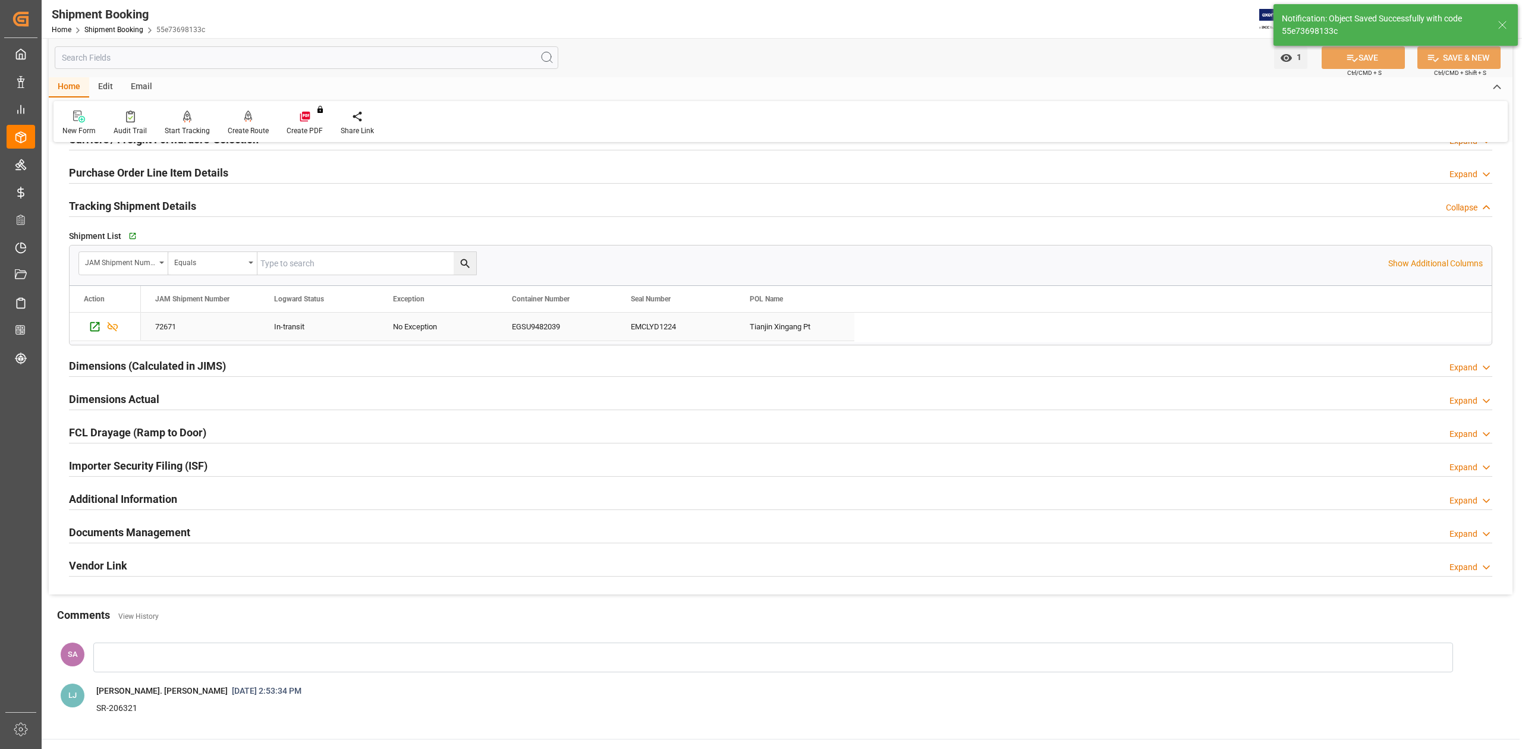
scroll to position [314, 0]
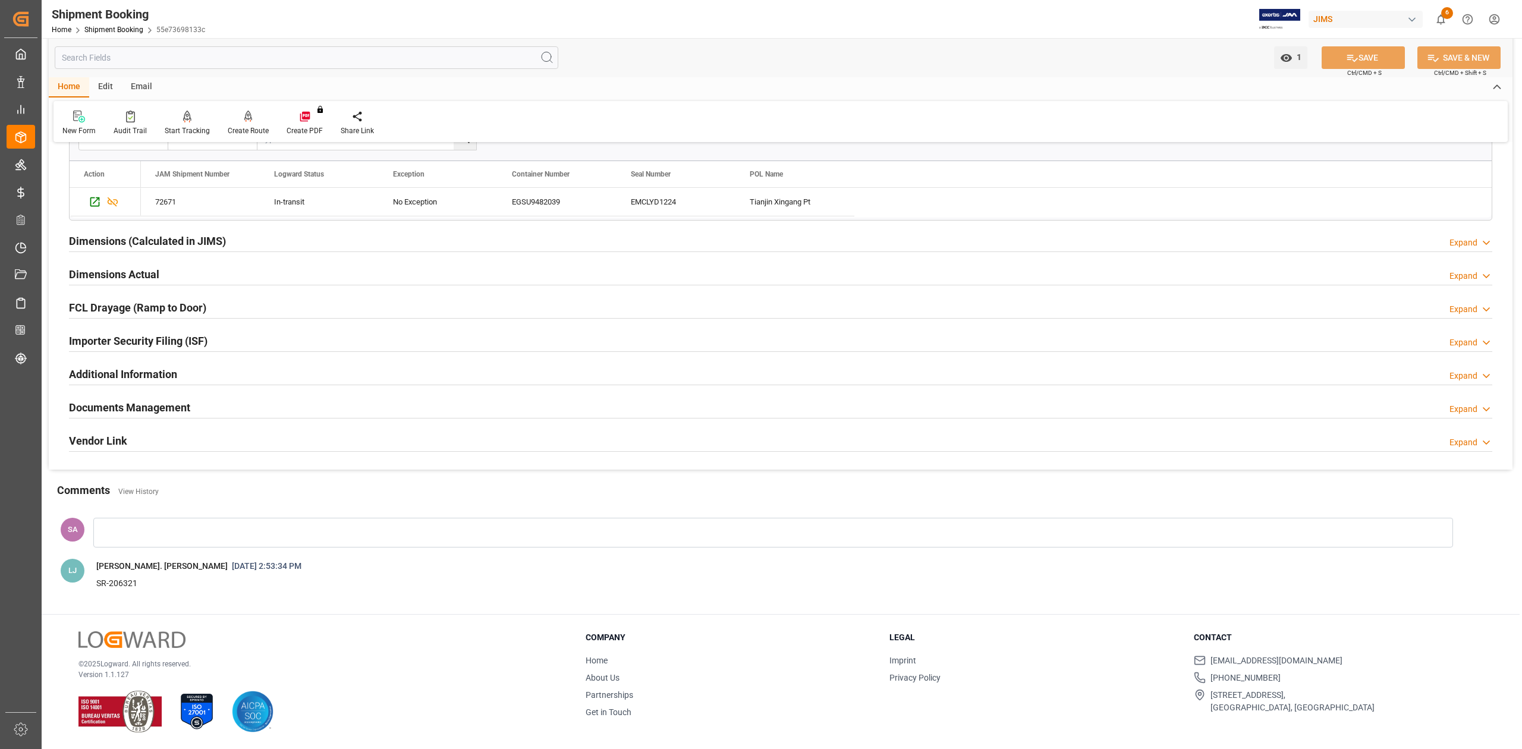
click at [120, 407] on h2 "Documents Management" at bounding box center [129, 408] width 121 height 16
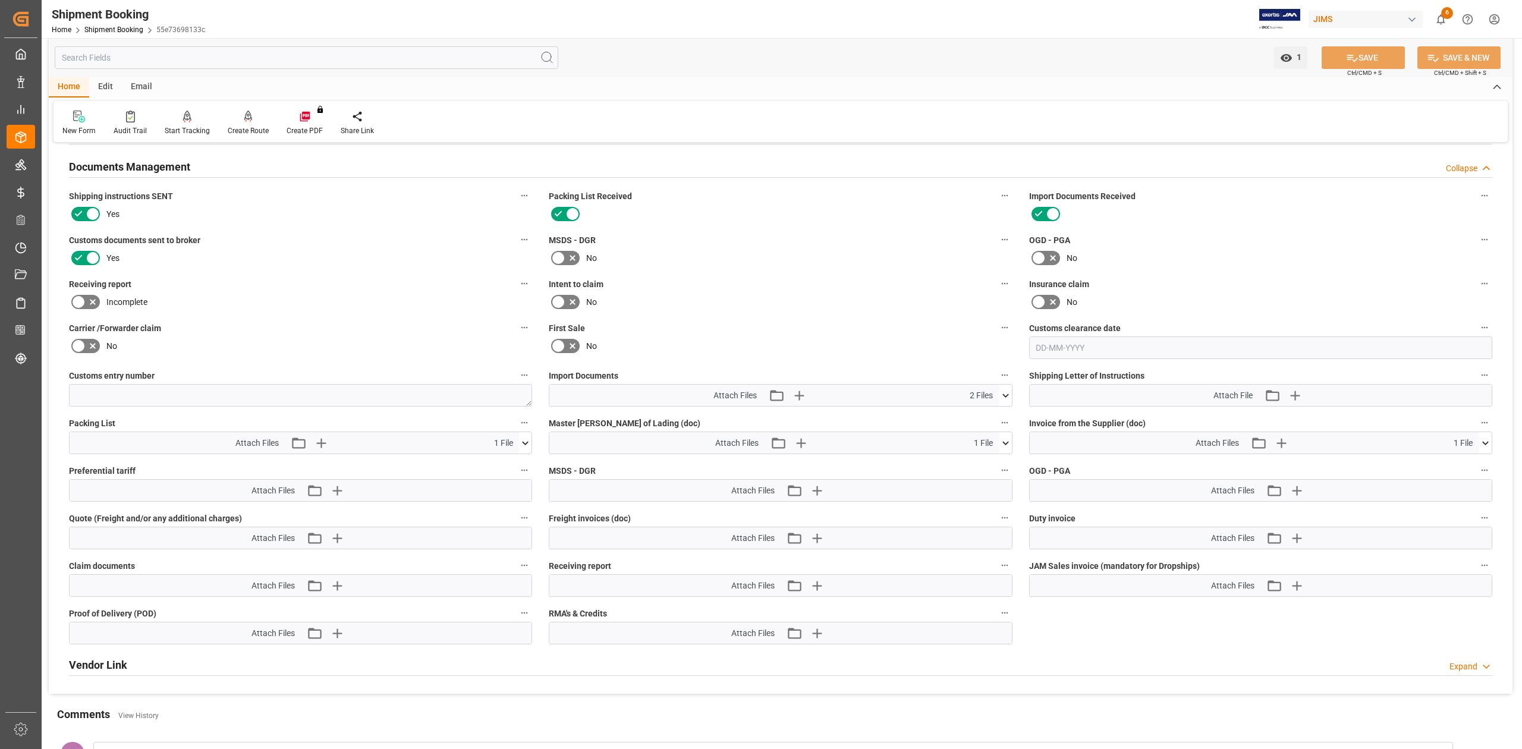
scroll to position [710, 0]
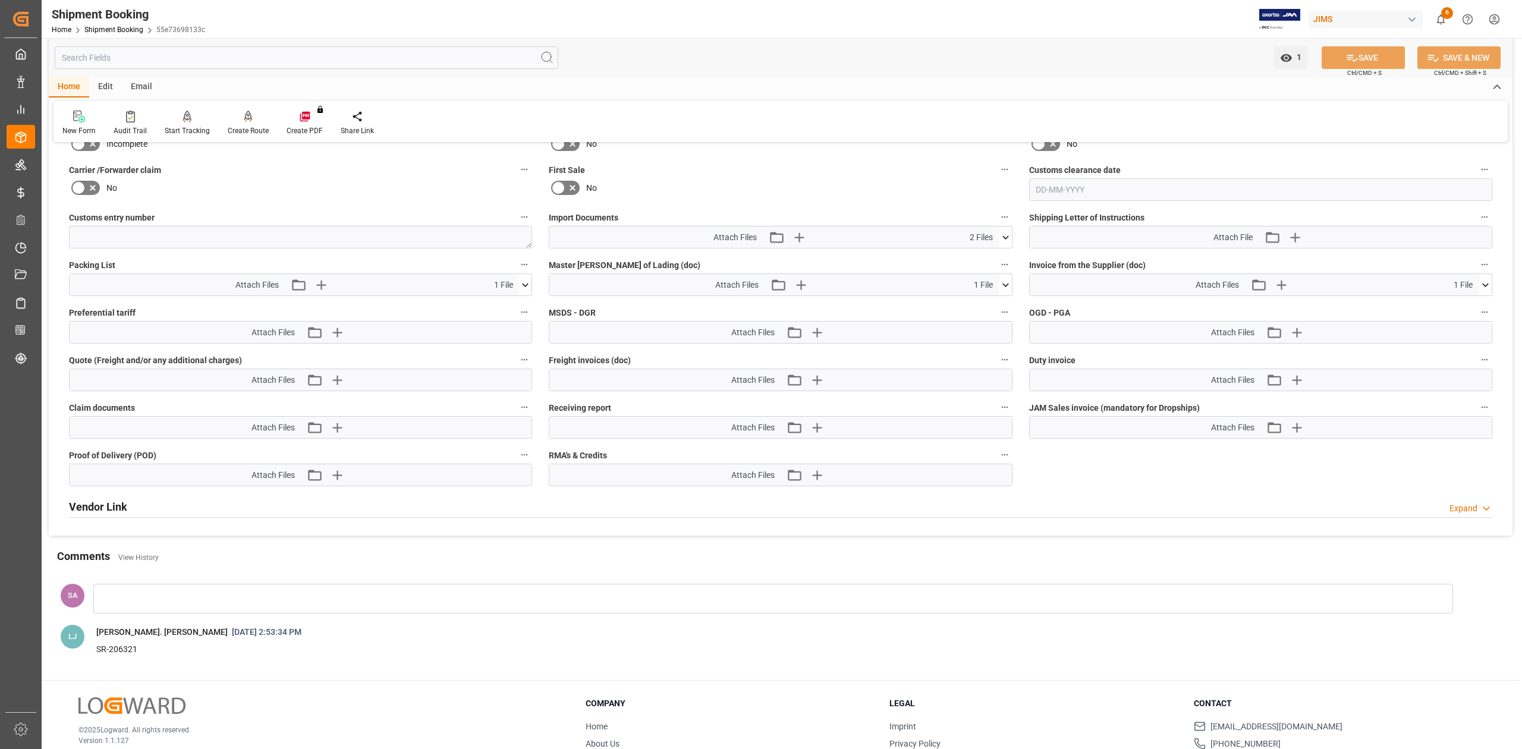
click at [529, 284] on icon at bounding box center [525, 285] width 12 height 12
click at [521, 307] on icon at bounding box center [518, 307] width 12 height 12
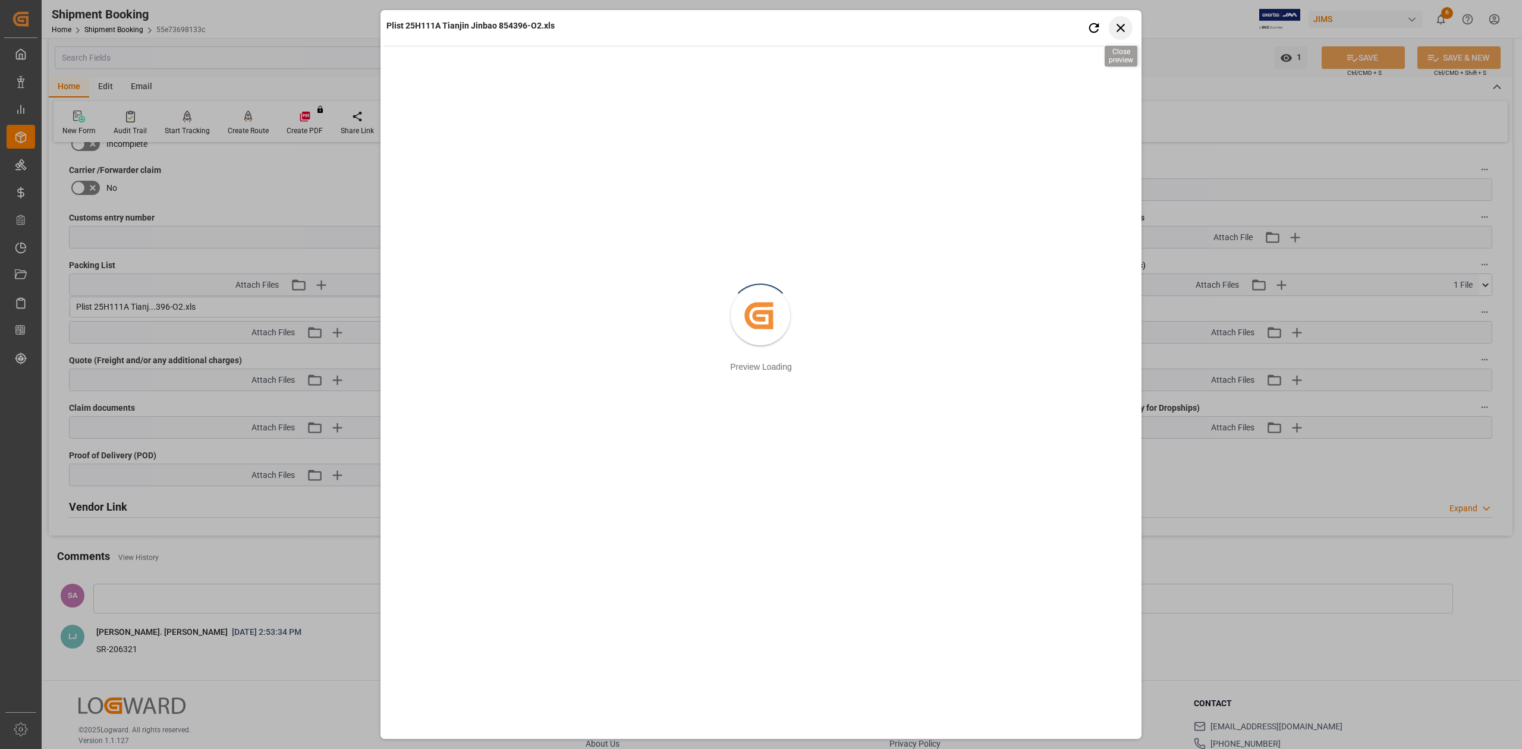
click at [1124, 24] on icon "button" at bounding box center [1120, 28] width 8 height 8
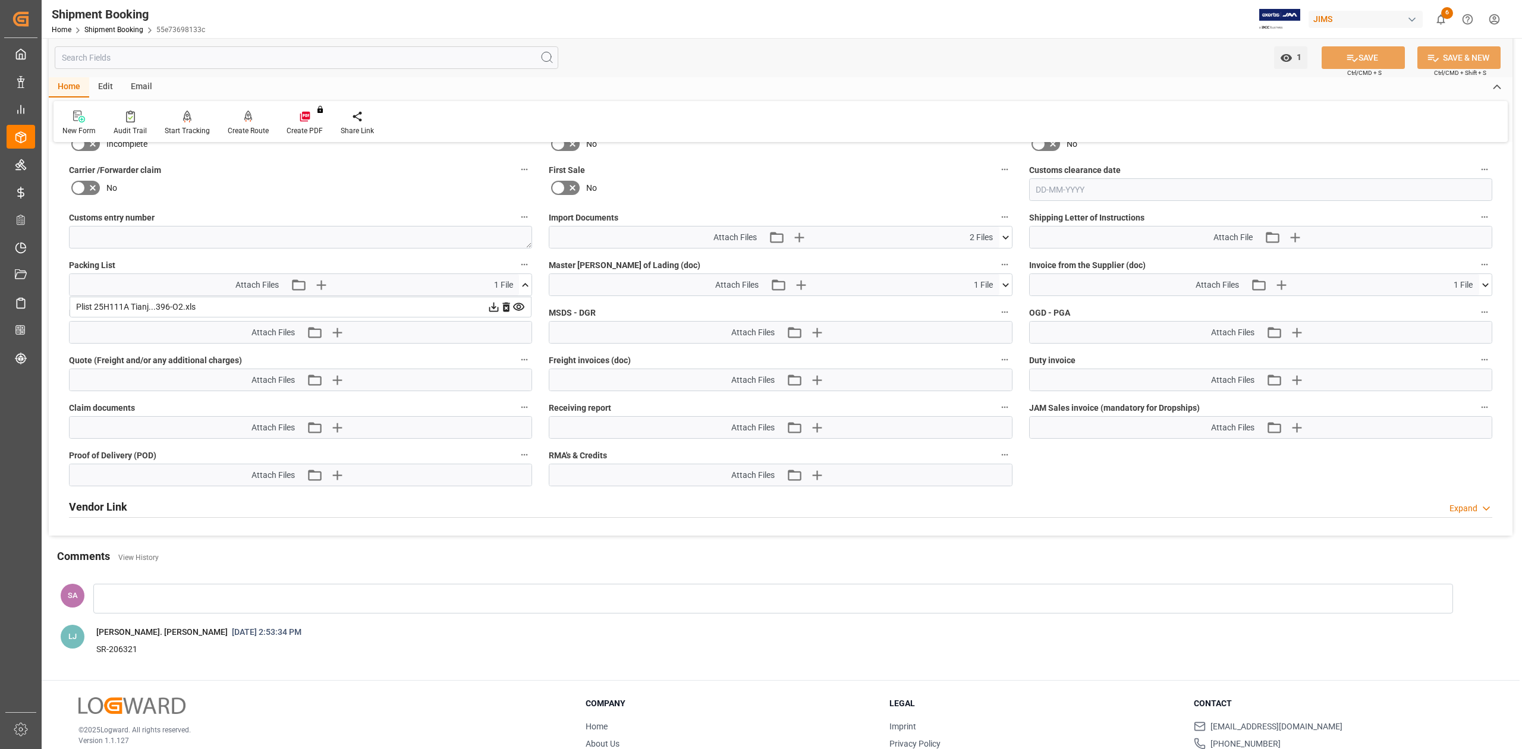
click at [493, 312] on icon at bounding box center [494, 308] width 10 height 10
click at [502, 308] on icon at bounding box center [506, 307] width 12 height 12
click at [336, 284] on icon "button" at bounding box center [336, 284] width 11 height 11
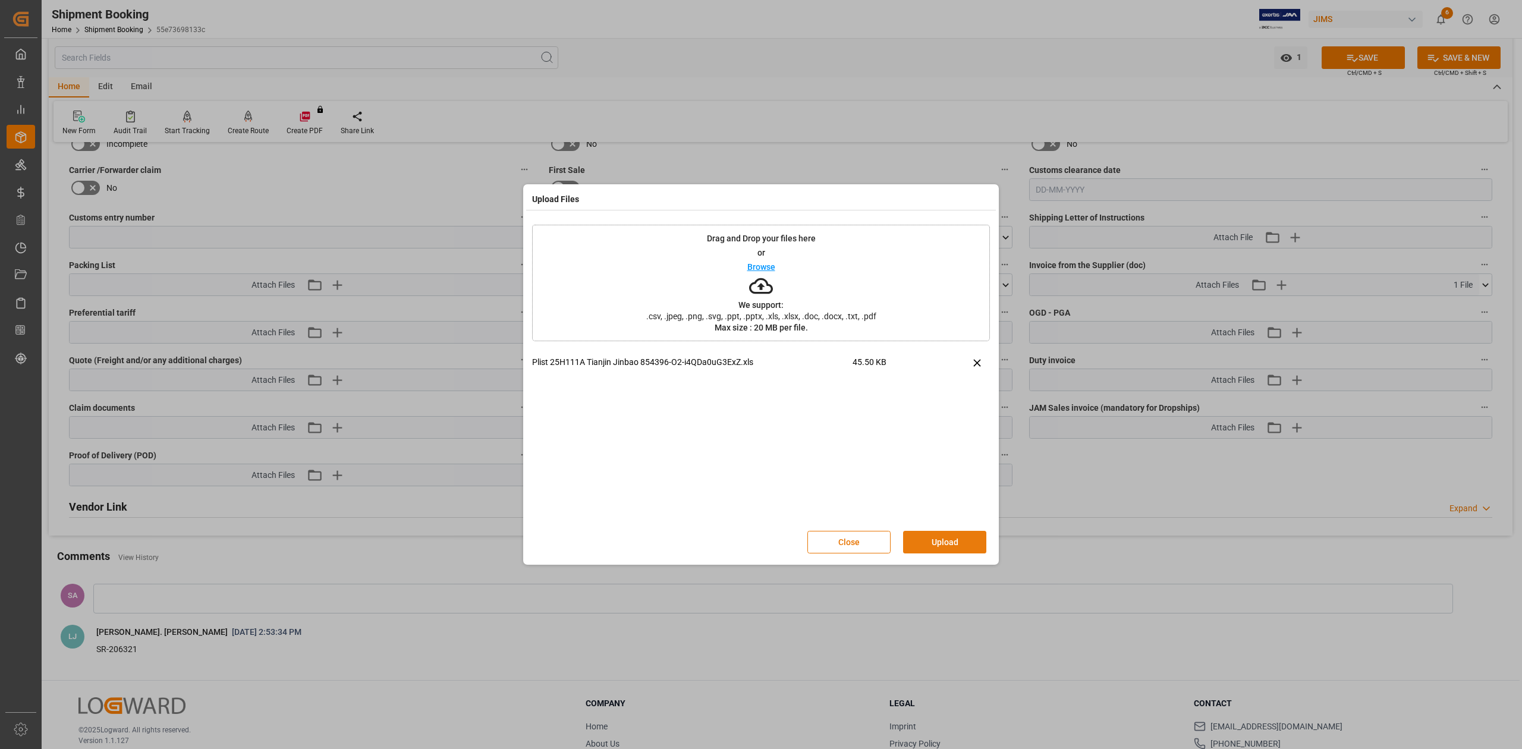
click at [941, 537] on button "Upload" at bounding box center [944, 542] width 83 height 23
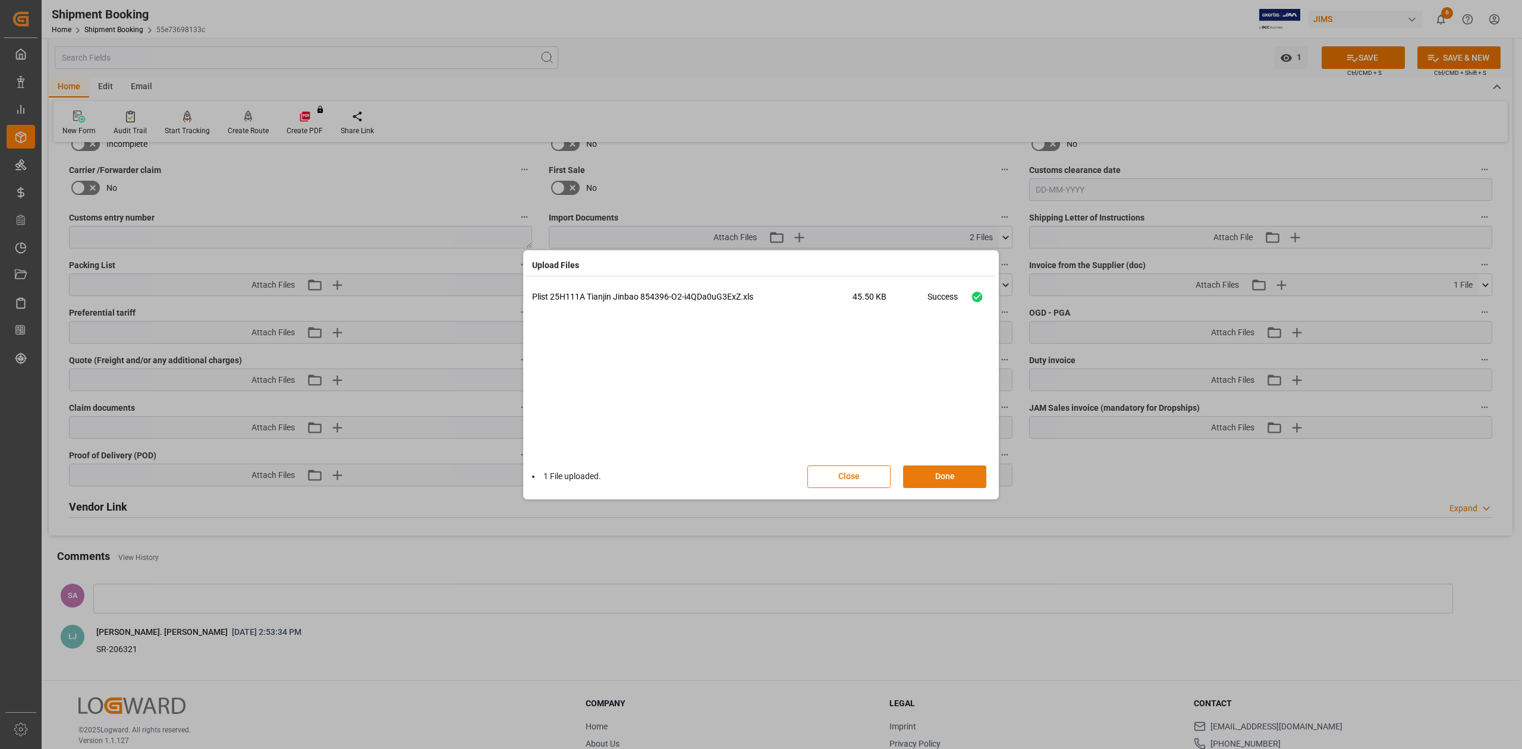
click at [928, 476] on button "Done" at bounding box center [944, 477] width 83 height 23
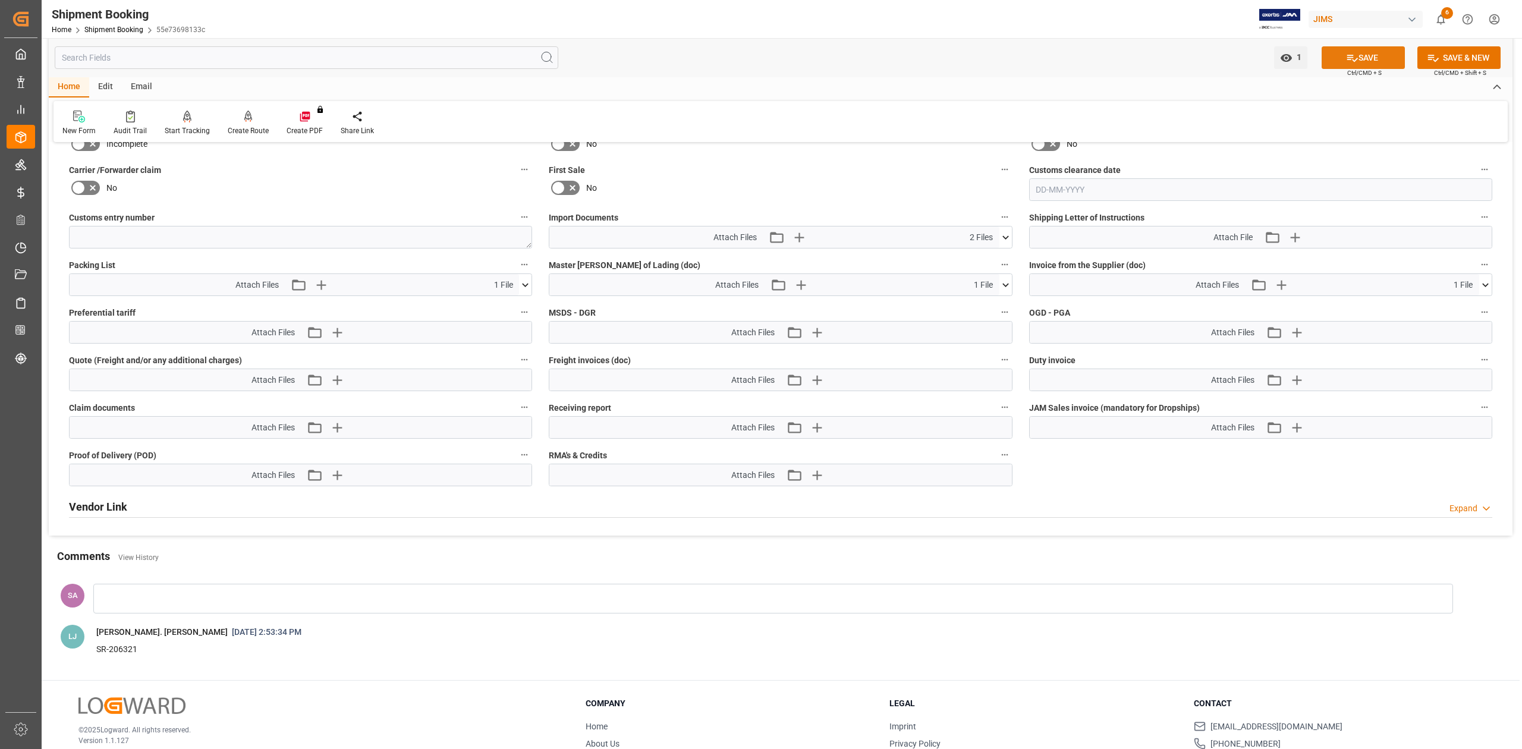
click at [1348, 55] on icon at bounding box center [1352, 58] width 12 height 12
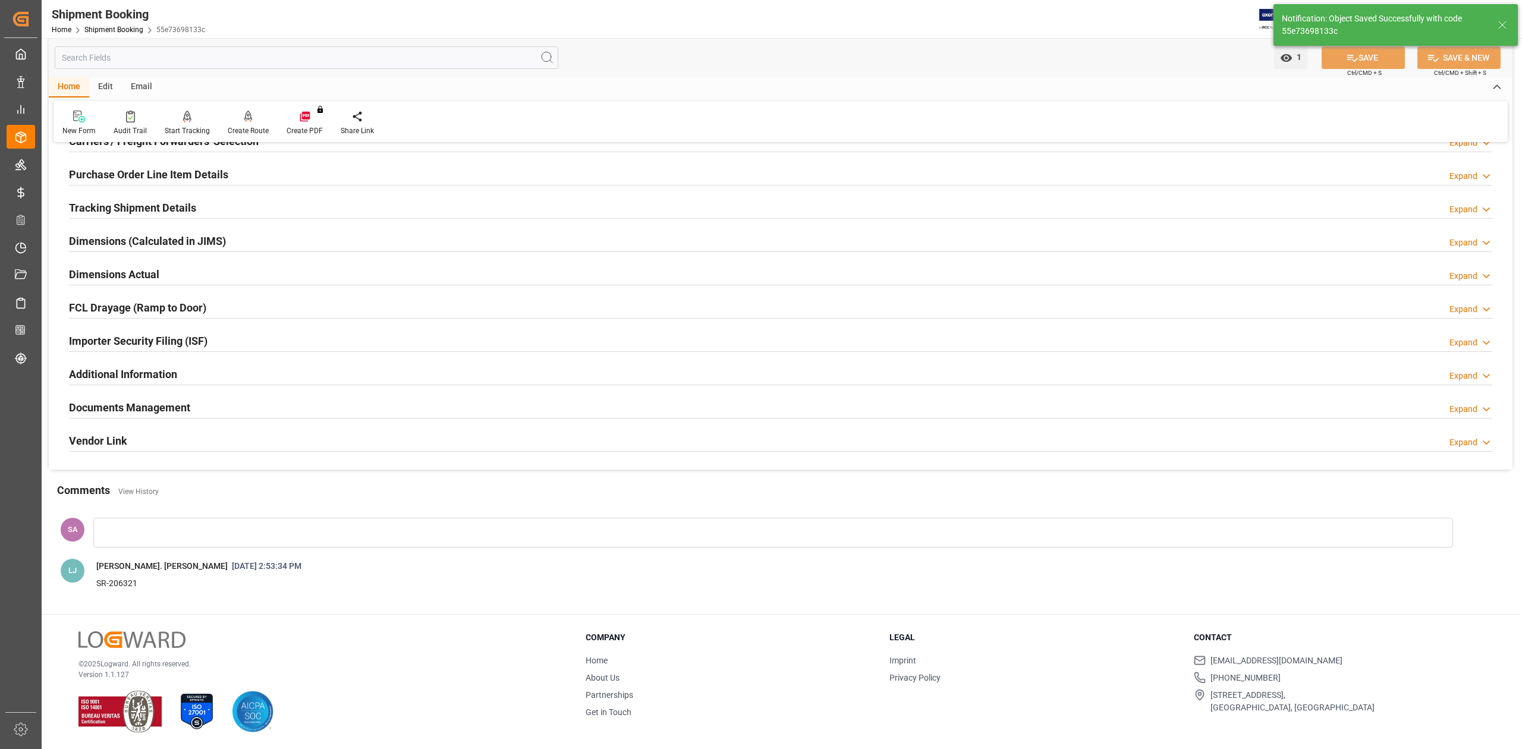
scroll to position [117, 0]
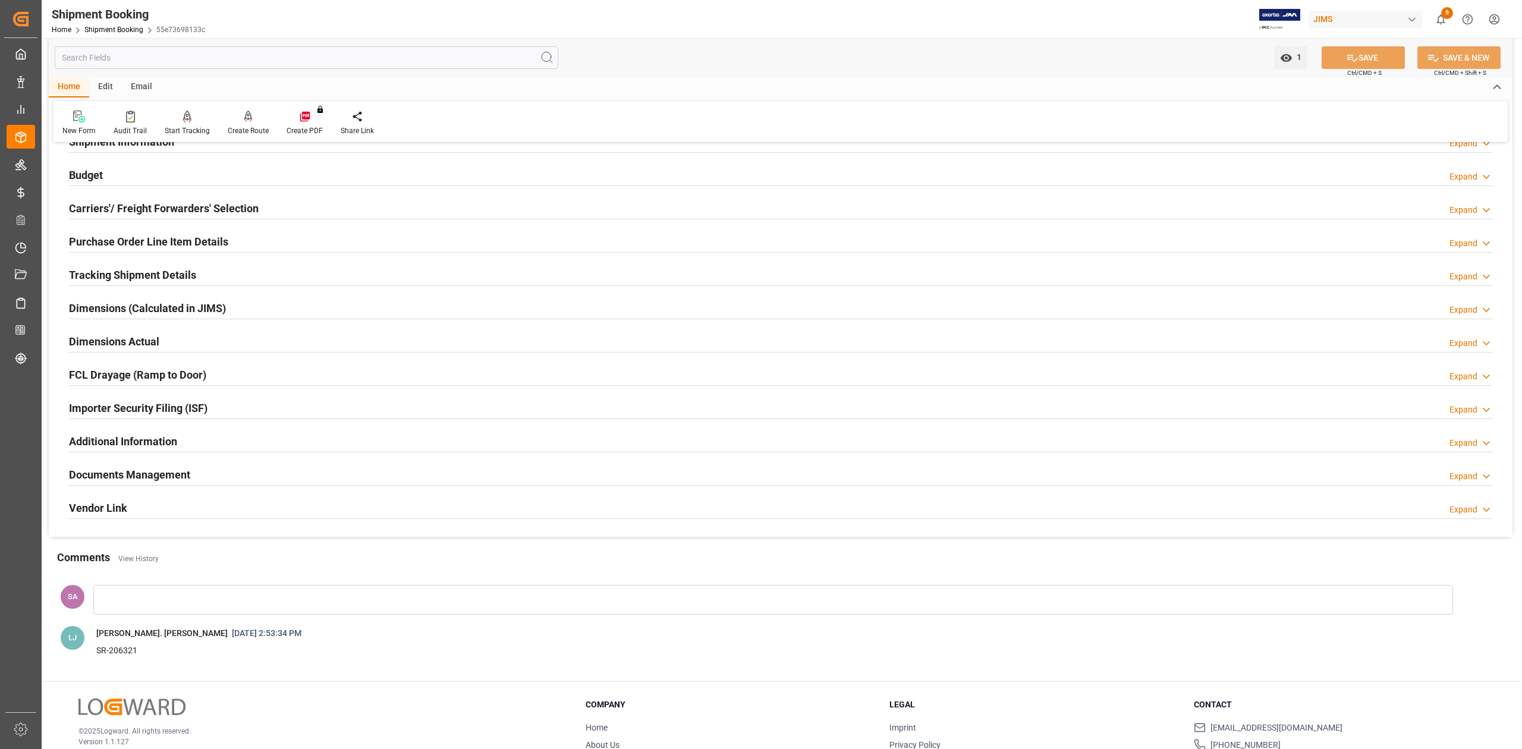
click at [153, 264] on div "Tracking Shipment Details" at bounding box center [132, 274] width 127 height 23
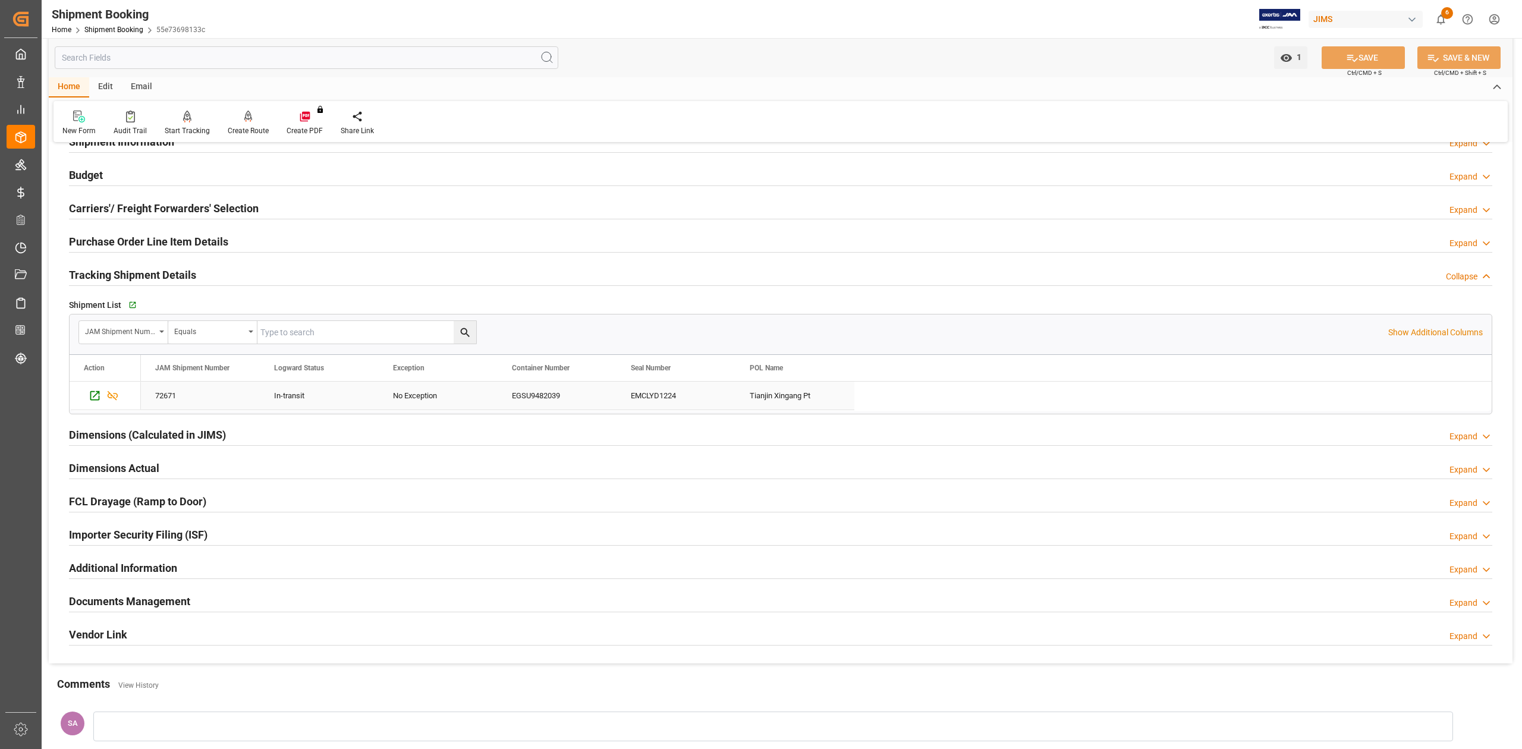
scroll to position [245, 0]
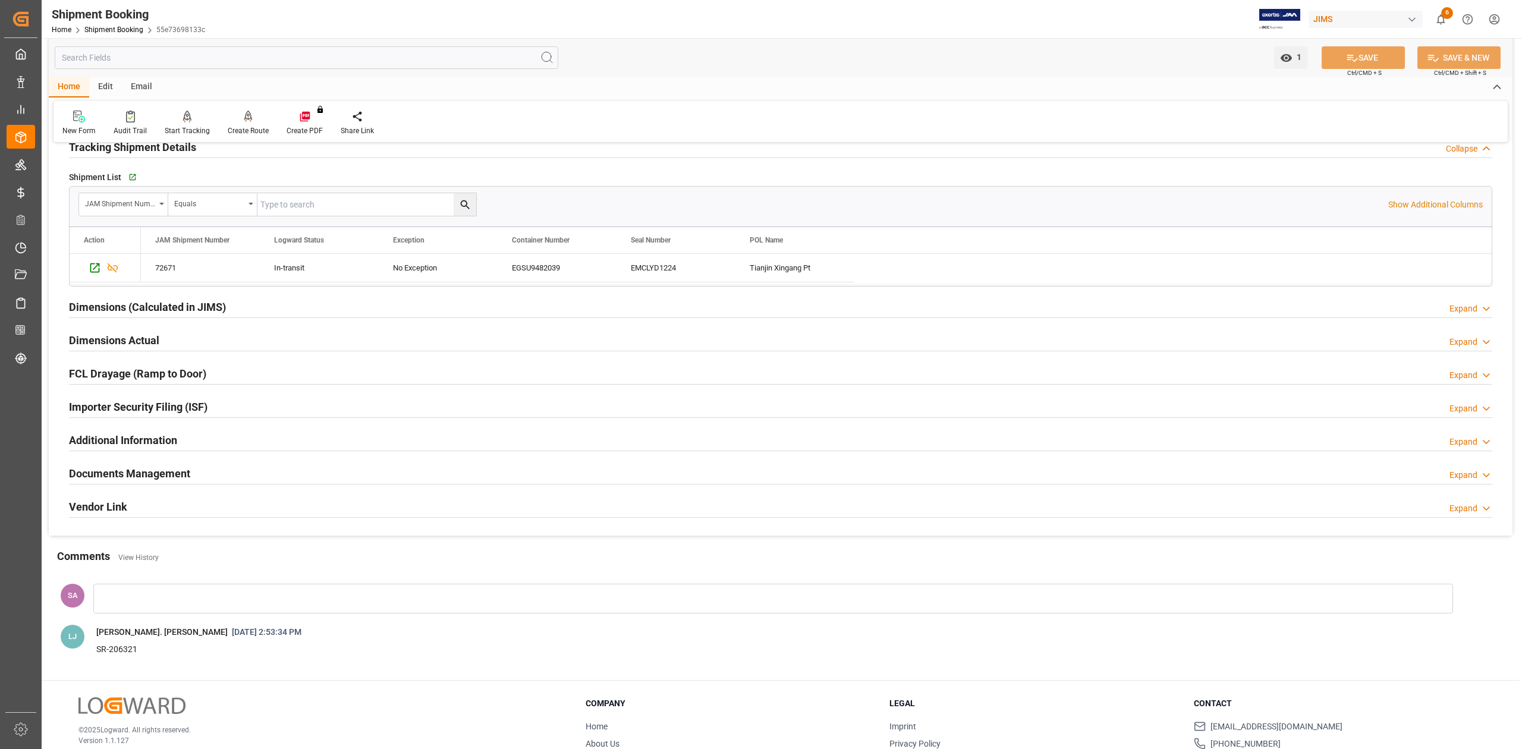
click at [122, 150] on h2 "Tracking Shipment Details" at bounding box center [132, 147] width 127 height 16
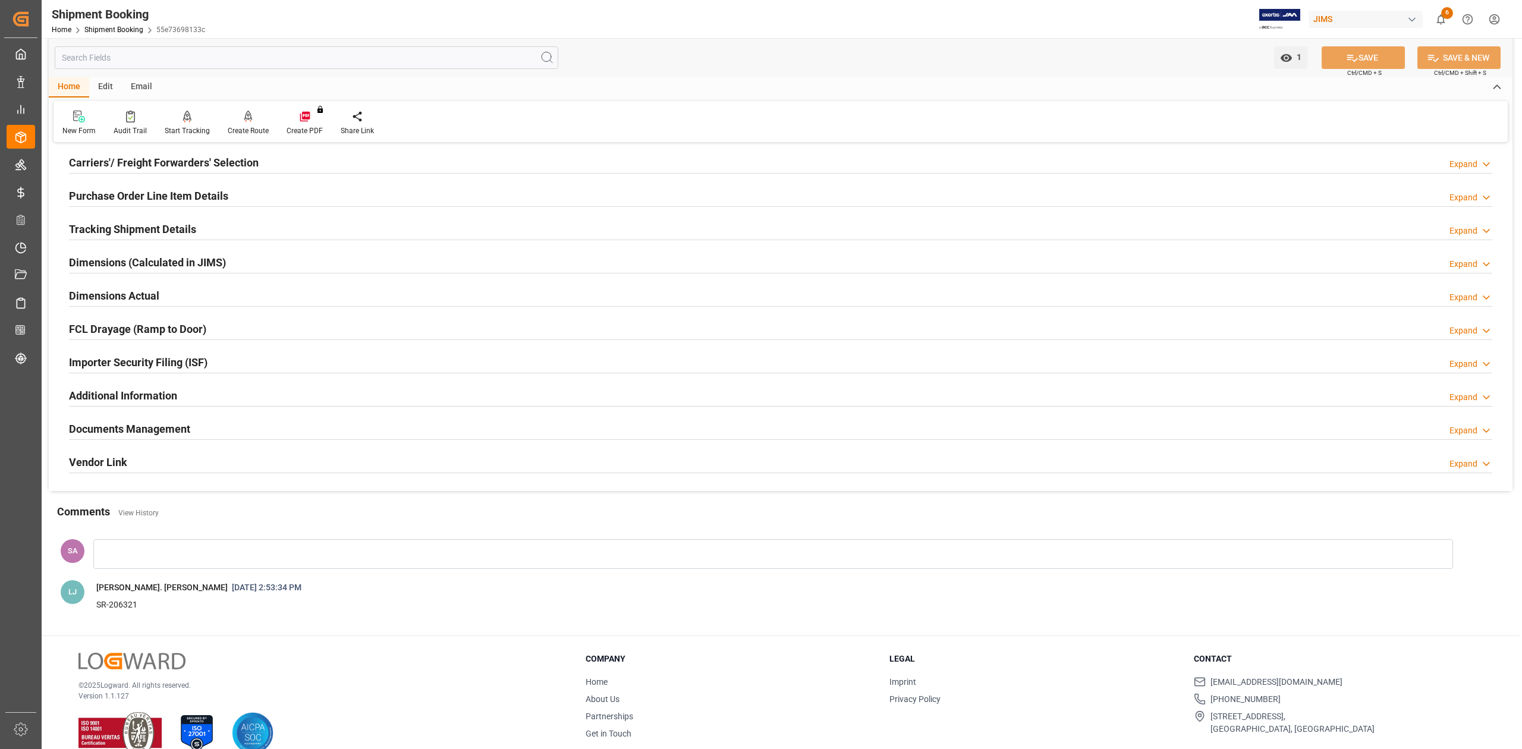
scroll to position [186, 0]
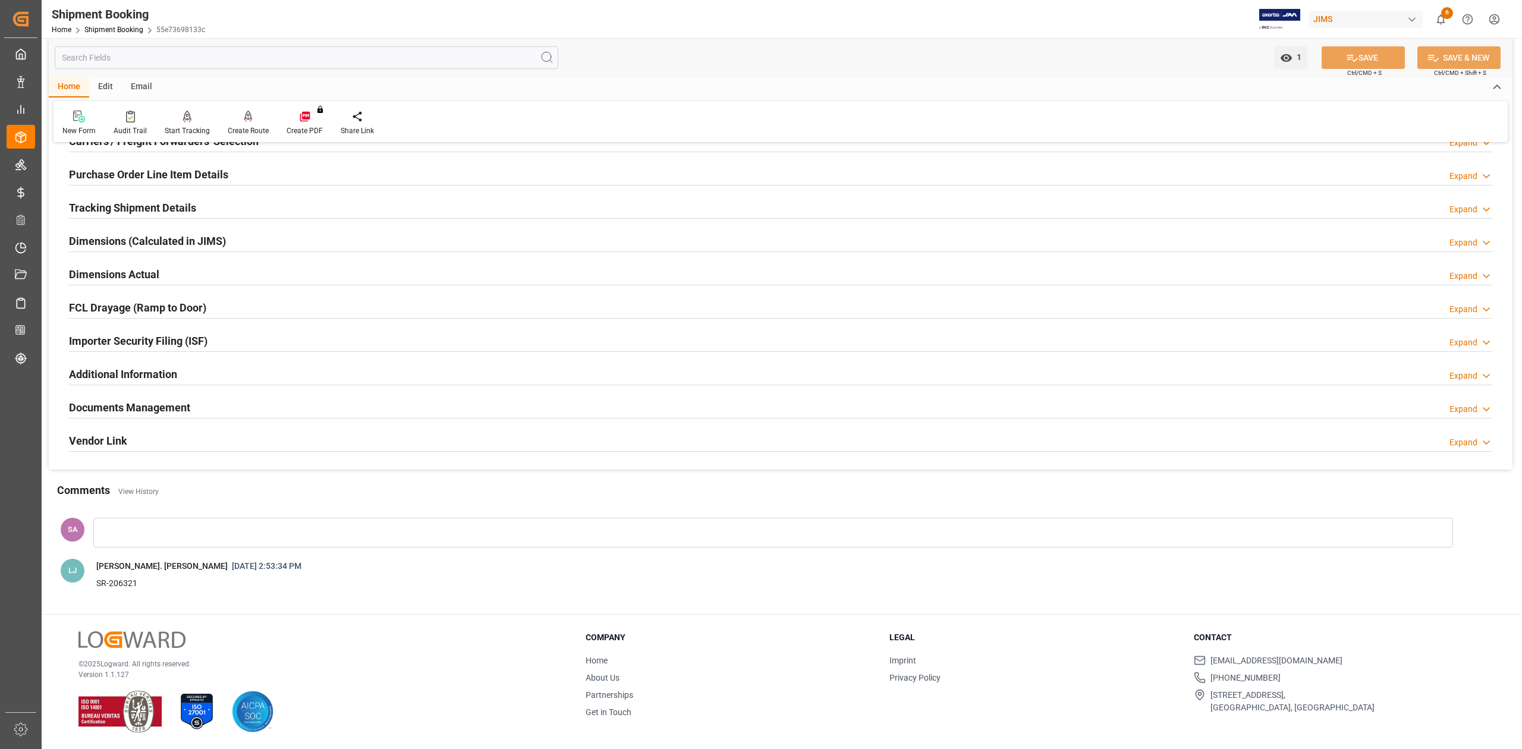
click at [118, 266] on h2 "Dimensions Actual" at bounding box center [114, 274] width 90 height 16
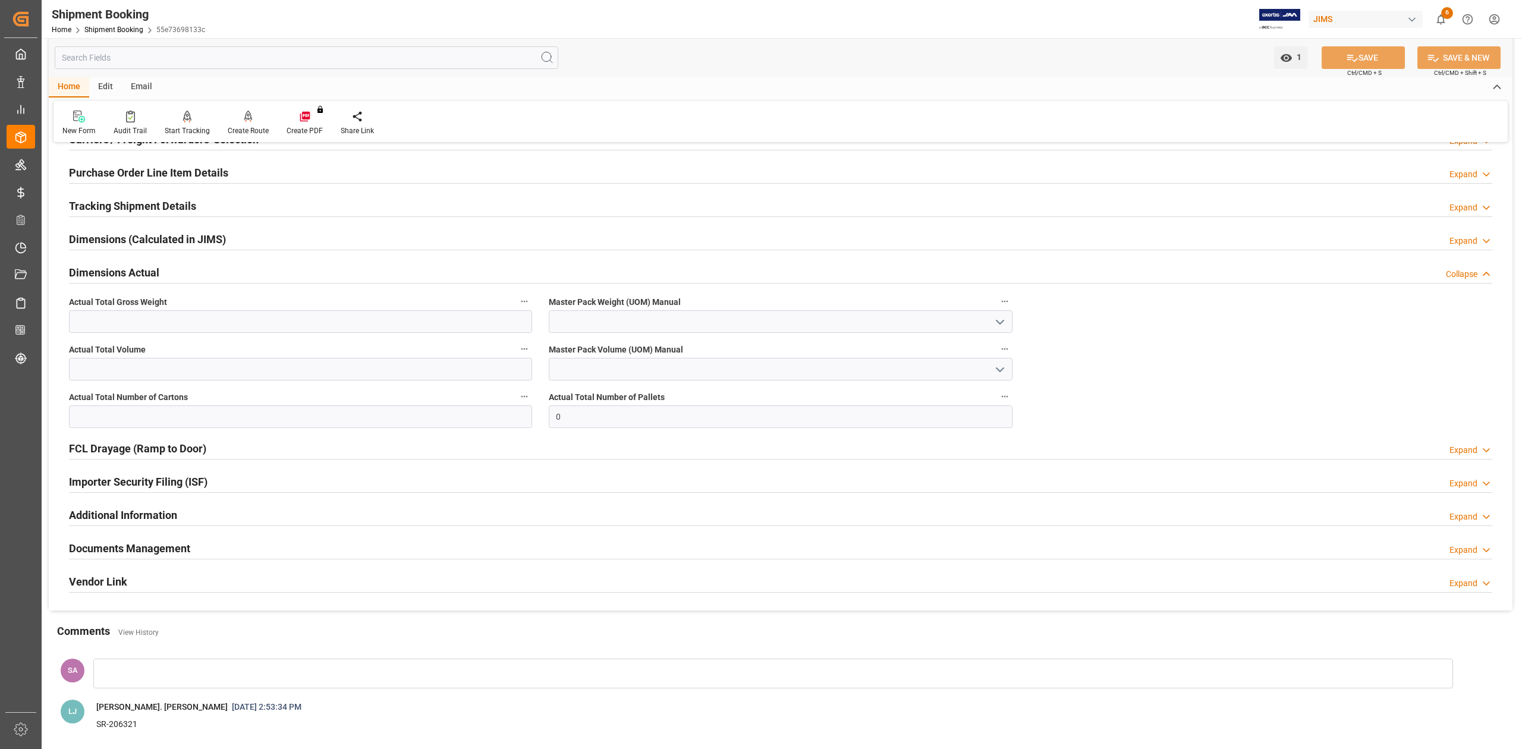
click at [119, 271] on h2 "Dimensions Actual" at bounding box center [114, 273] width 90 height 16
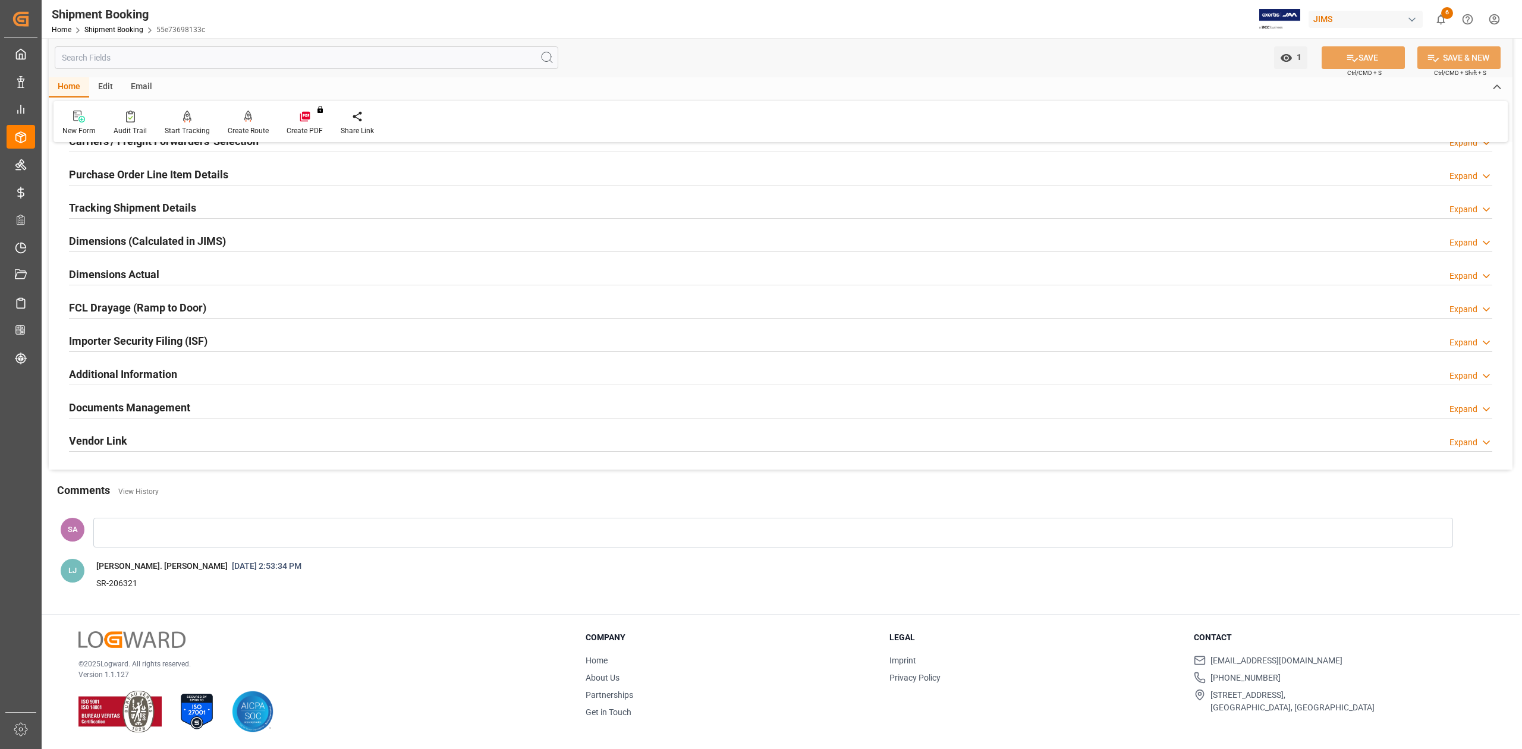
click at [119, 271] on h2 "Dimensions Actual" at bounding box center [114, 274] width 90 height 16
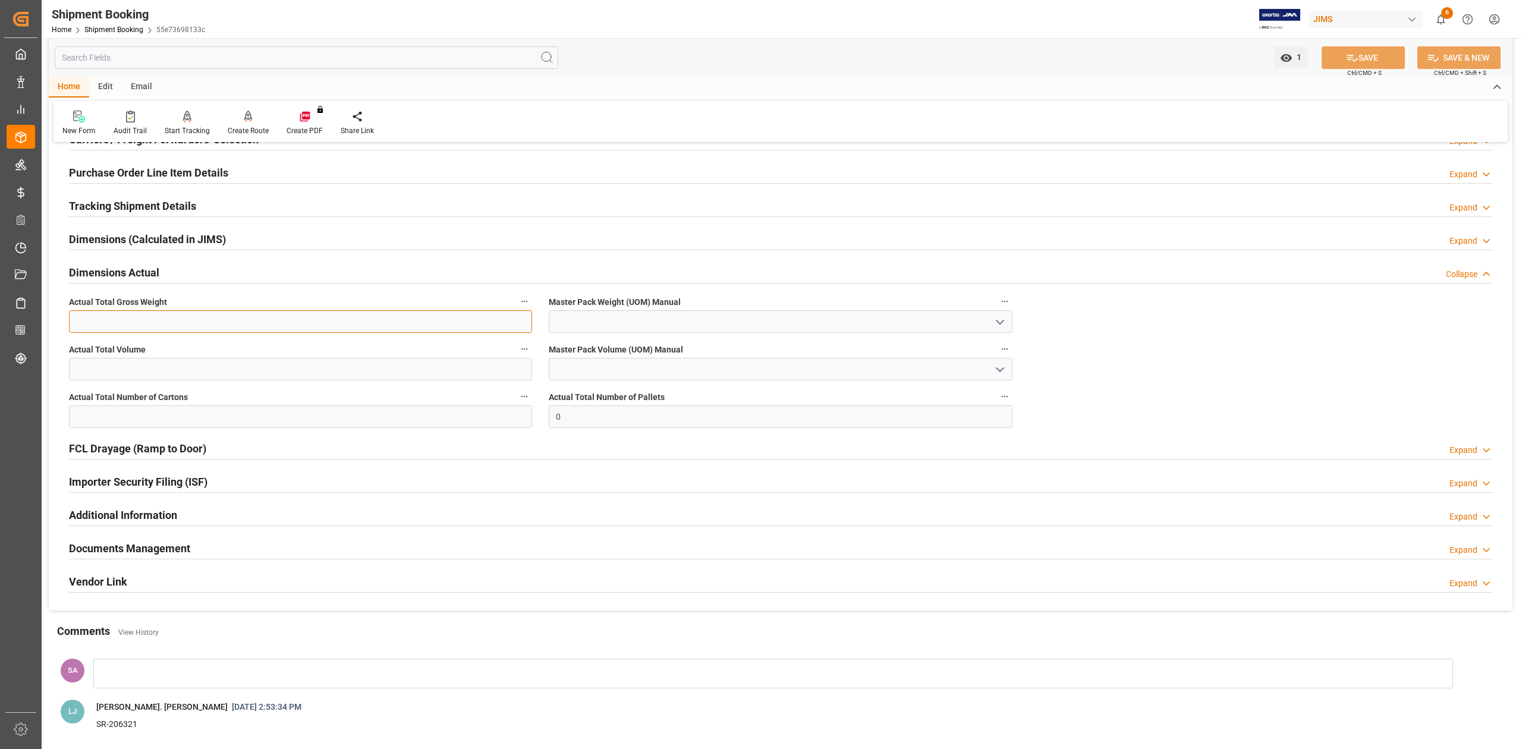
click at [178, 319] on input "text" at bounding box center [300, 321] width 463 height 23
type input "7940"
click at [184, 378] on input "text" at bounding box center [300, 369] width 463 height 23
type input "56.14"
click at [184, 410] on input "text" at bounding box center [300, 416] width 463 height 23
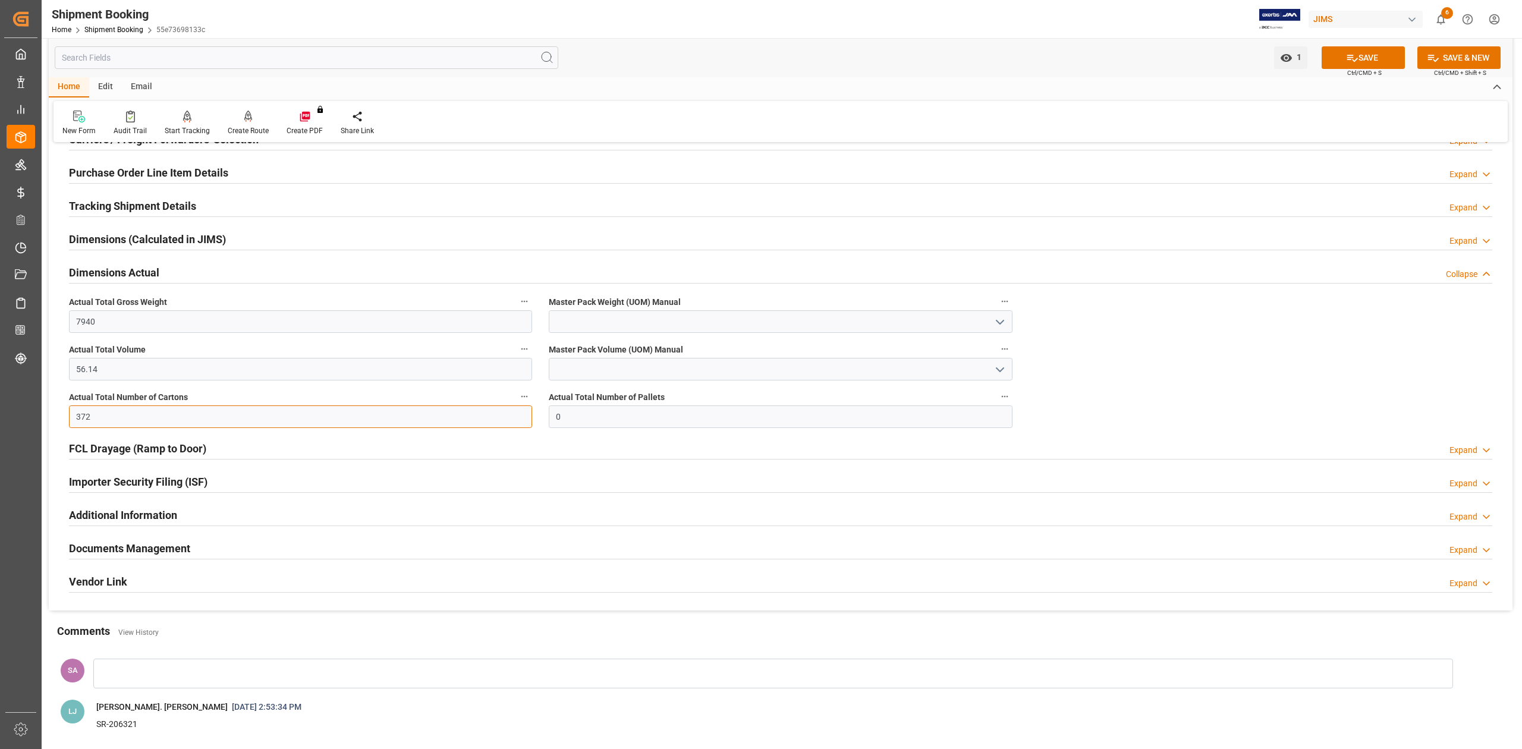
type input "372"
click at [586, 321] on input at bounding box center [780, 321] width 463 height 23
click at [600, 348] on div "KG" at bounding box center [780, 348] width 462 height 27
type input "KG"
click at [597, 366] on input at bounding box center [780, 369] width 463 height 23
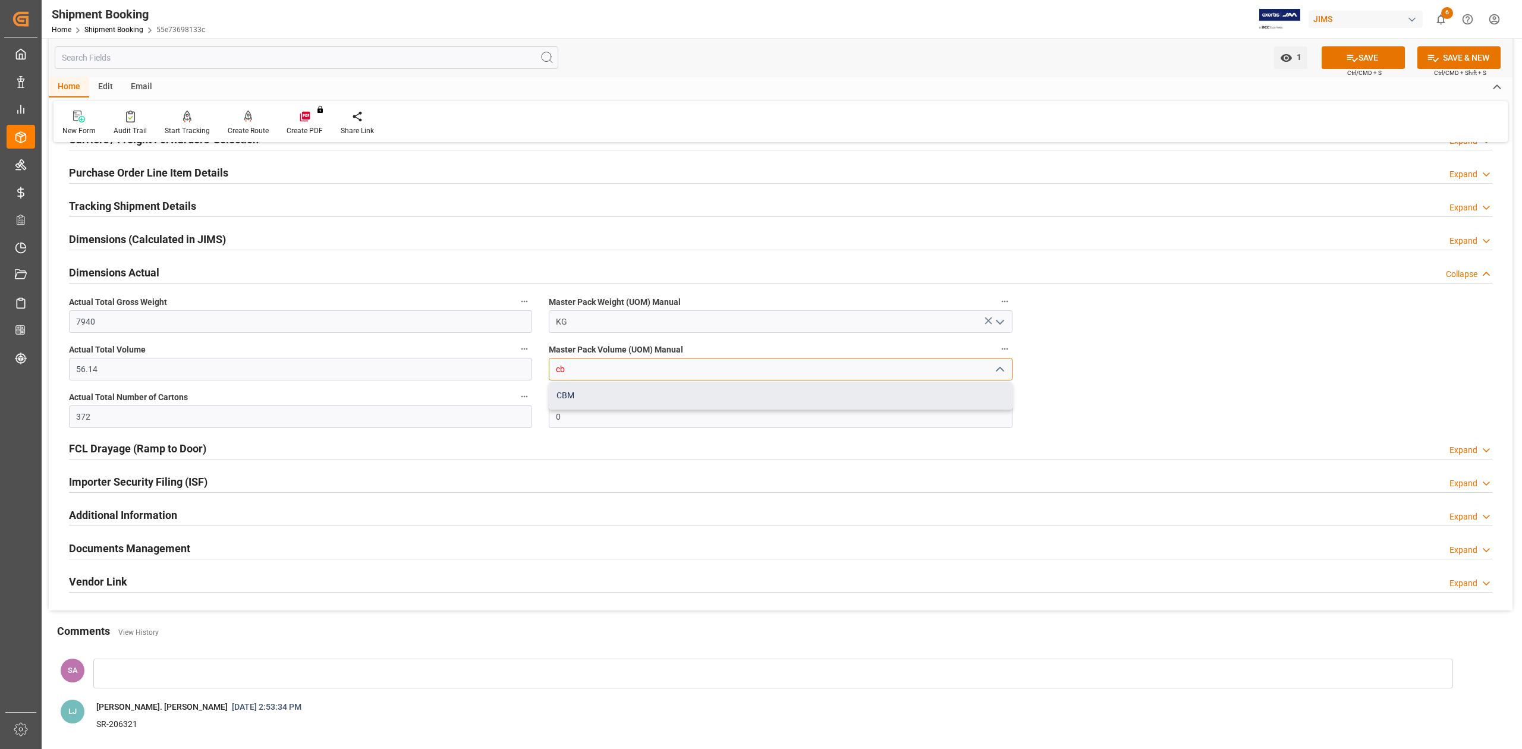
click at [593, 391] on div "CBM" at bounding box center [780, 395] width 462 height 27
type input "CBM"
click at [1354, 55] on icon at bounding box center [1352, 58] width 12 height 12
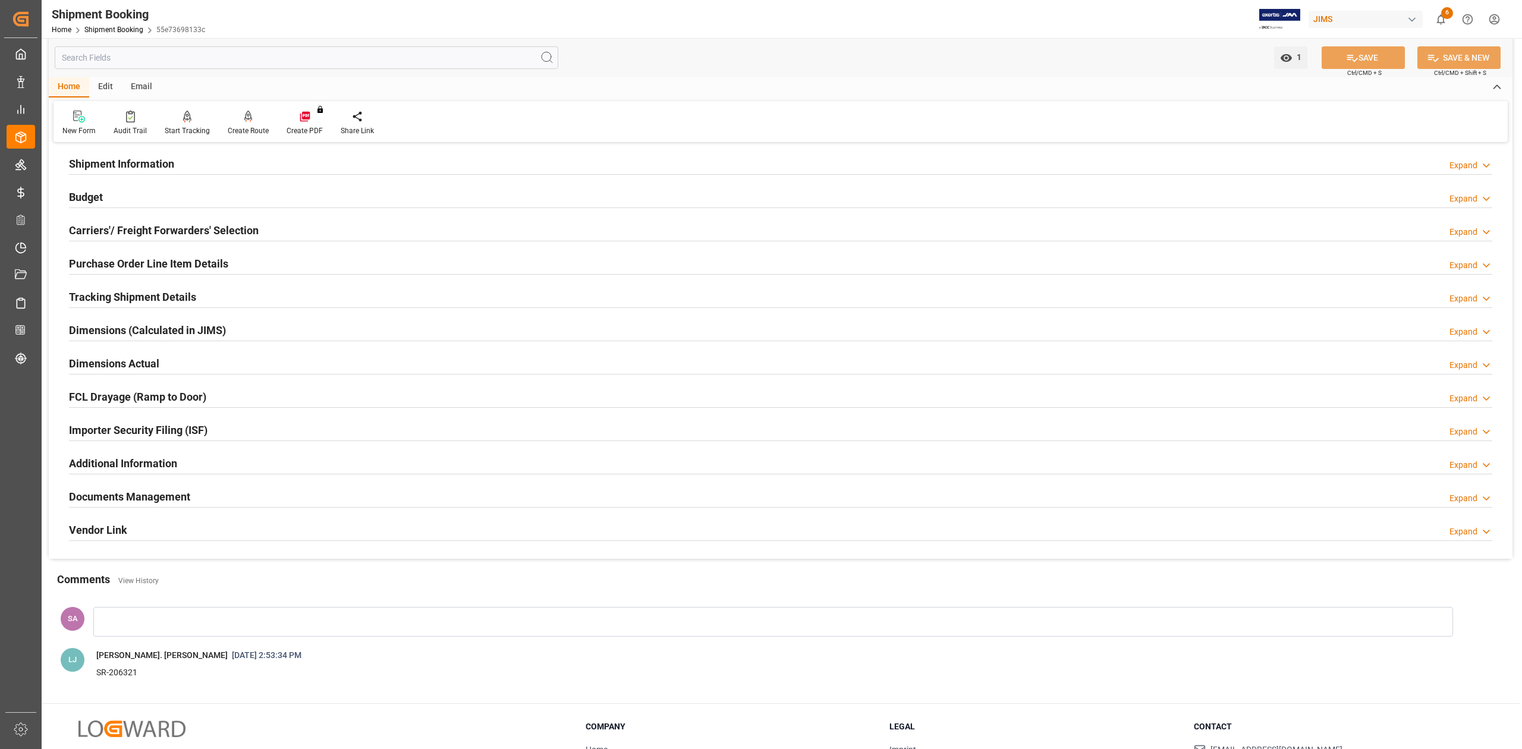
scroll to position [0, 0]
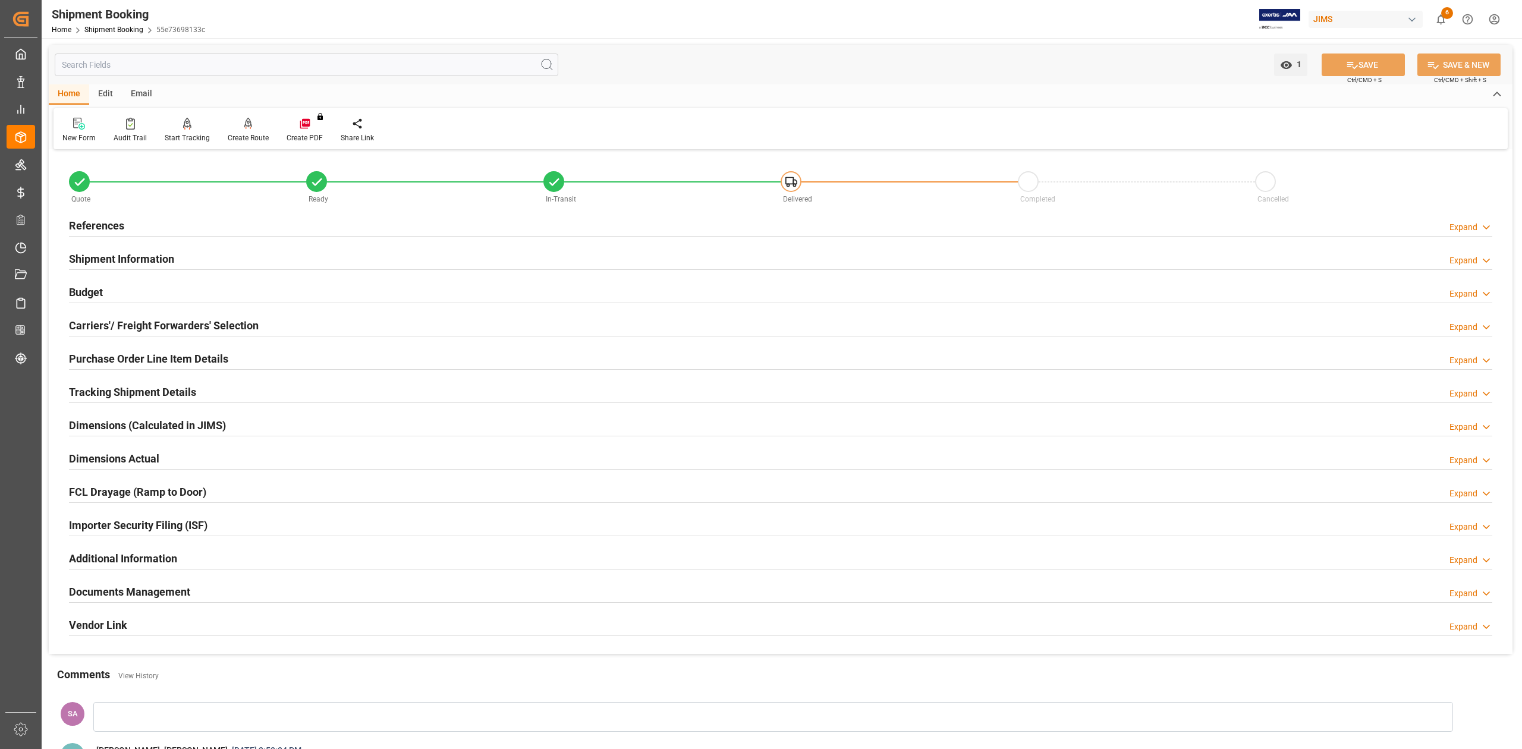
drag, startPoint x: 96, startPoint y: 221, endPoint x: 126, endPoint y: 221, distance: 29.7
click at [96, 221] on h2 "References" at bounding box center [96, 226] width 55 height 16
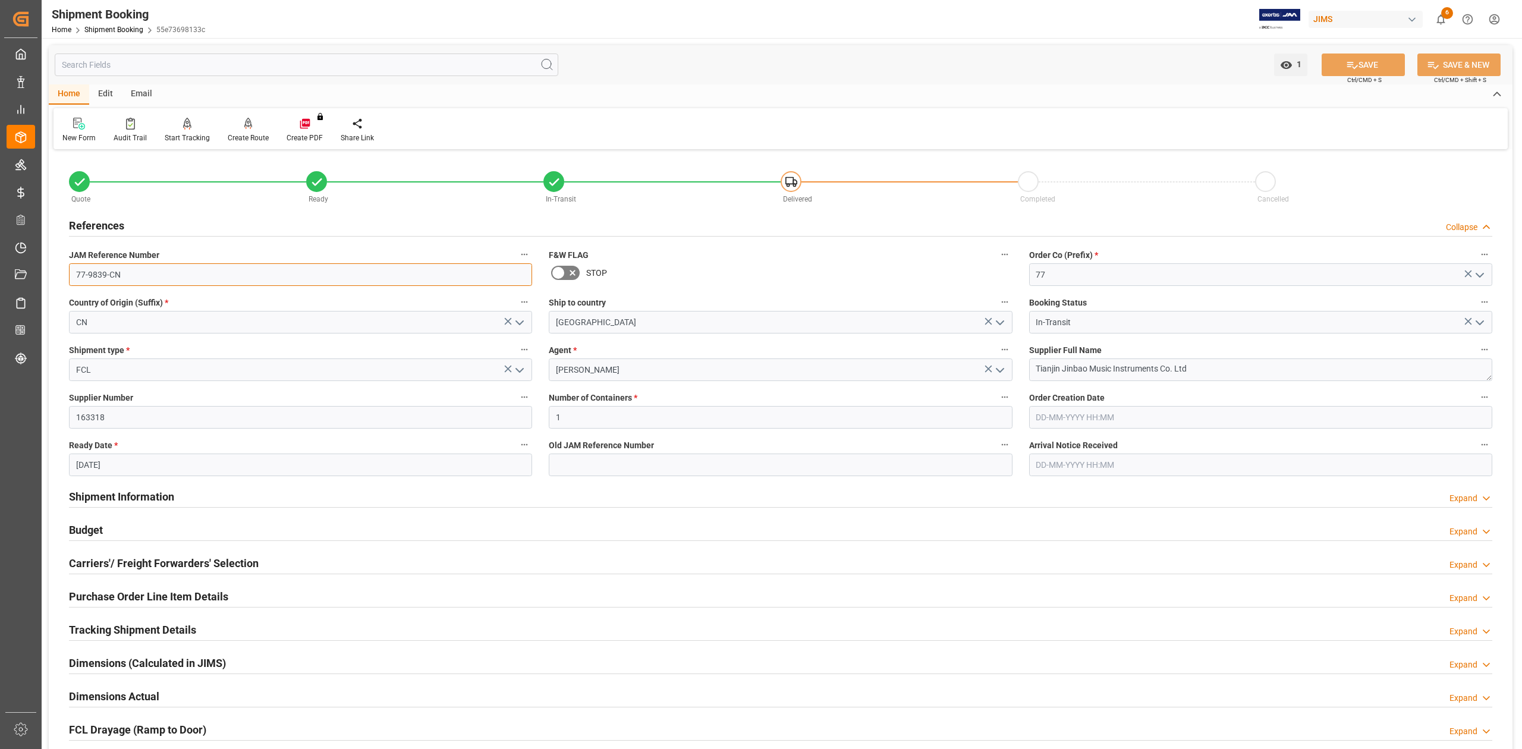
click at [153, 275] on input "77-9839-CN" at bounding box center [300, 274] width 463 height 23
click at [1204, 369] on textarea "Tianjin Jinbao Music Instruments Co. Ltd" at bounding box center [1260, 369] width 463 height 23
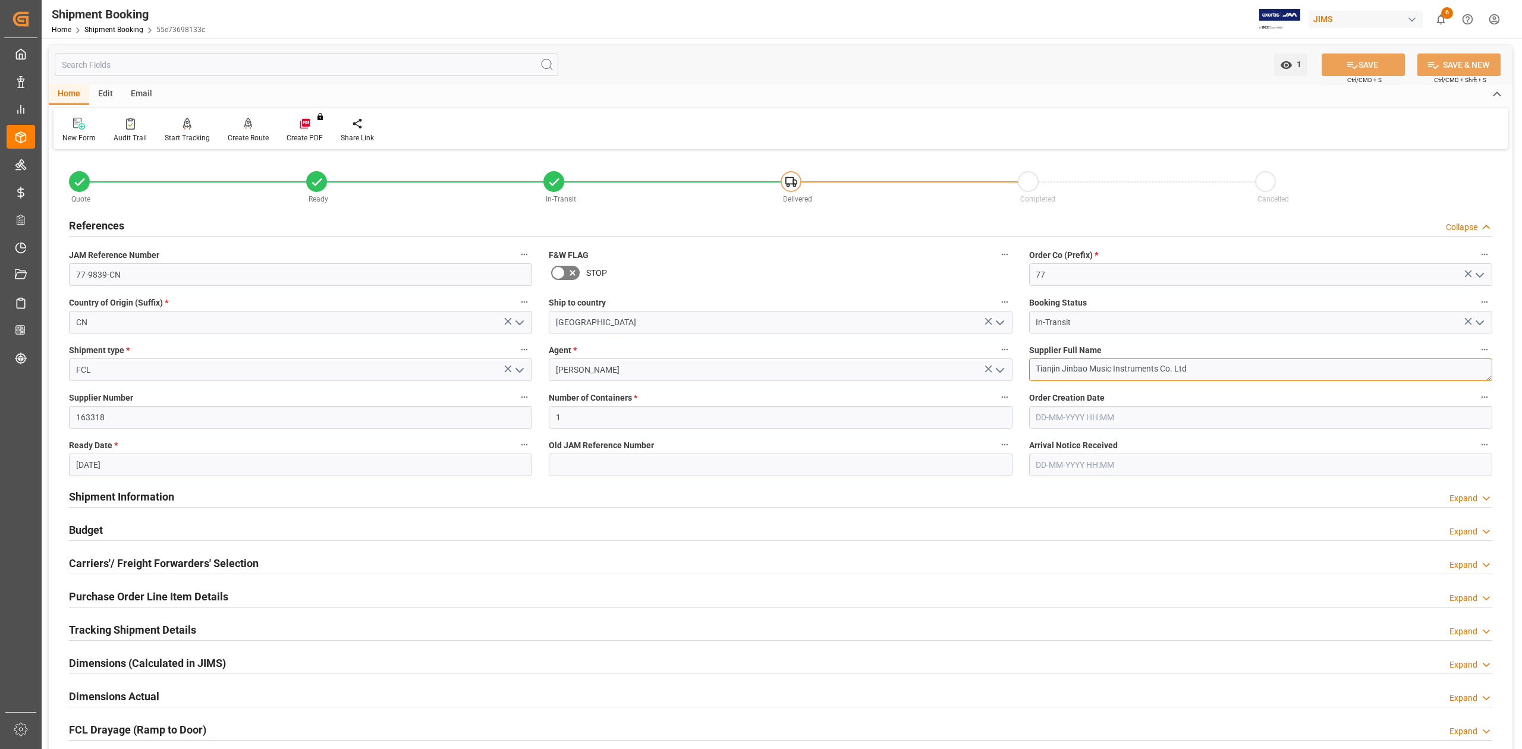
click at [1204, 369] on textarea "Tianjin Jinbao Music Instruments Co. Ltd" at bounding box center [1260, 369] width 463 height 23
click at [172, 270] on input "77-9839-CN" at bounding box center [300, 274] width 463 height 23
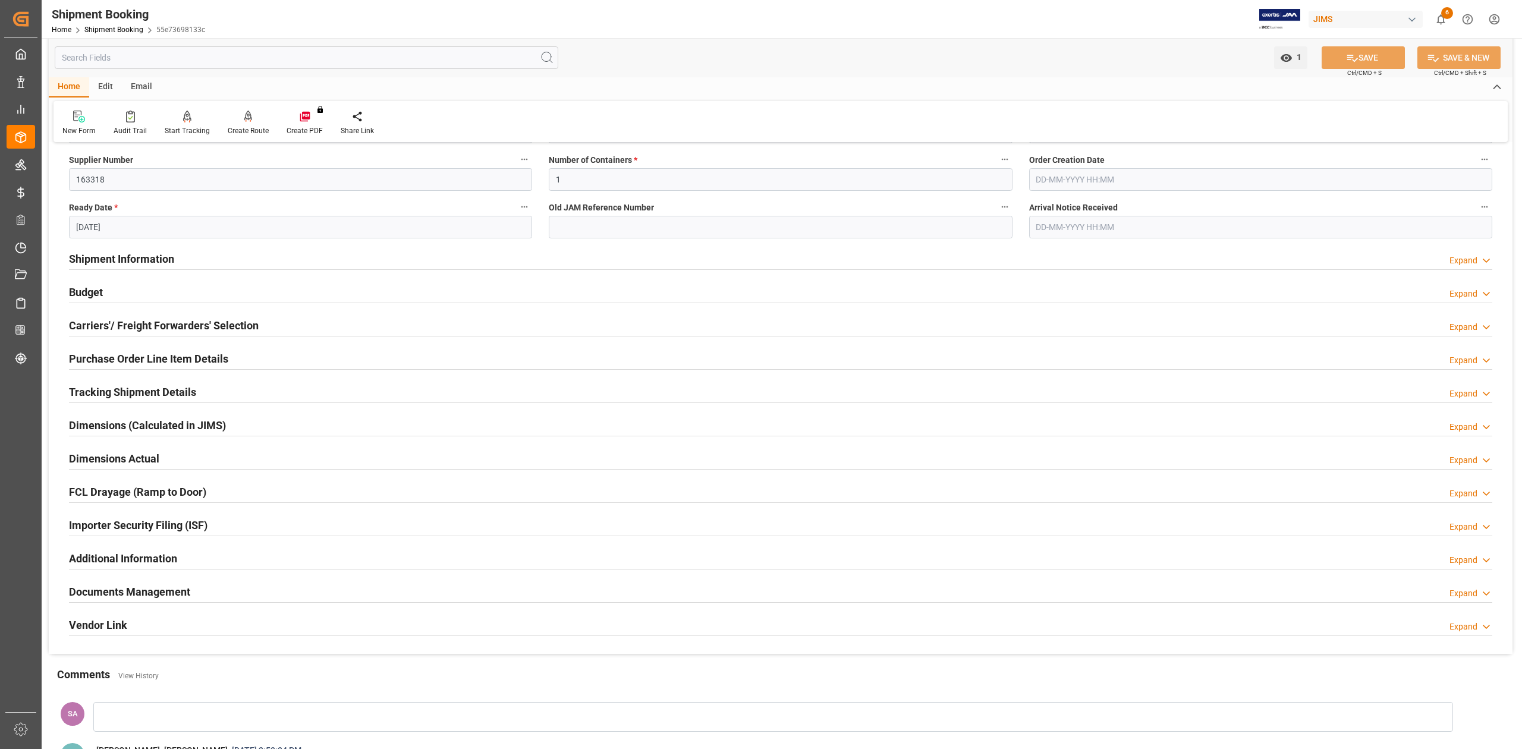
click at [119, 398] on h2 "Tracking Shipment Details" at bounding box center [132, 392] width 127 height 16
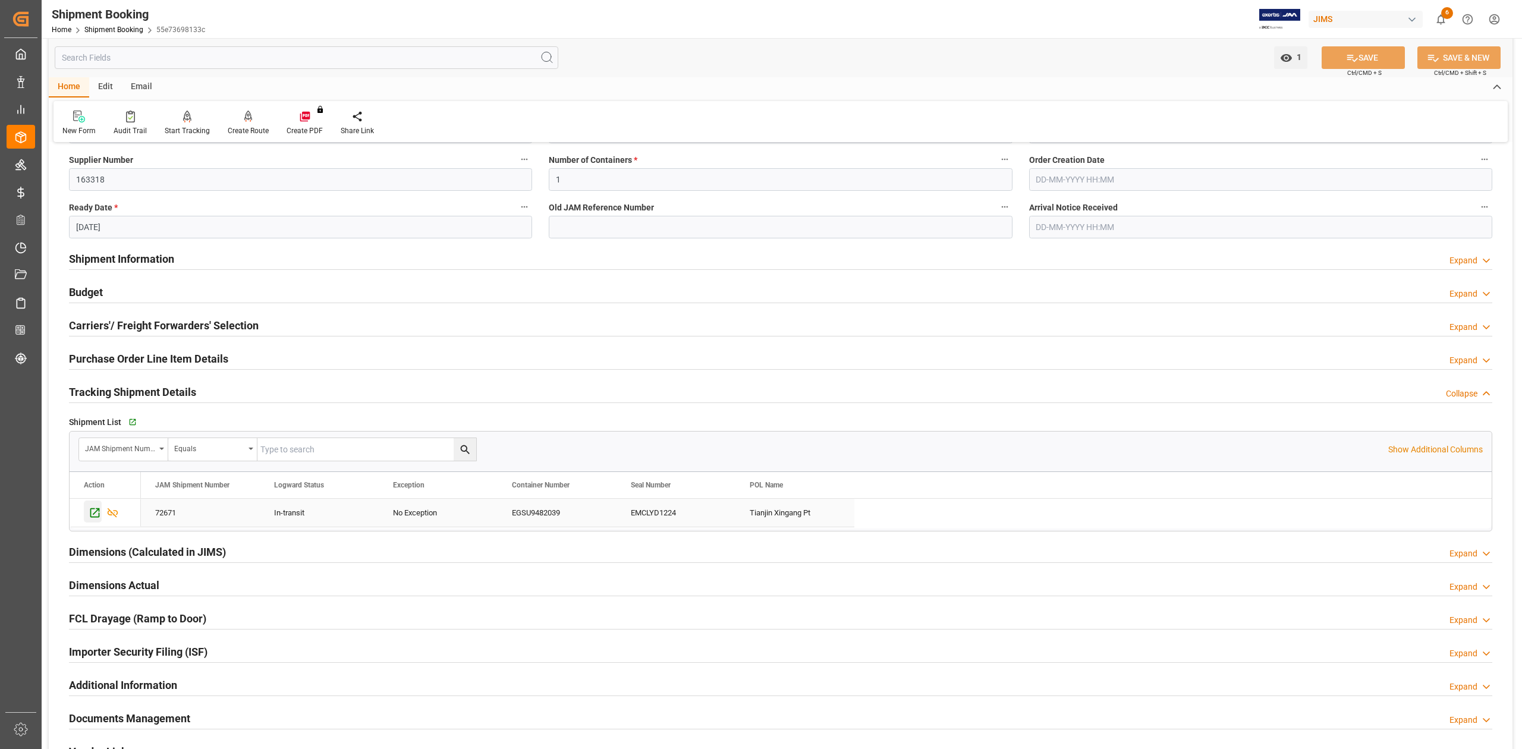
click at [98, 511] on icon "Press SPACE to select this row." at bounding box center [95, 513] width 10 height 10
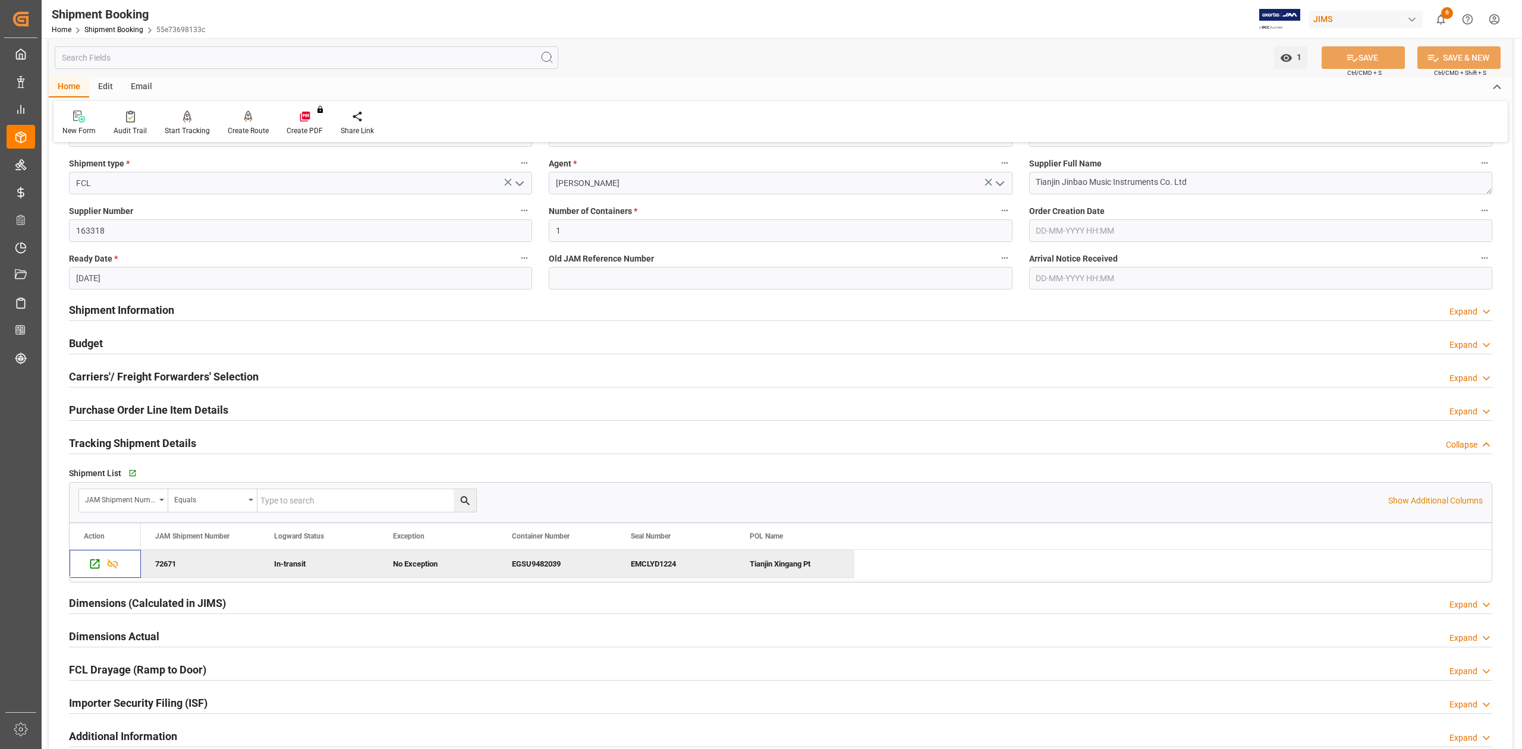
scroll to position [317, 0]
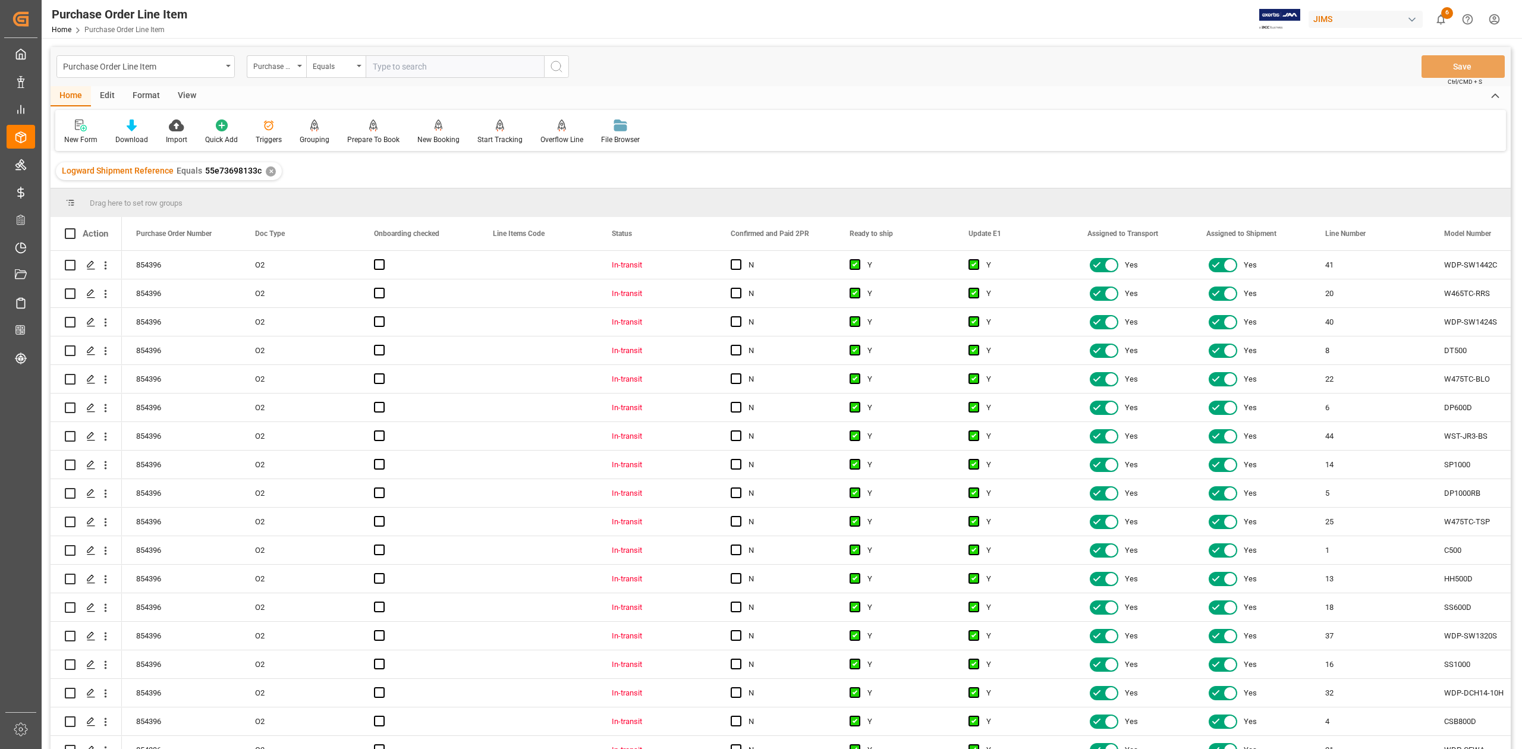
click at [174, 95] on div "View" at bounding box center [187, 96] width 36 height 20
click at [131, 125] on icon at bounding box center [135, 125] width 12 height 12
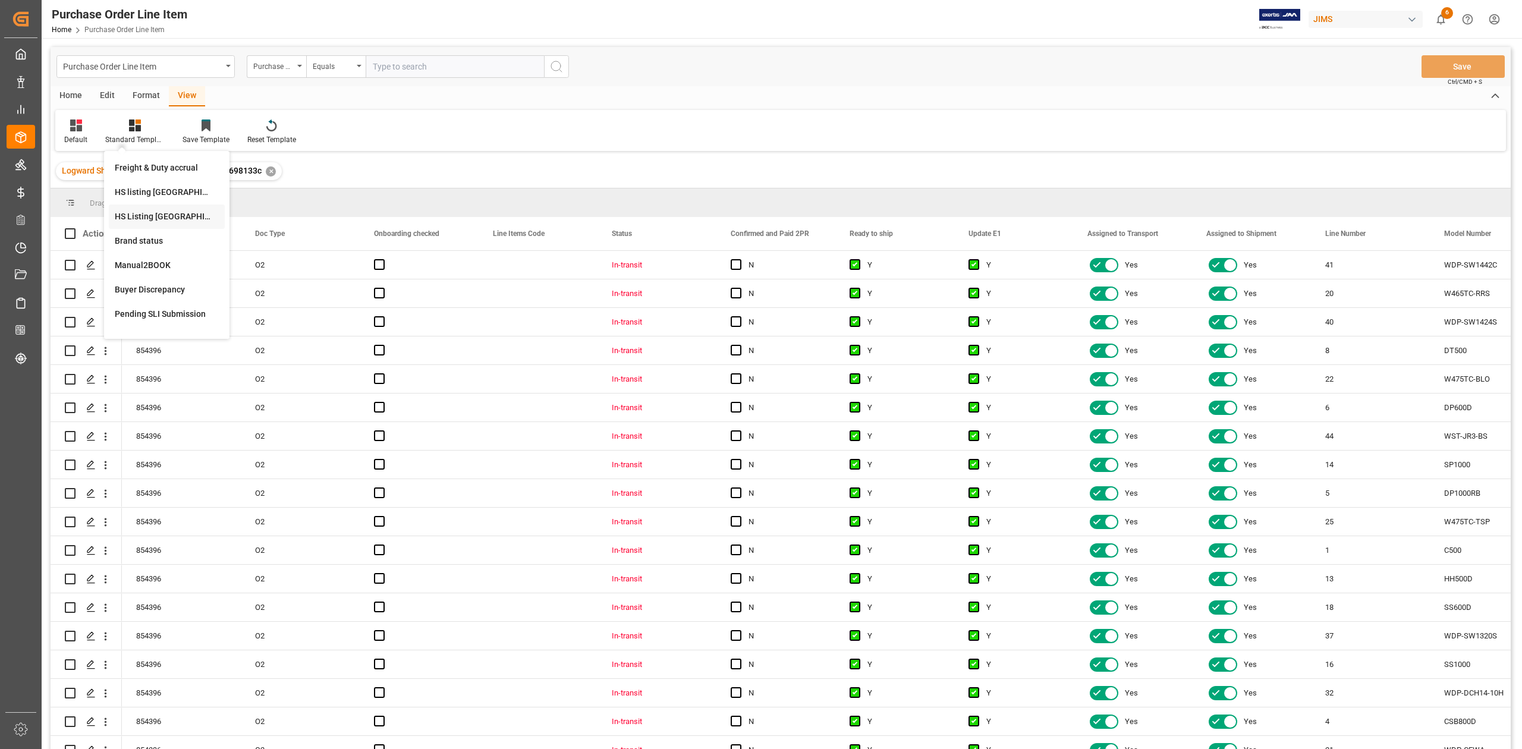
click at [182, 213] on div "HS Listing [GEOGRAPHIC_DATA]" at bounding box center [167, 216] width 104 height 12
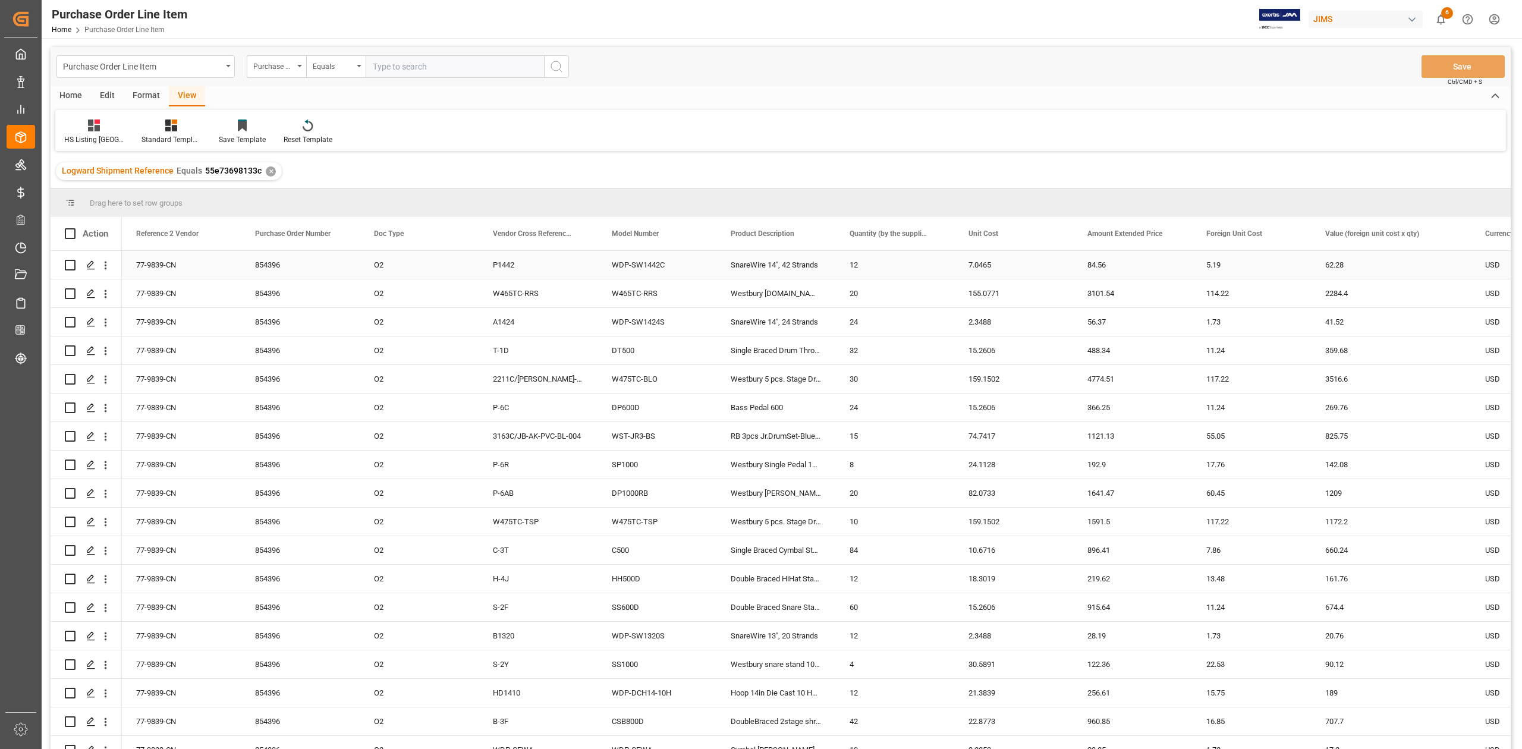
click at [155, 260] on div "77-9839-CN" at bounding box center [181, 265] width 119 height 28
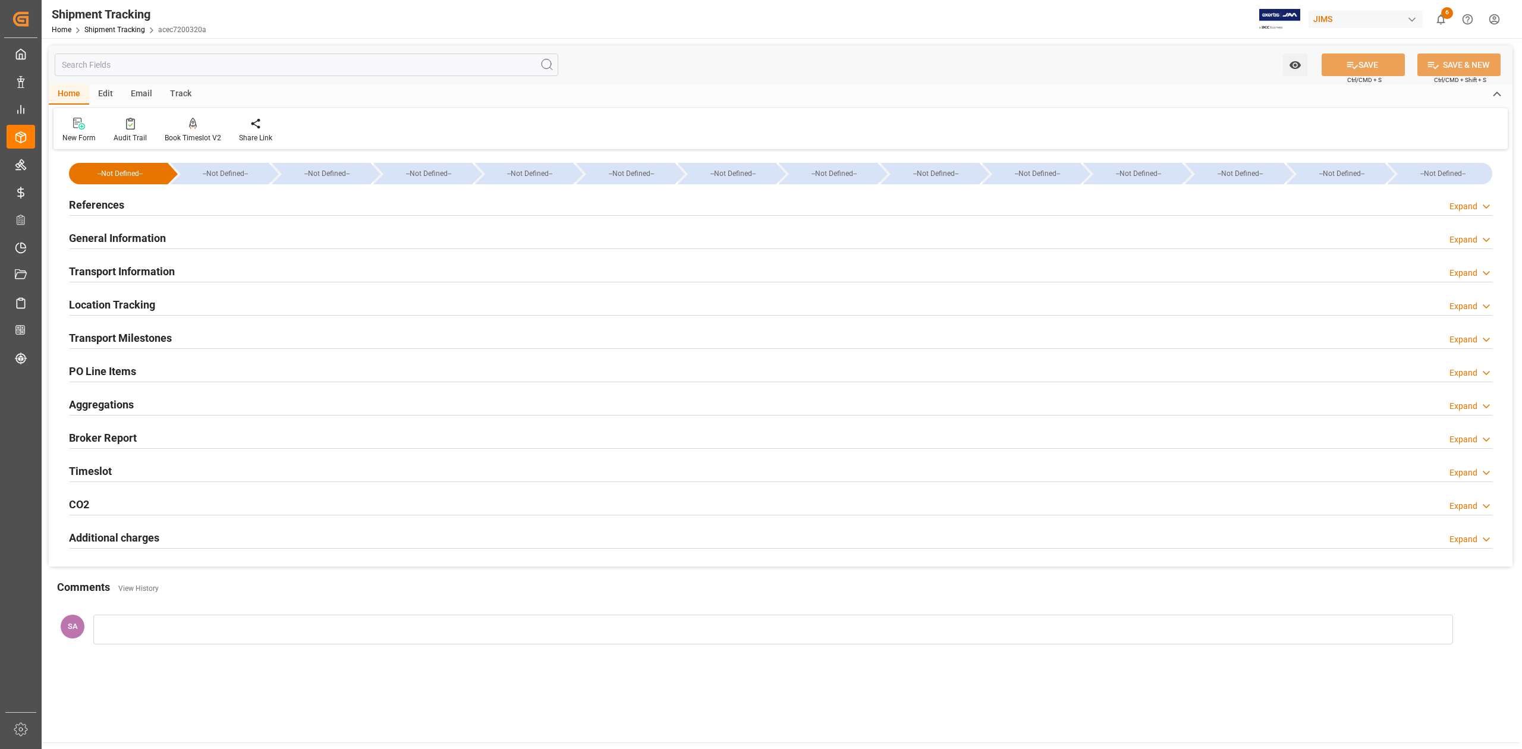
type input "[DATE] 00:00"
type input "[DATE]"
type input "[DATE] 00:00"
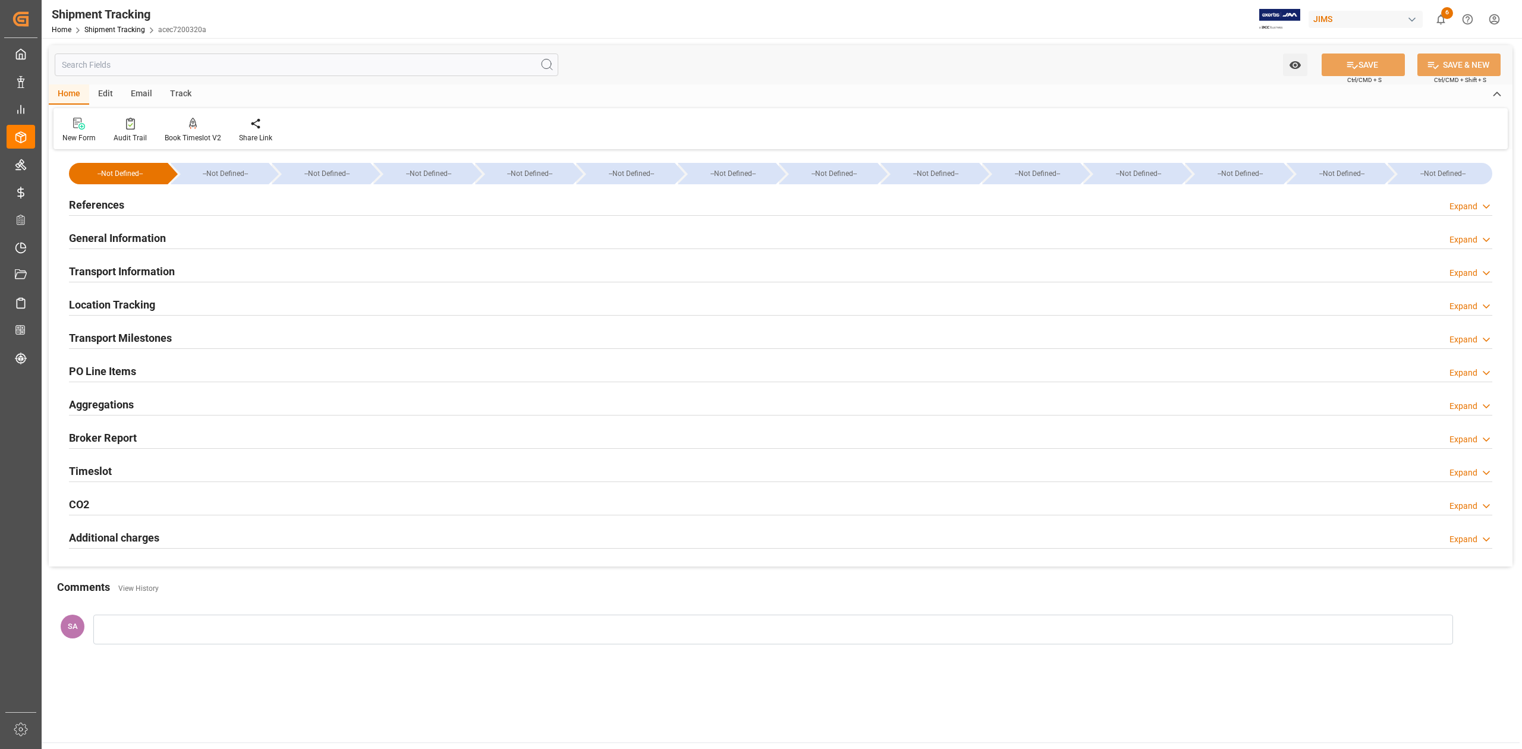
type input "[DATE] 06:00"
type input "[DATE]"
type input "[DATE] 00:00"
click at [110, 340] on h2 "Transport Milestones" at bounding box center [120, 338] width 103 height 16
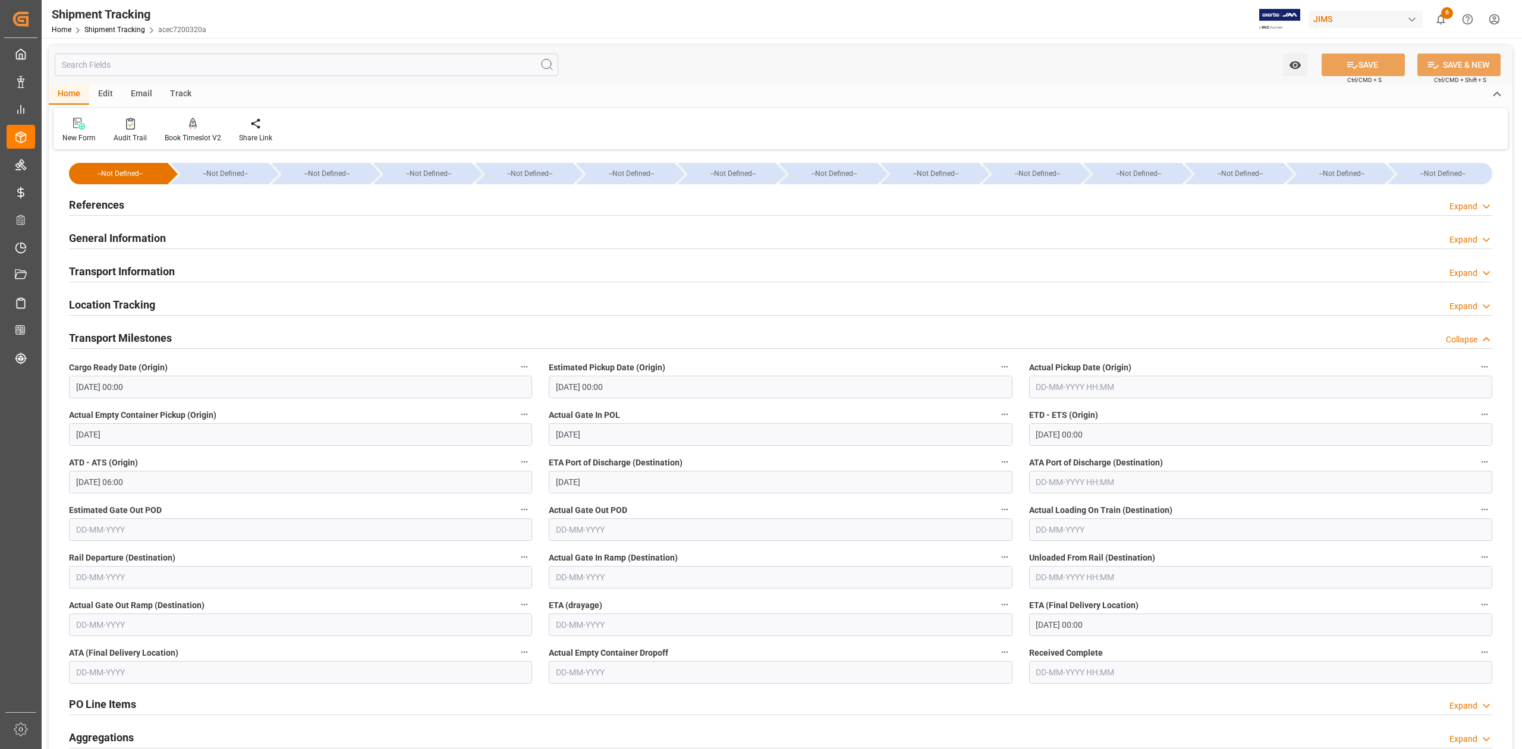
click at [1183, 388] on input "text" at bounding box center [1260, 387] width 463 height 23
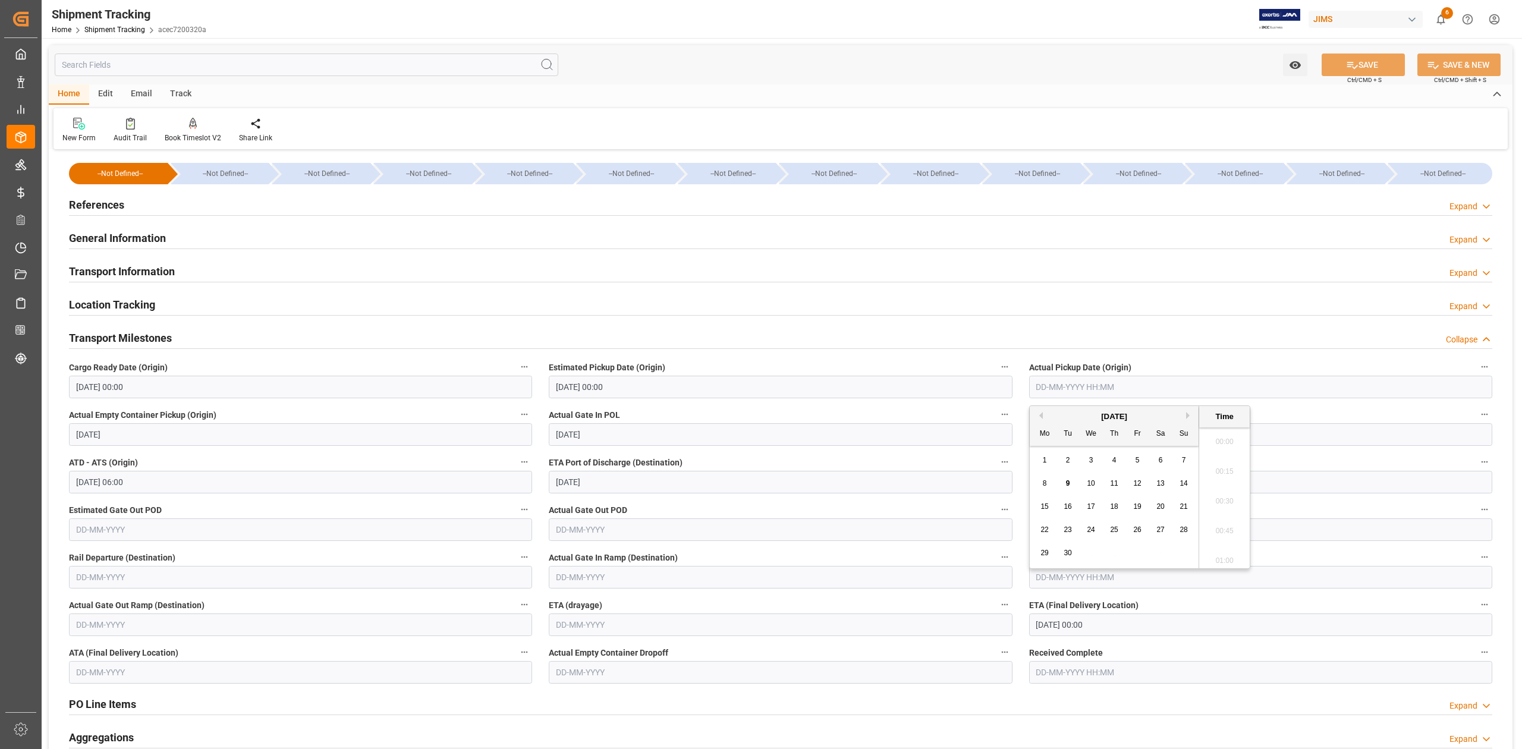
scroll to position [1757, 0]
click at [1386, 62] on button "SAVE" at bounding box center [1363, 65] width 83 height 23
type input "03-09-2025 00:00"
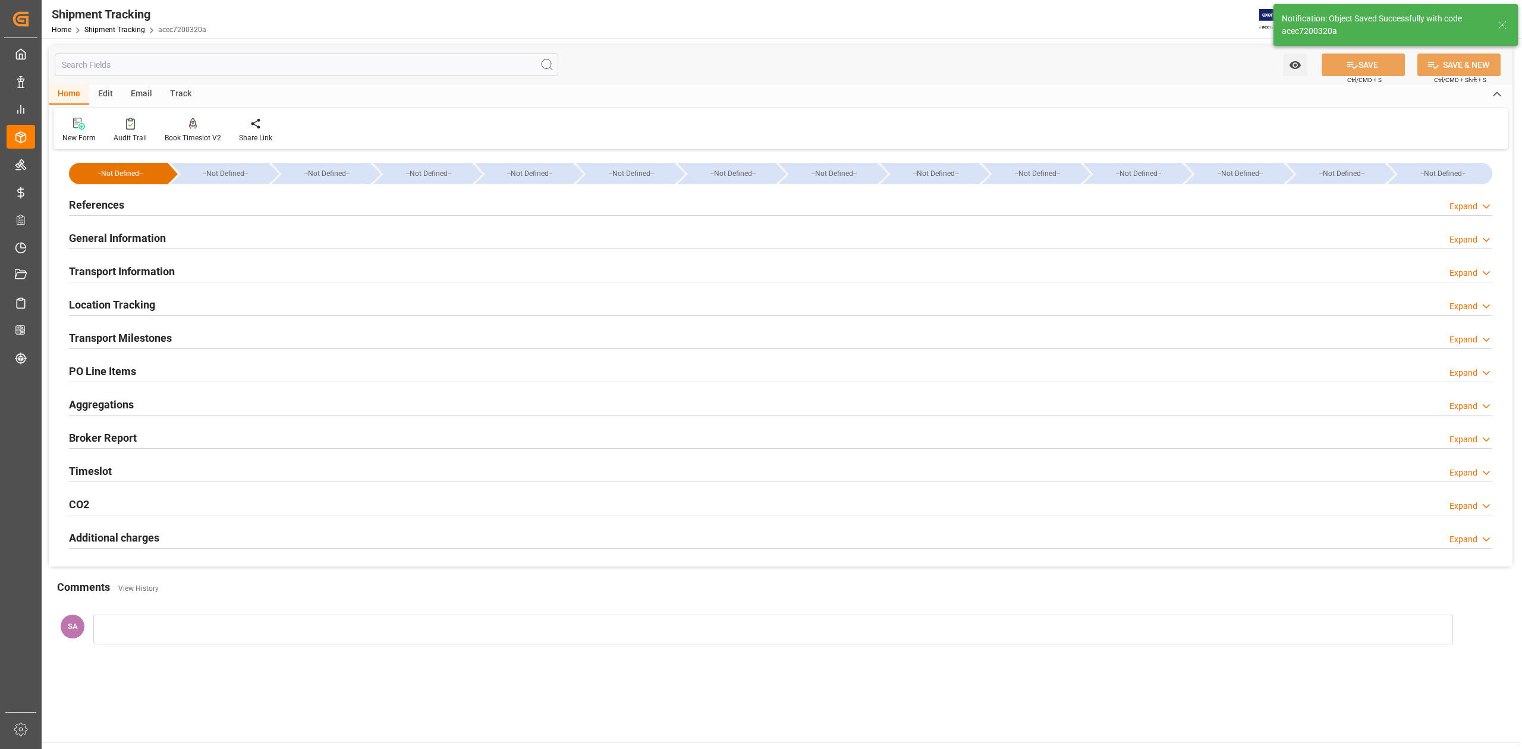
click at [149, 341] on h2 "Transport Milestones" at bounding box center [120, 338] width 103 height 16
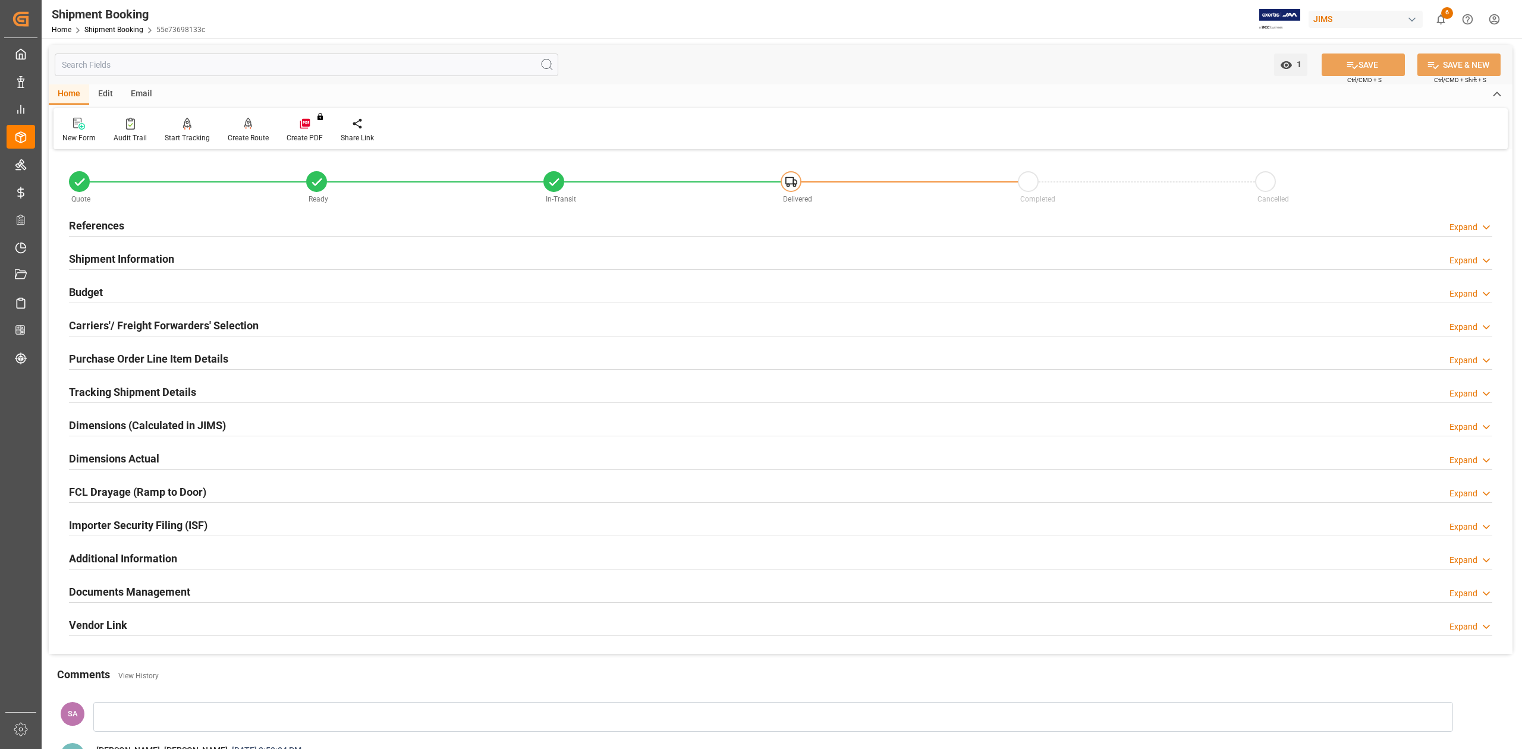
click at [189, 394] on h2 "Tracking Shipment Details" at bounding box center [132, 392] width 127 height 16
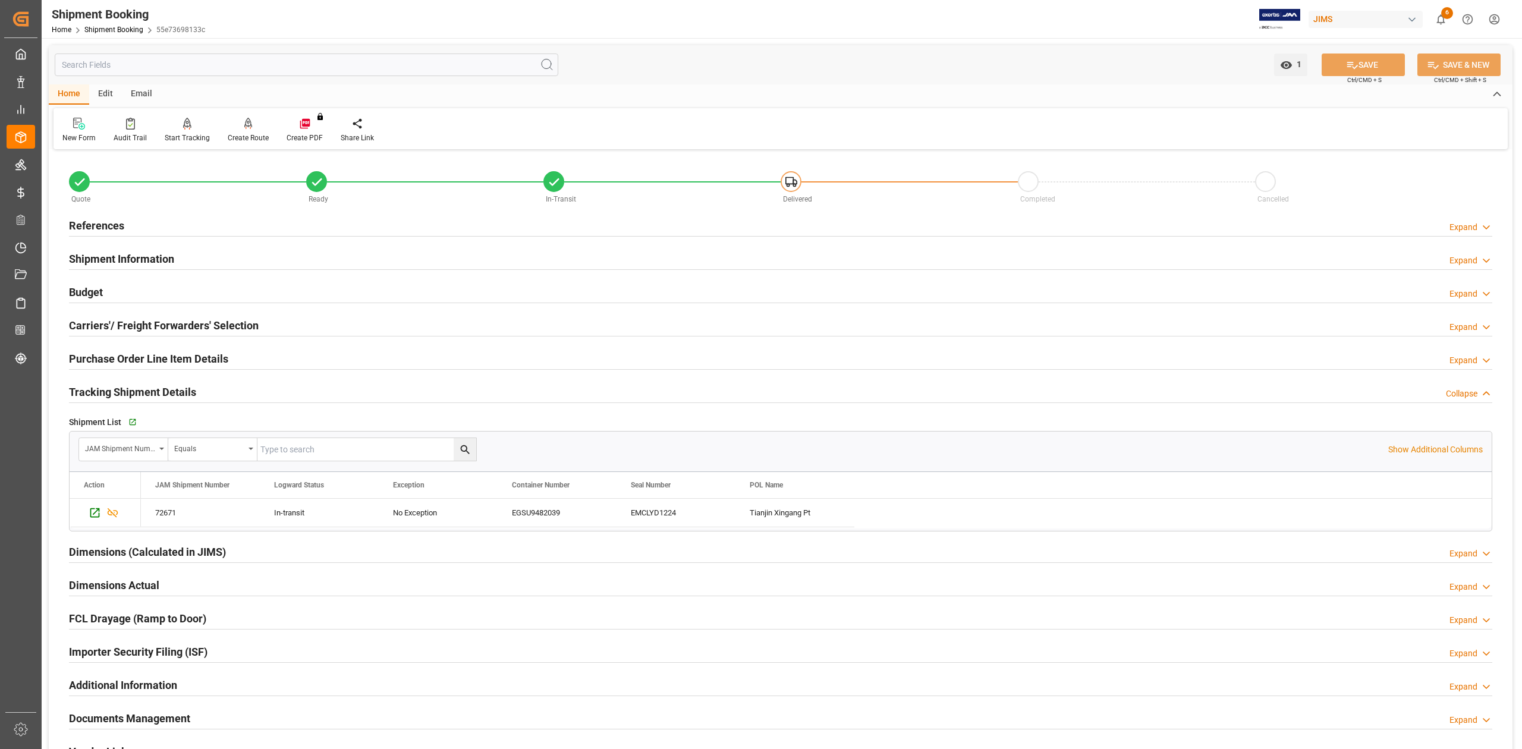
click at [188, 394] on h2 "Tracking Shipment Details" at bounding box center [132, 392] width 127 height 16
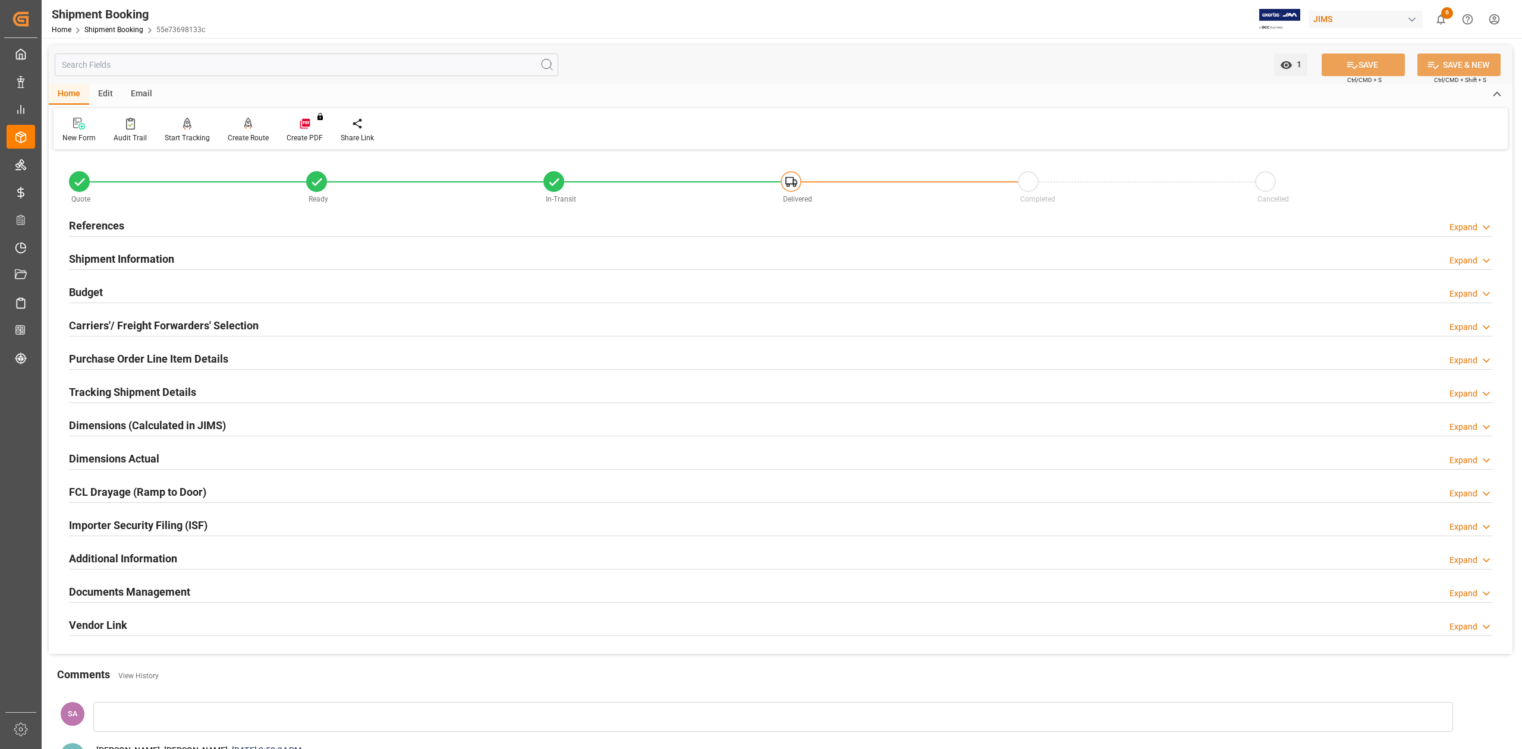
click at [124, 457] on h2 "Dimensions Actual" at bounding box center [114, 459] width 90 height 16
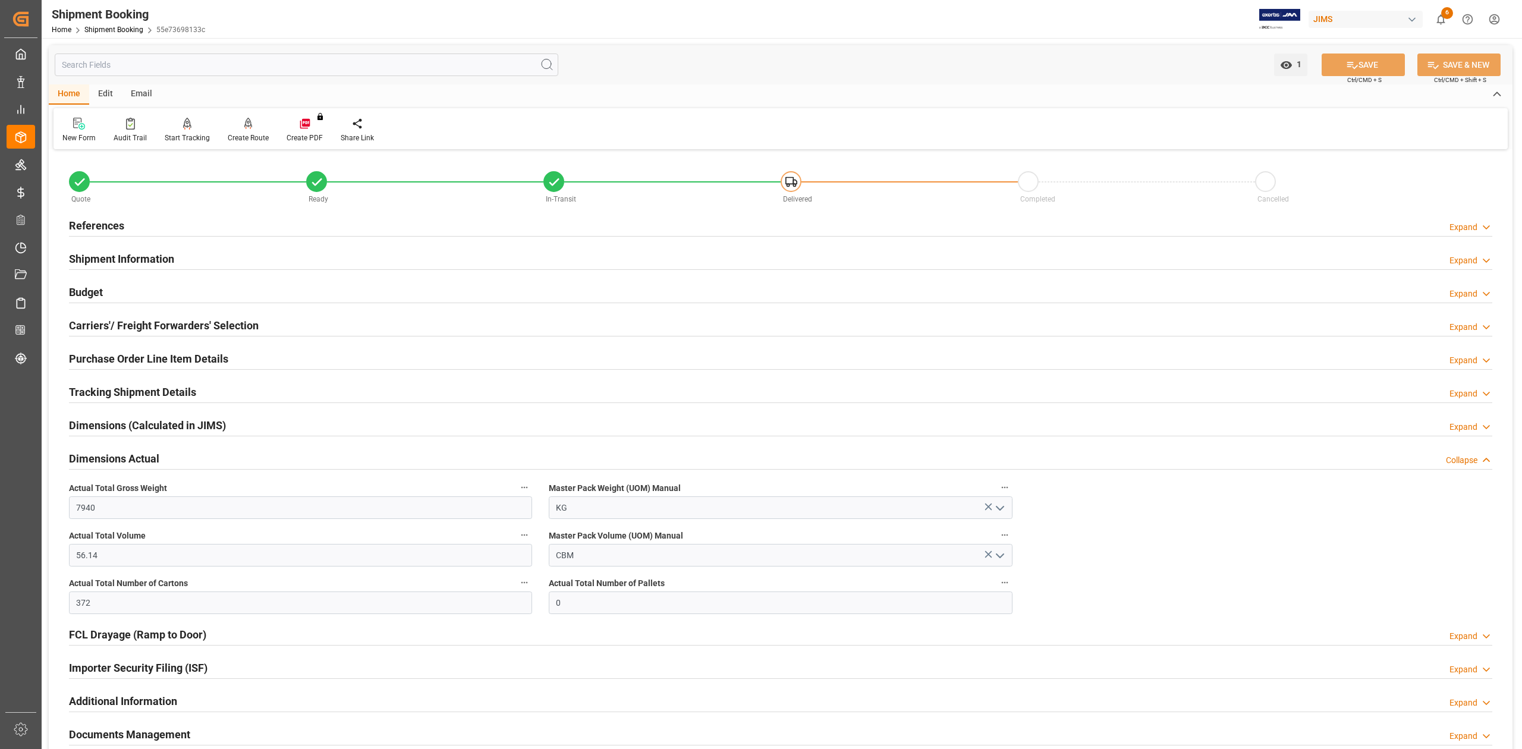
click at [124, 457] on h2 "Dimensions Actual" at bounding box center [114, 459] width 90 height 16
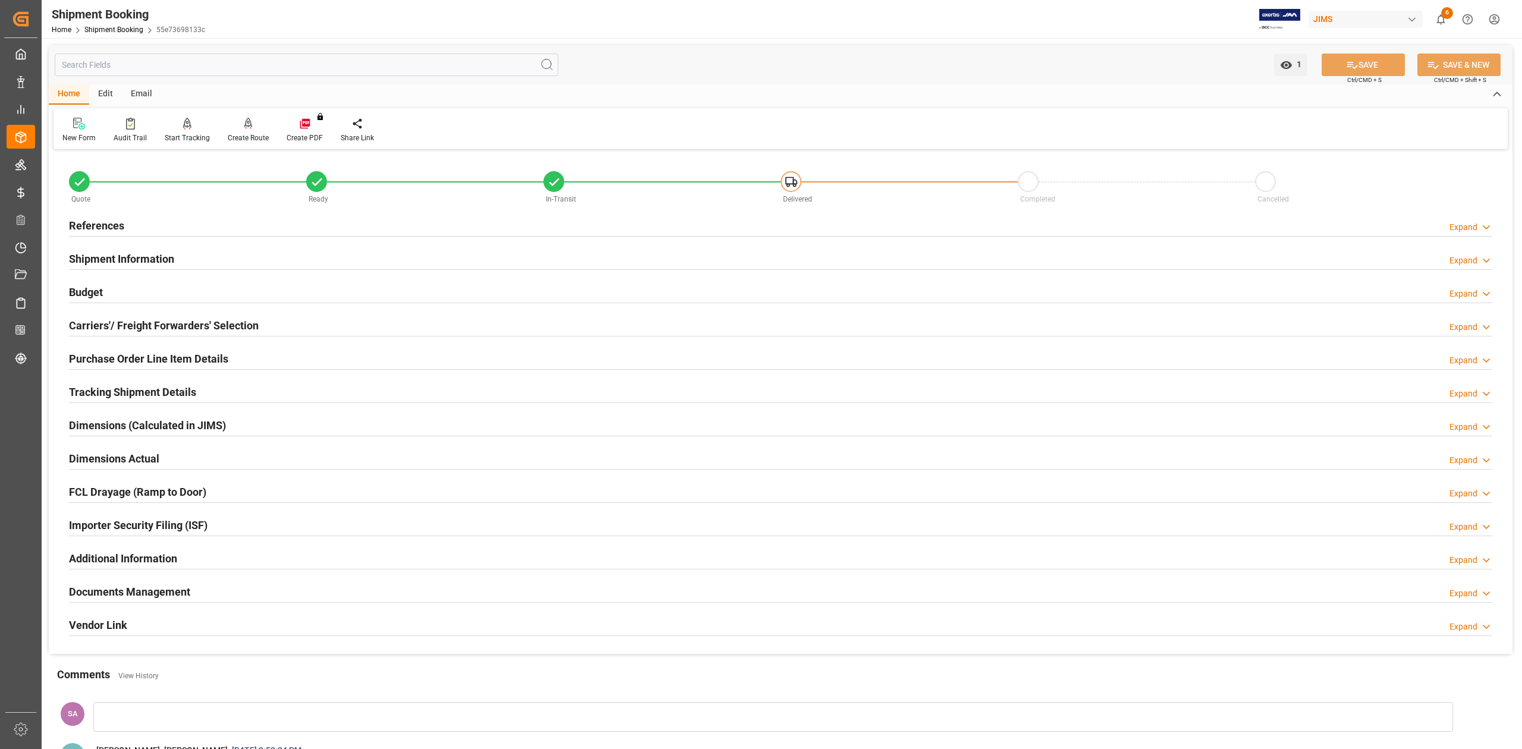
click at [114, 359] on h2 "Purchase Order Line Item Details" at bounding box center [148, 359] width 159 height 16
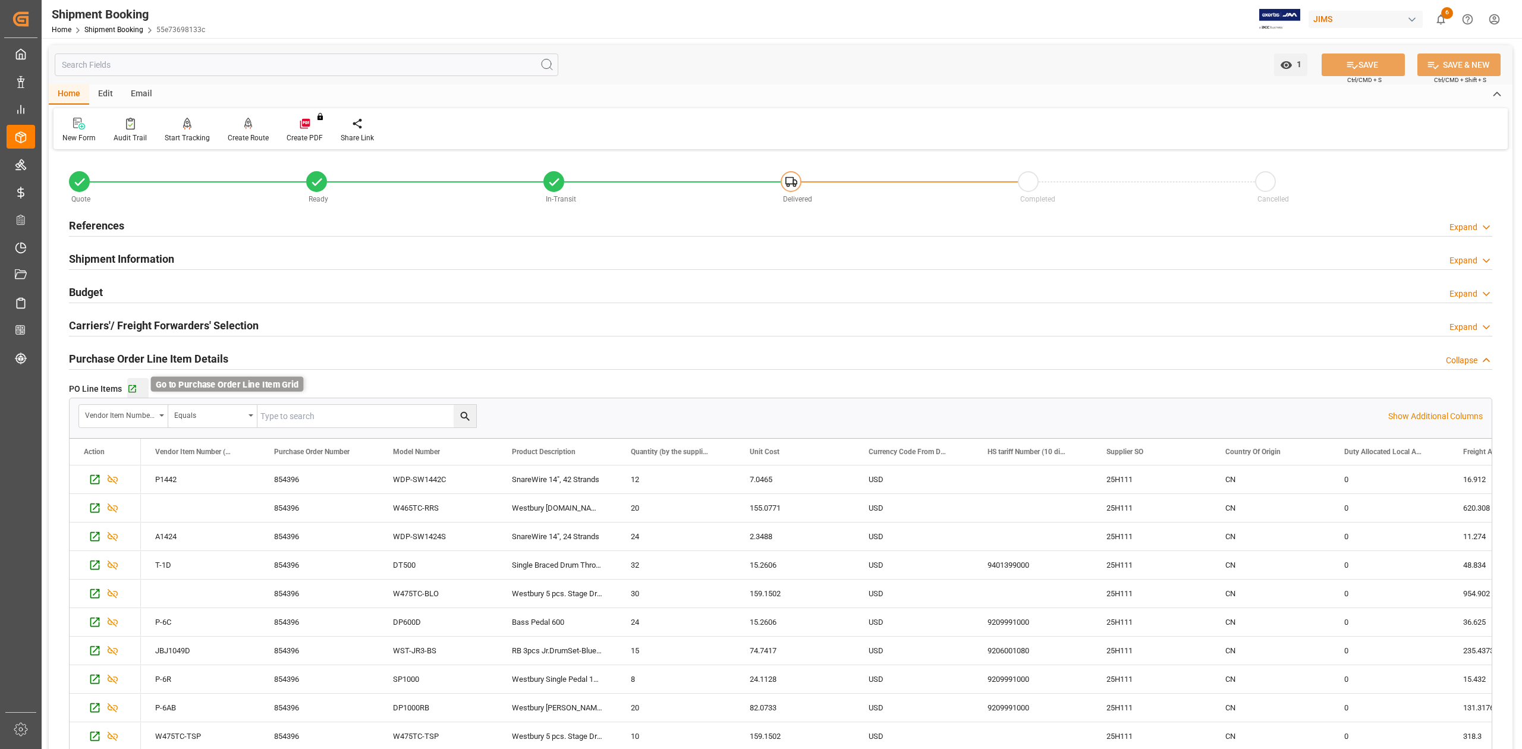
click at [131, 394] on icon "button" at bounding box center [132, 389] width 10 height 10
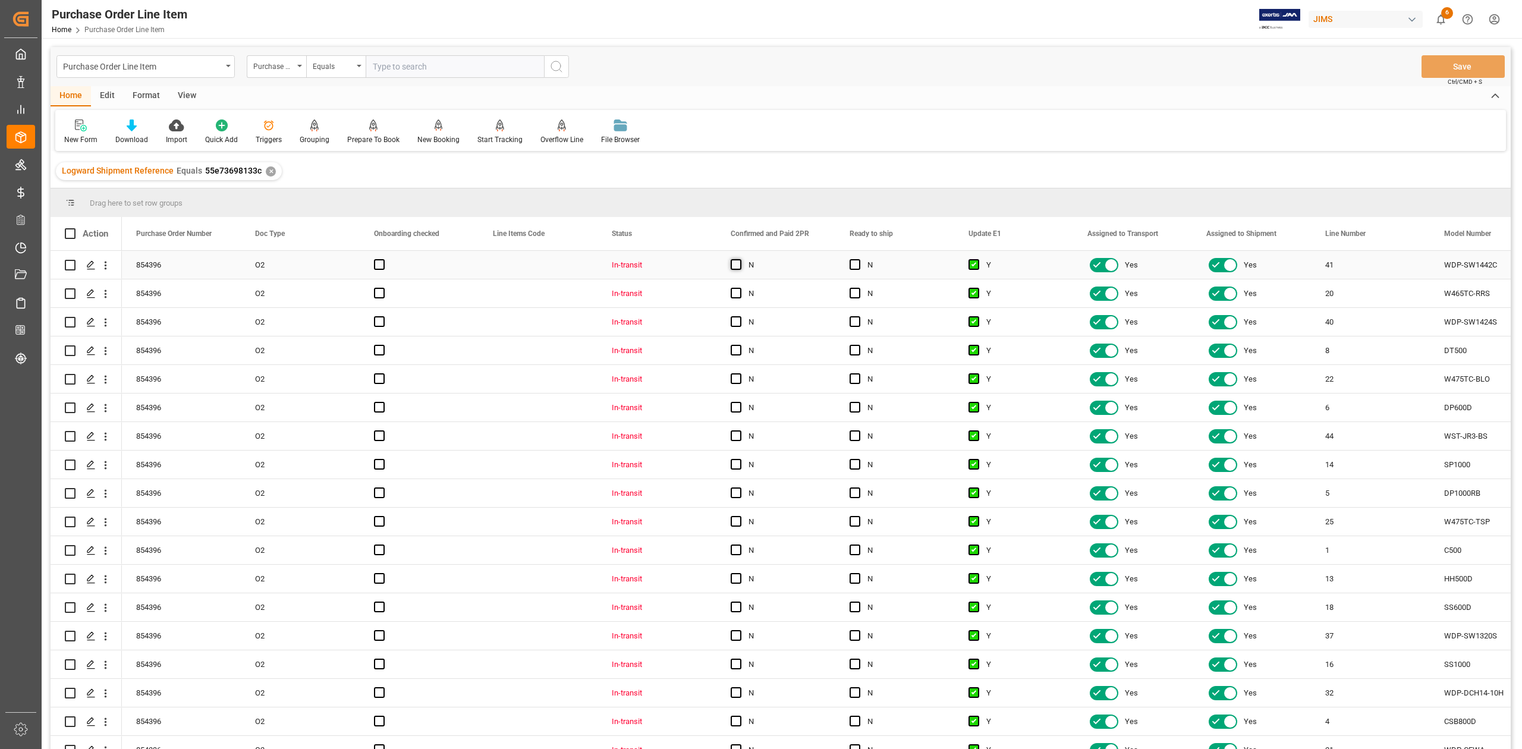
click at [736, 267] on span "Press SPACE to select this row." at bounding box center [736, 264] width 11 height 11
click at [740, 259] on input "Press SPACE to select this row." at bounding box center [740, 259] width 0 height 0
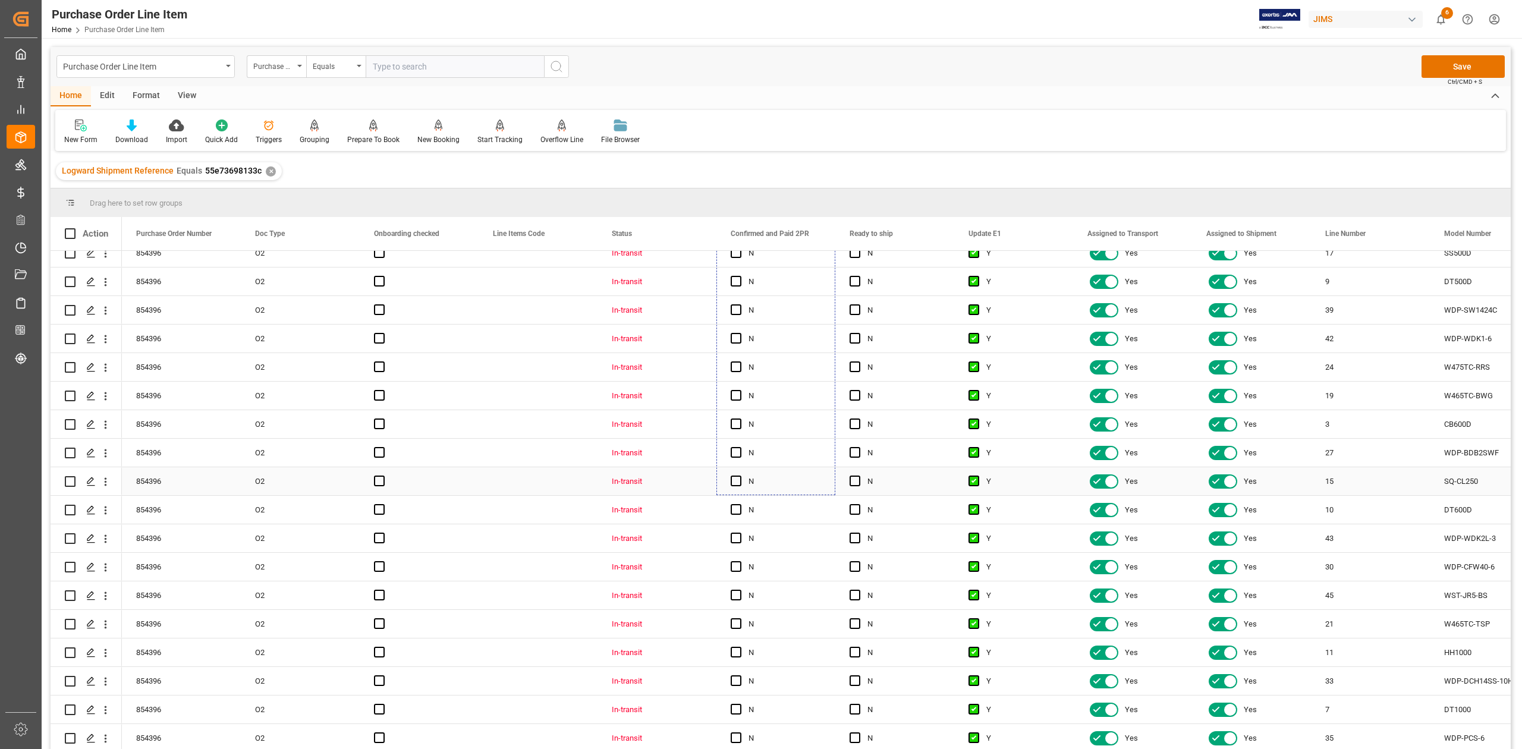
scroll to position [176, 0]
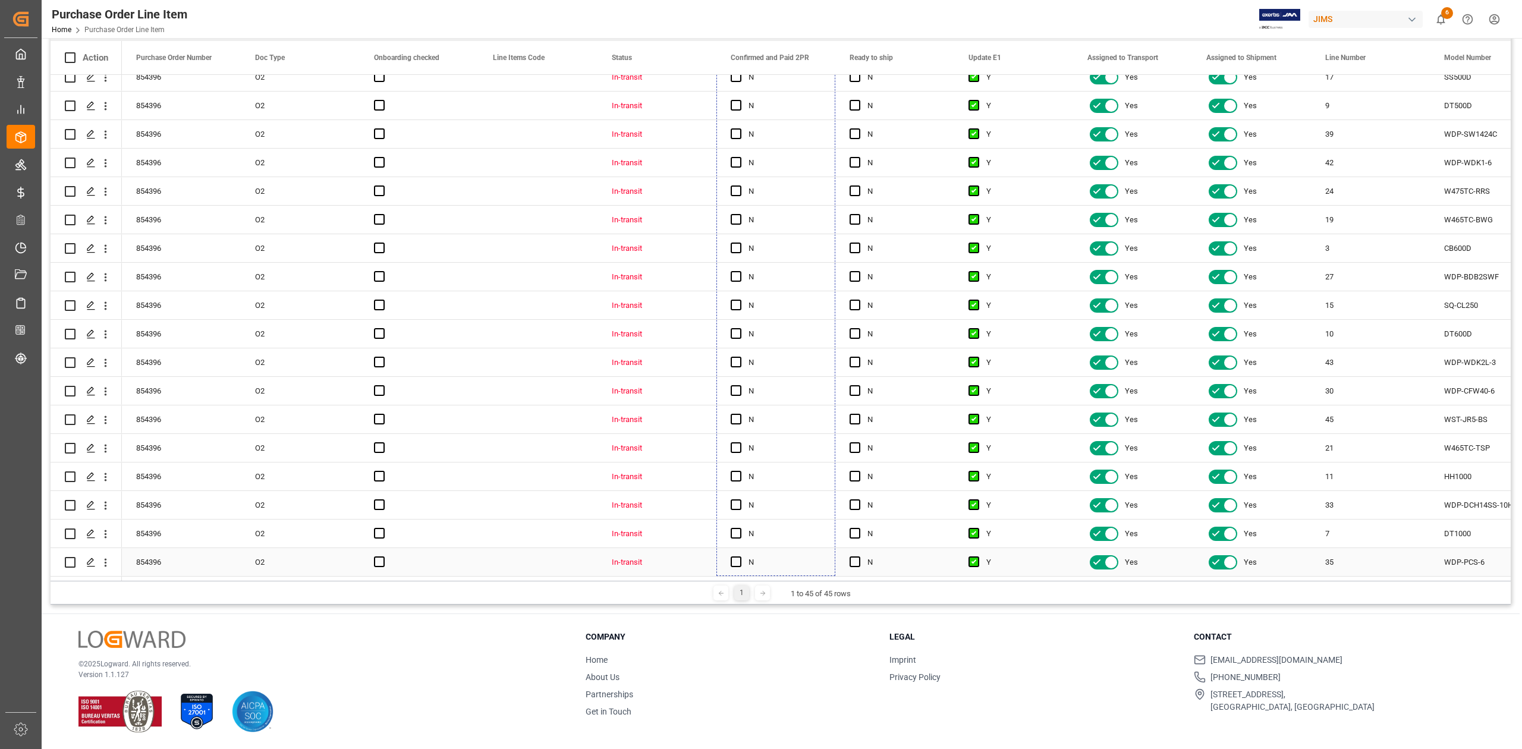
drag, startPoint x: 834, startPoint y: 276, endPoint x: 816, endPoint y: 548, distance: 272.3
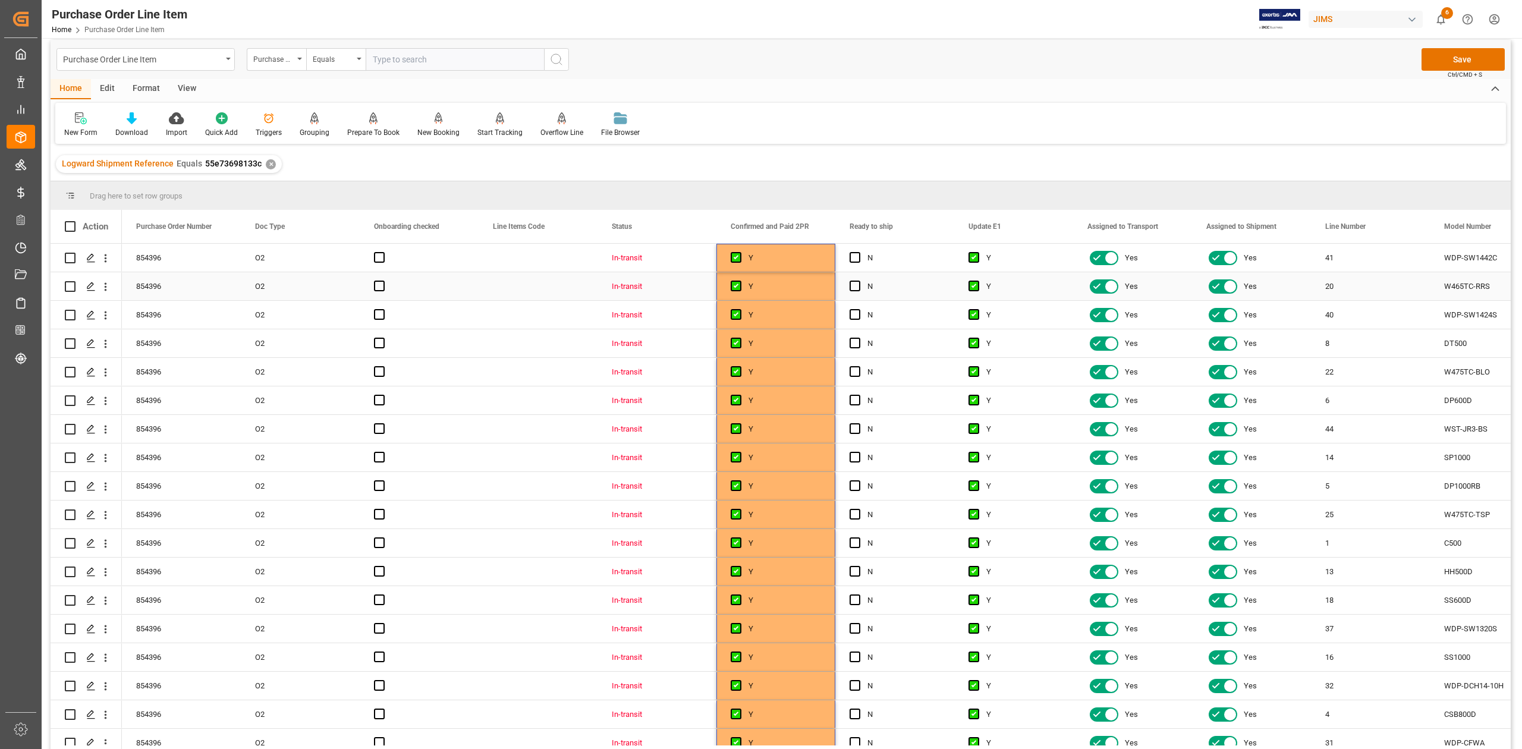
scroll to position [0, 0]
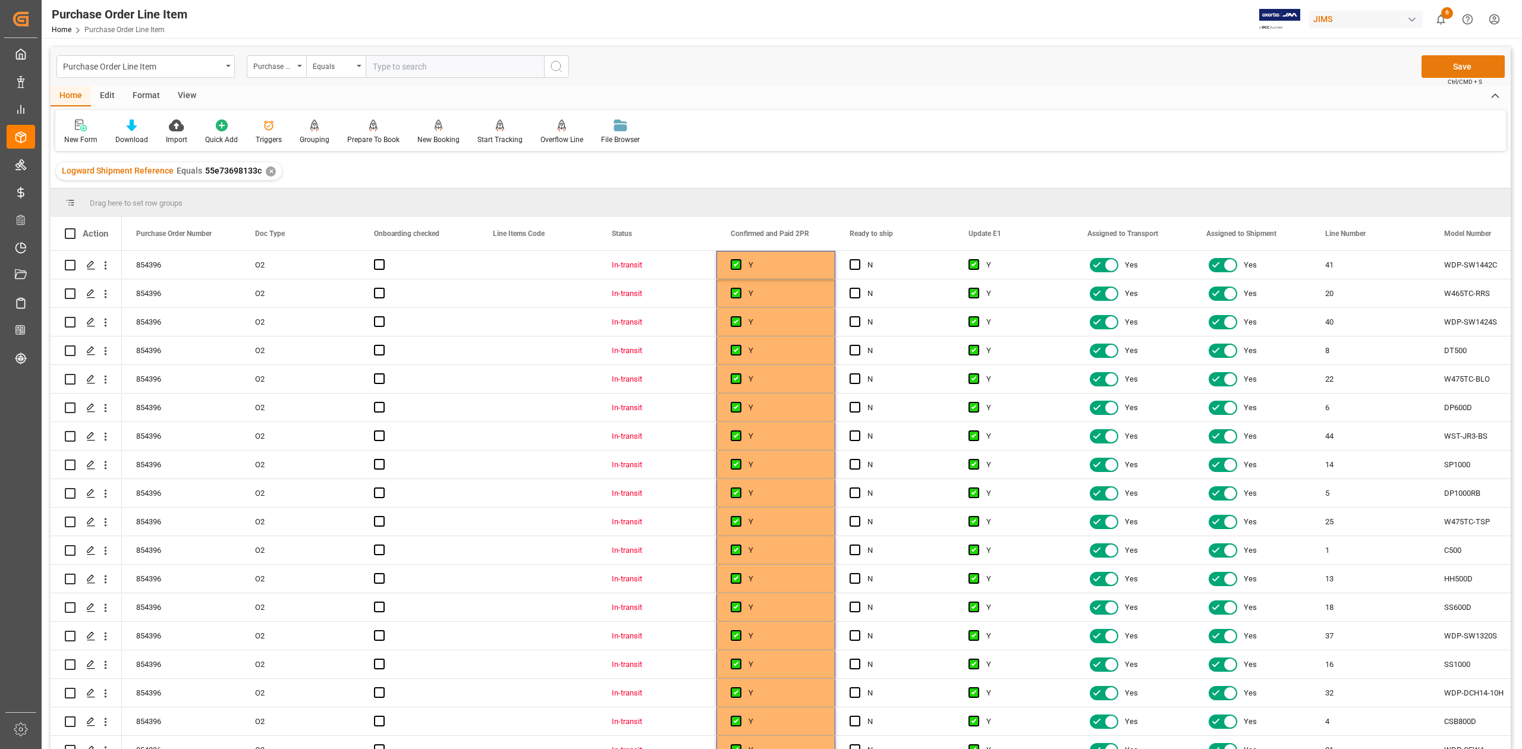
click at [1476, 67] on button "Save" at bounding box center [1462, 66] width 83 height 23
